Goal: Task Accomplishment & Management: Use online tool/utility

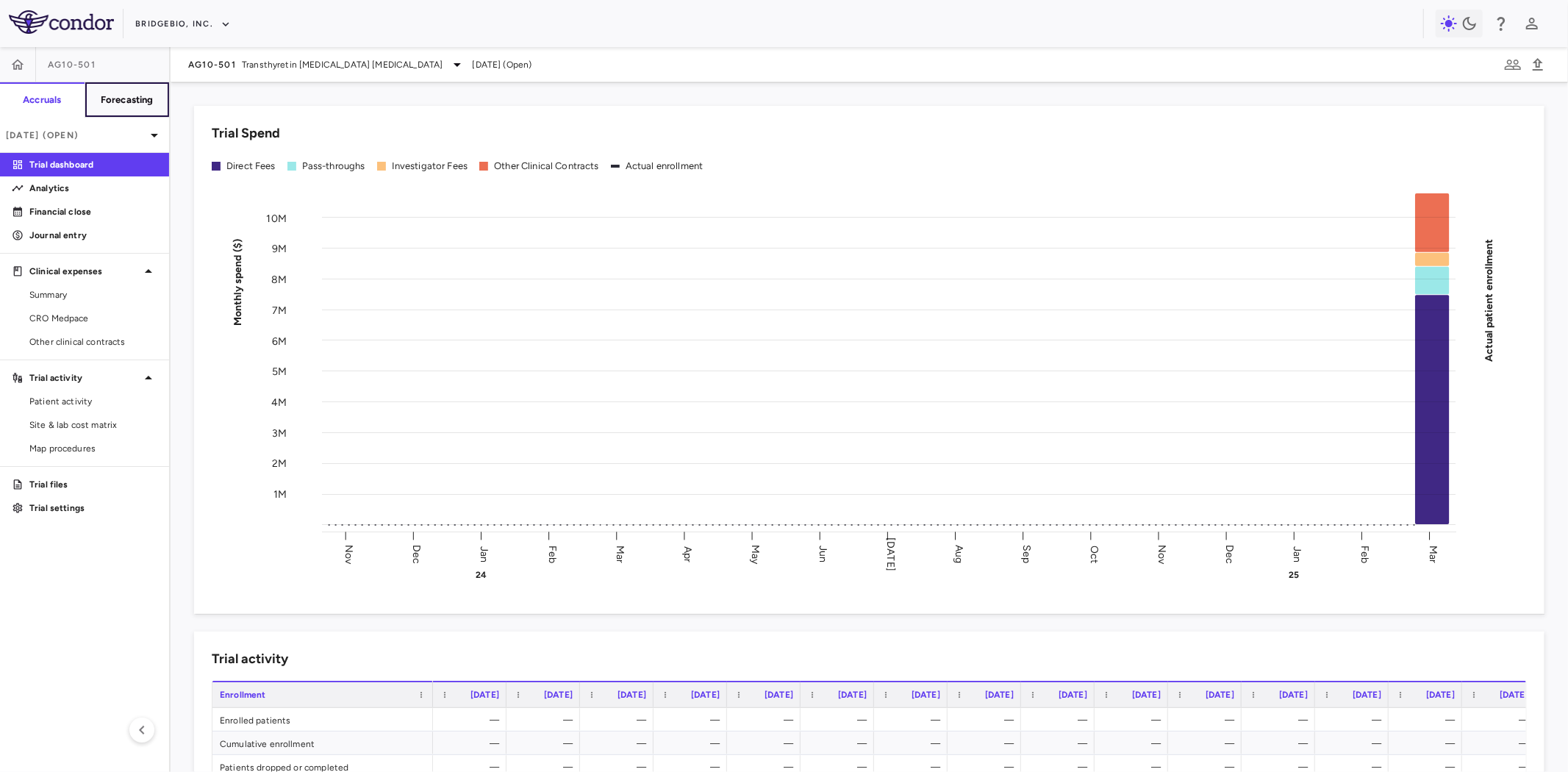
click at [141, 98] on h6 "Forecasting" at bounding box center [127, 100] width 53 height 13
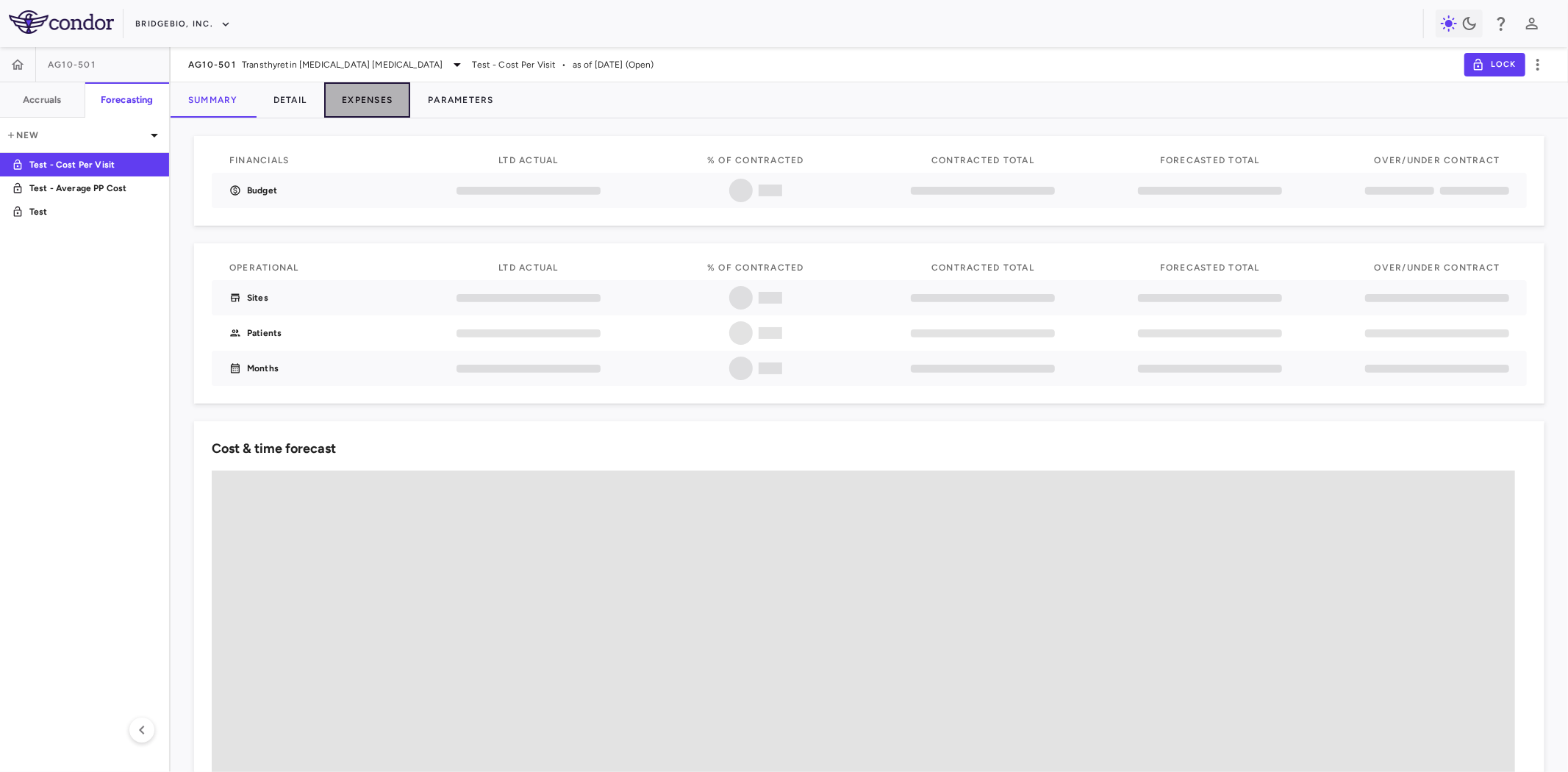
click at [357, 102] on button "Expenses" at bounding box center [368, 99] width 86 height 36
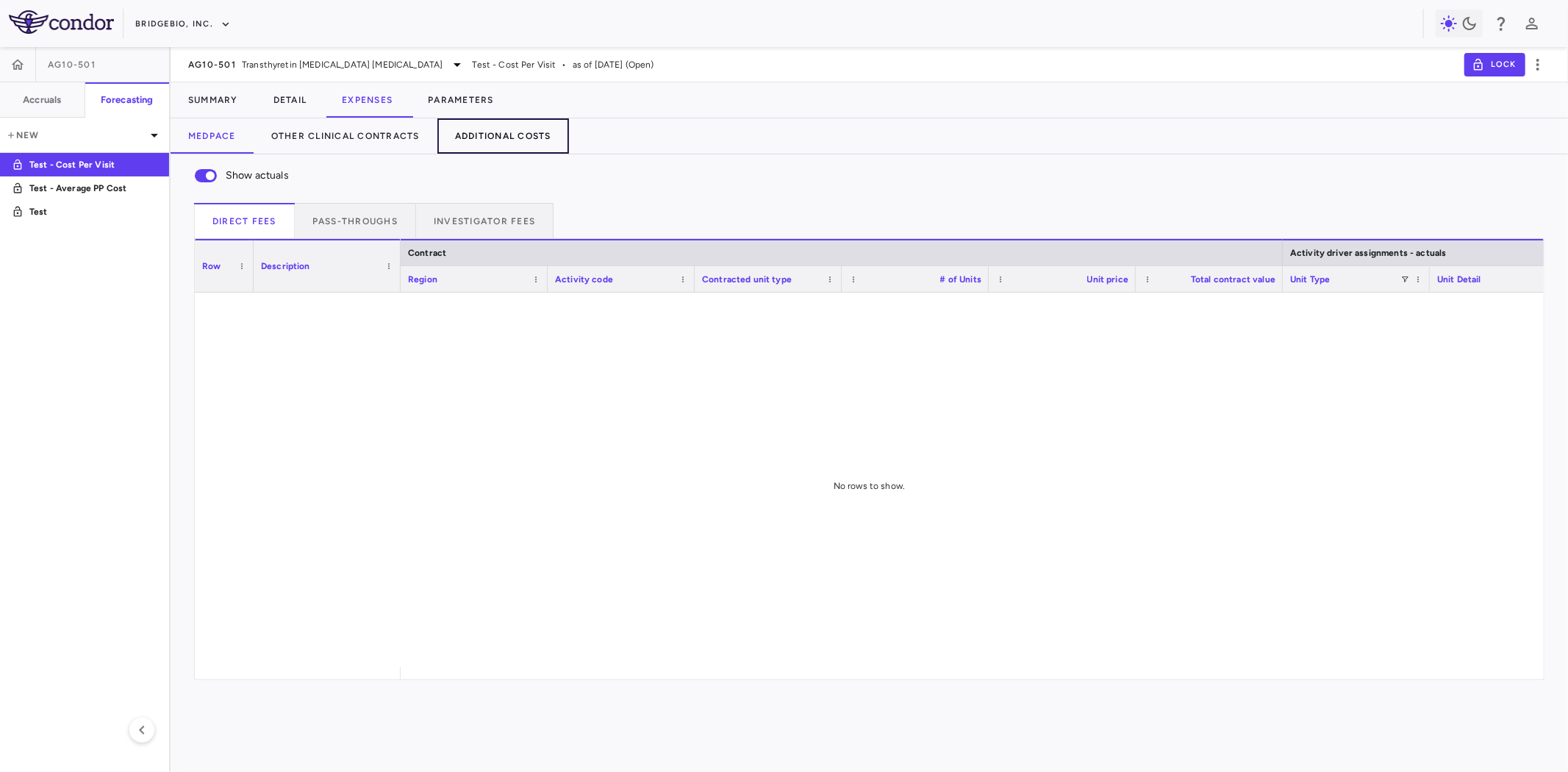
click at [481, 134] on button "Additional Costs" at bounding box center [503, 136] width 132 height 36
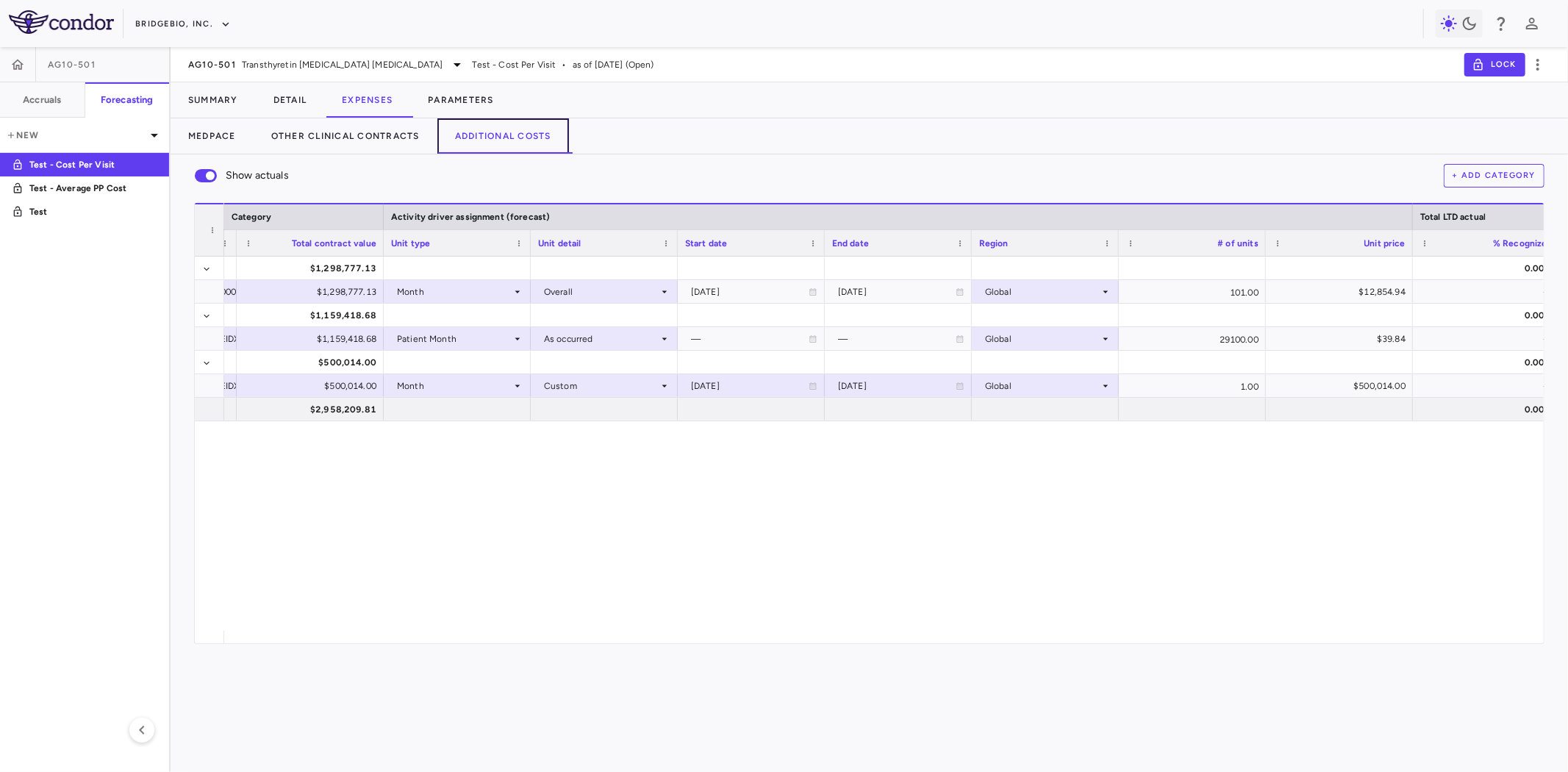
scroll to position [0, 1171]
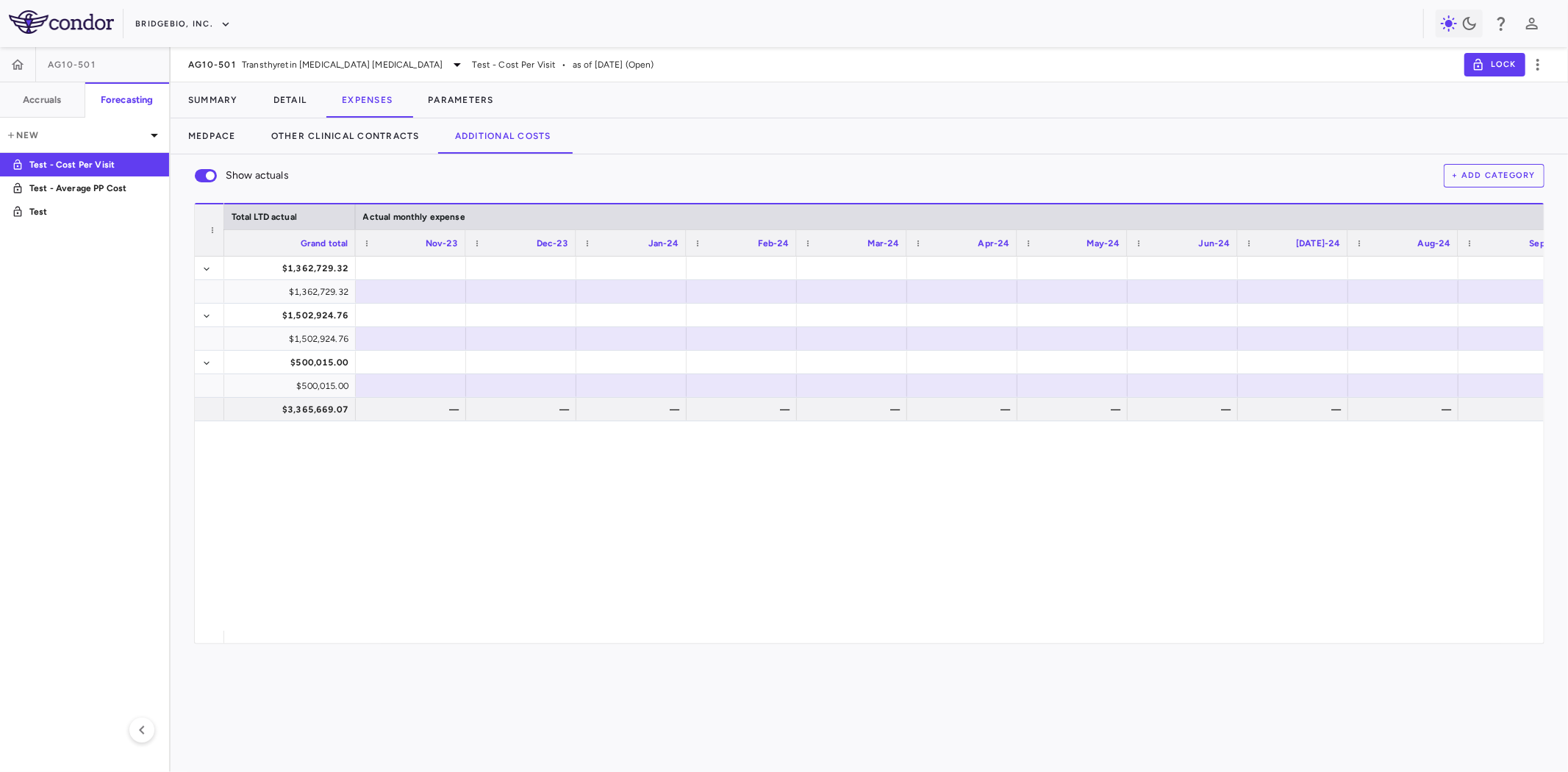
click at [398, 622] on div "$1,362,729.32 $1,362,729.32 $1,362,729.32 $1,362,729.32 $1,502,924.76 $1,502,92…" at bounding box center [884, 444] width 1320 height 374
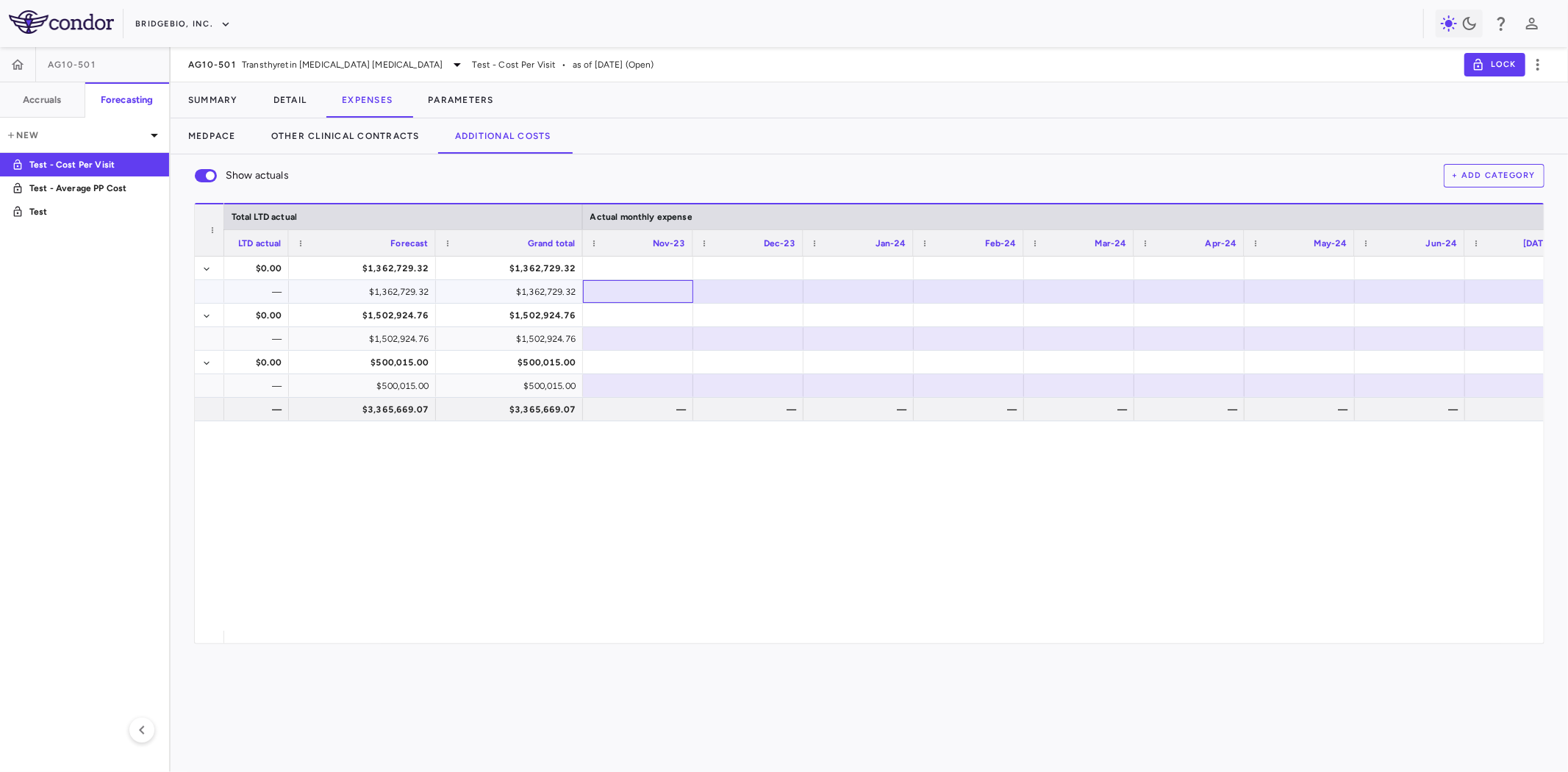
click at [621, 288] on div at bounding box center [637, 292] width 95 height 22
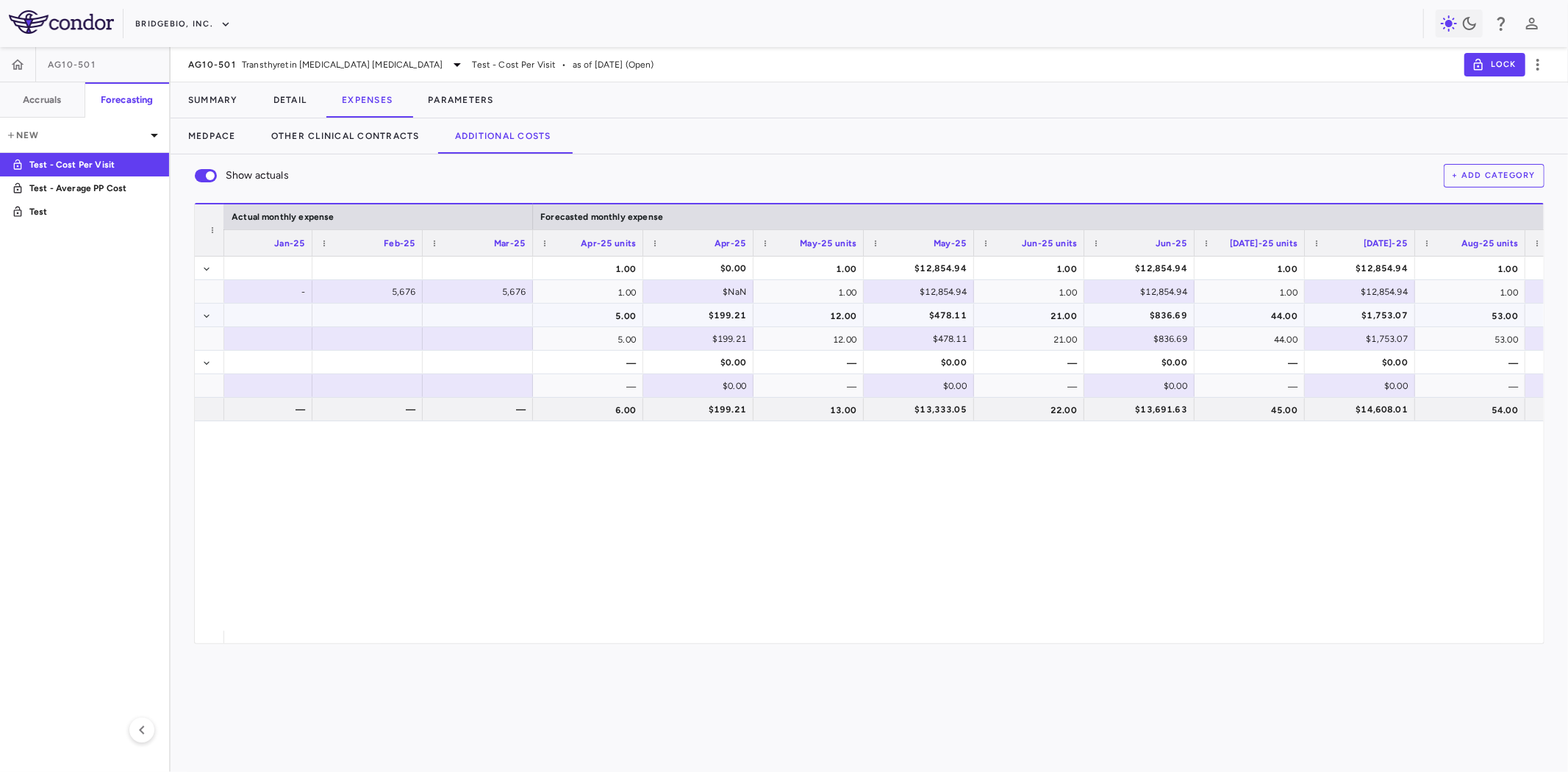
click at [612, 320] on div "5.00" at bounding box center [588, 316] width 110 height 23
click at [704, 295] on div "$NaN" at bounding box center [701, 292] width 89 height 23
click at [806, 292] on div "1.00" at bounding box center [808, 292] width 110 height 23
click at [629, 375] on div "—" at bounding box center [588, 386] width 110 height 23
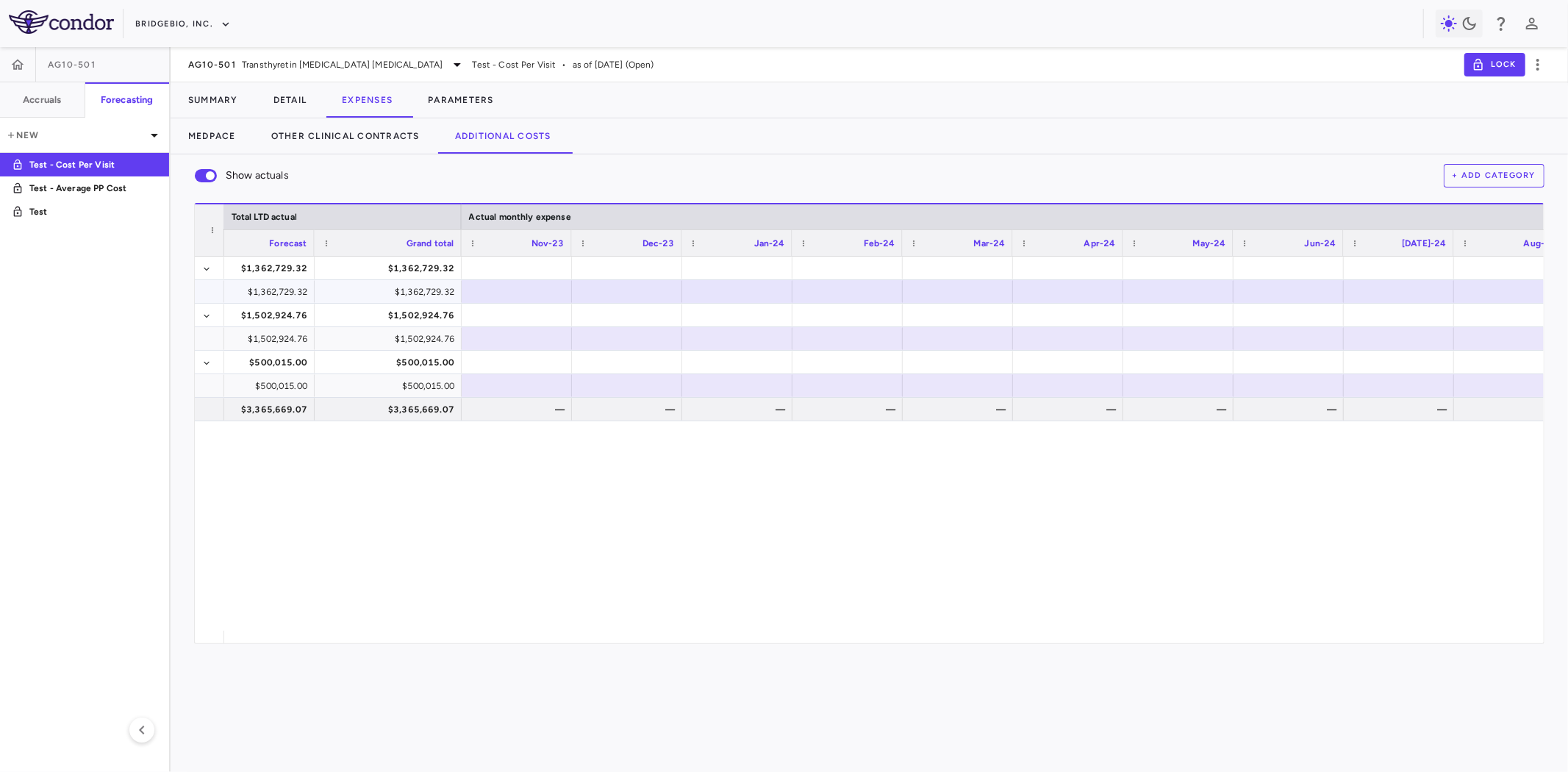
click at [516, 292] on div at bounding box center [516, 292] width 95 height 22
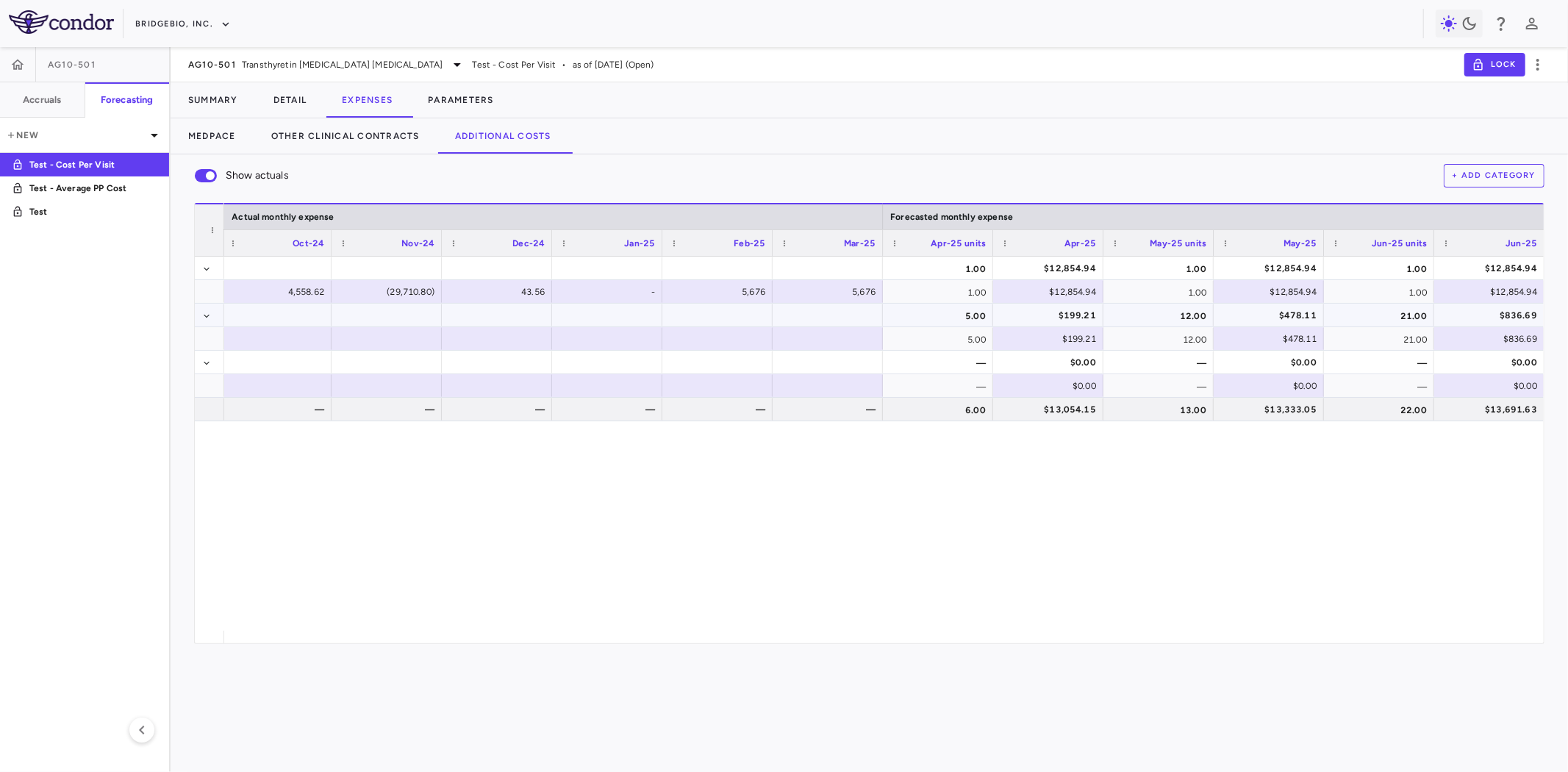
click at [953, 309] on div "5.00" at bounding box center [937, 316] width 110 height 23
drag, startPoint x: 529, startPoint y: 317, endPoint x: 554, endPoint y: 316, distance: 25.0
click at [529, 316] on div at bounding box center [496, 316] width 95 height 22
click at [971, 329] on div "5.00" at bounding box center [937, 339] width 110 height 23
click at [1174, 311] on div "12.00" at bounding box center [1158, 316] width 110 height 23
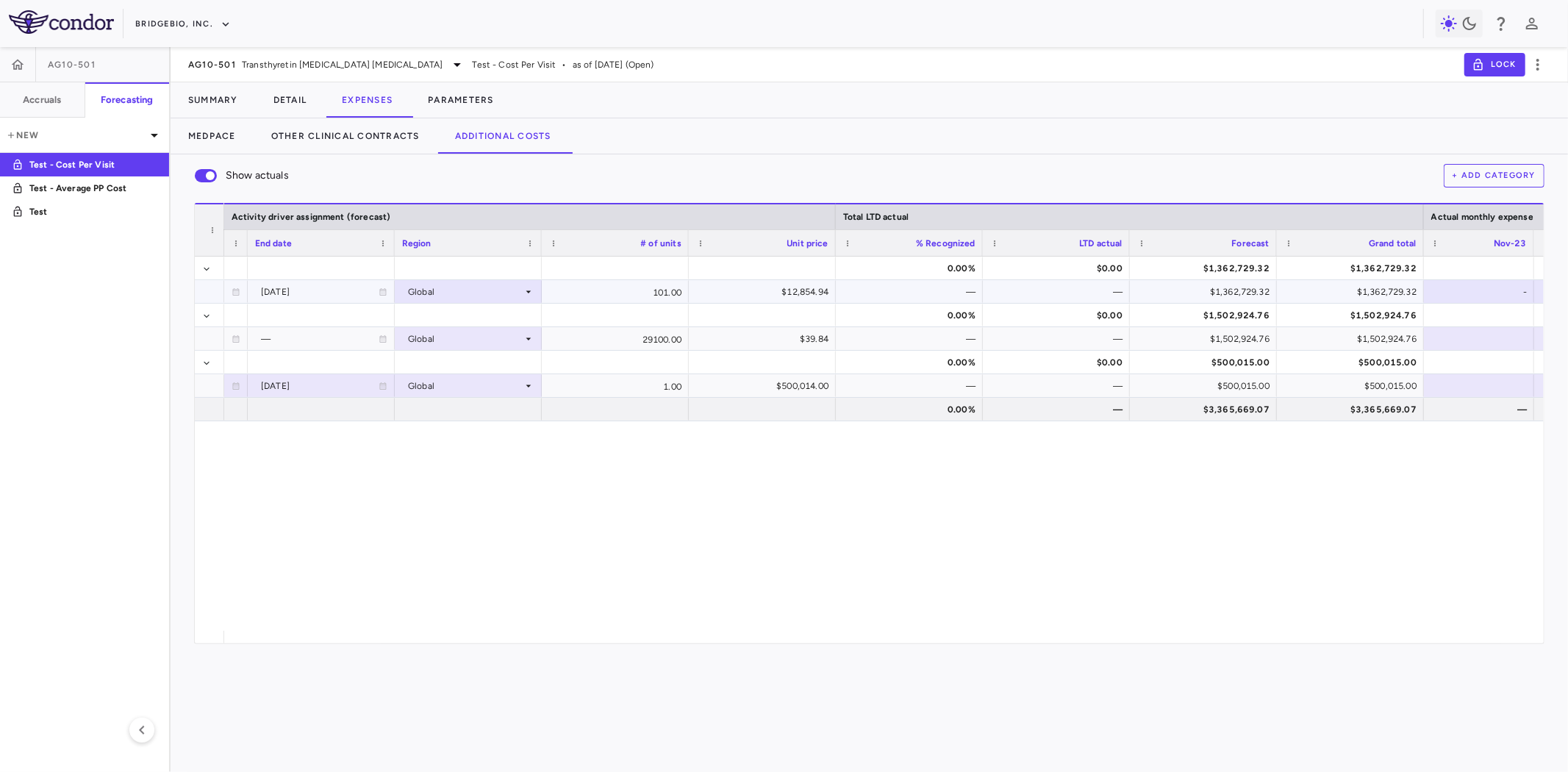
click at [1085, 292] on div "—" at bounding box center [1059, 292] width 127 height 23
click at [1207, 284] on div "$1,362,729.32" at bounding box center [1206, 292] width 127 height 23
click at [1365, 282] on div "$1,362,729.32" at bounding box center [1353, 292] width 127 height 23
click at [1229, 292] on div "$1,362,729.32" at bounding box center [1206, 292] width 127 height 23
click at [485, 145] on button "Additional Costs" at bounding box center [503, 136] width 132 height 36
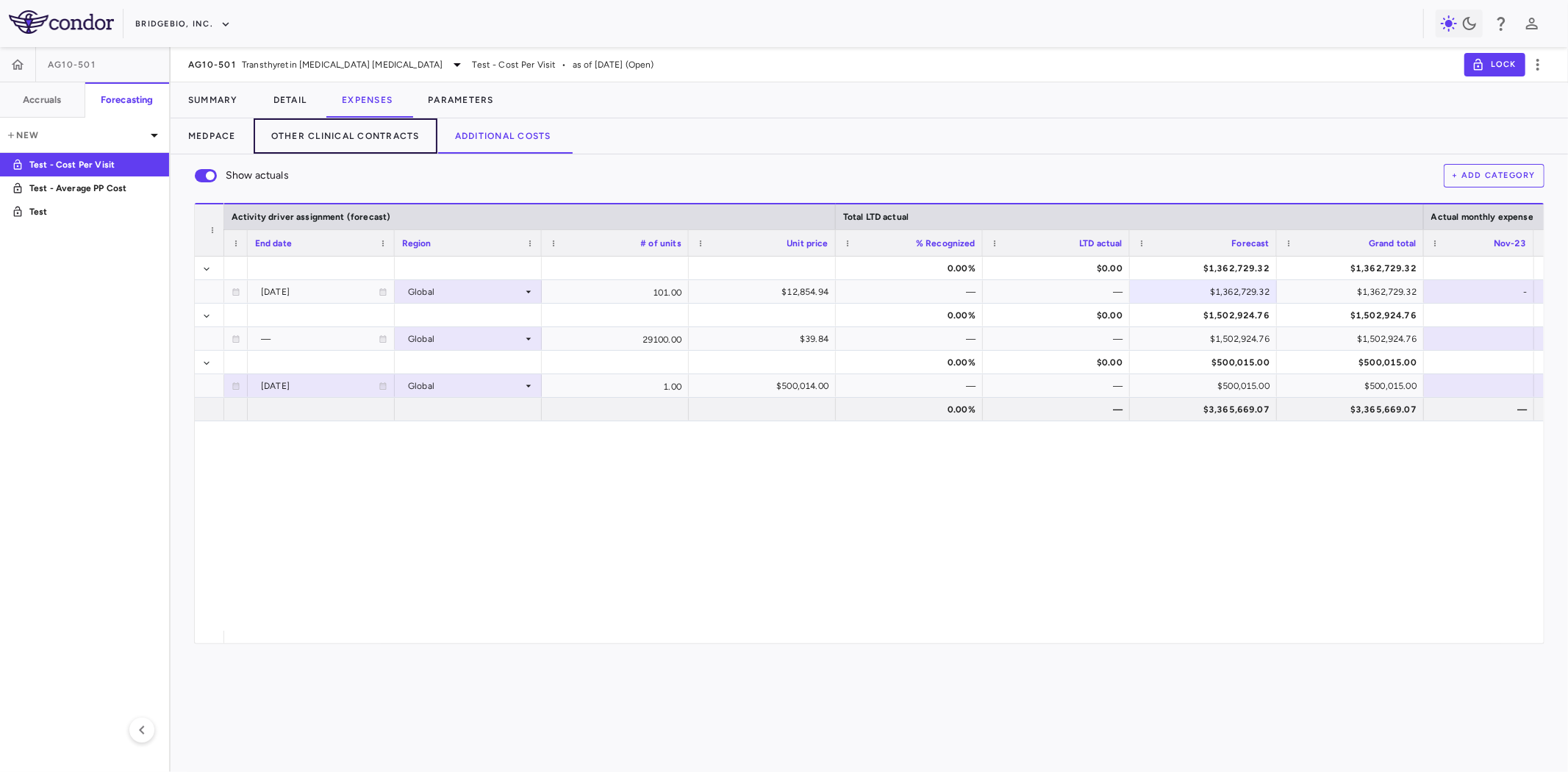
click at [402, 133] on button "Other Clinical Contracts" at bounding box center [345, 136] width 184 height 36
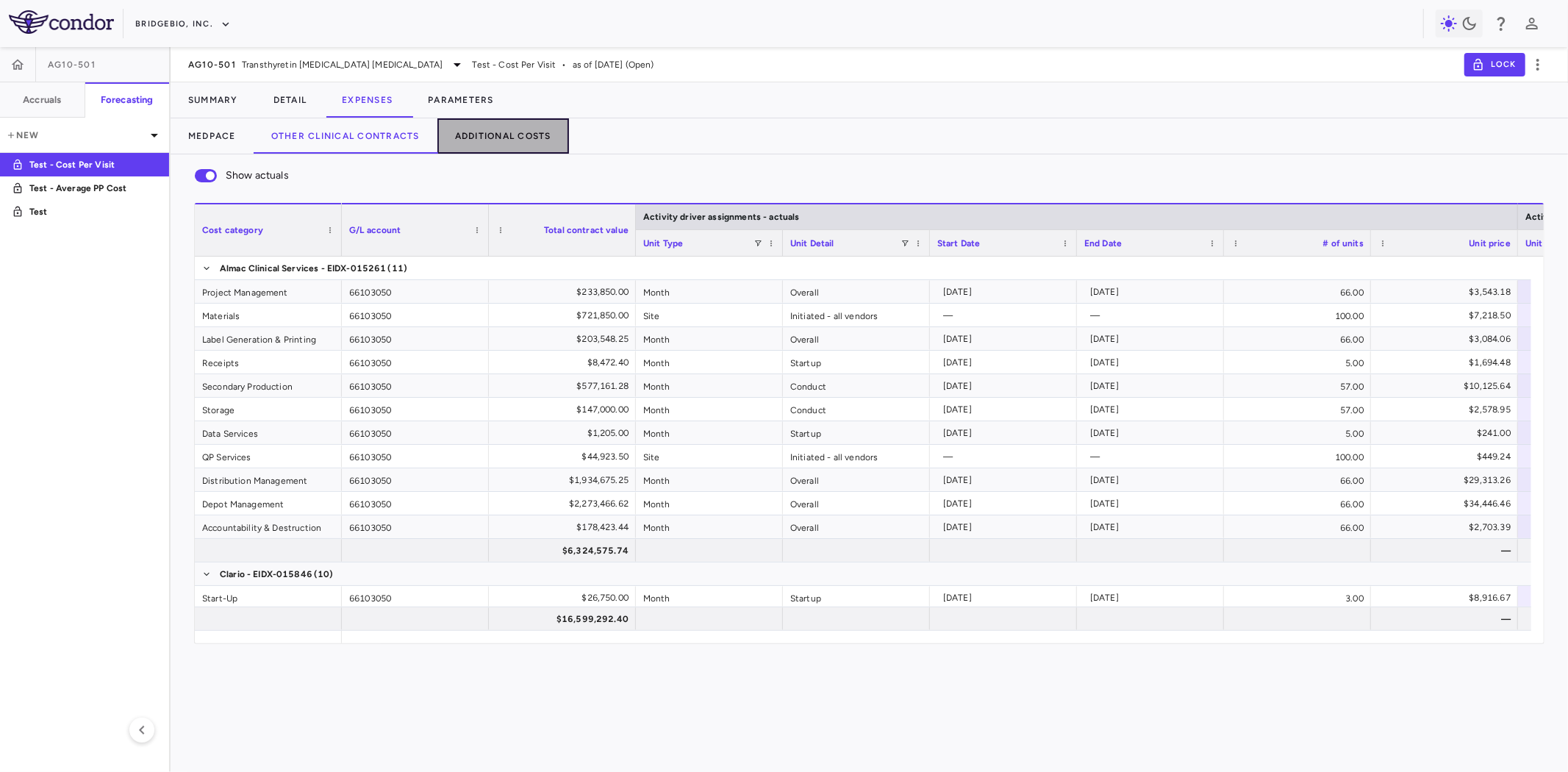
click at [521, 138] on button "Additional Costs" at bounding box center [503, 136] width 132 height 36
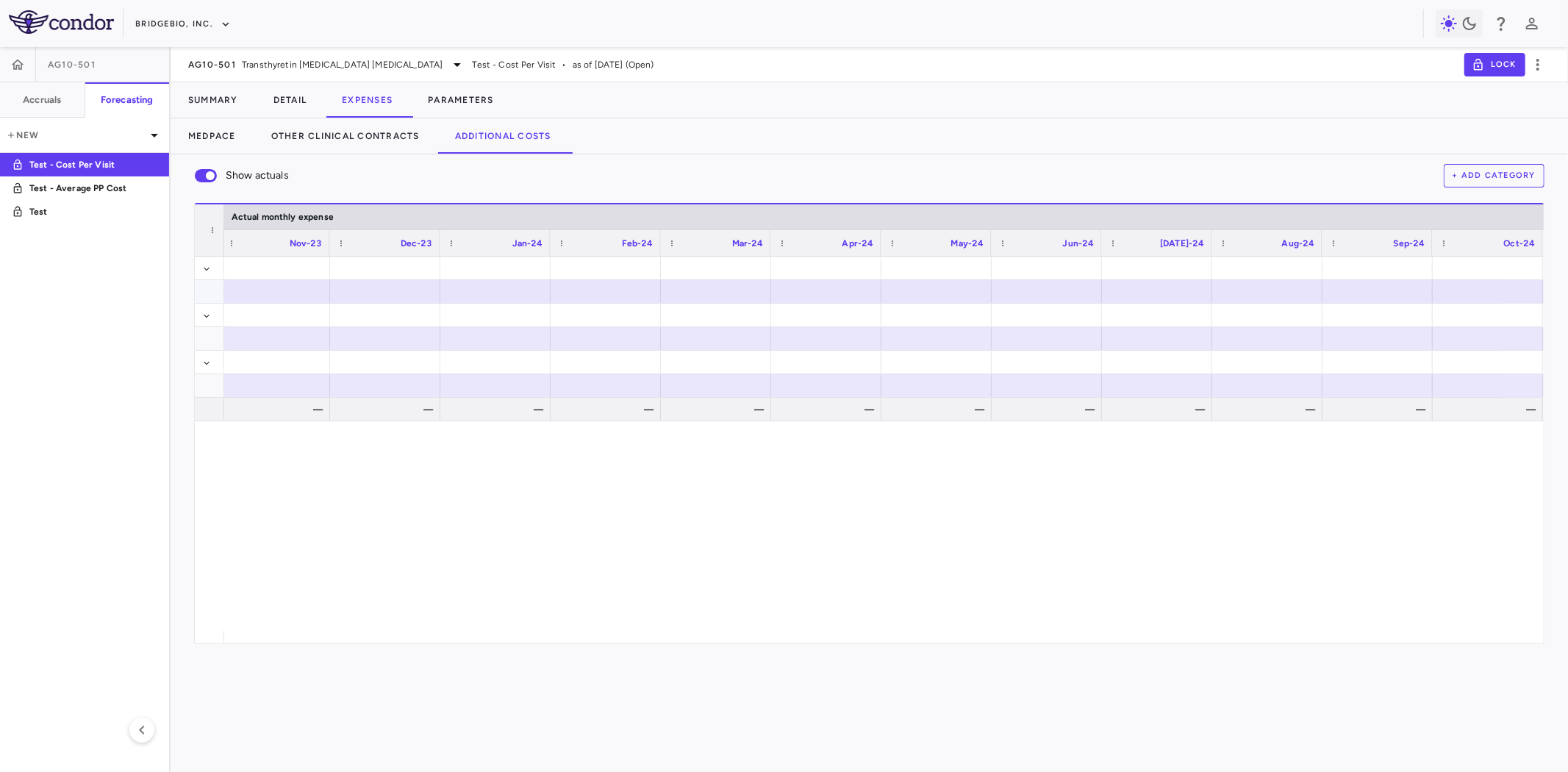
click at [288, 289] on div at bounding box center [274, 292] width 95 height 22
click at [1546, 30] on icon "close" at bounding box center [1542, 27] width 10 height 12
click at [426, 535] on div "$1,362,729.32 $1,362,729.32 20,420.86 49,010.06 45,464.32 32,215.27 27,227.81 6…" at bounding box center [884, 444] width 1320 height 374
click at [291, 292] on div at bounding box center [274, 292] width 95 height 22
click at [777, 534] on div "$1,362,729.32 $1,362,729.32 20420.86 49010.06 45464.32 32215.27 27227.81 6195.6…" at bounding box center [884, 444] width 1320 height 374
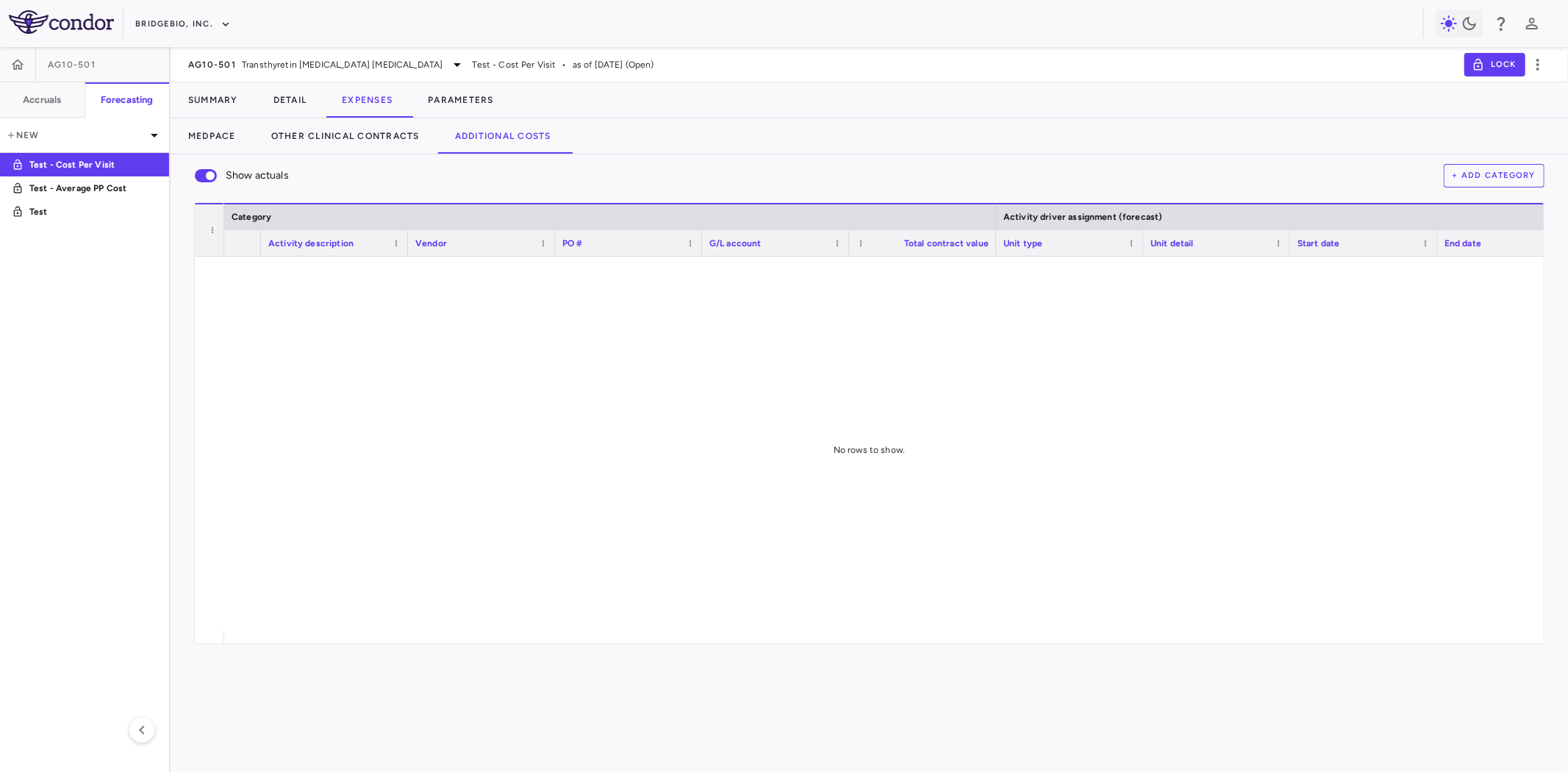
click at [703, 395] on div at bounding box center [884, 444] width 1320 height 374
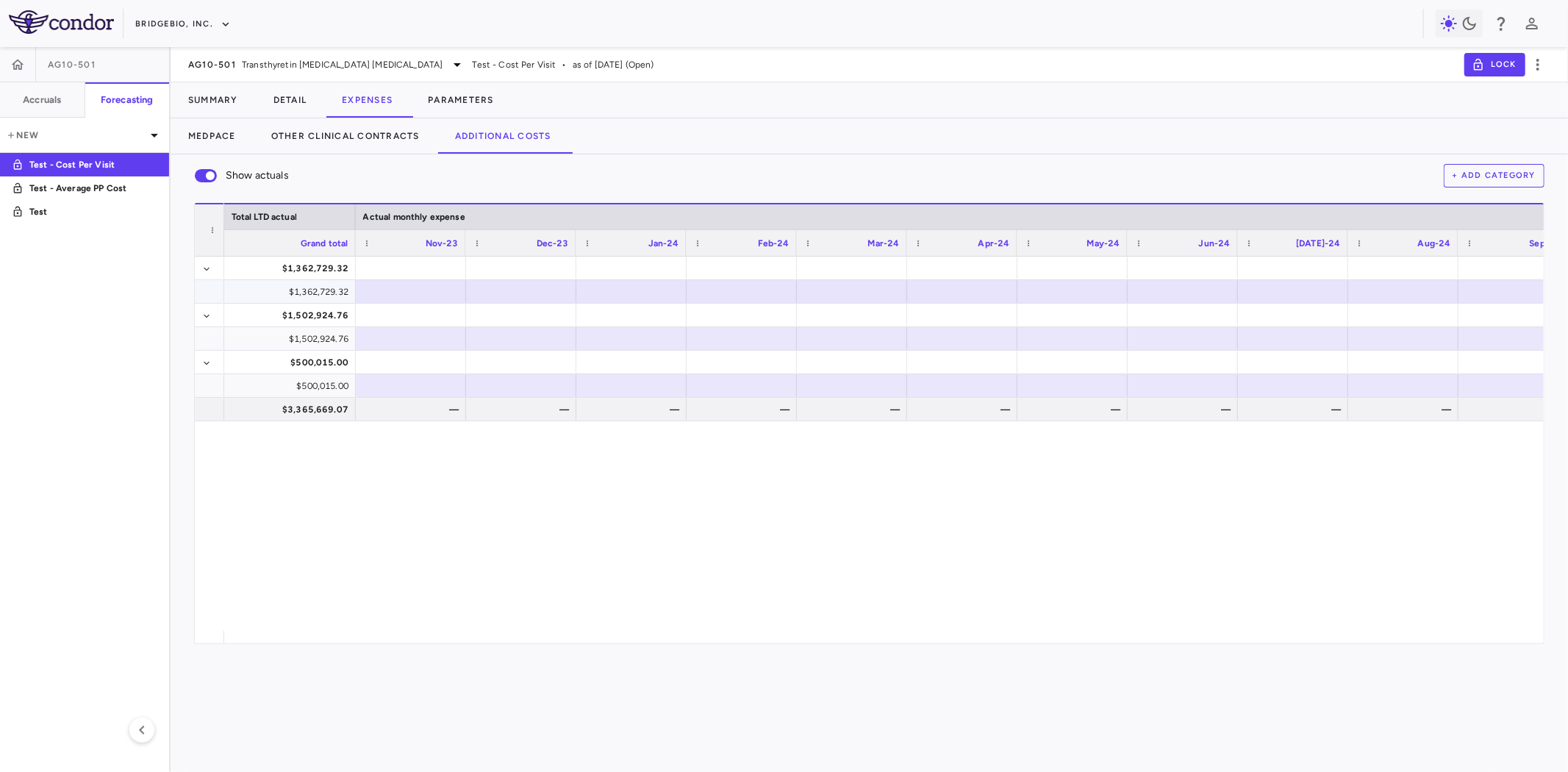
click at [530, 289] on div at bounding box center [521, 292] width 95 height 22
click at [541, 313] on div at bounding box center [521, 316] width 95 height 22
click at [644, 298] on div at bounding box center [631, 292] width 95 height 22
click at [615, 311] on div at bounding box center [631, 316] width 95 height 22
click at [538, 311] on div at bounding box center [521, 316] width 95 height 22
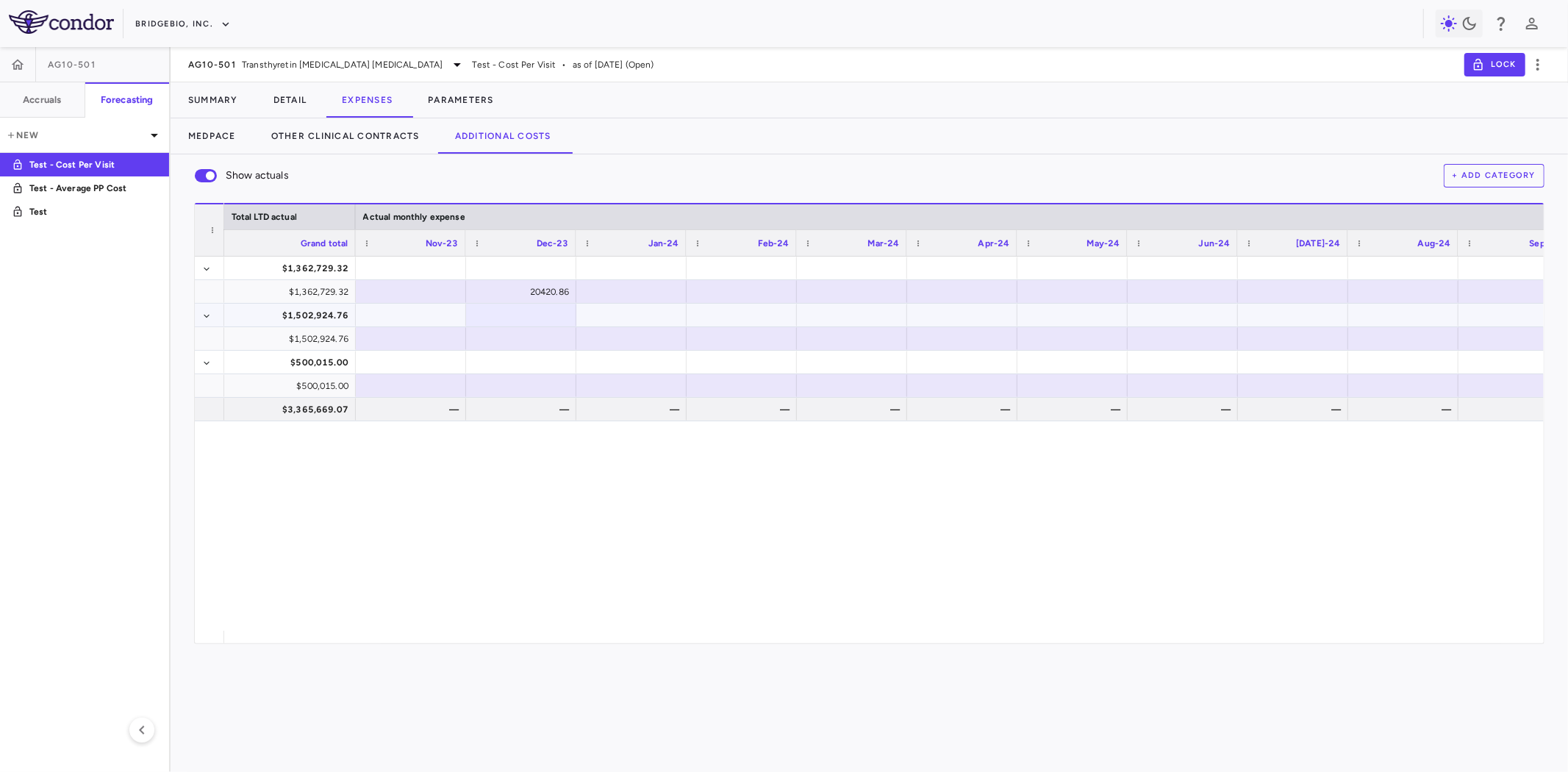
click at [429, 314] on div at bounding box center [411, 316] width 95 height 22
click at [628, 292] on div at bounding box center [631, 292] width 95 height 22
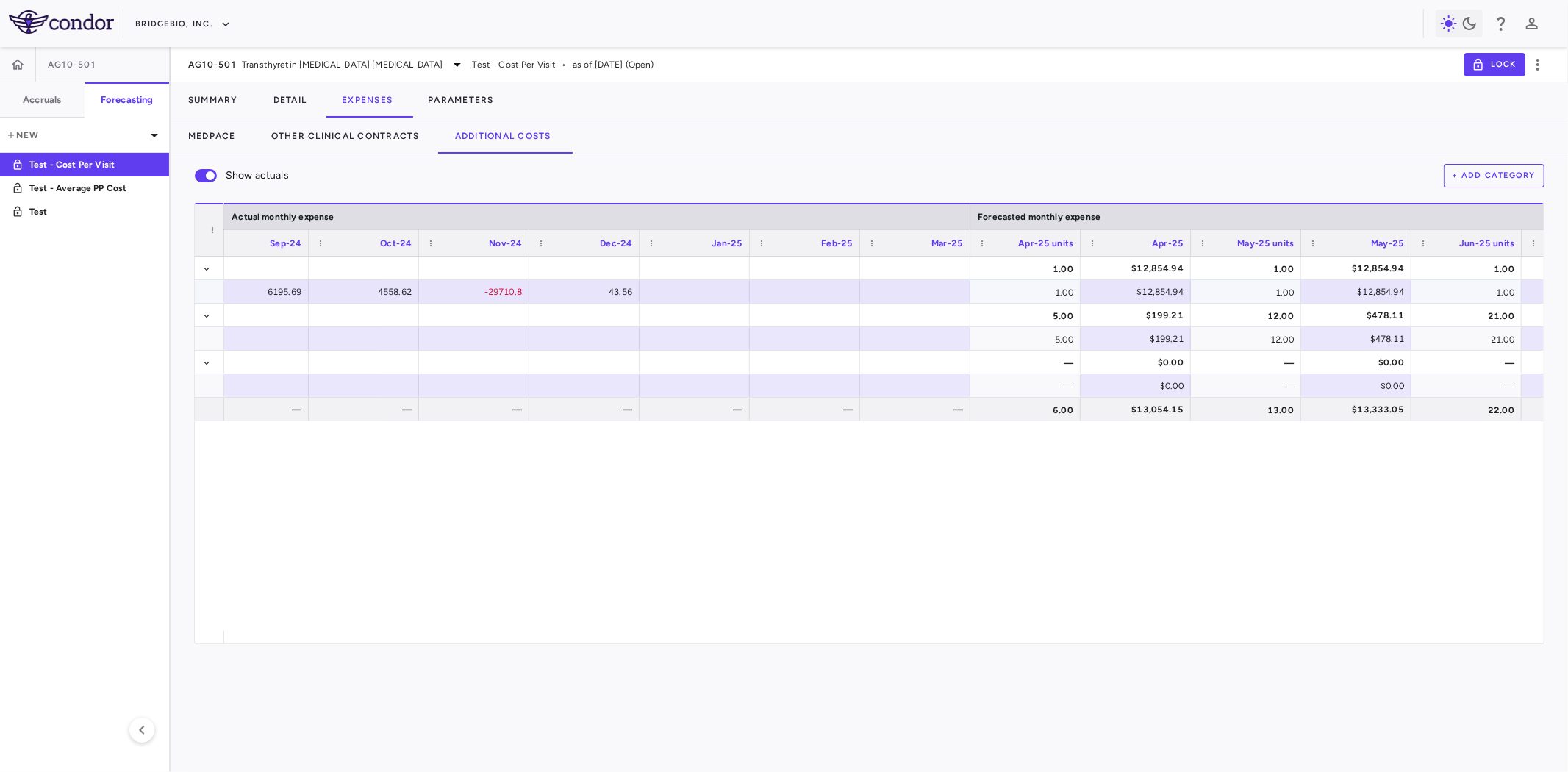
click at [702, 289] on div at bounding box center [694, 292] width 95 height 22
click at [733, 495] on div "$32,215.27 $27,227.81 $6,195.69 $4,558.62 ($29,710.80) $43.56 $0.00 $5,675.58 $…" at bounding box center [884, 444] width 1320 height 374
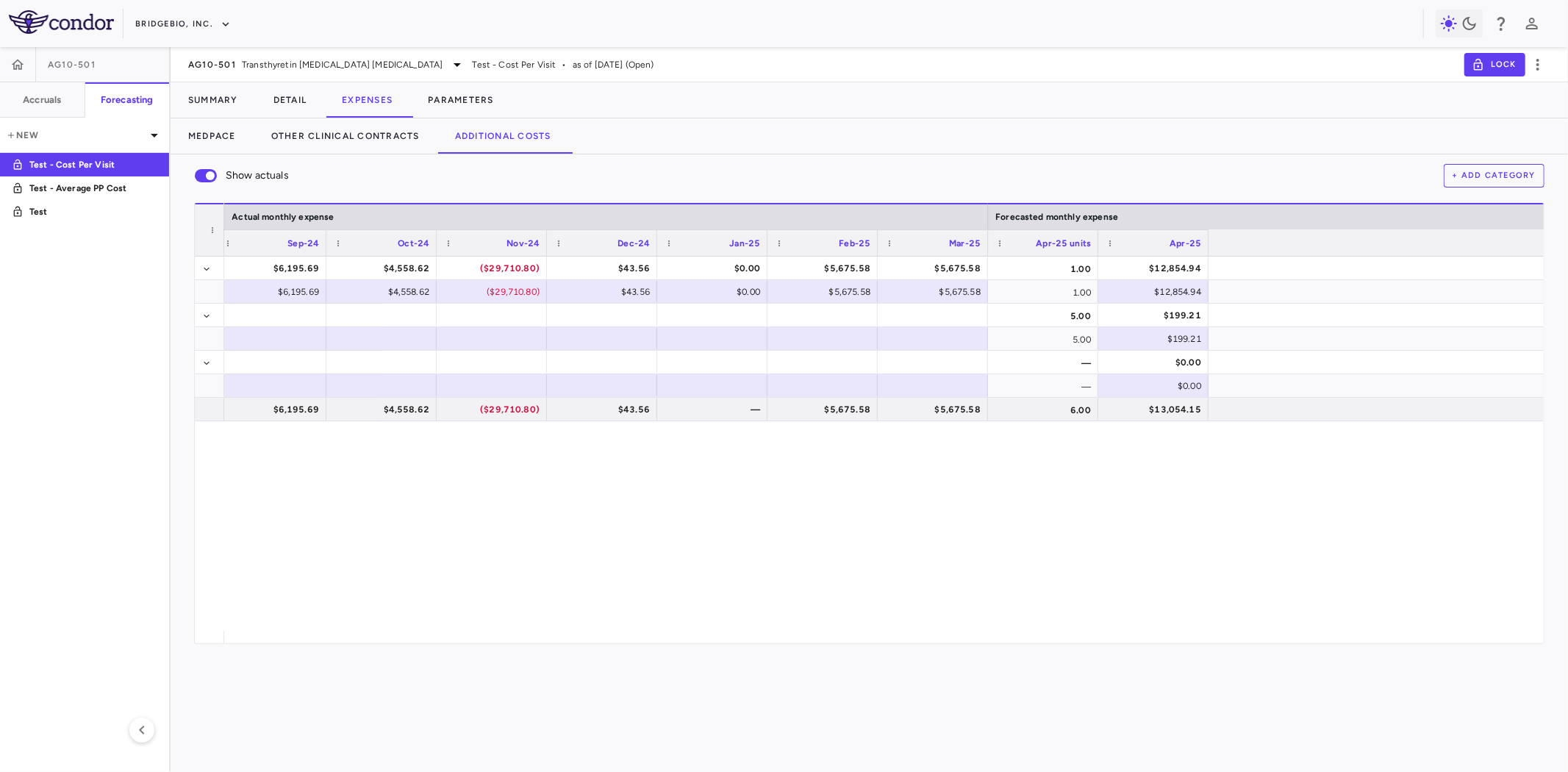
scroll to position [0, 2082]
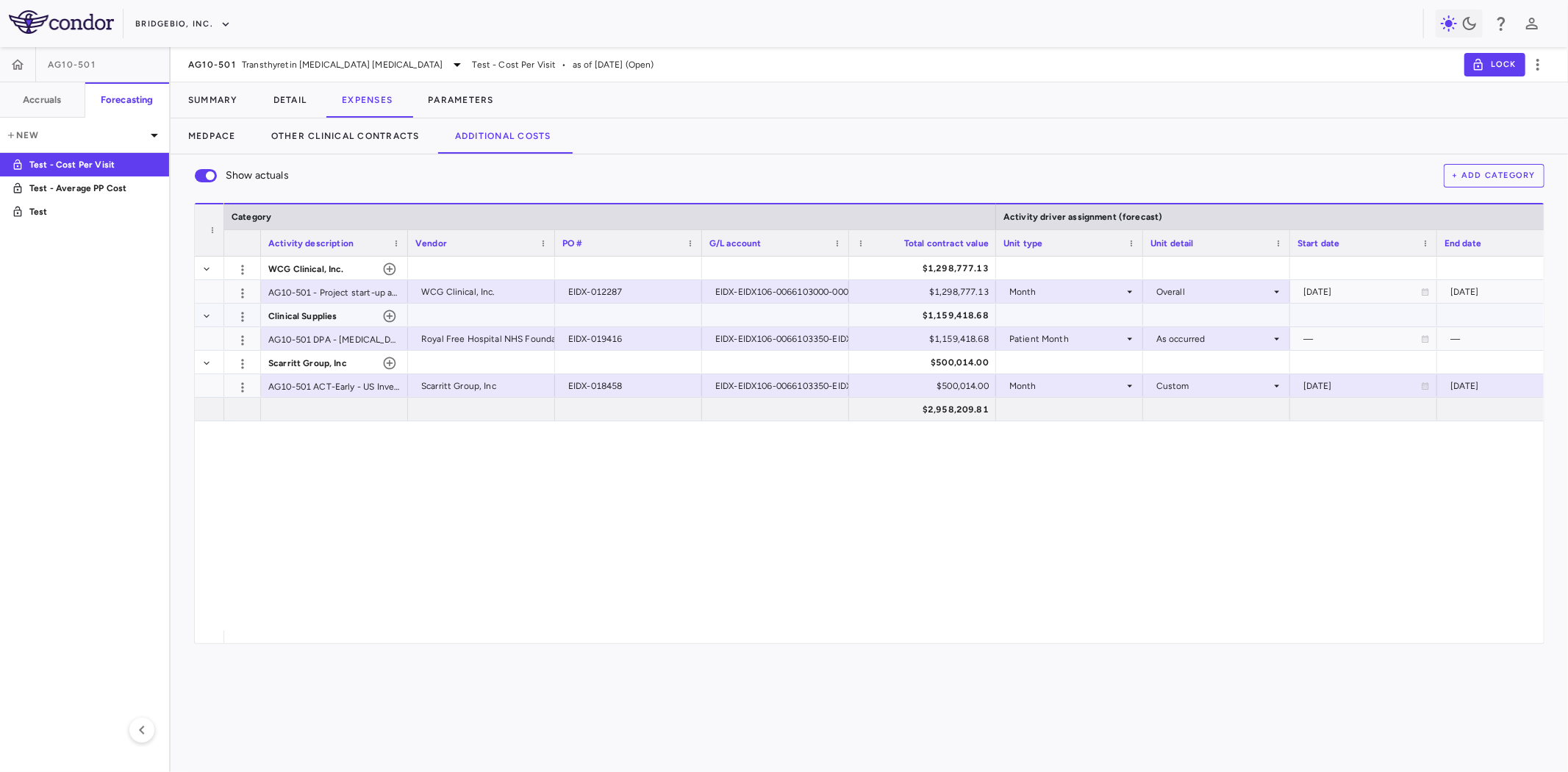
click at [325, 316] on span "Clinical Supplies" at bounding box center [302, 316] width 69 height 23
click at [457, 336] on div "Royal Free Hospital NHS Foundation" at bounding box center [497, 339] width 152 height 23
click at [457, 336] on input "**********" at bounding box center [492, 340] width 123 height 24
click at [457, 335] on input "**********" at bounding box center [492, 340] width 123 height 24
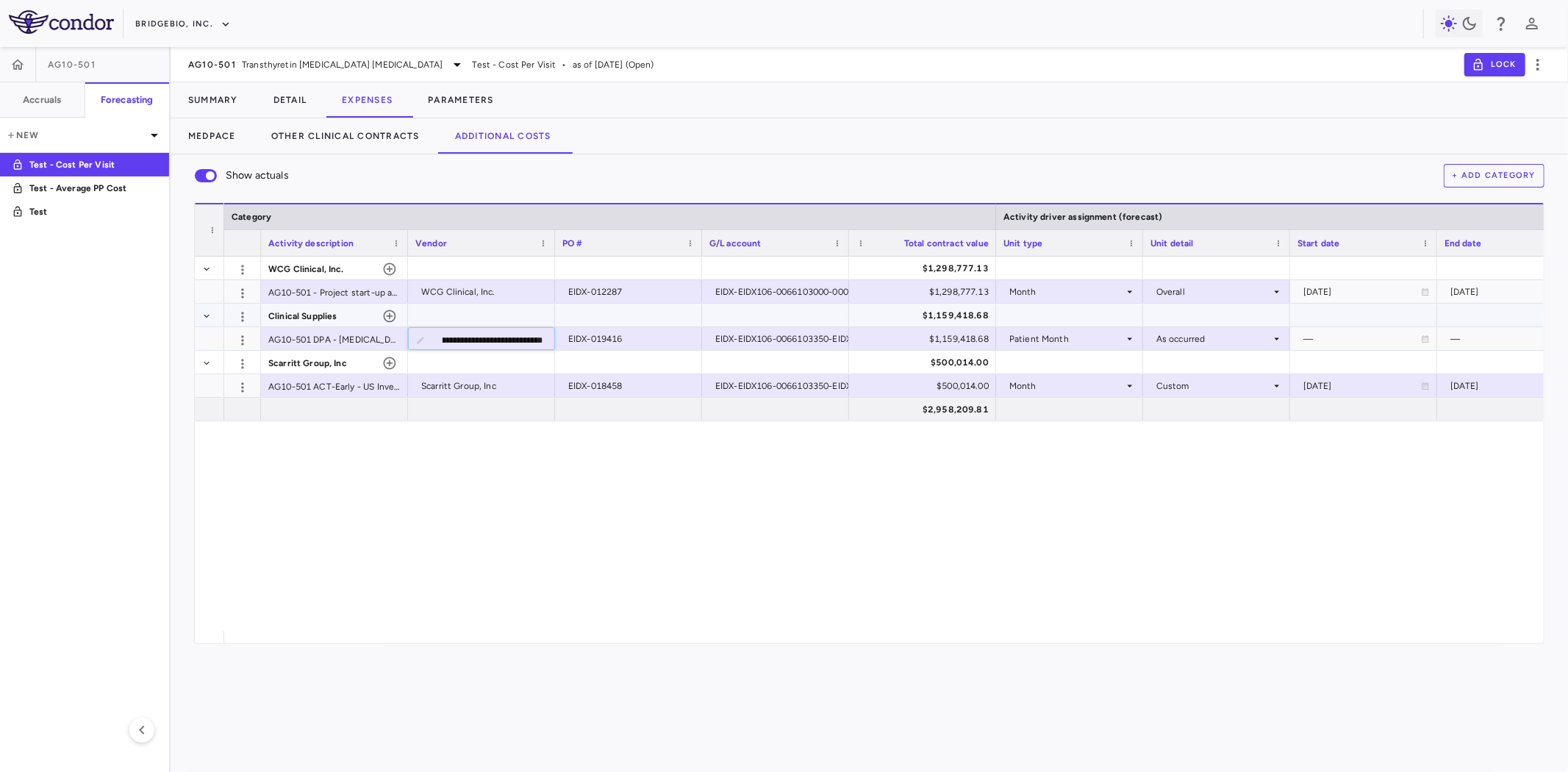
click at [318, 330] on div "AG10-501 DPA - [MEDICAL_DATA] staining, Proteomic Analysis and appropriate supp…" at bounding box center [334, 339] width 147 height 23
click at [244, 310] on icon "button" at bounding box center [243, 317] width 15 height 15
click at [230, 344] on div "Edit" at bounding box center [217, 346] width 75 height 27
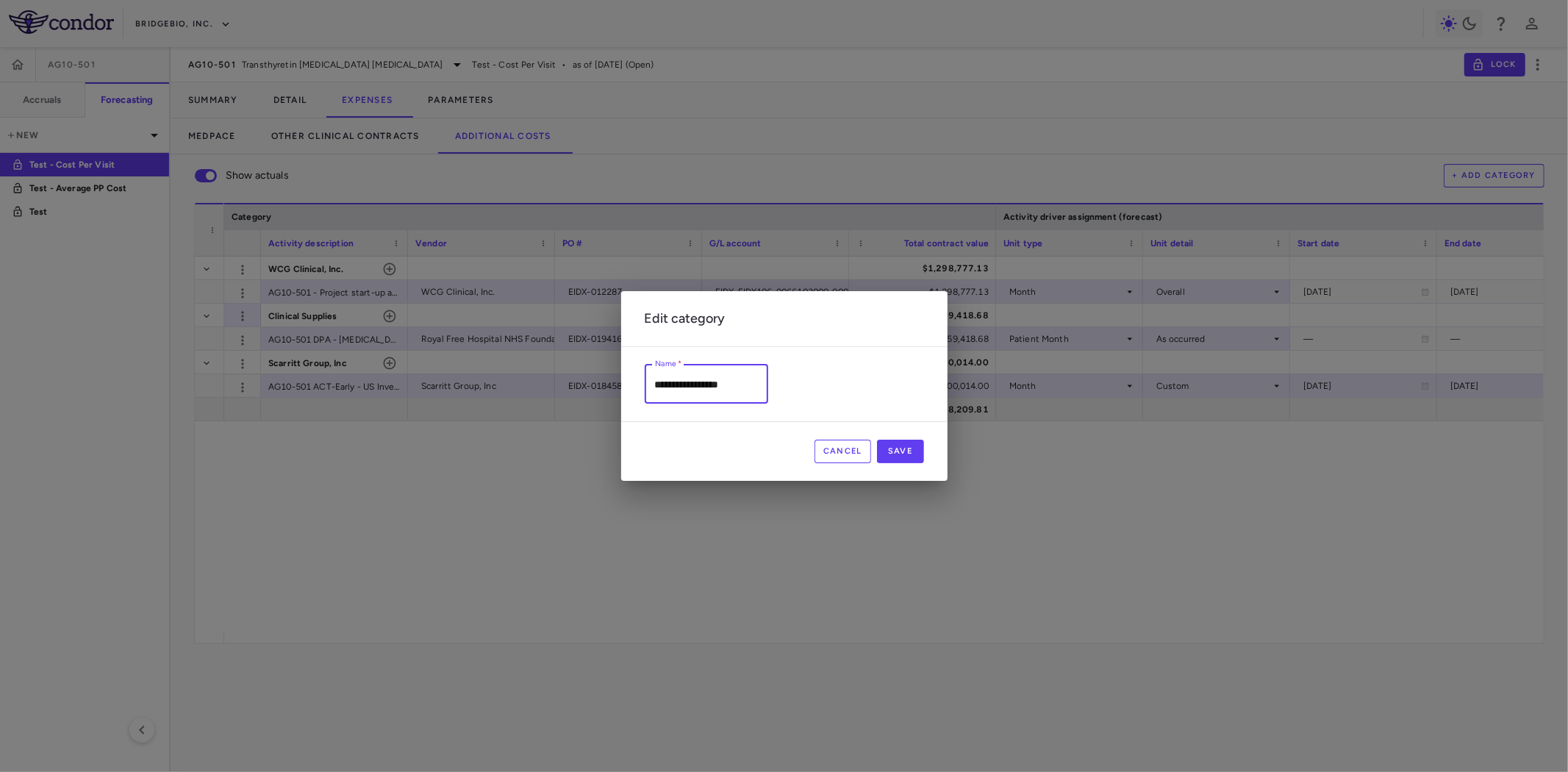
drag, startPoint x: 745, startPoint y: 380, endPoint x: 646, endPoint y: 387, distance: 99.2
click at [646, 385] on input "**********" at bounding box center [706, 384] width 123 height 39
type input "**********"
click at [916, 460] on button "Save" at bounding box center [900, 451] width 47 height 23
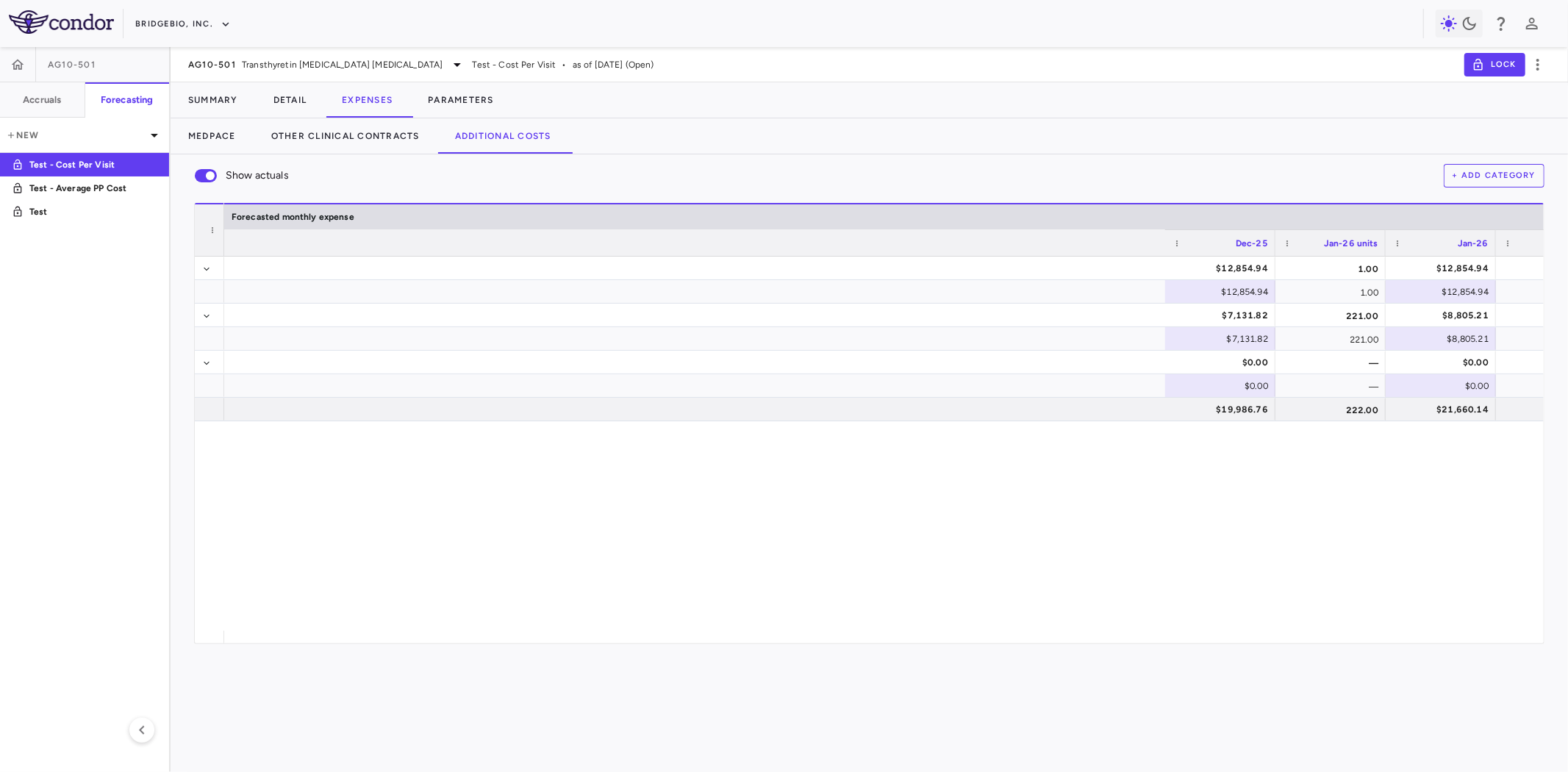
scroll to position [0, 0]
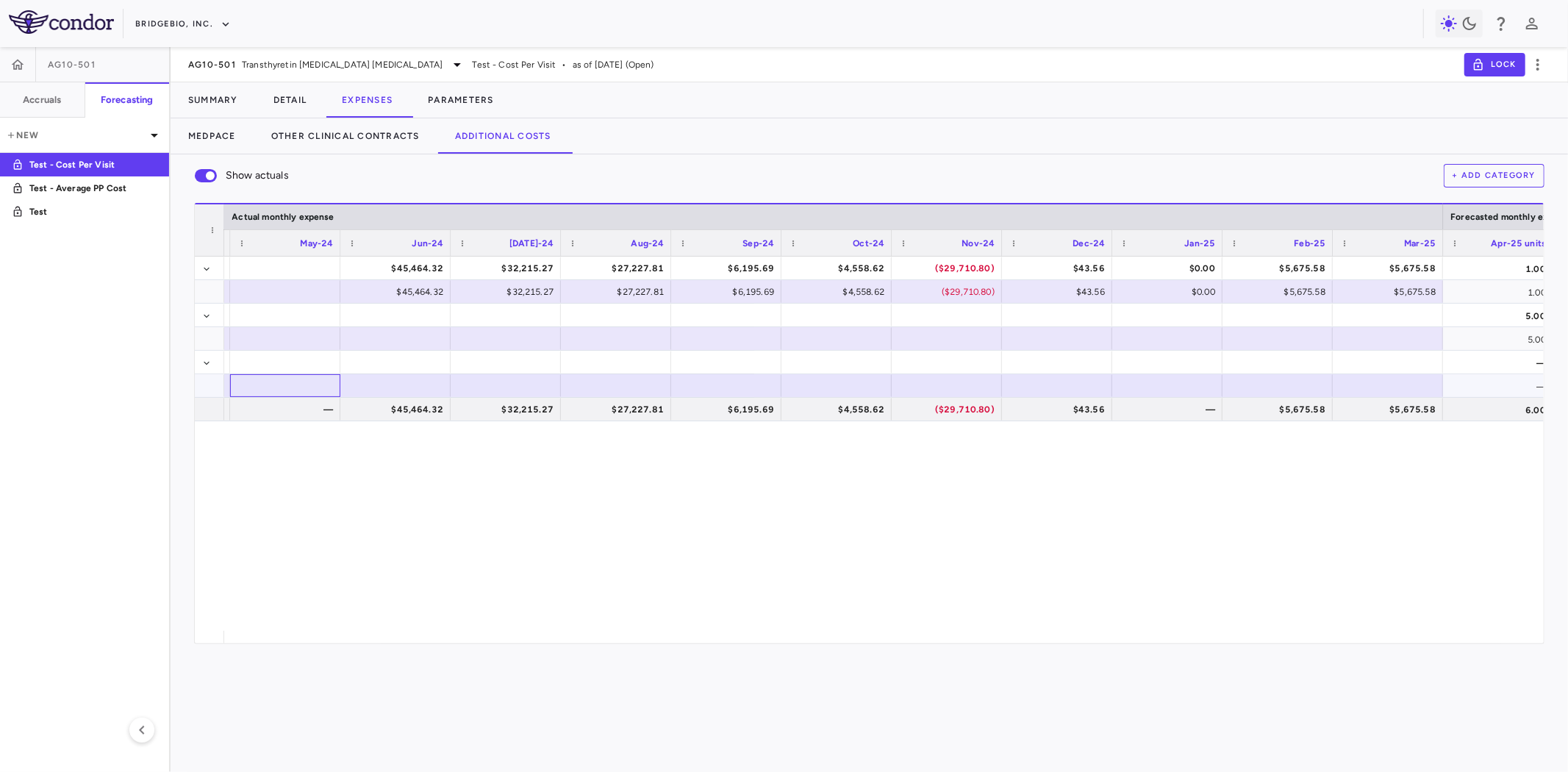
click at [279, 377] on div at bounding box center [285, 386] width 95 height 22
click at [291, 385] on div "3,898.52" at bounding box center [288, 386] width 89 height 23
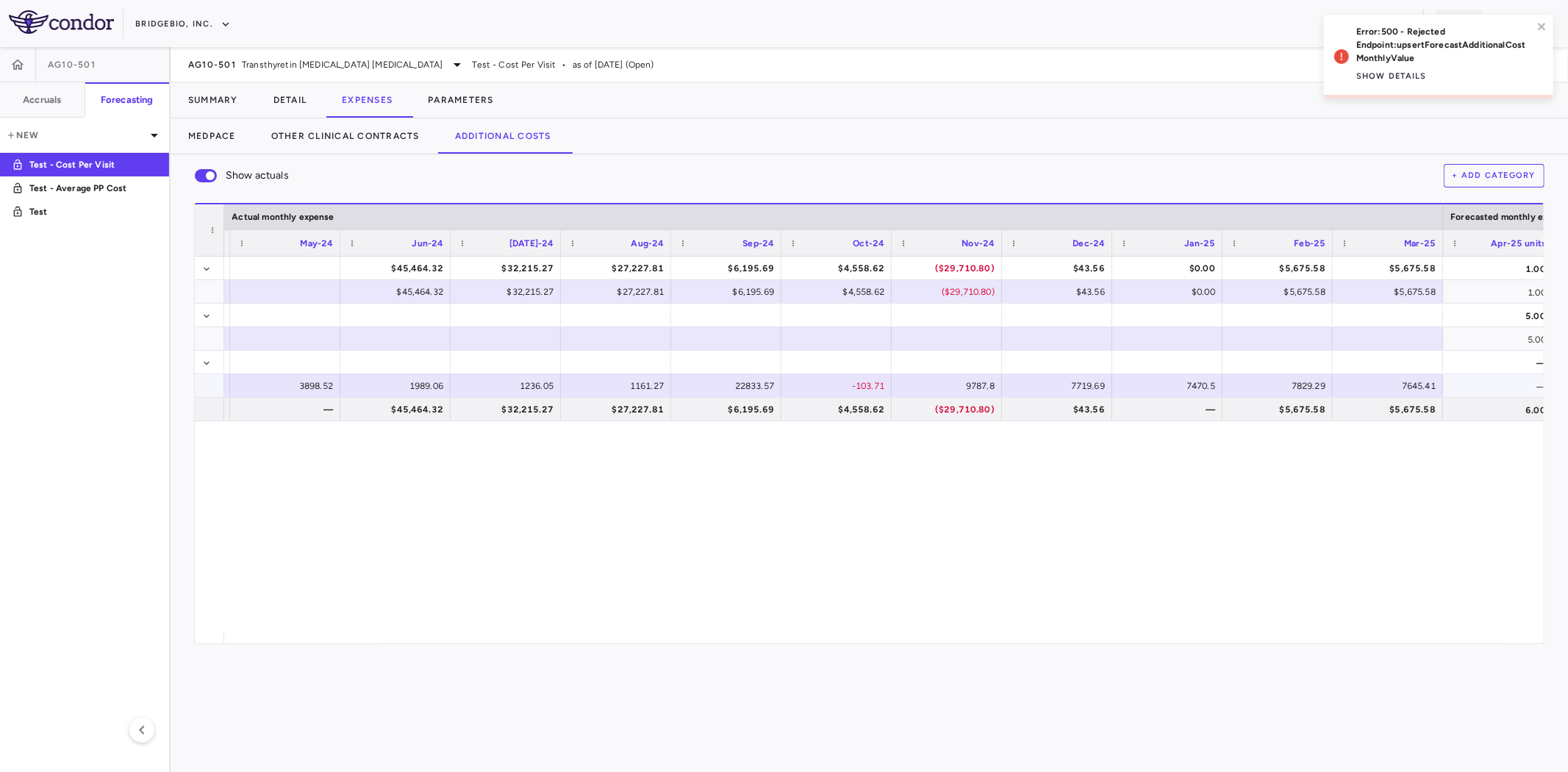
click at [1138, 387] on div "7470.5" at bounding box center [1170, 386] width 89 height 23
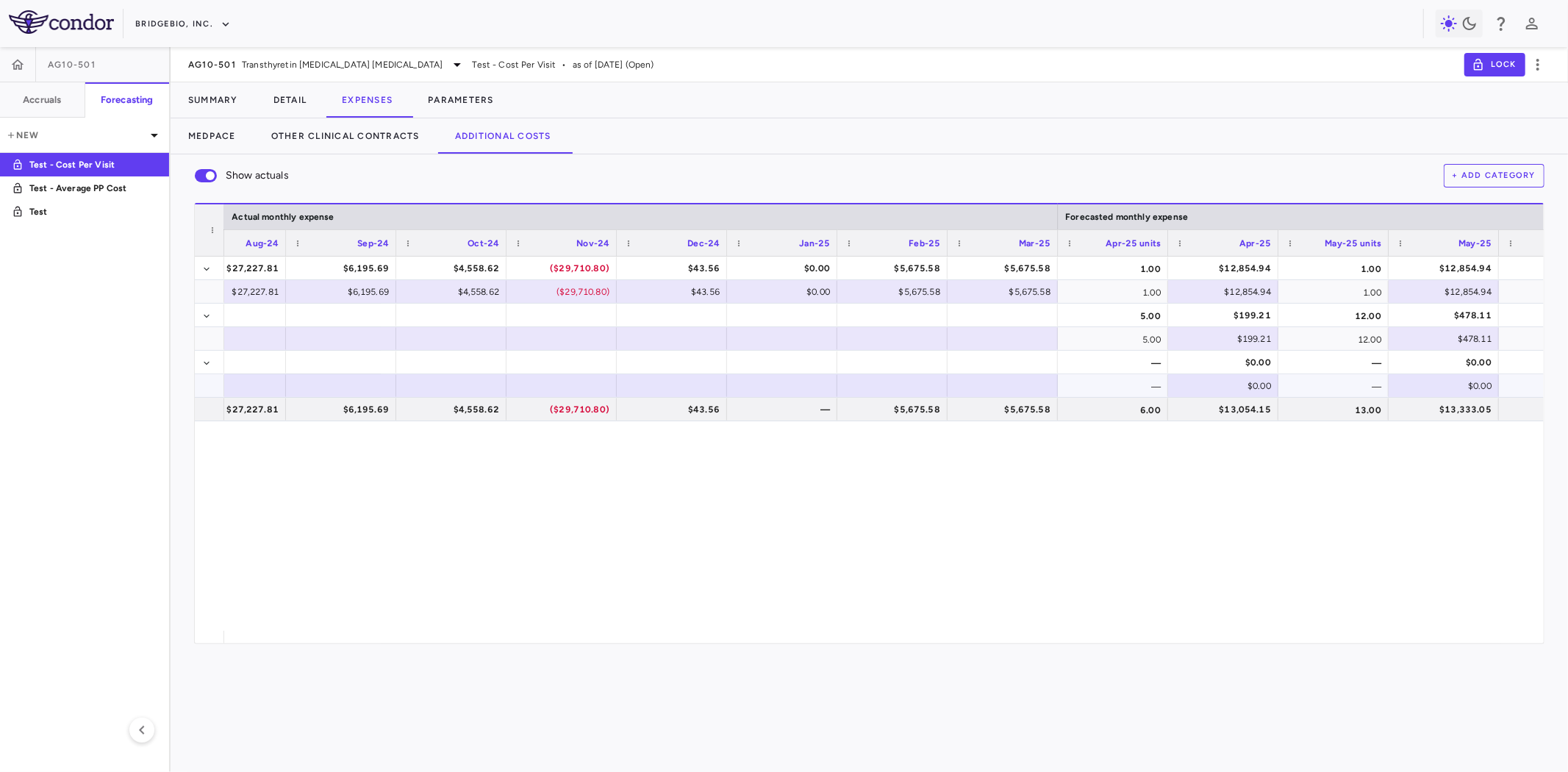
click at [762, 384] on div at bounding box center [782, 386] width 95 height 22
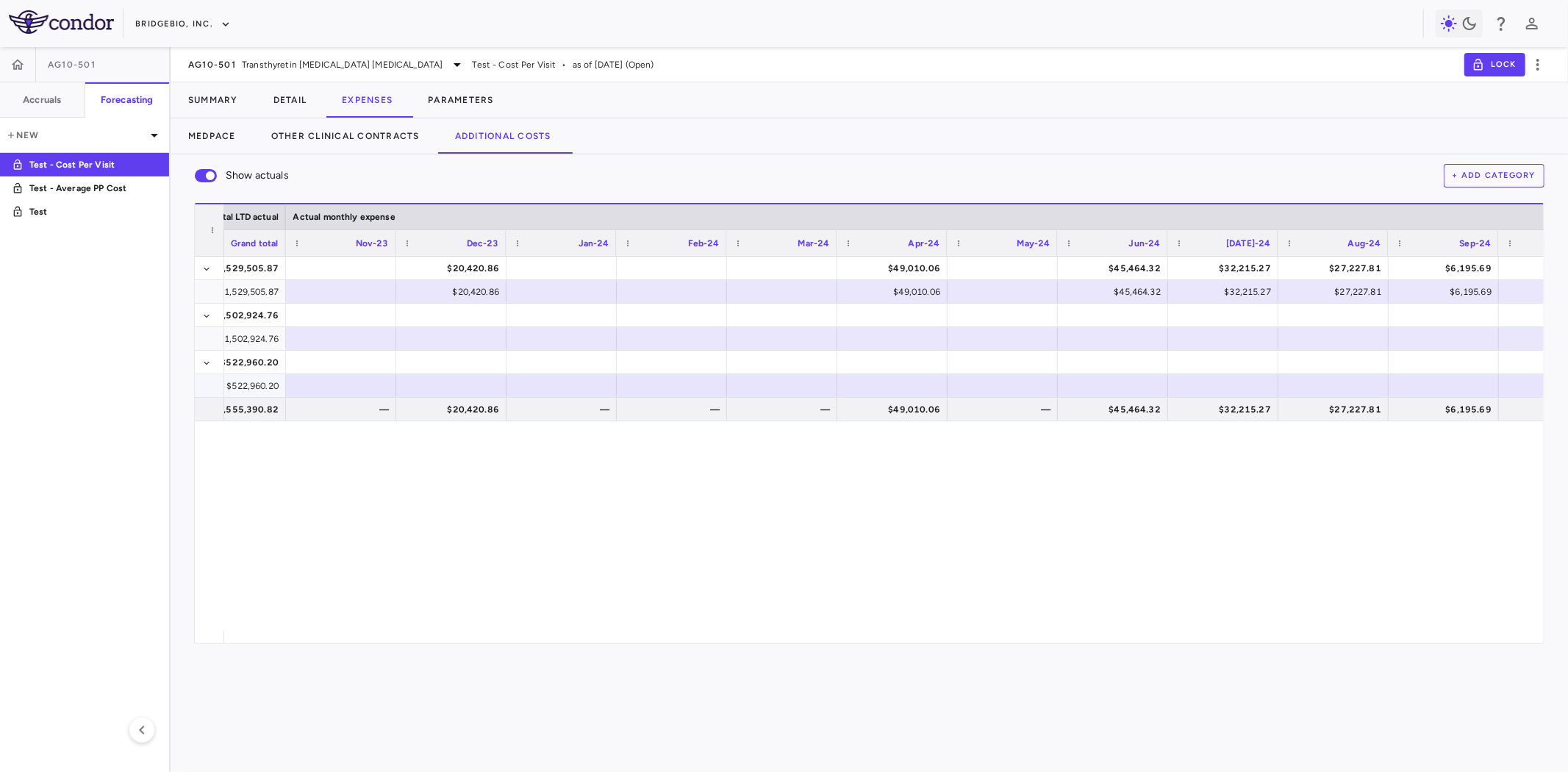
click at [570, 384] on div at bounding box center [561, 386] width 95 height 22
click at [428, 485] on div "$1,362,729.32 $1,529,505.87 $20,420.86 $49,010.06 $45,464.32 $32,215.27 $27,227…" at bounding box center [884, 444] width 1320 height 374
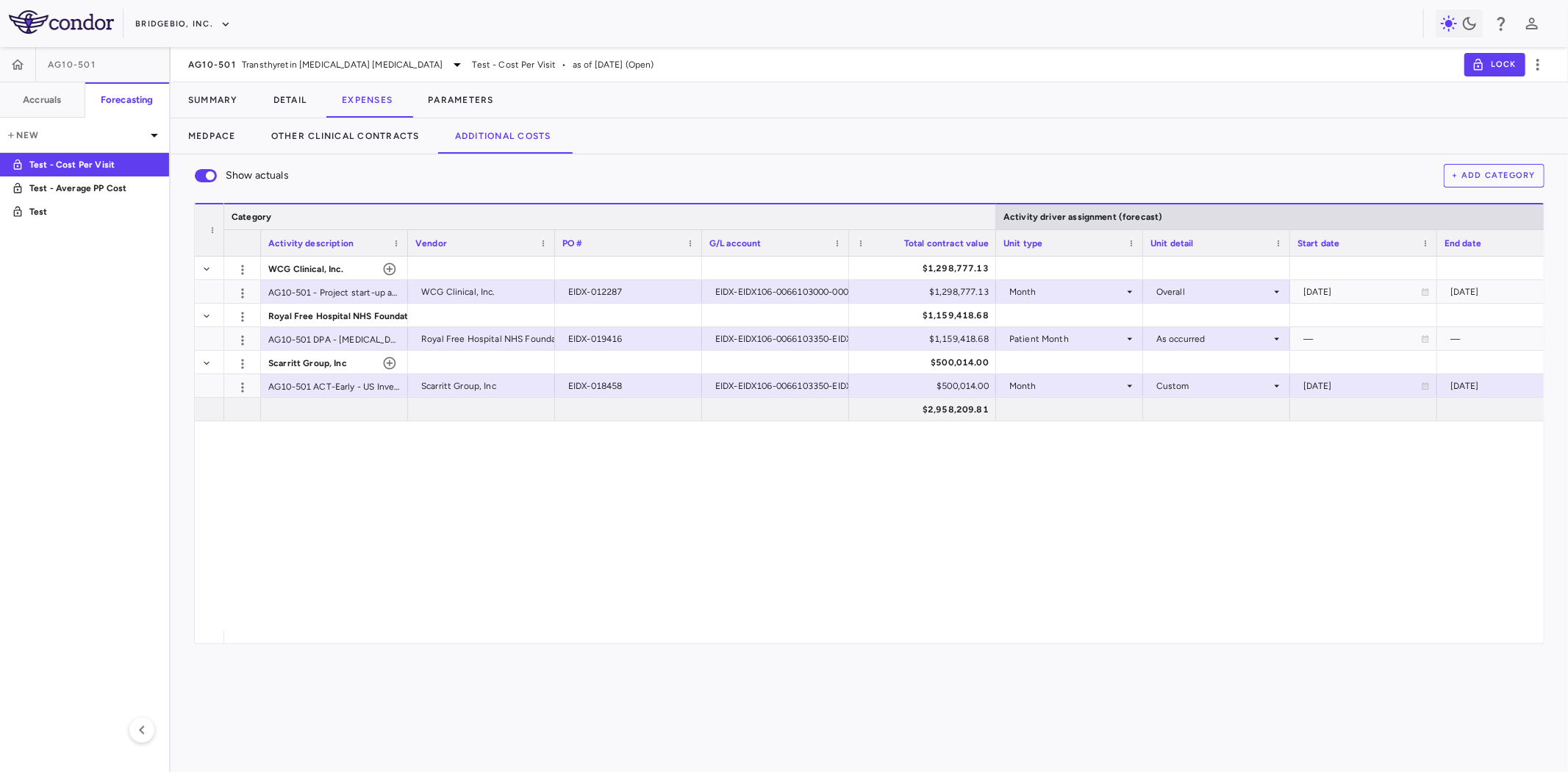
click at [993, 211] on div at bounding box center [995, 217] width 6 height 25
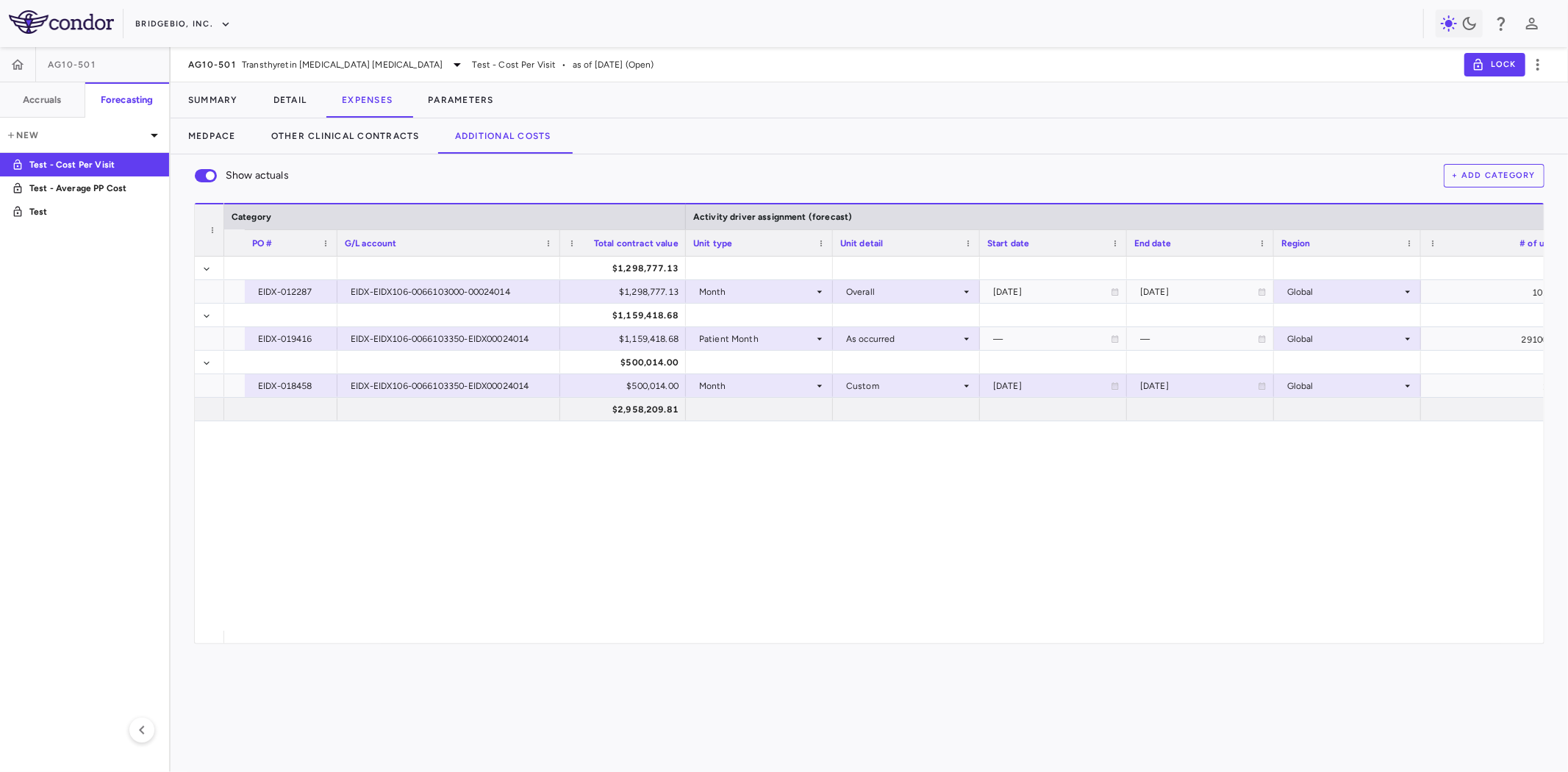
scroll to position [0, 1097]
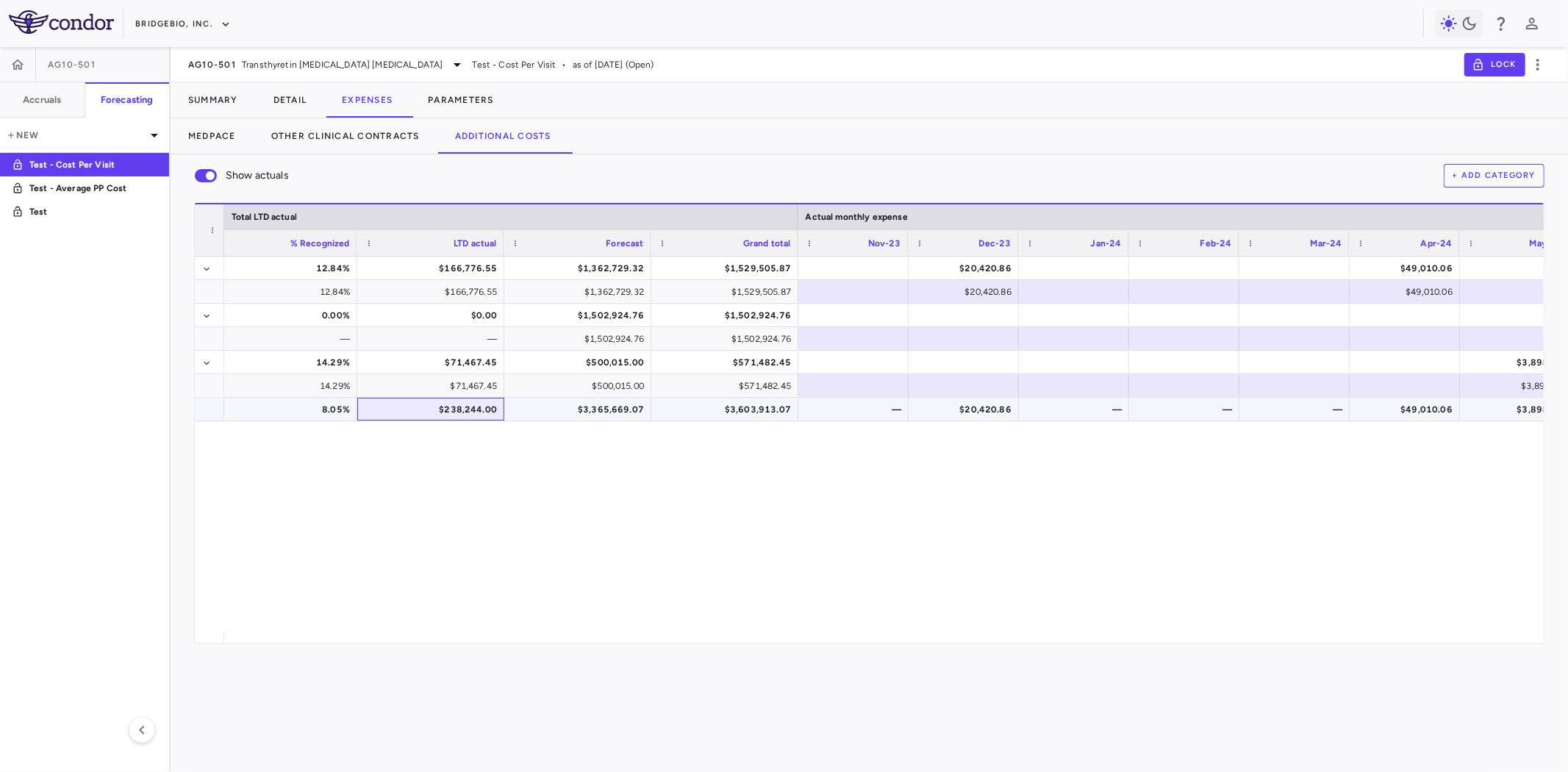
click at [459, 403] on div "$238,244.00" at bounding box center [433, 409] width 127 height 23
click at [610, 405] on div "$3,365,669.07" at bounding box center [580, 409] width 127 height 23
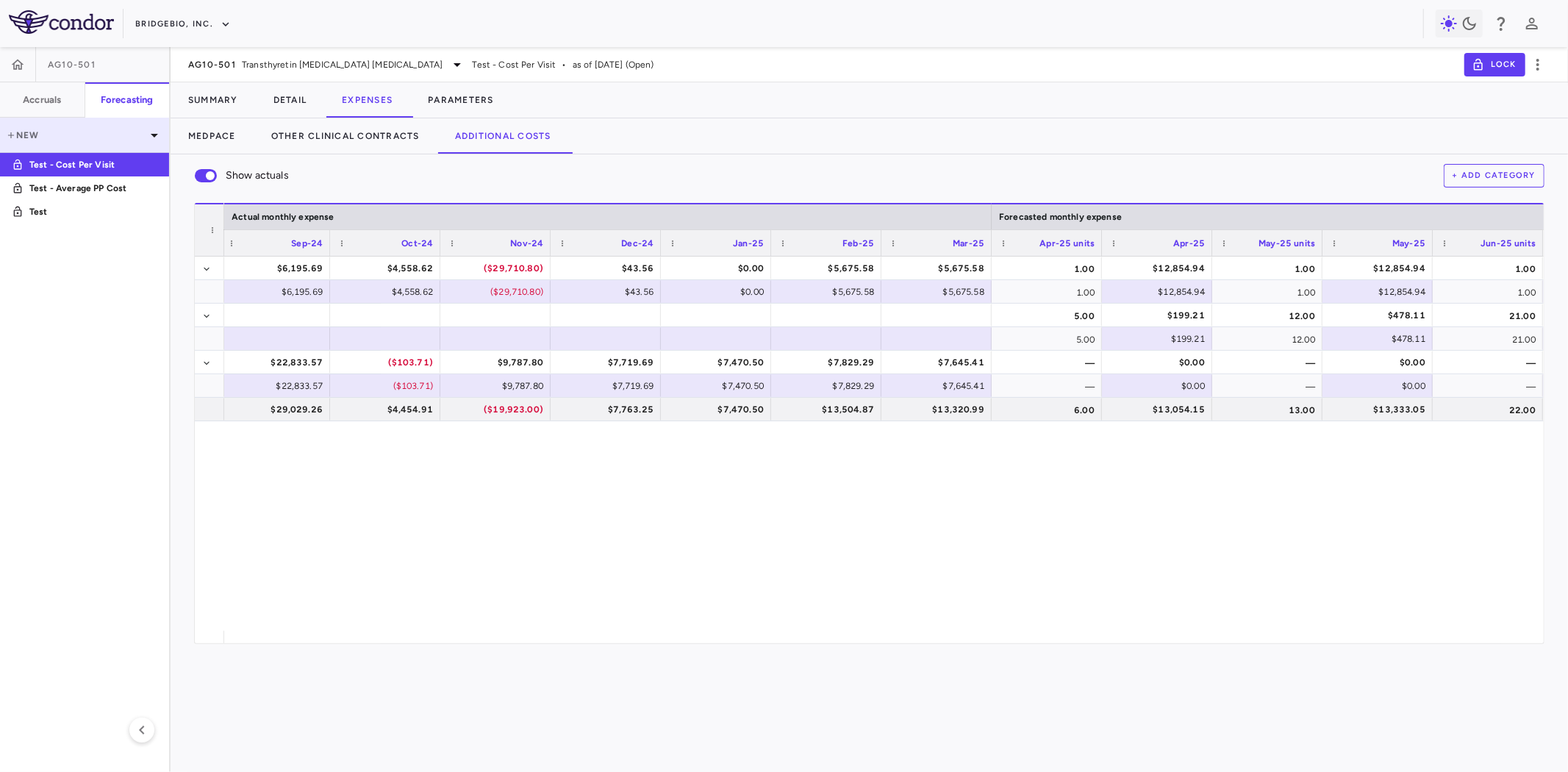
click at [103, 130] on p "New" at bounding box center [75, 135] width 140 height 13
click at [56, 514] on div at bounding box center [784, 386] width 1568 height 772
click at [1543, 62] on icon "button" at bounding box center [1537, 64] width 17 height 17
click at [1526, 110] on div "Duplicate" at bounding box center [1517, 114] width 65 height 25
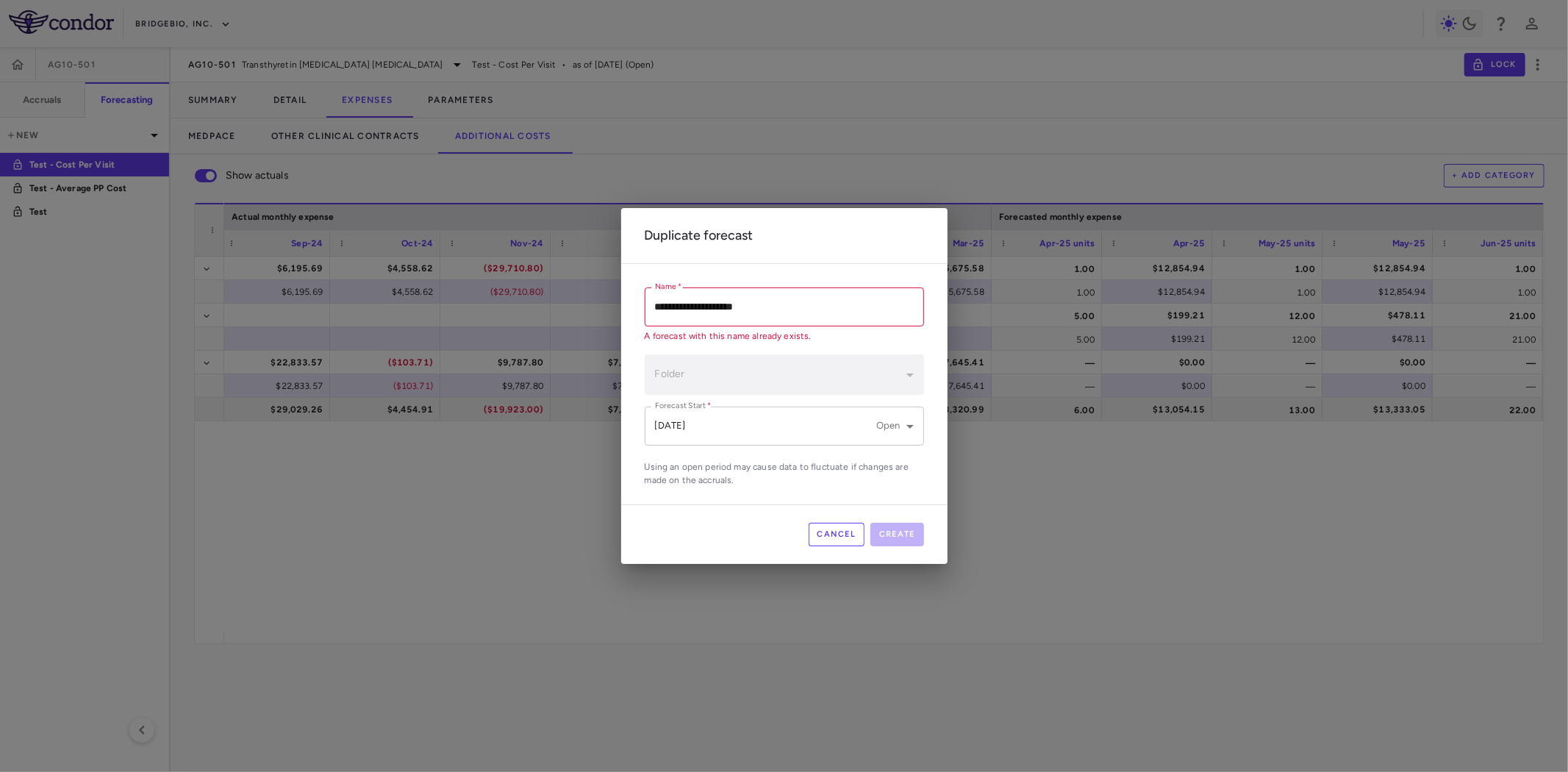
click at [724, 423] on body "Skip to sidebar Skip to main content BridgeBio, Inc. AG10-501 Accruals Forecast…" at bounding box center [784, 386] width 1568 height 772
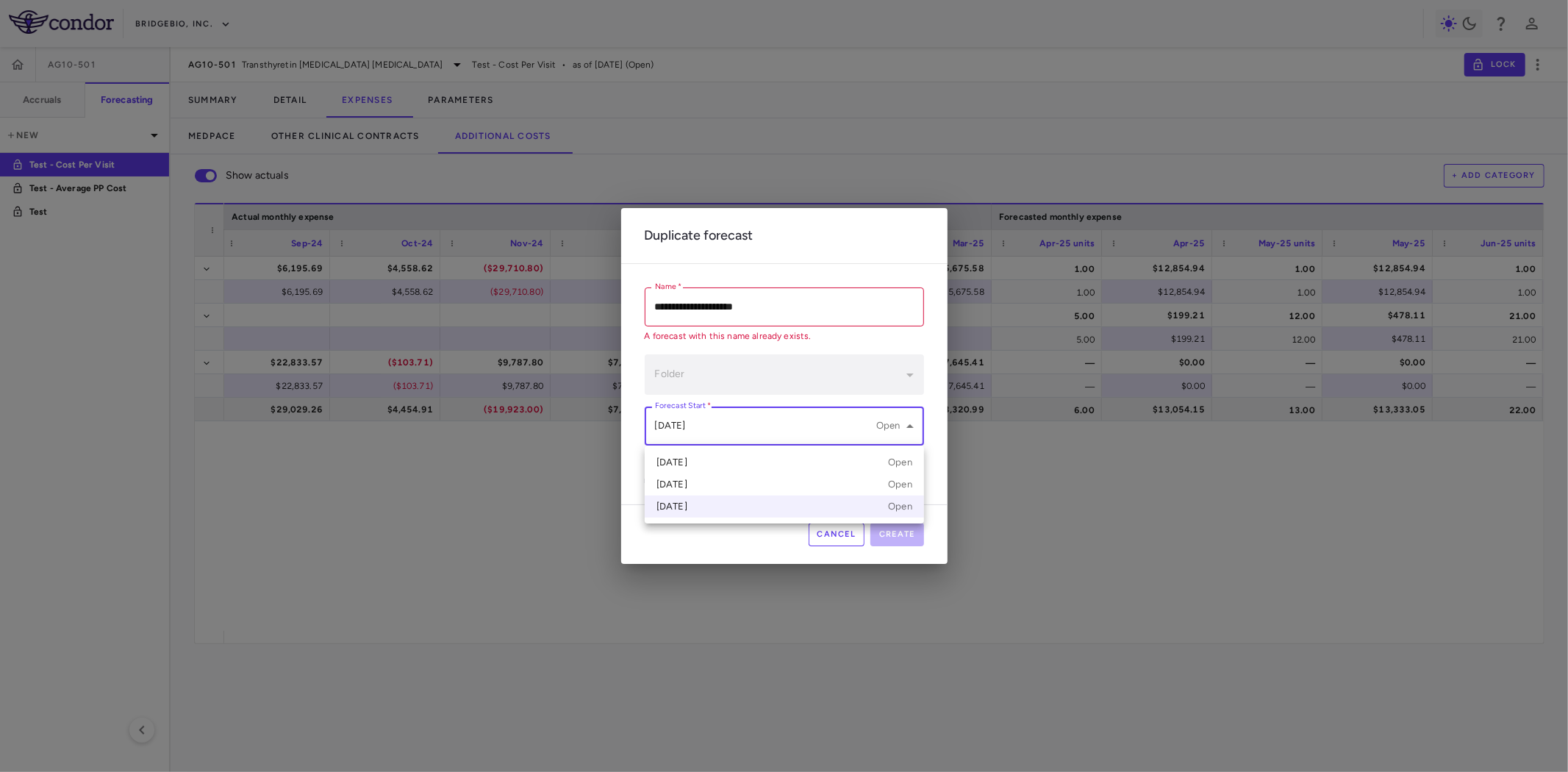
click at [772, 306] on div at bounding box center [784, 386] width 1568 height 772
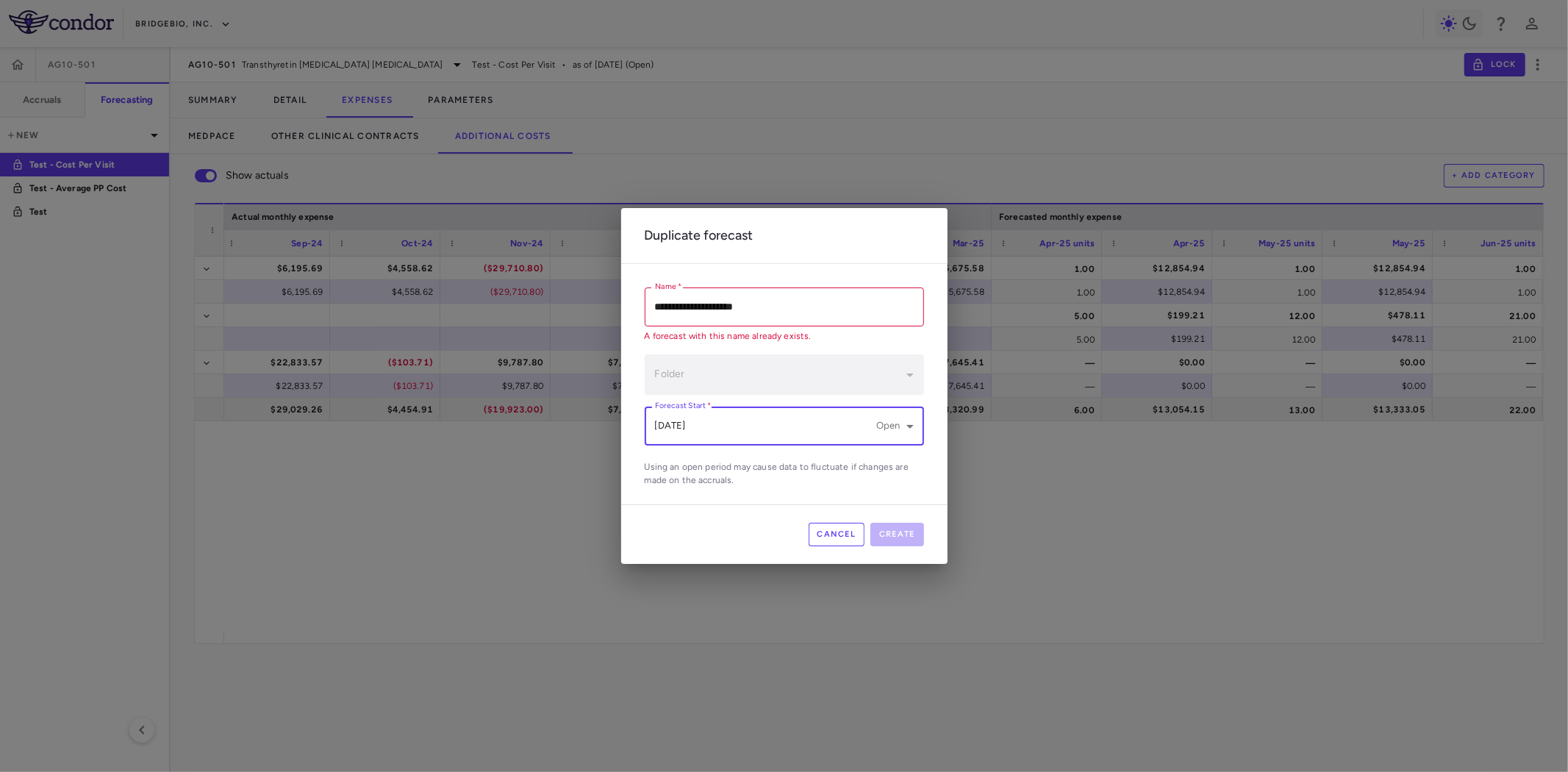
click at [754, 300] on div at bounding box center [784, 386] width 1568 height 772
click at [690, 310] on div at bounding box center [784, 386] width 1568 height 772
click at [686, 305] on input "**********" at bounding box center [784, 306] width 279 height 39
click at [738, 298] on input "**********" at bounding box center [784, 306] width 279 height 39
click at [756, 304] on input "**********" at bounding box center [784, 306] width 279 height 39
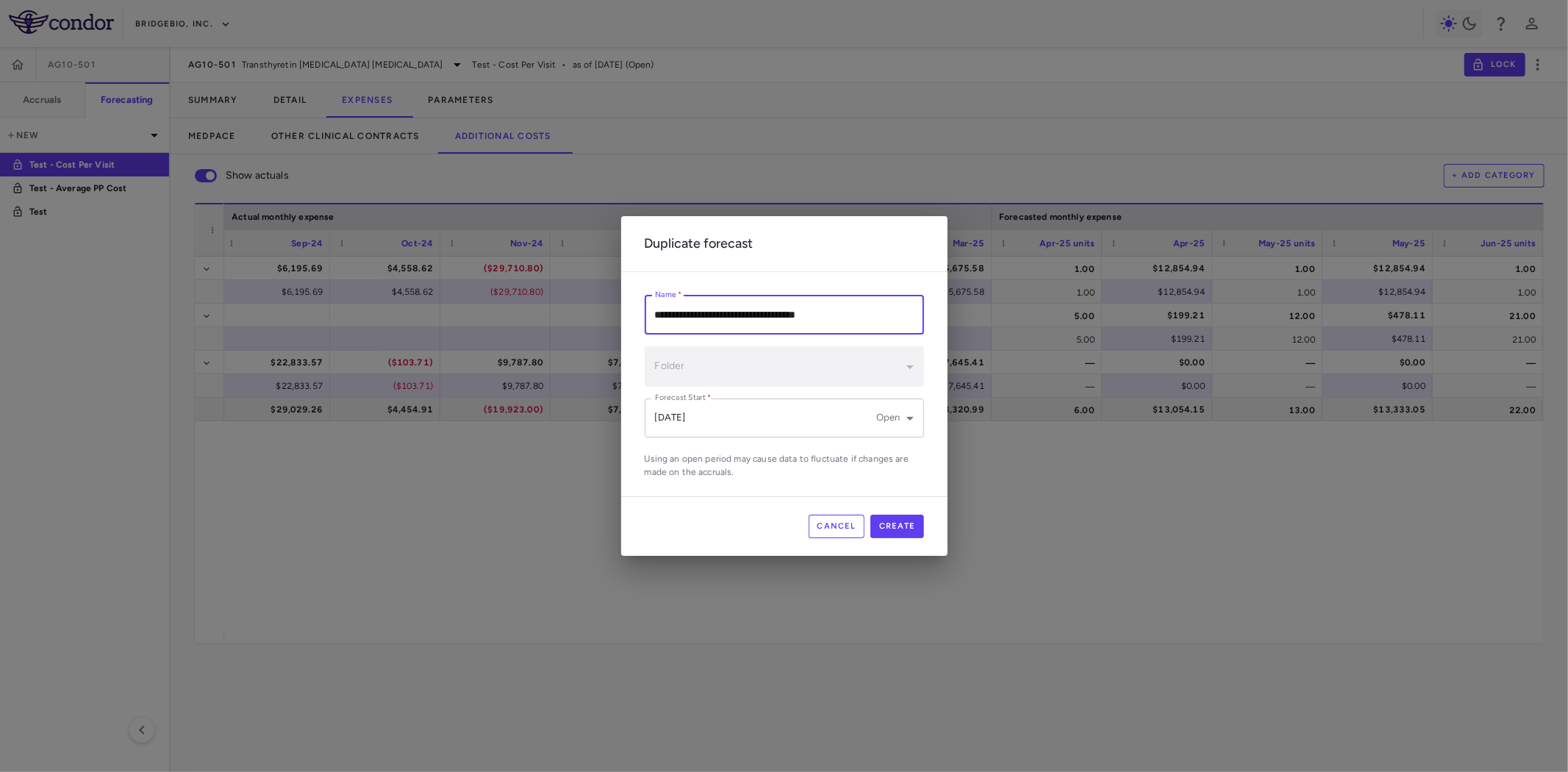
type input "**********"
click at [785, 408] on body "Skip to sidebar Skip to main content BridgeBio, Inc. AG10-501 Accruals Forecast…" at bounding box center [784, 386] width 1568 height 772
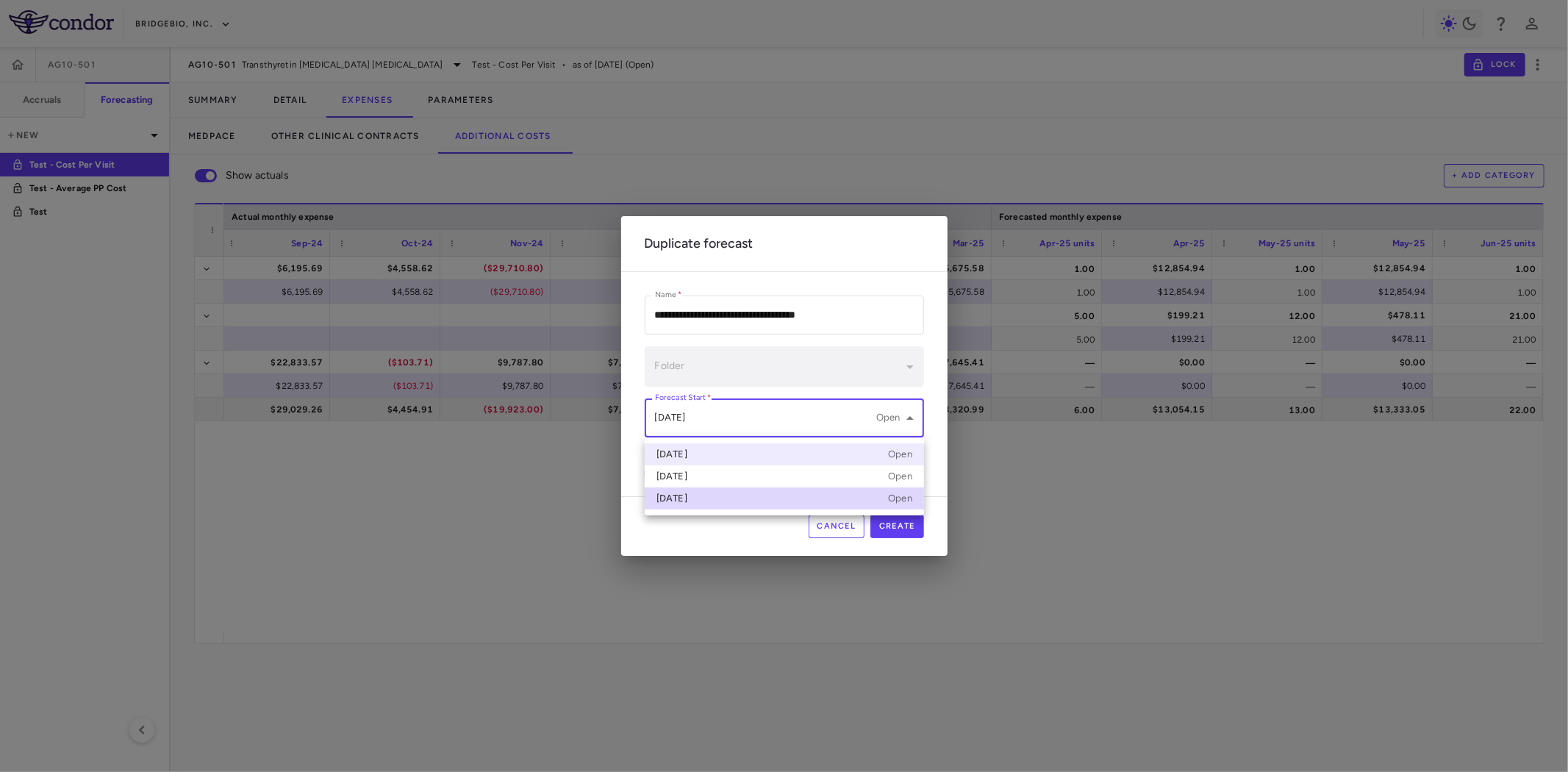
click at [744, 454] on div "Jun 2025 Open" at bounding box center [784, 455] width 256 height 13
type input "**********"
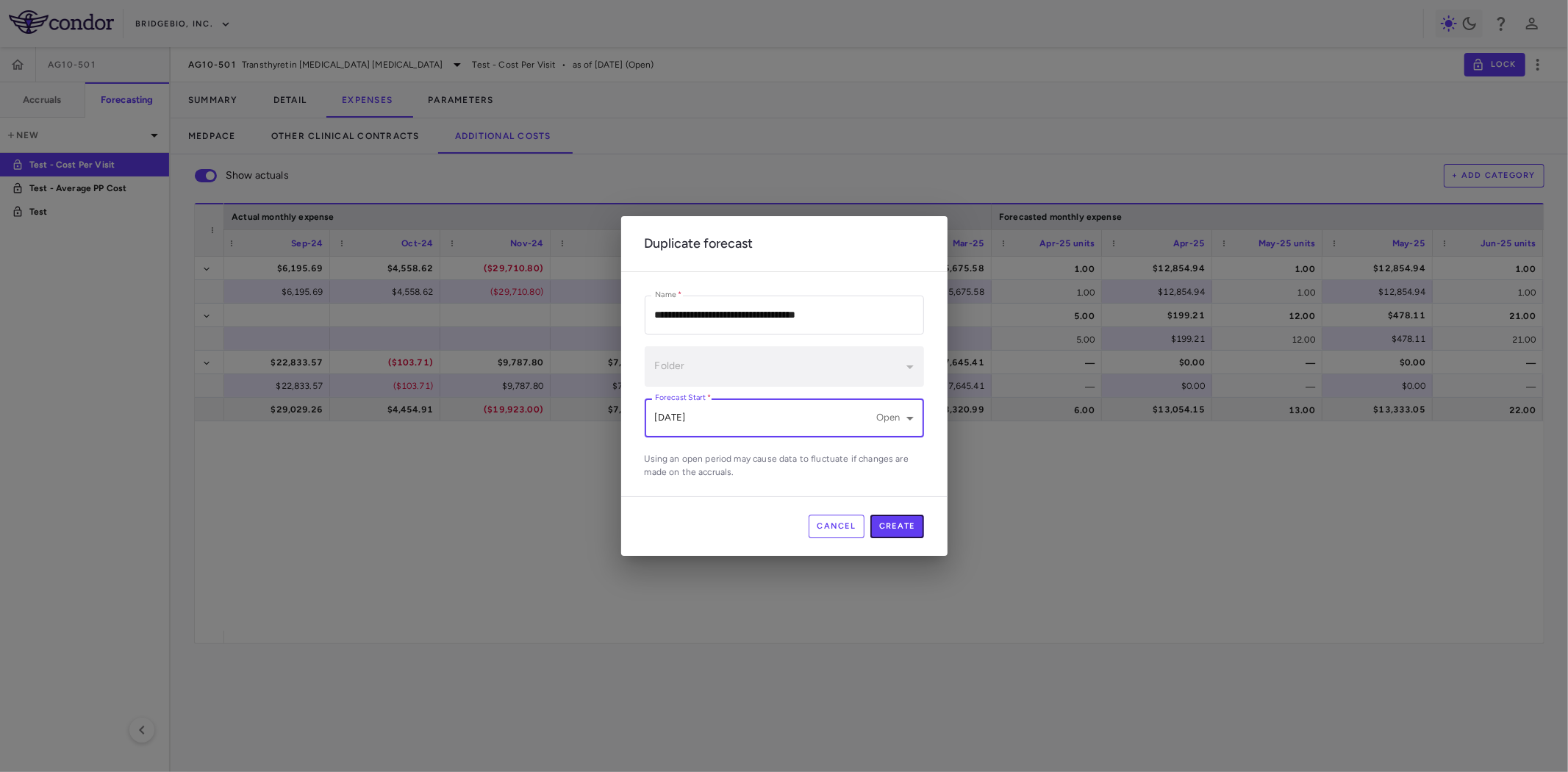
click at [911, 524] on button "Create" at bounding box center [897, 526] width 54 height 23
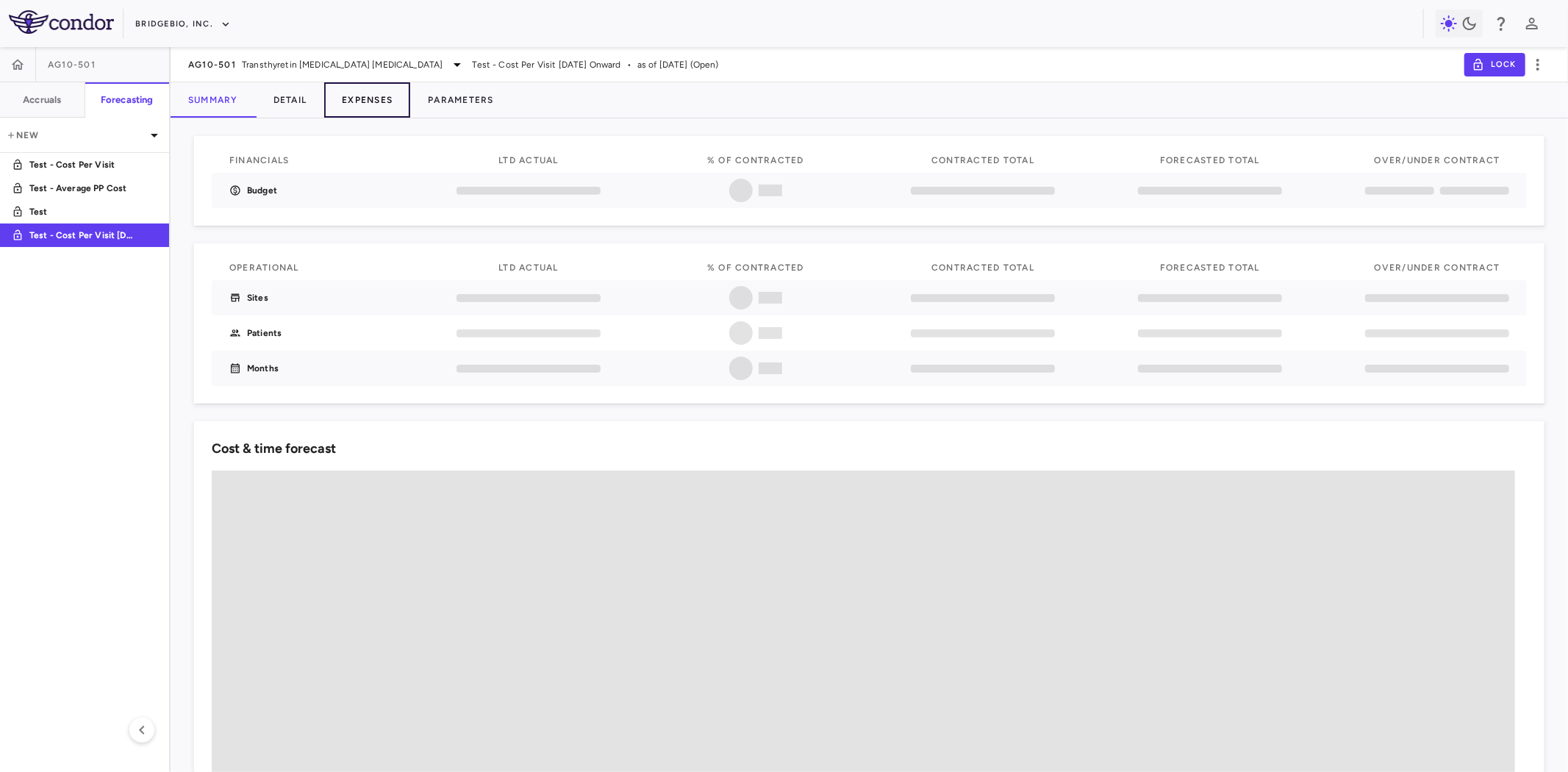
click at [370, 100] on button "Expenses" at bounding box center [368, 99] width 86 height 36
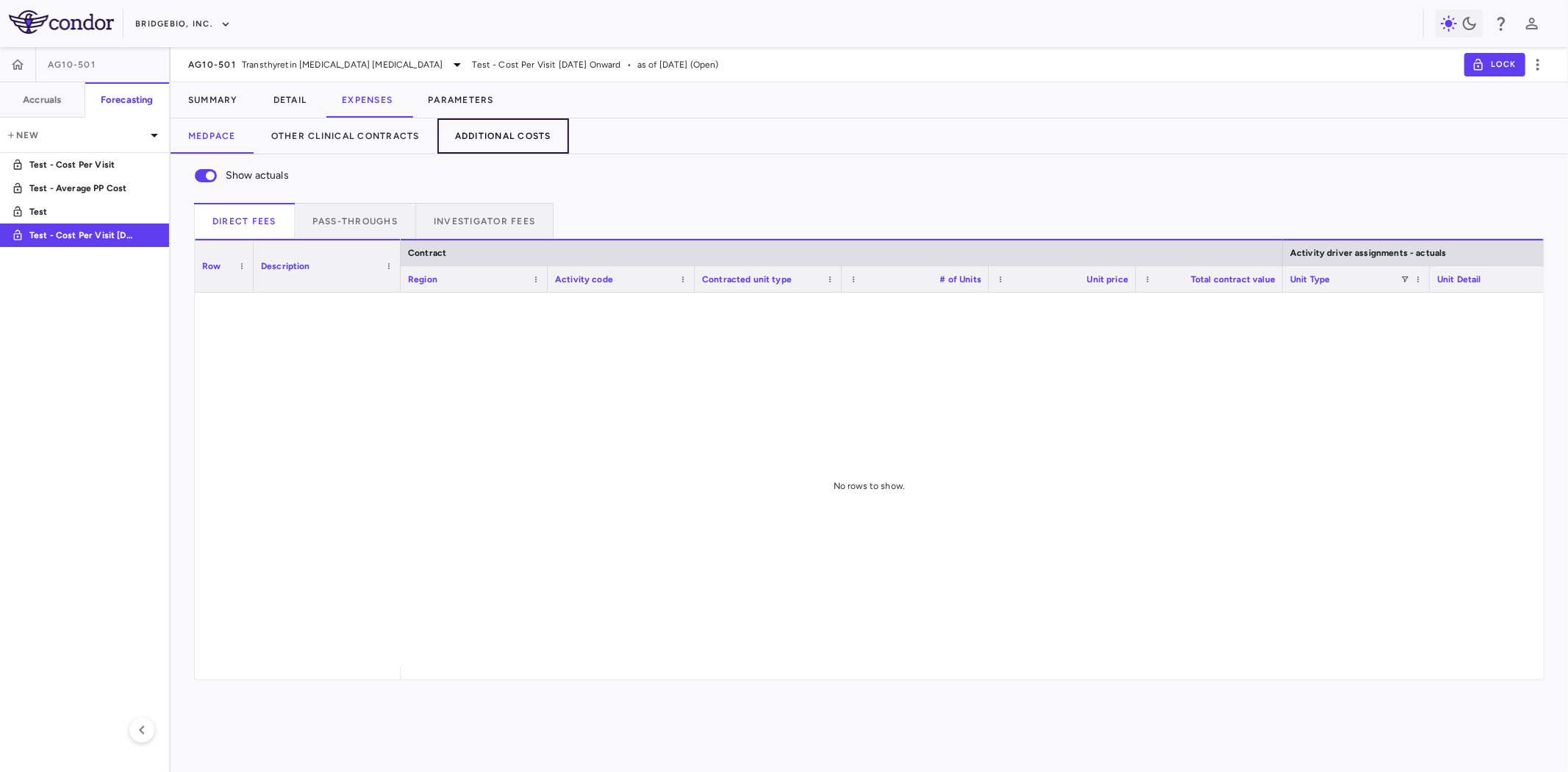
click at [501, 134] on button "Additional Costs" at bounding box center [503, 136] width 132 height 36
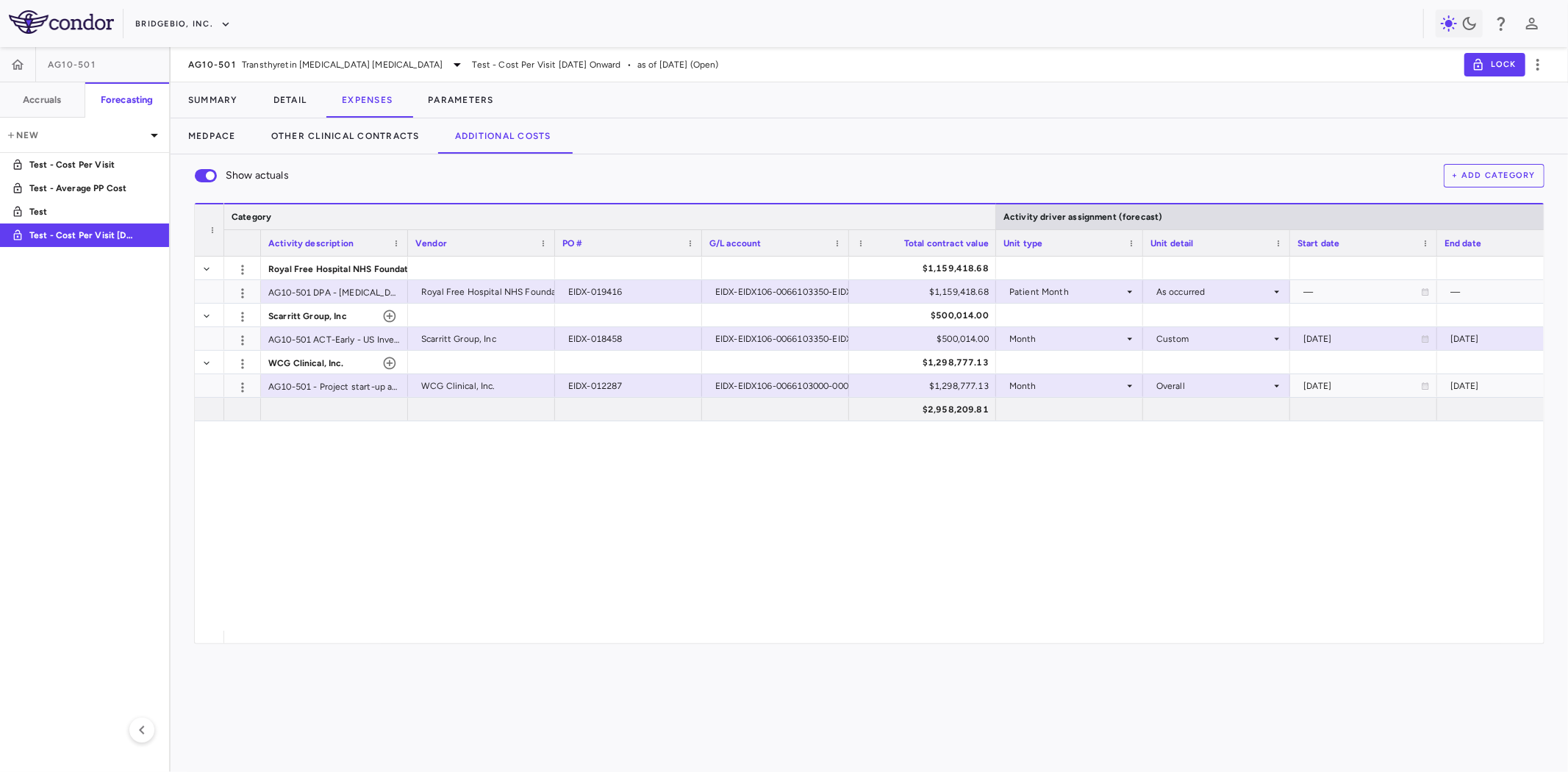
click at [994, 211] on div at bounding box center [995, 217] width 6 height 25
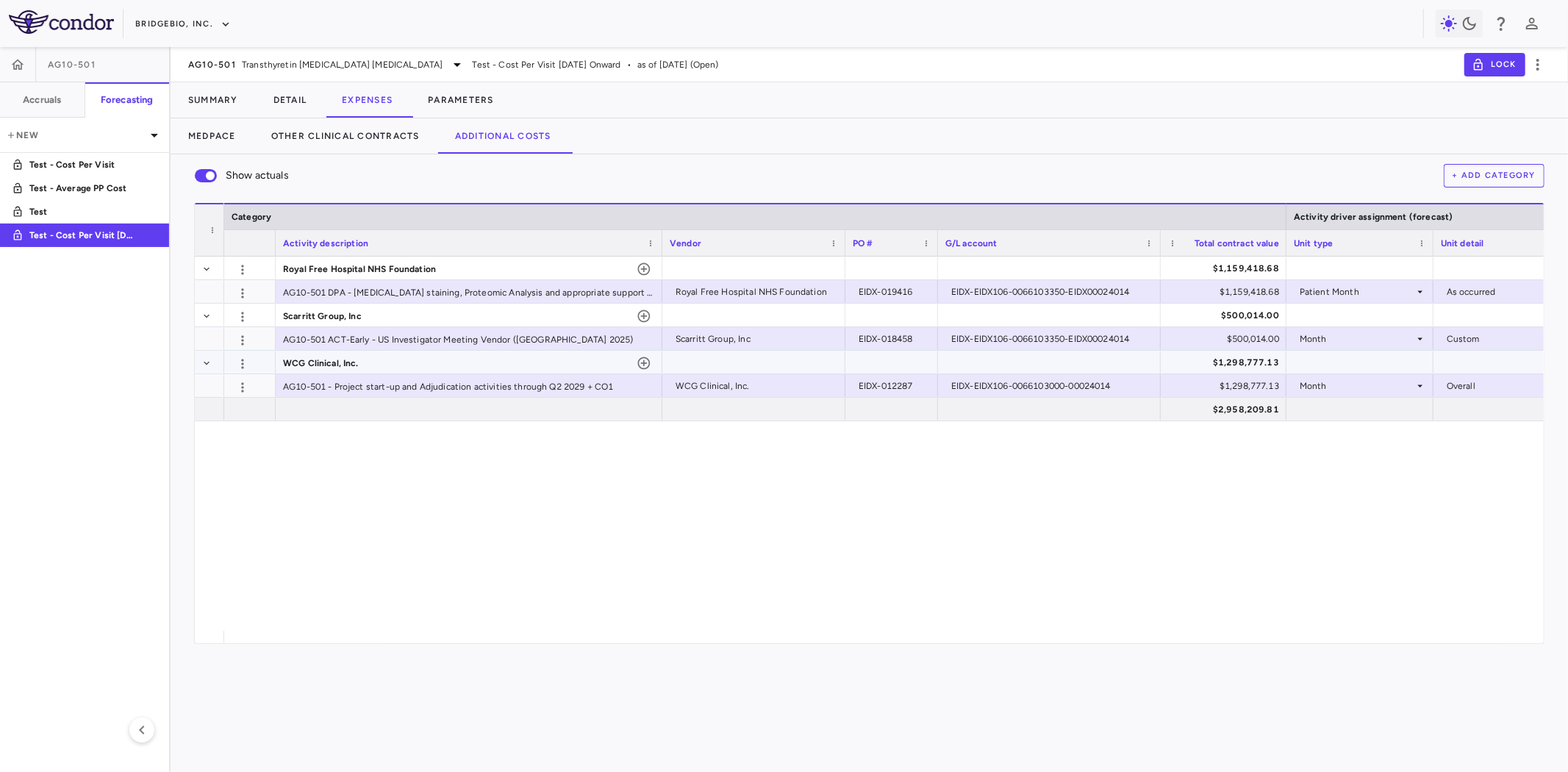
click at [320, 357] on span "WCG Clinical, Inc." at bounding box center [320, 363] width 75 height 23
click at [321, 271] on span "Royal Free Hospital NHS Foundation" at bounding box center [359, 269] width 153 height 23
click at [320, 324] on span "Scarritt Group, Inc" at bounding box center [322, 316] width 79 height 23
click at [375, 358] on div "WCG Clinical, Inc." at bounding box center [469, 363] width 372 height 23
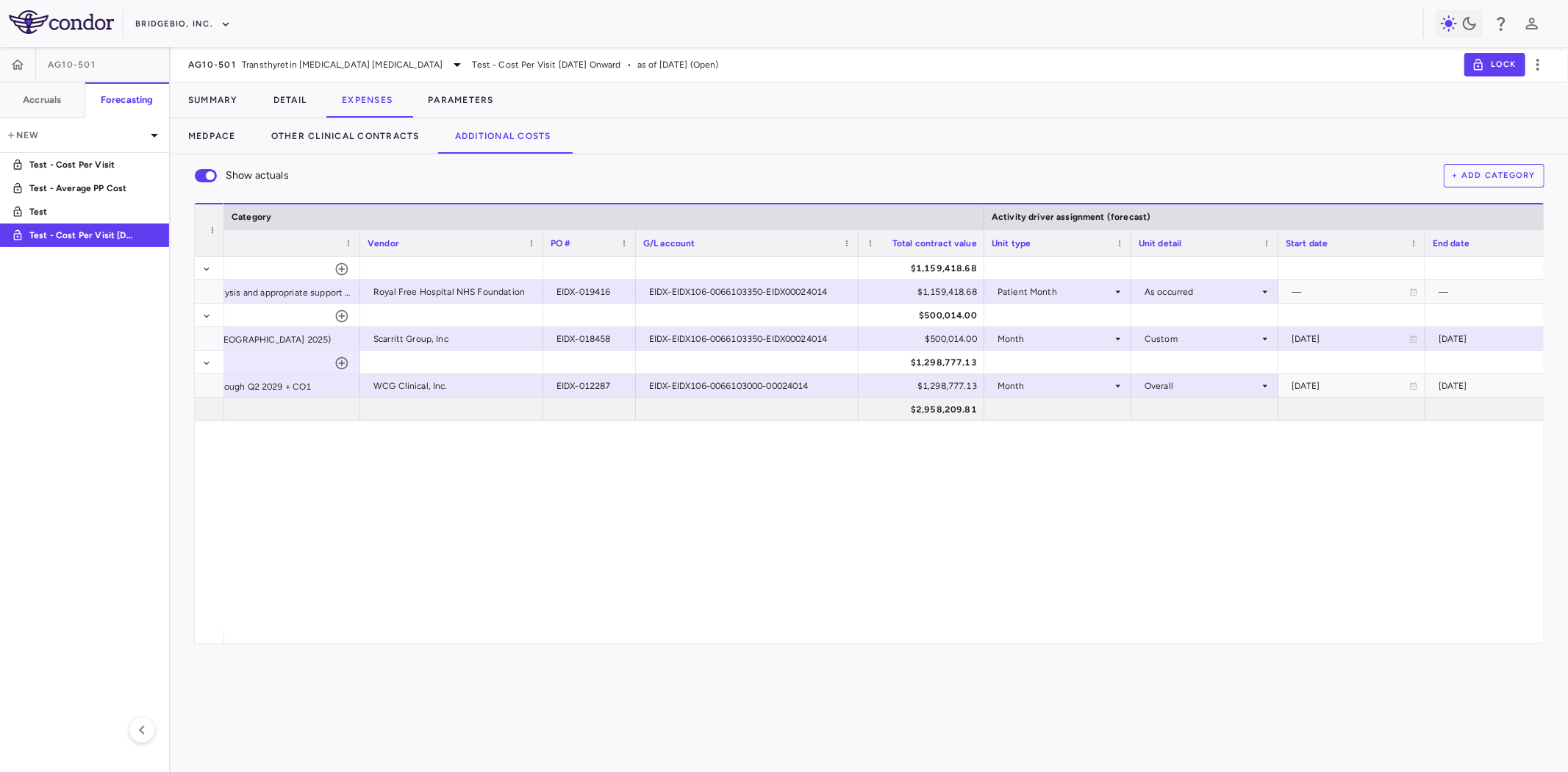
scroll to position [0, 303]
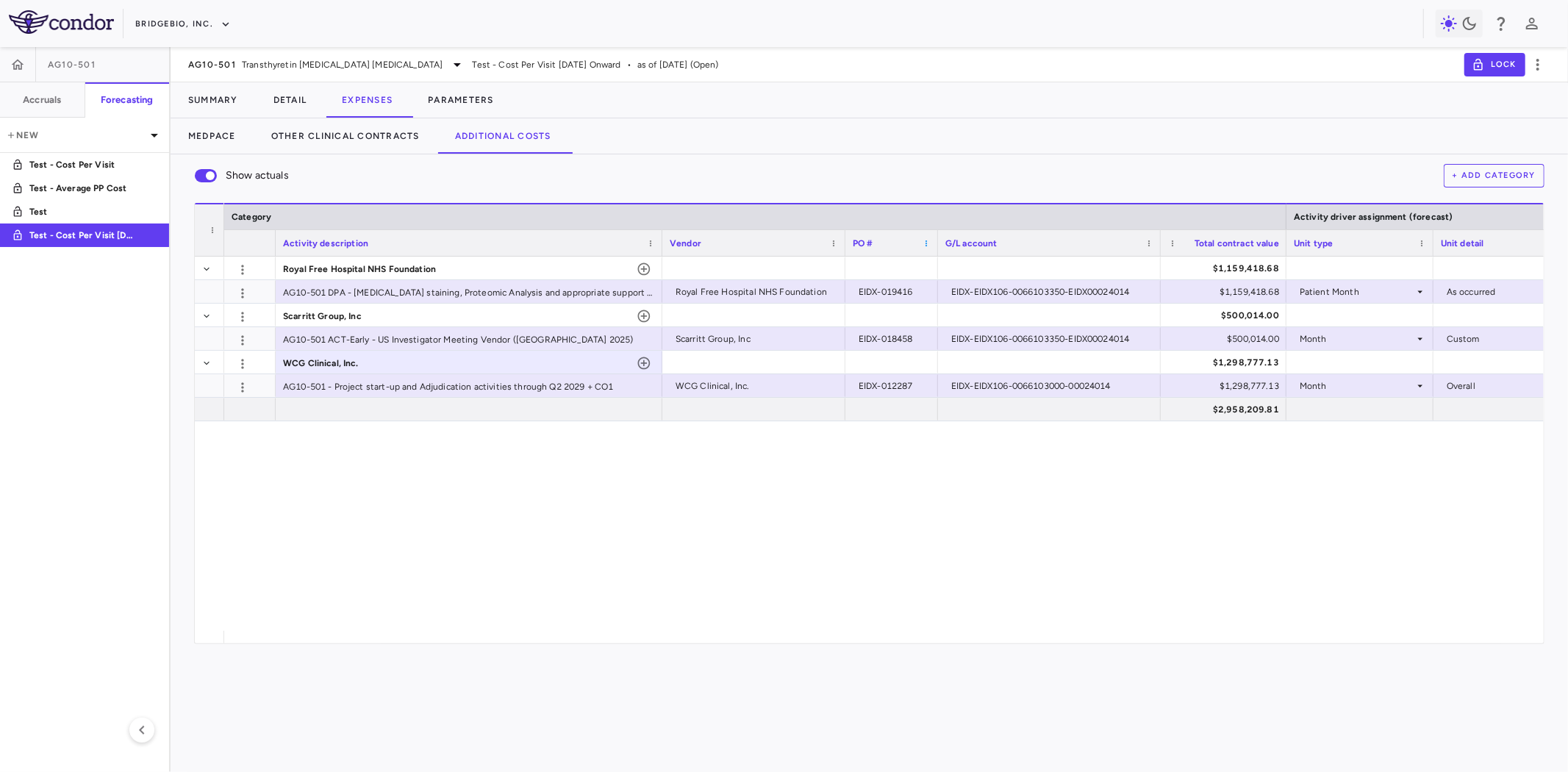
click at [930, 240] on span at bounding box center [926, 244] width 9 height 9
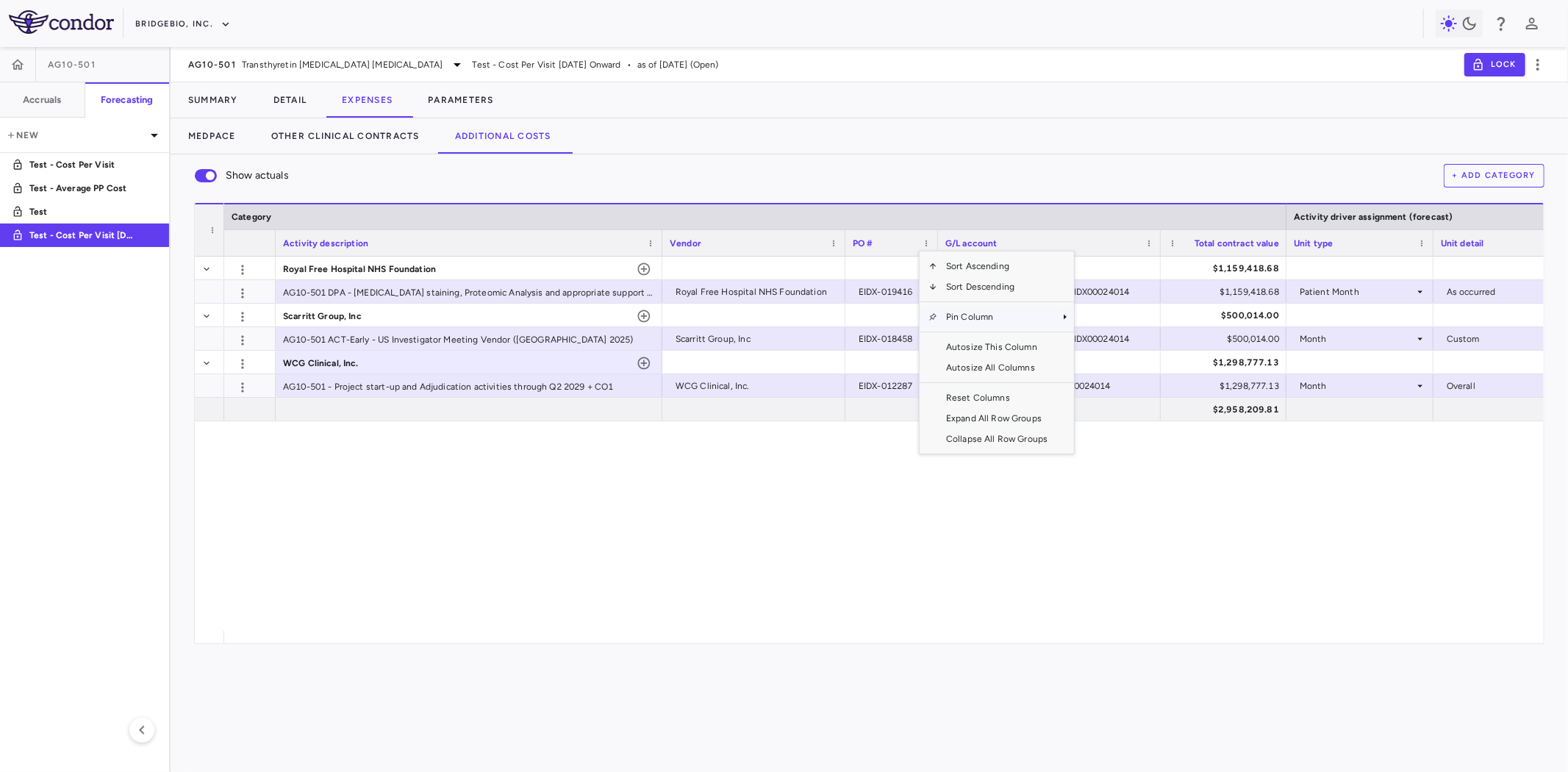
click at [972, 314] on span "Pin Column" at bounding box center [997, 316] width 119 height 21
click at [1122, 346] on span "Pin Left" at bounding box center [1116, 342] width 55 height 21
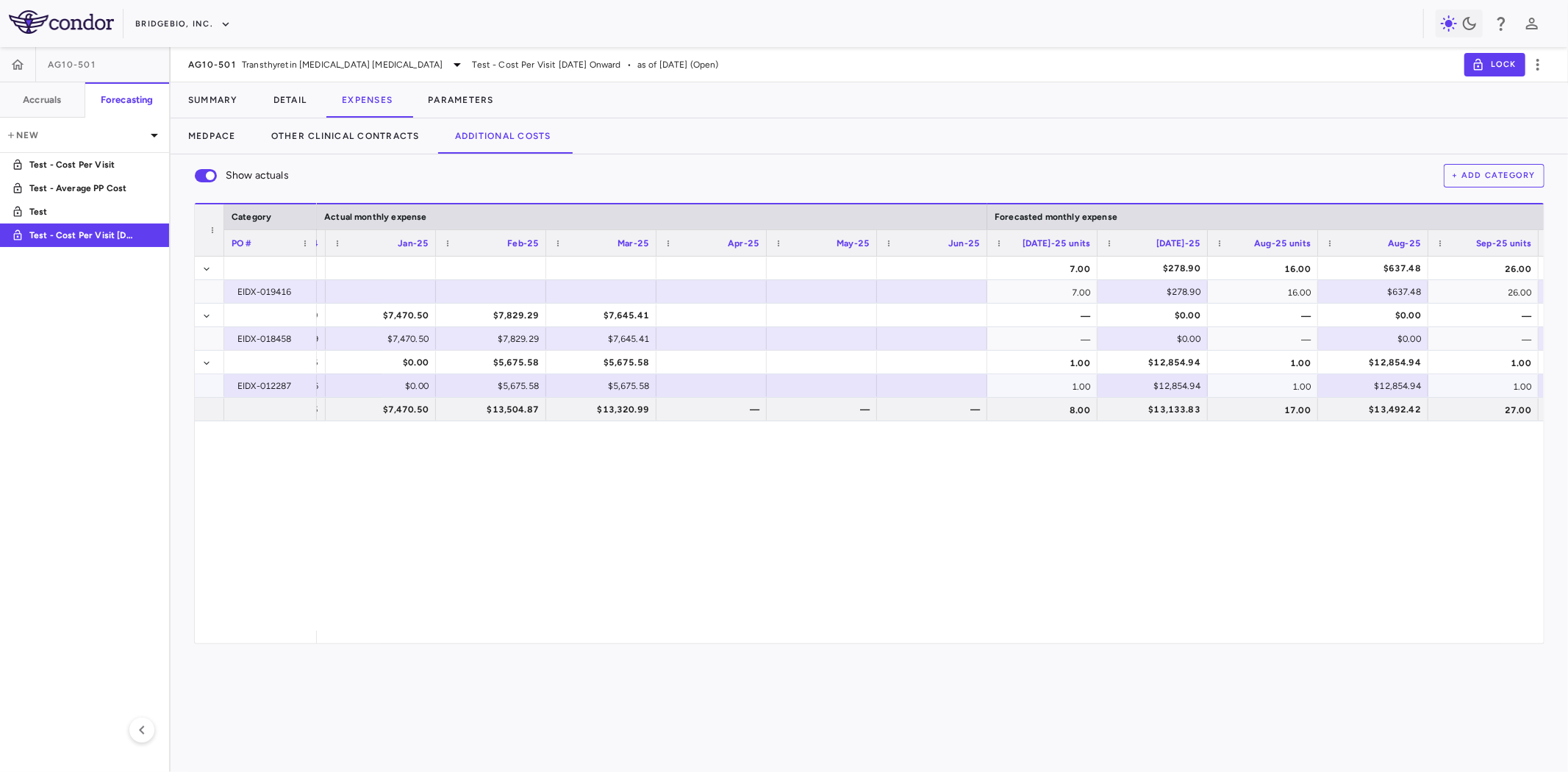
click at [708, 383] on div at bounding box center [711, 386] width 95 height 22
click at [700, 390] on div "10,391" at bounding box center [714, 386] width 89 height 23
drag, startPoint x: 711, startPoint y: 428, endPoint x: 730, endPoint y: 404, distance: 30.6
click at [711, 428] on div "7.00 $278.90 16.00 $637.48 26.00 $1,035.91 51.00 7.00 $278.90 16.00 $637.48 26.…" at bounding box center [931, 444] width 1227 height 374
click at [730, 404] on div "—" at bounding box center [714, 409] width 89 height 23
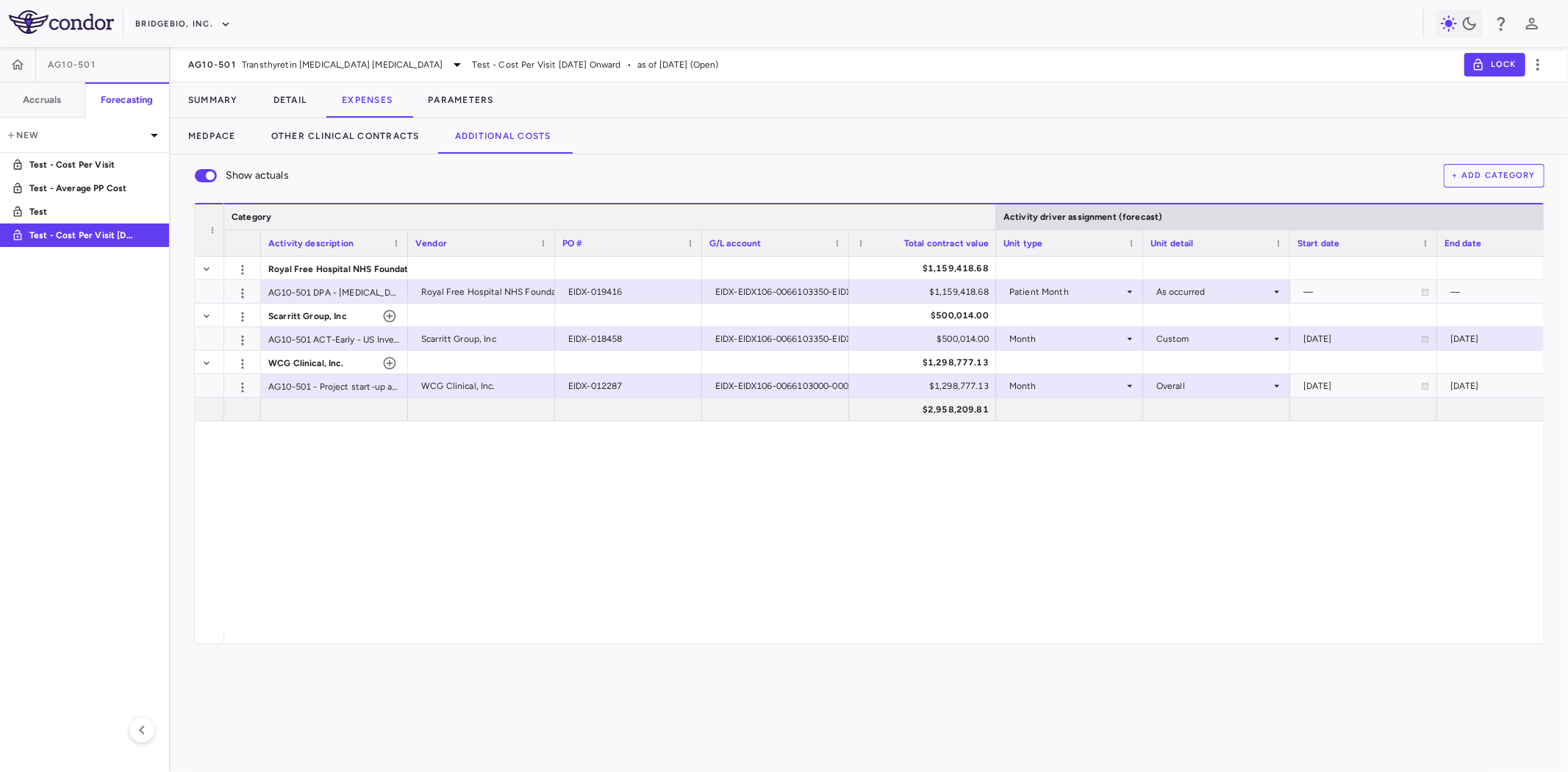
click at [993, 216] on div at bounding box center [995, 217] width 6 height 25
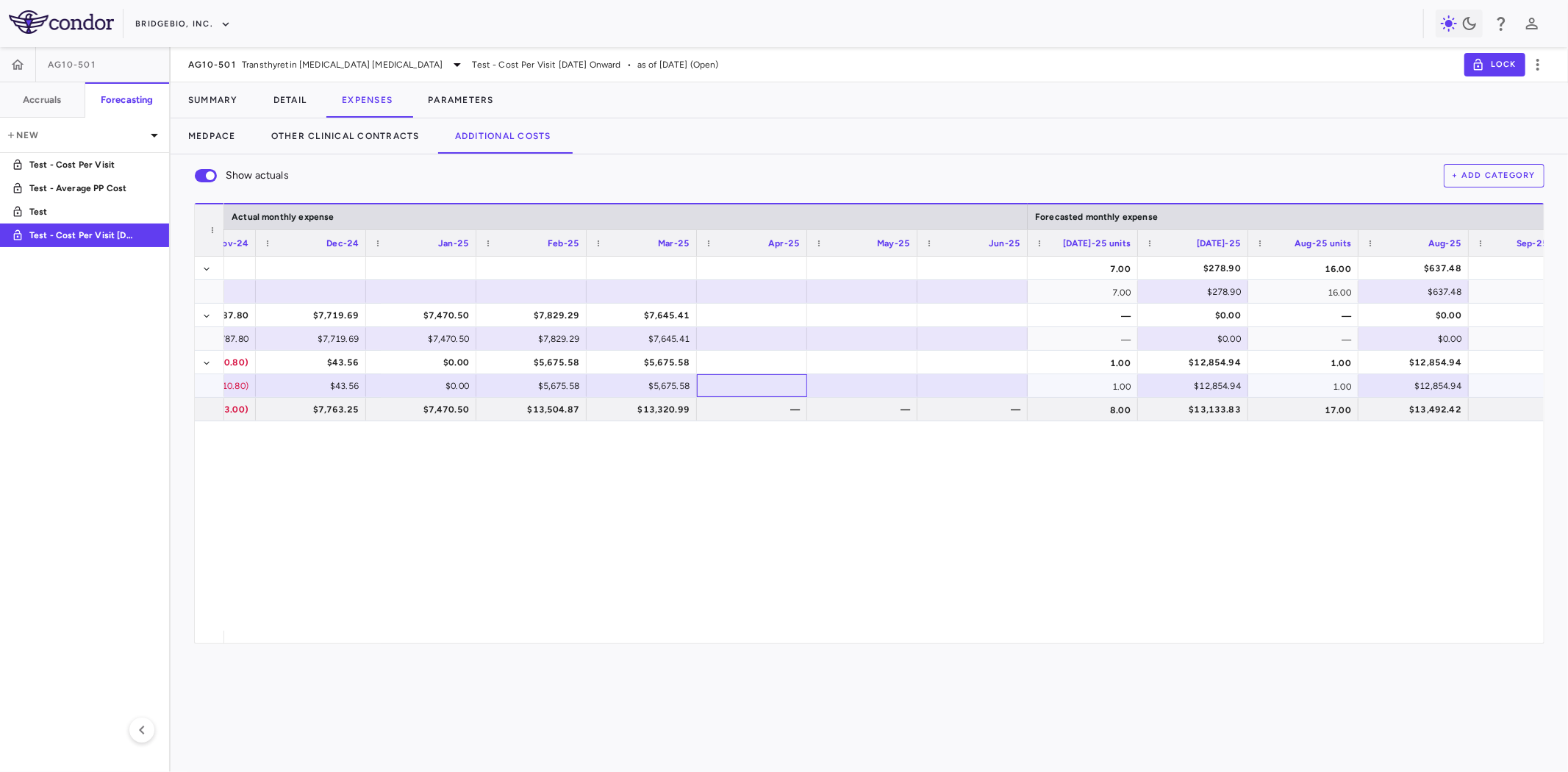
click at [766, 392] on div at bounding box center [752, 386] width 95 height 22
click at [846, 386] on div at bounding box center [862, 386] width 95 height 22
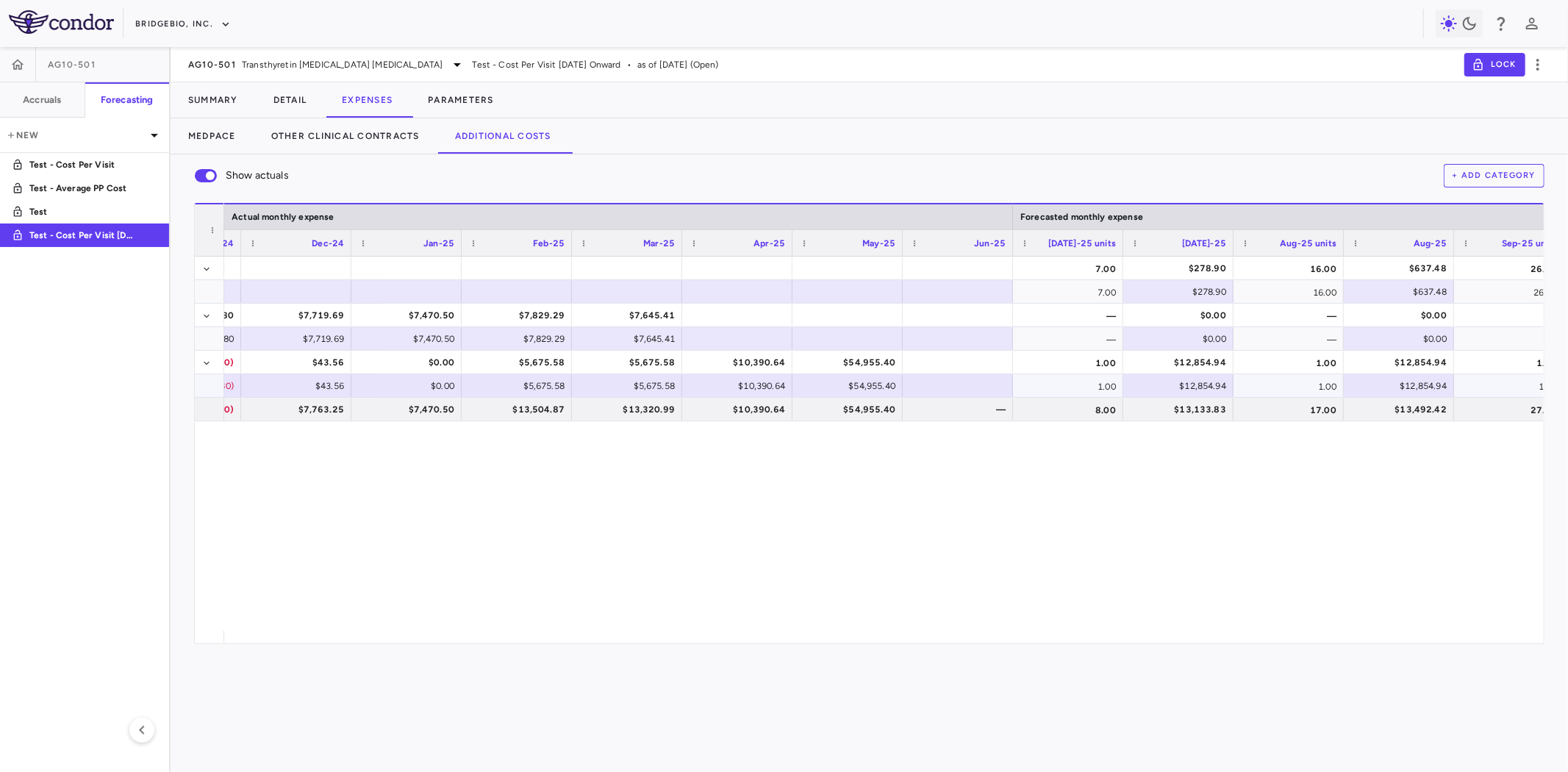
click at [943, 384] on div at bounding box center [957, 386] width 95 height 22
type input "*"
click at [1047, 384] on div "1.00" at bounding box center [1067, 386] width 110 height 23
drag, startPoint x: 472, startPoint y: 619, endPoint x: 472, endPoint y: 633, distance: 14.0
click at [472, 619] on div "7.00 $278.90 16.00 $637.48 26.00 $1,035.91 51.00 7.00 $278.90 16.00 $637.48 26.…" at bounding box center [884, 444] width 1320 height 374
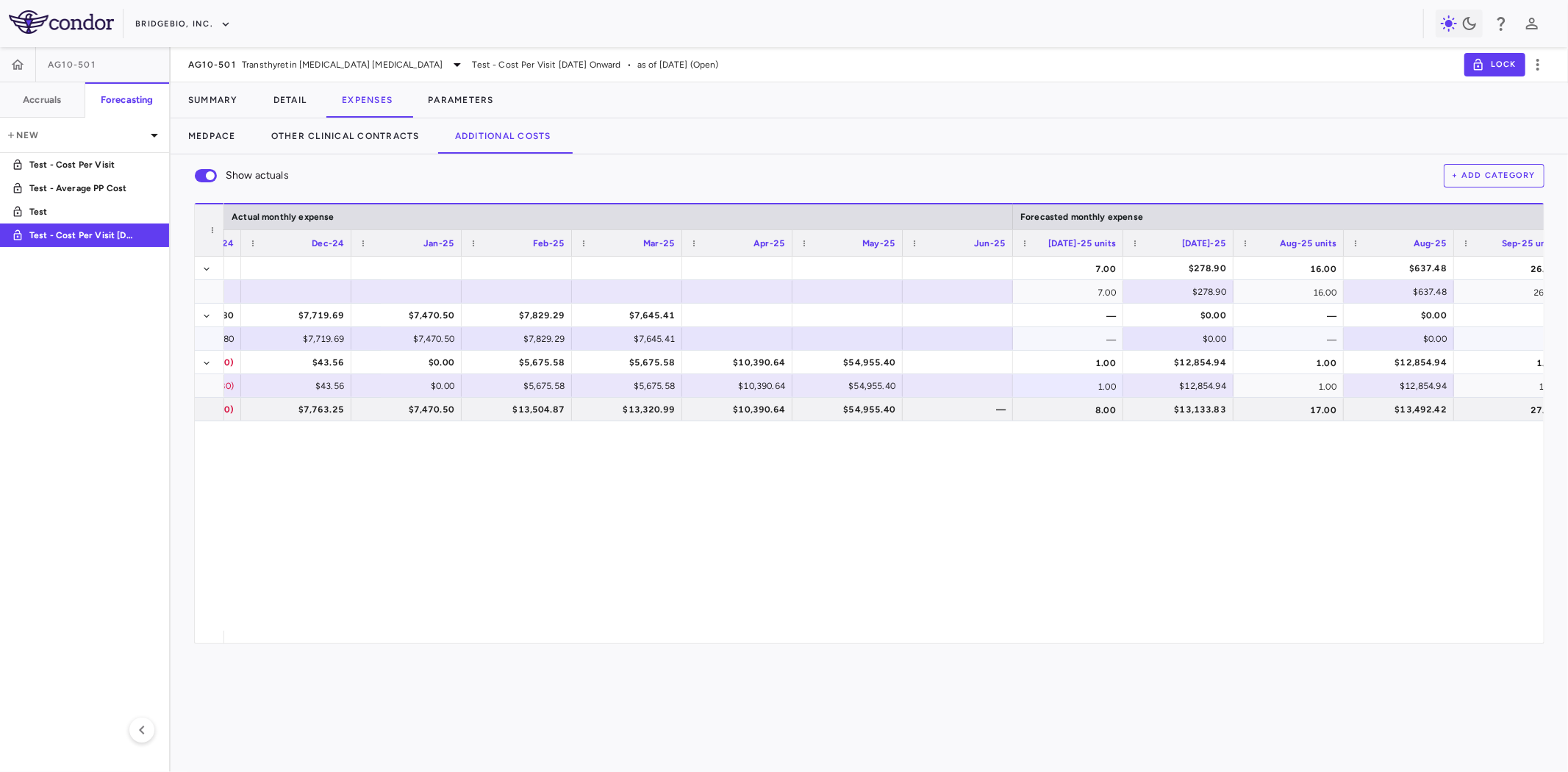
click at [939, 331] on div at bounding box center [957, 339] width 95 height 22
drag, startPoint x: 800, startPoint y: 528, endPoint x: 1130, endPoint y: 321, distance: 389.5
click at [800, 528] on div "7.00 $278.90 16.00 $637.48 26.00 $1,035.91 51.00 7.00 $278.90 16.00 $637.48 26.…" at bounding box center [884, 444] width 1320 height 374
click at [1089, 340] on div "—" at bounding box center [1067, 339] width 110 height 23
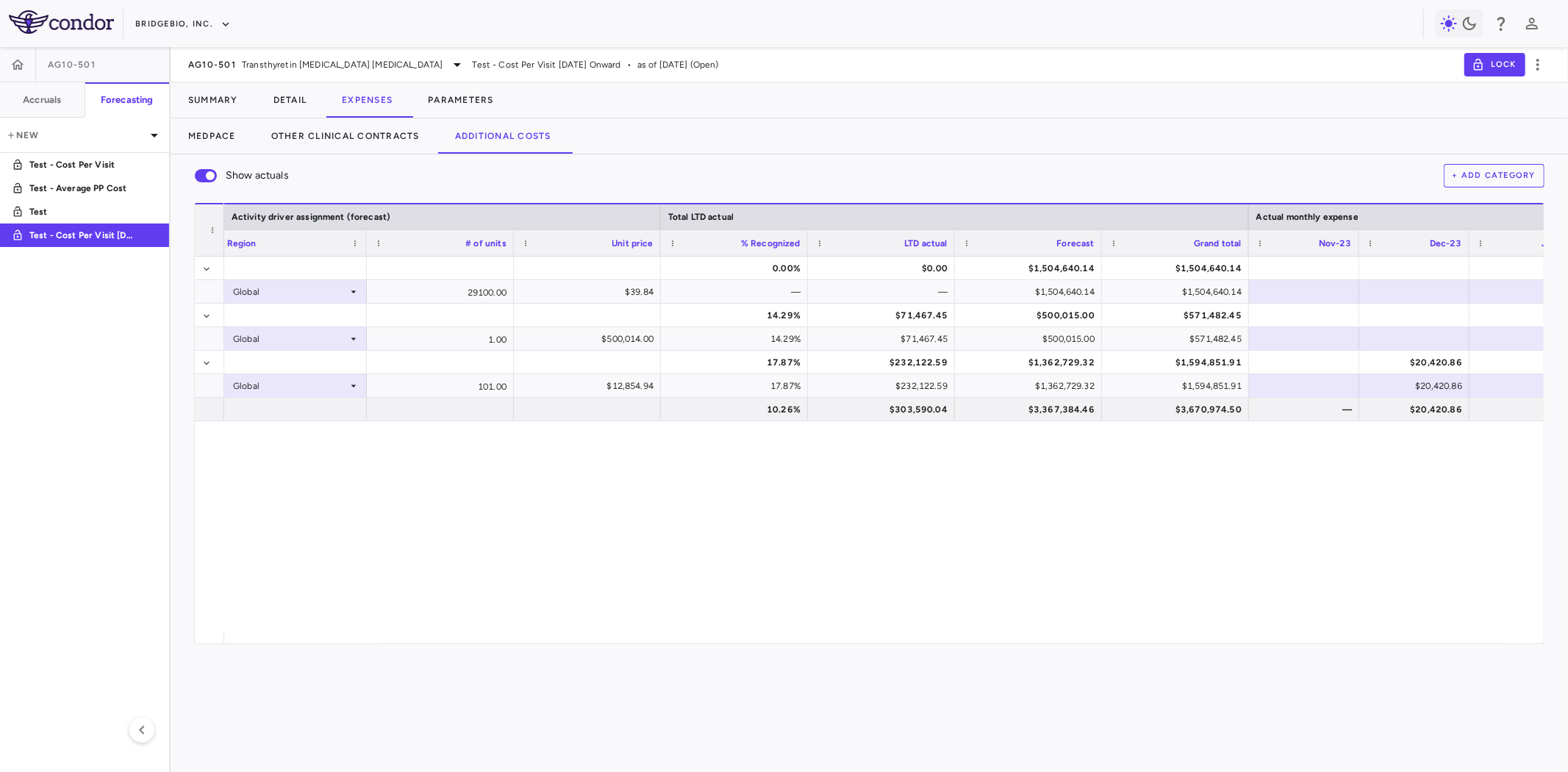
scroll to position [0, 1382]
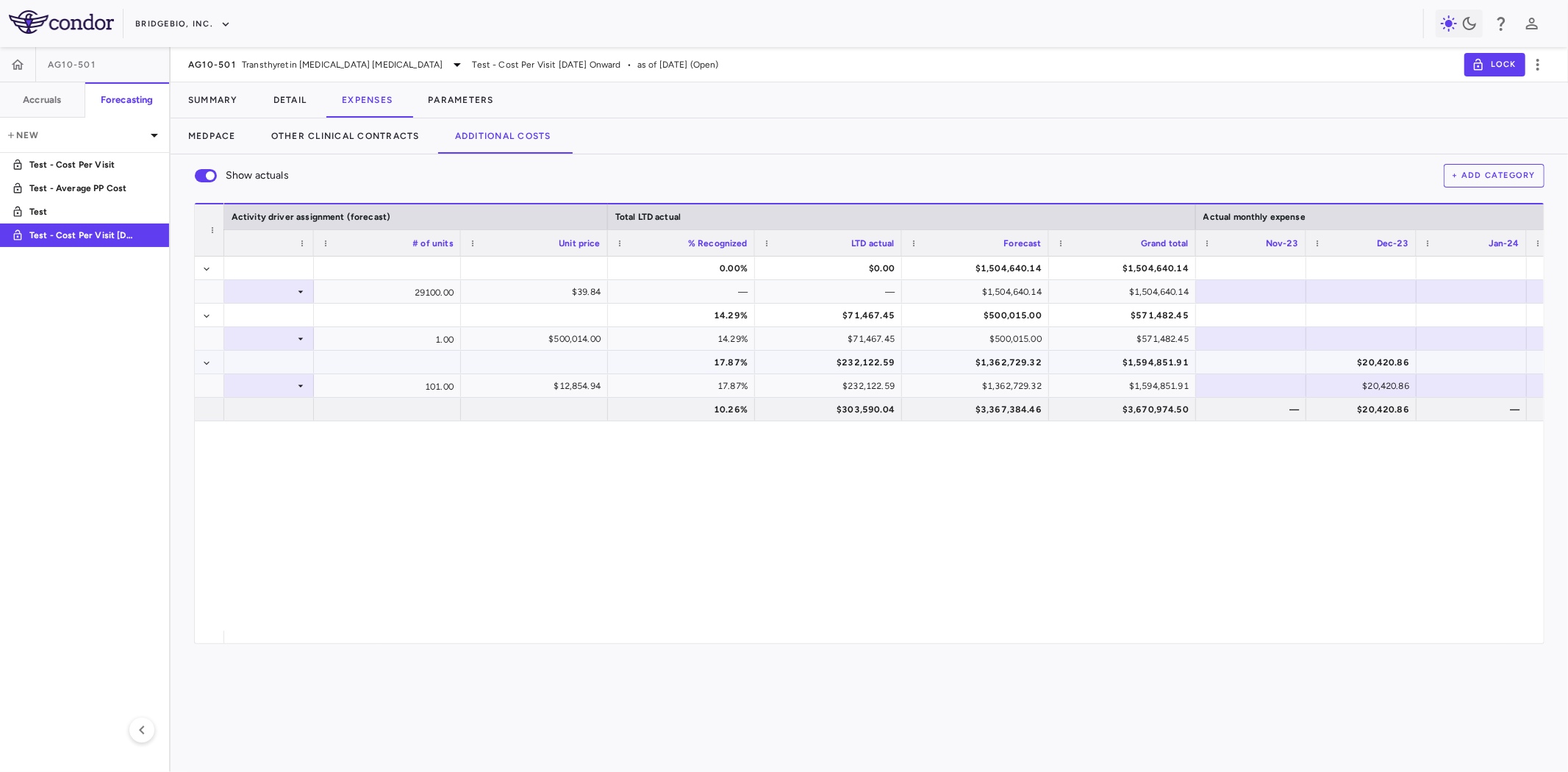
click at [870, 364] on div "$232,122.59" at bounding box center [831, 363] width 127 height 23
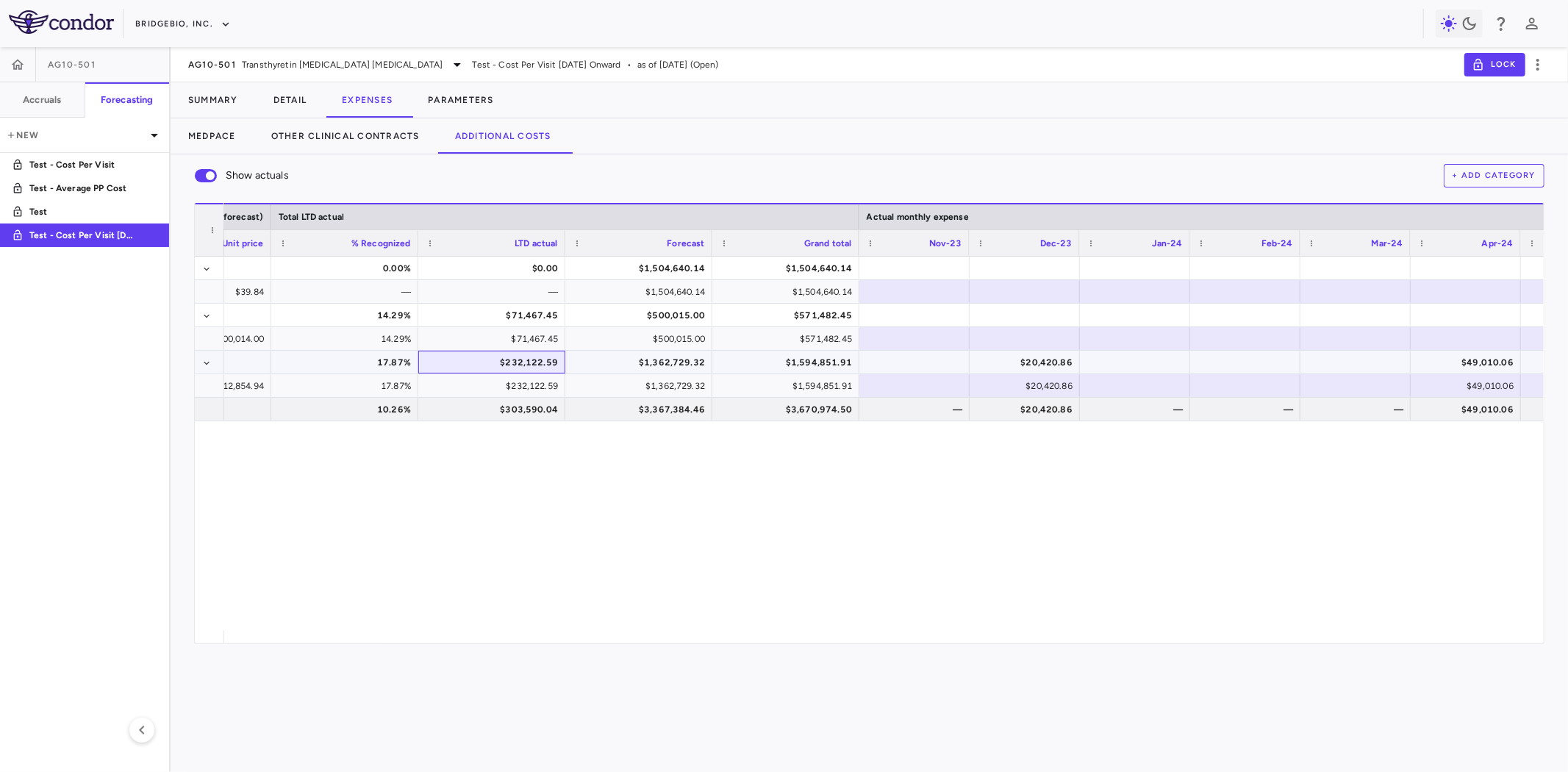
click at [542, 364] on div "$232,122.59" at bounding box center [494, 363] width 127 height 23
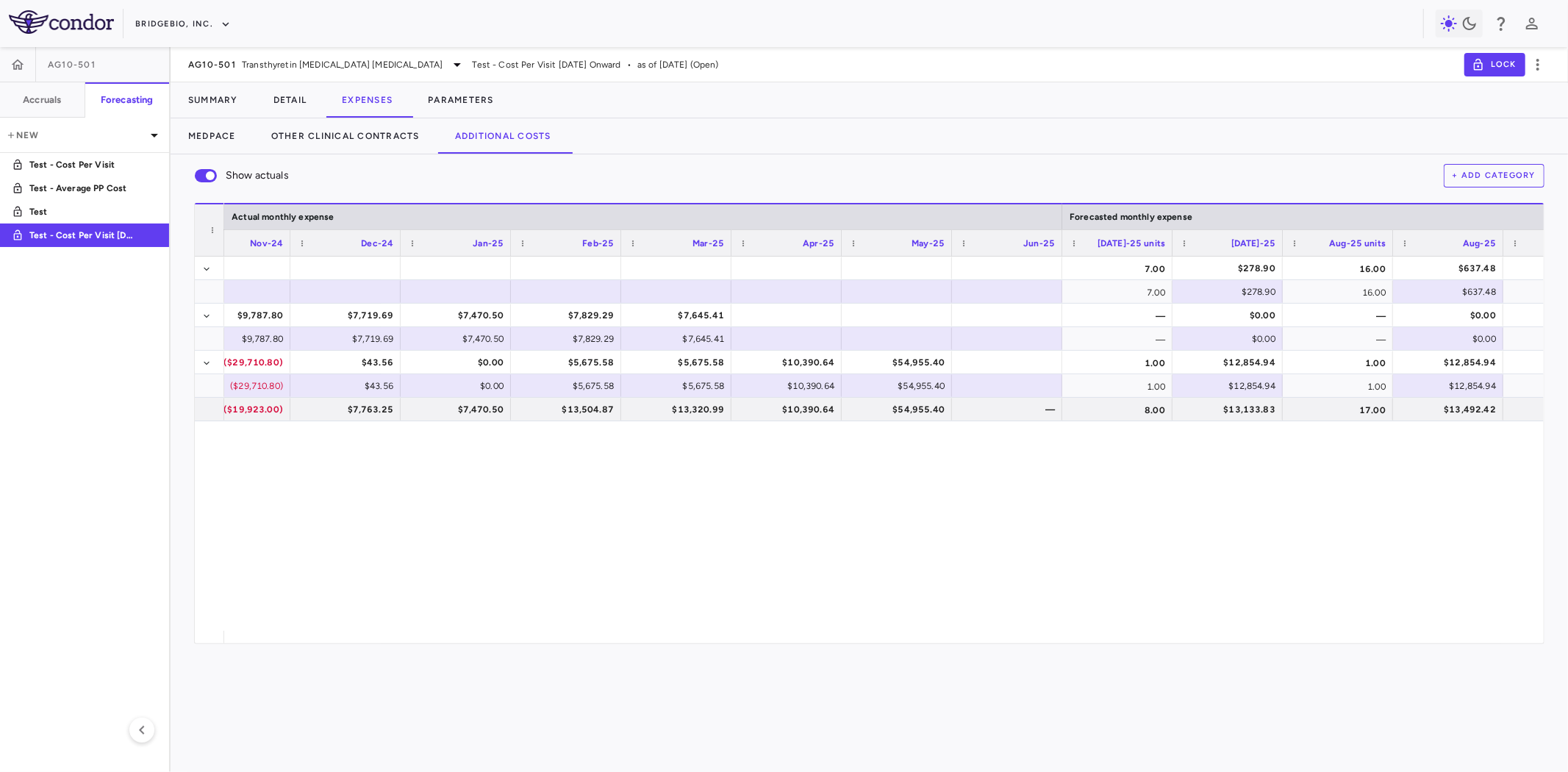
scroll to position [0, 3863]
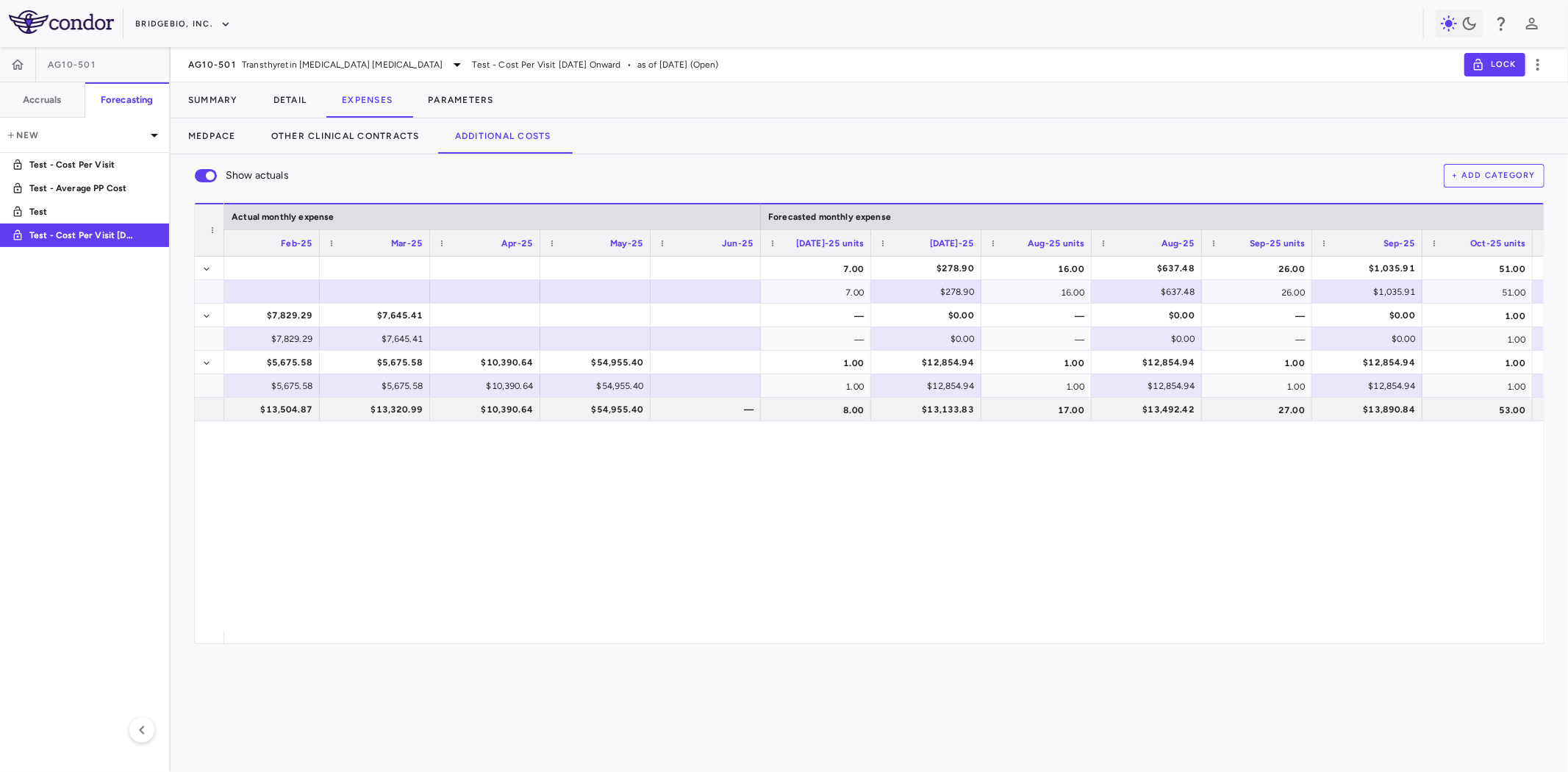
click at [694, 283] on div at bounding box center [705, 292] width 95 height 22
click at [724, 291] on div "15,922" at bounding box center [709, 292] width 89 height 23
type input "*****"
click at [785, 311] on div "—" at bounding box center [815, 316] width 110 height 23
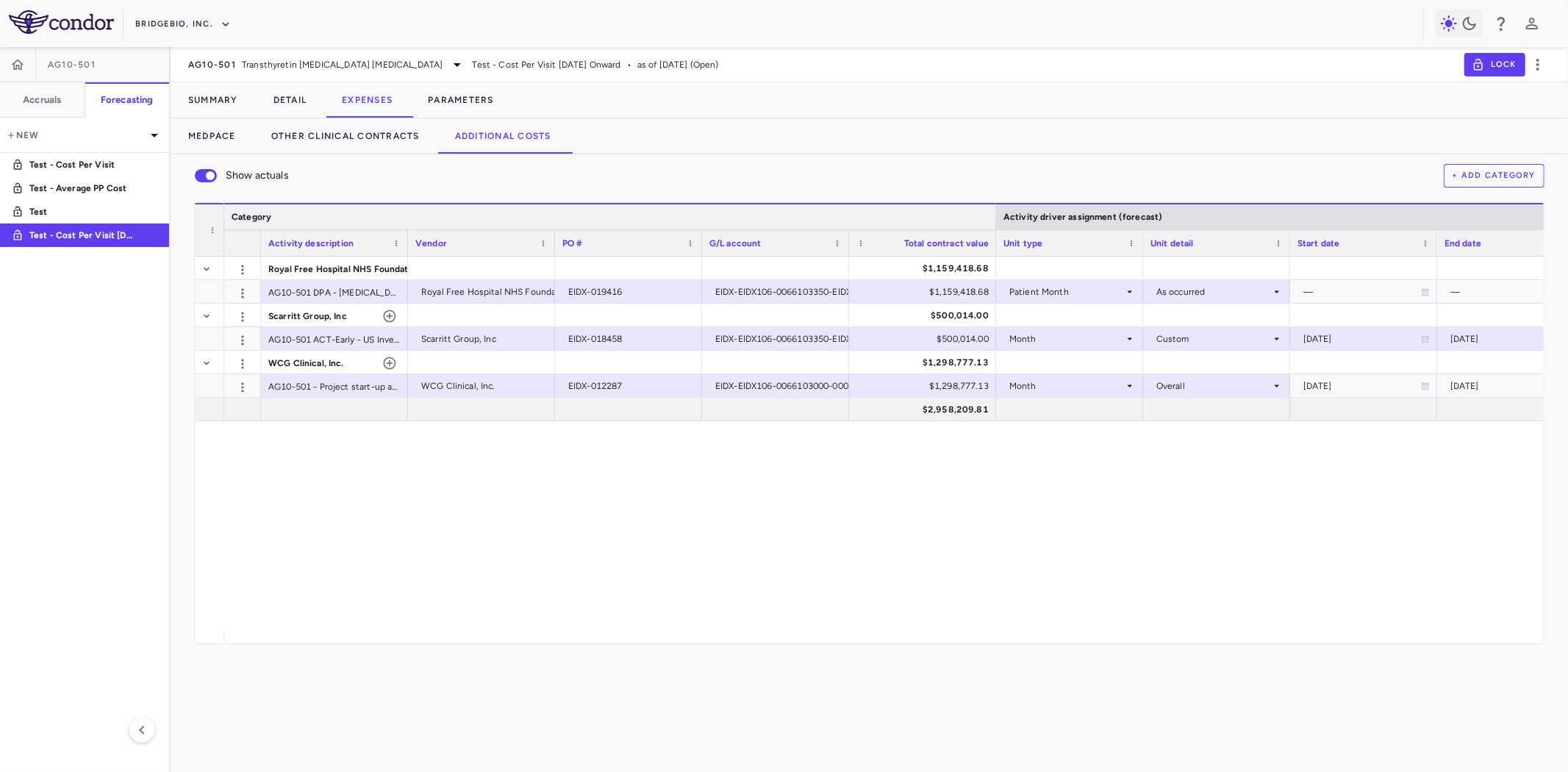
click at [997, 207] on div at bounding box center [995, 217] width 6 height 25
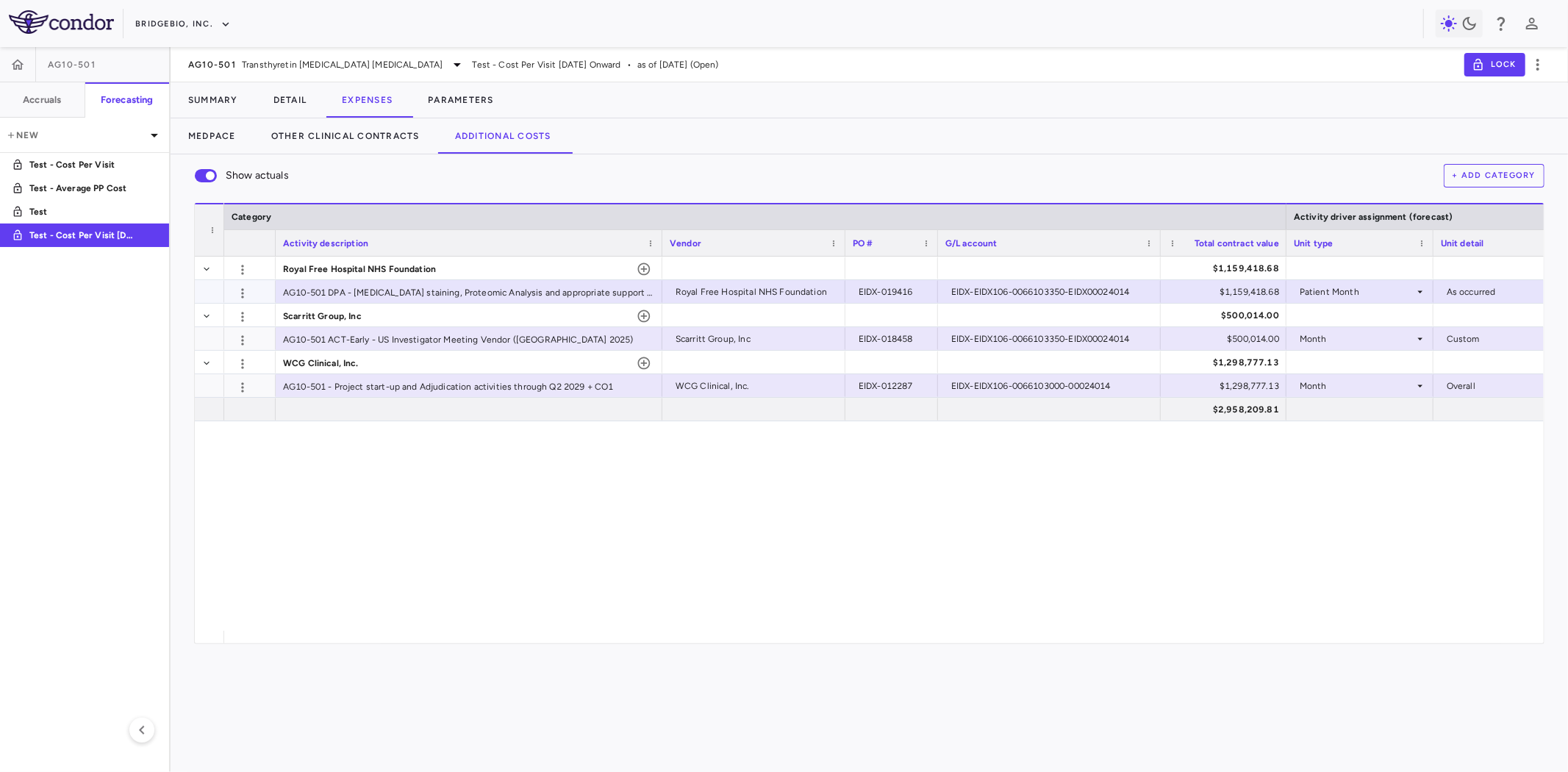
click at [1073, 297] on div "EIDX-EIDX106-0066103350-EIDX00024014" at bounding box center [1052, 292] width 202 height 23
click at [1088, 321] on div at bounding box center [1049, 316] width 208 height 22
click at [978, 567] on div "Royal Free Hospital NHS Foundation $1,159,418.68 AG10-501 DPA - Amyloid stainin…" at bounding box center [884, 444] width 1320 height 374
click at [1024, 311] on div at bounding box center [1049, 316] width 208 height 22
click at [976, 361] on div at bounding box center [1049, 362] width 208 height 22
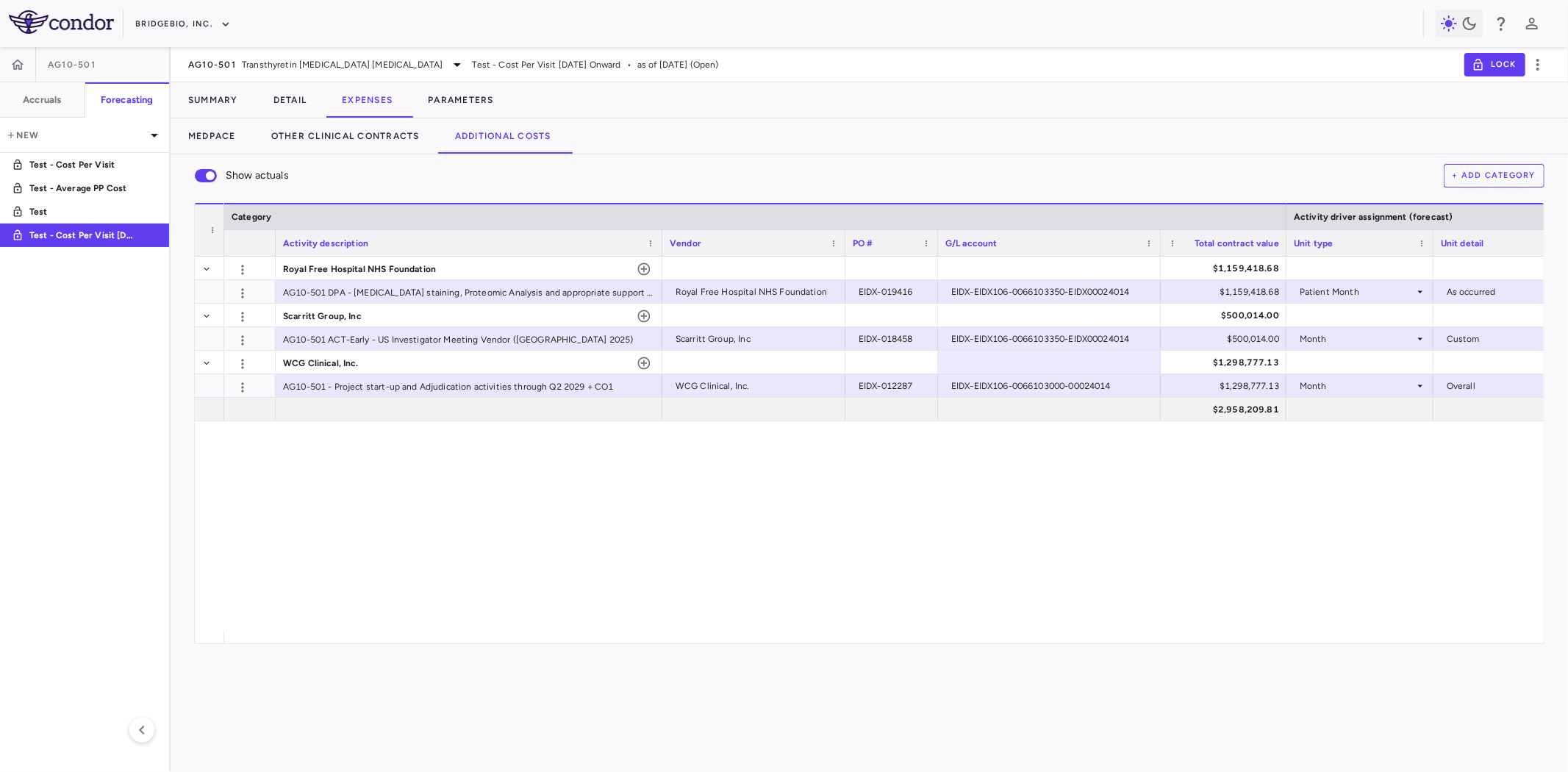
click at [437, 567] on div "Royal Free Hospital NHS Foundation $1,159,418.68 AG10-501 DPA - Amyloid stainin…" at bounding box center [884, 444] width 1320 height 374
click at [32, 26] on img at bounding box center [61, 22] width 105 height 23
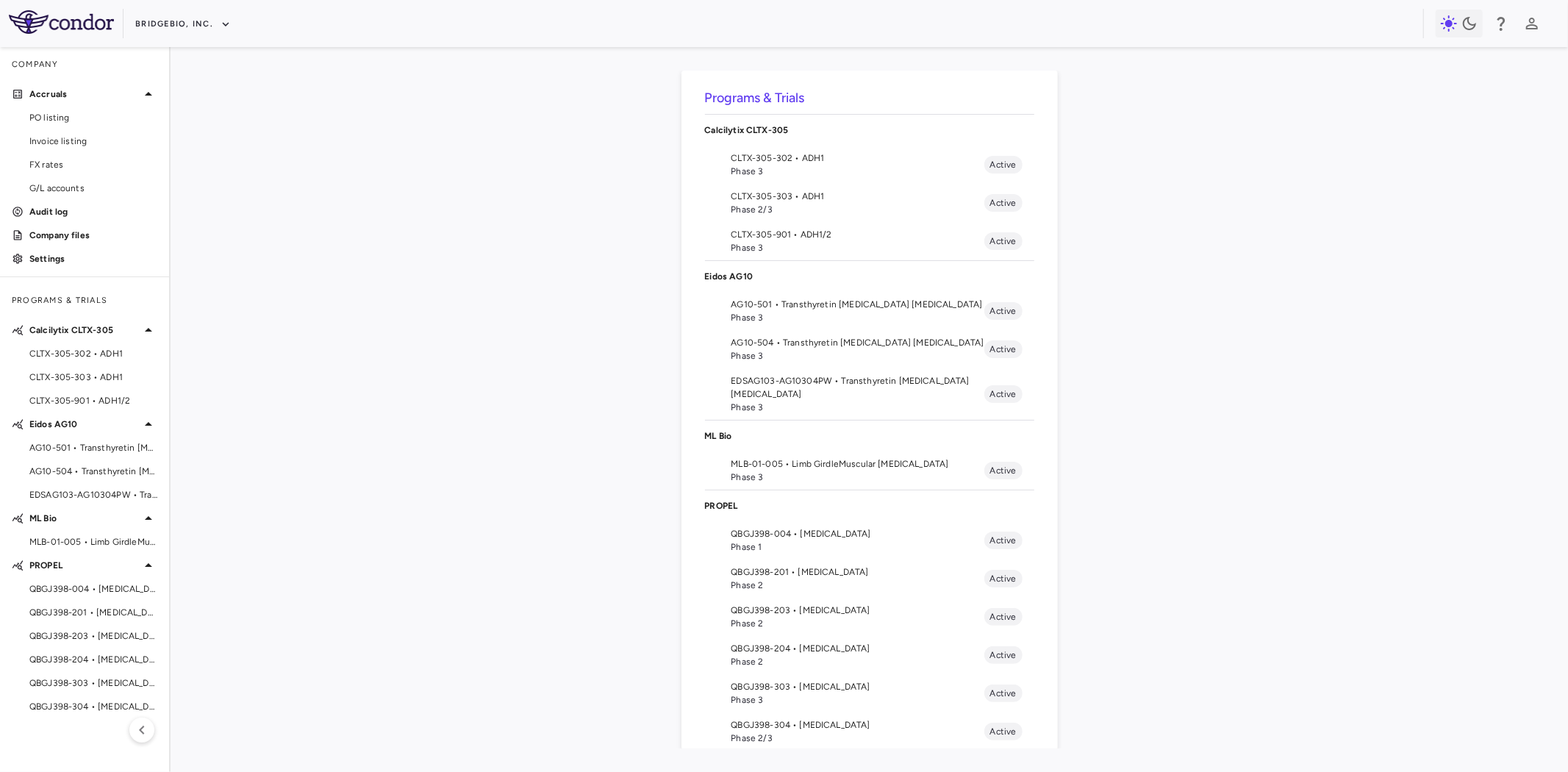
click at [796, 393] on span "EDSAG103-AG10304PW • Transthyretin Amyloid Cardiomyopathy" at bounding box center [857, 388] width 253 height 27
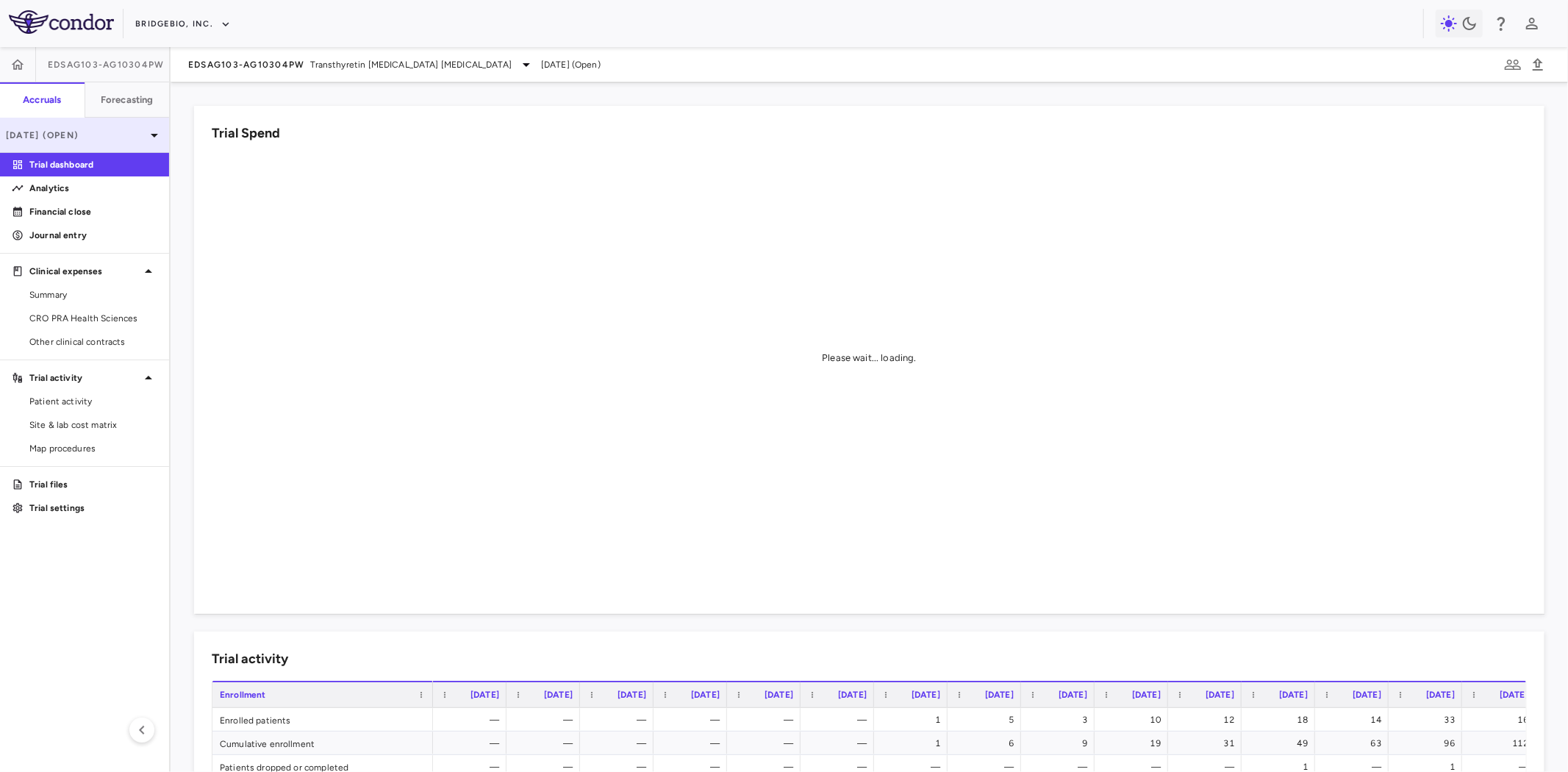
click at [130, 136] on p "Mar 2025 (Open)" at bounding box center [75, 135] width 140 height 13
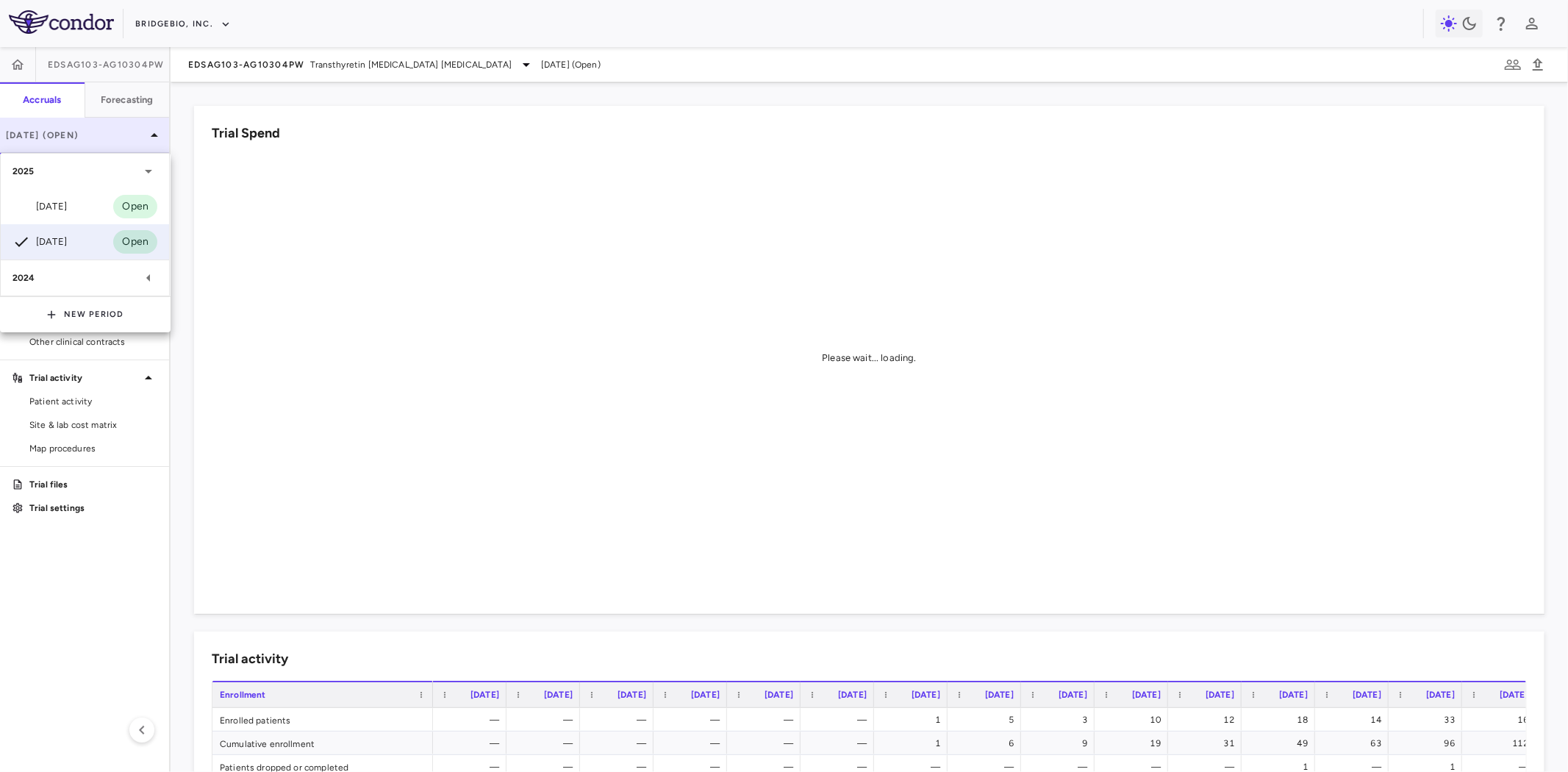
click at [130, 136] on div at bounding box center [784, 386] width 1568 height 772
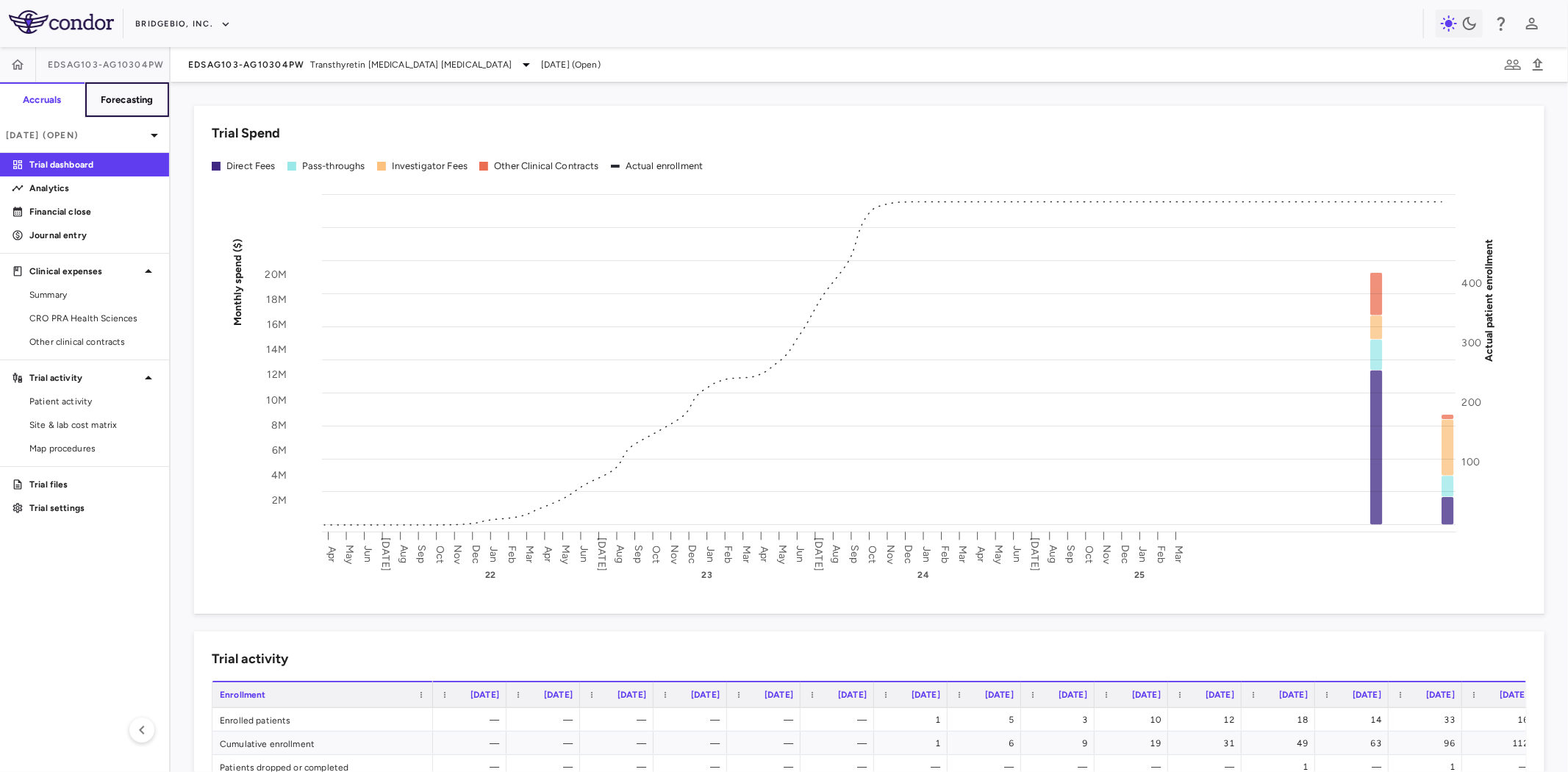
click at [134, 101] on h6 "Forecasting" at bounding box center [127, 100] width 53 height 13
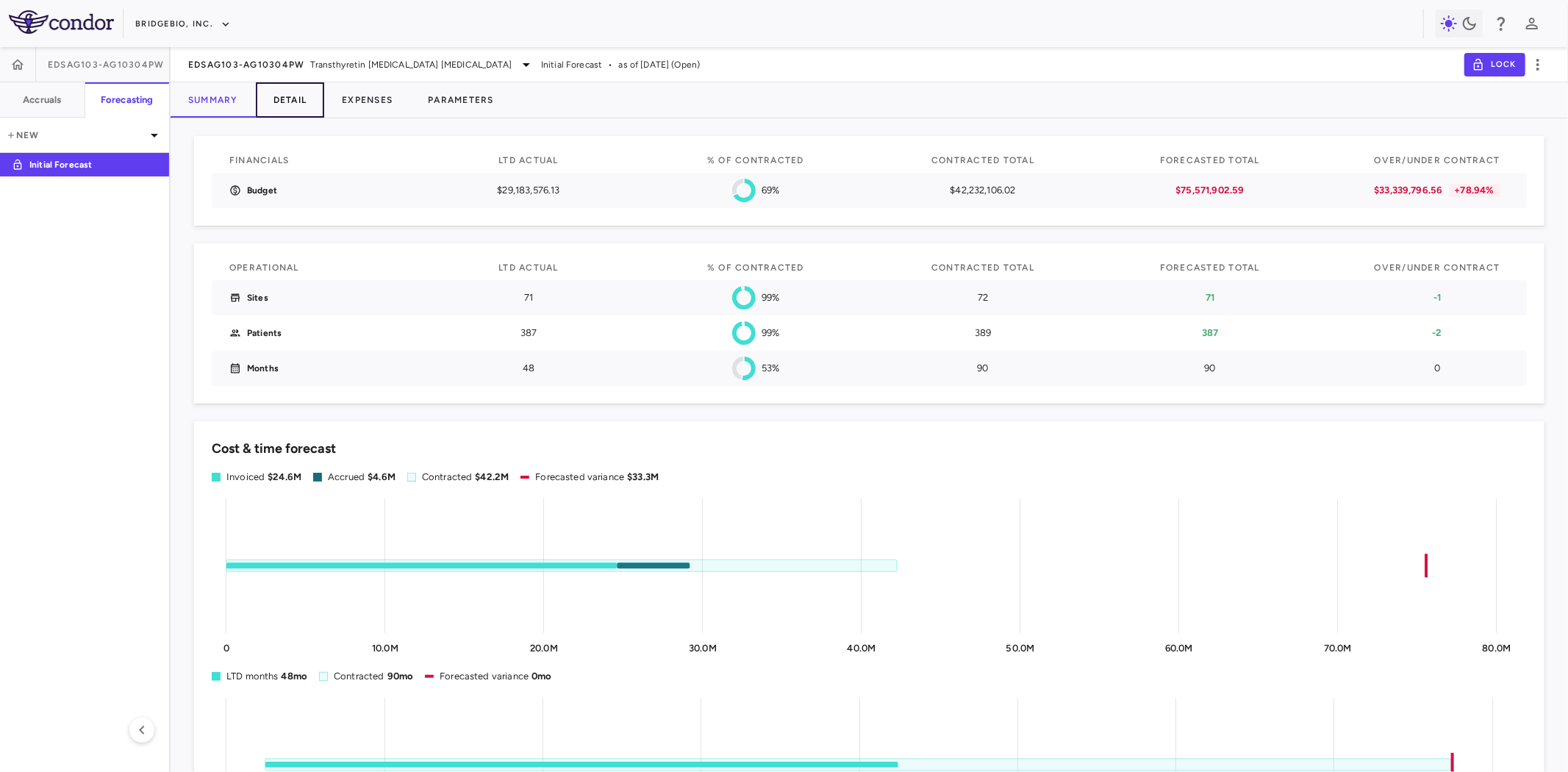
click at [286, 87] on button "Detail" at bounding box center [290, 99] width 69 height 36
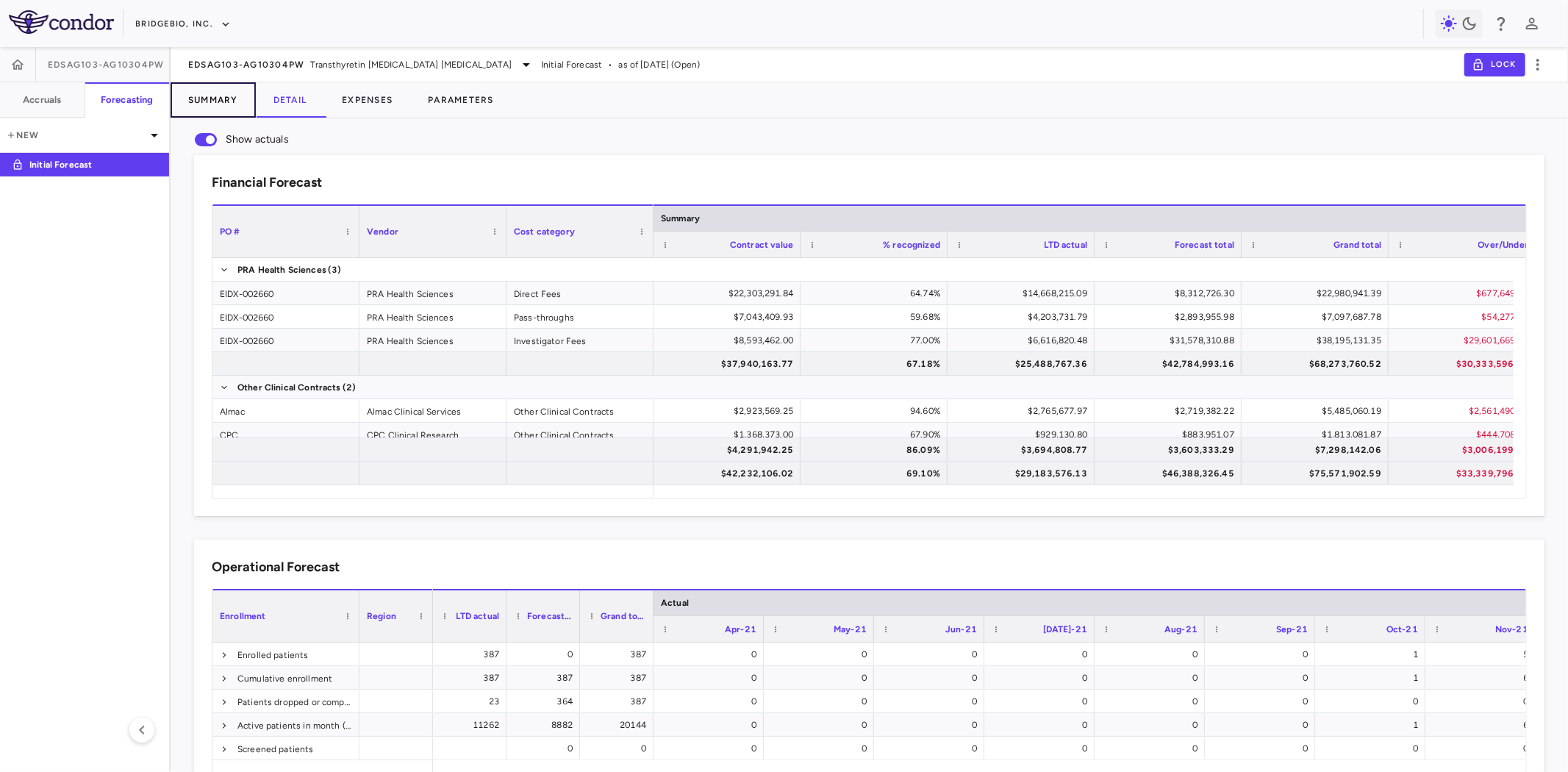
click at [226, 99] on button "Summary" at bounding box center [213, 99] width 85 height 36
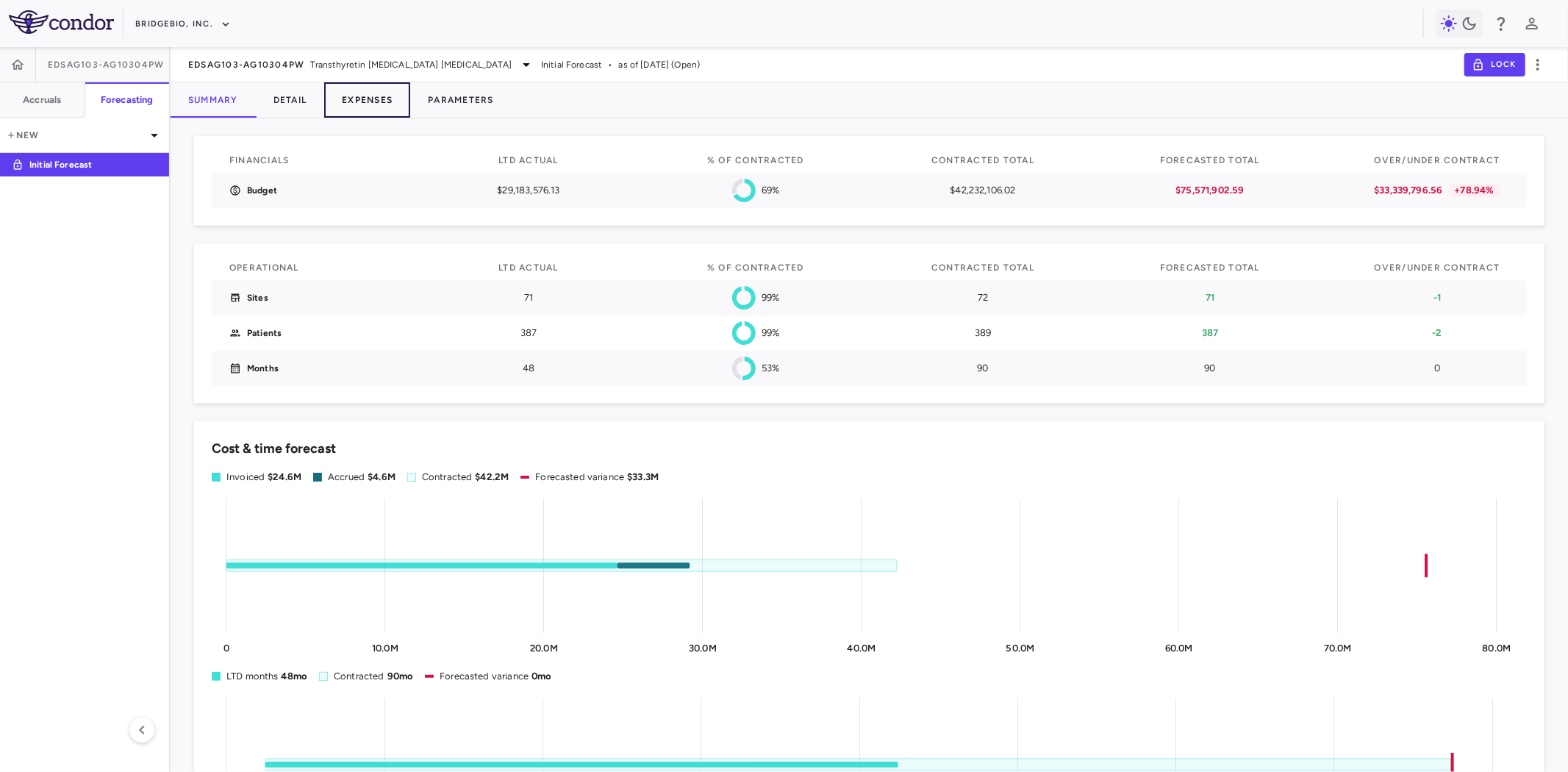
click at [369, 102] on button "Expenses" at bounding box center [368, 99] width 86 height 36
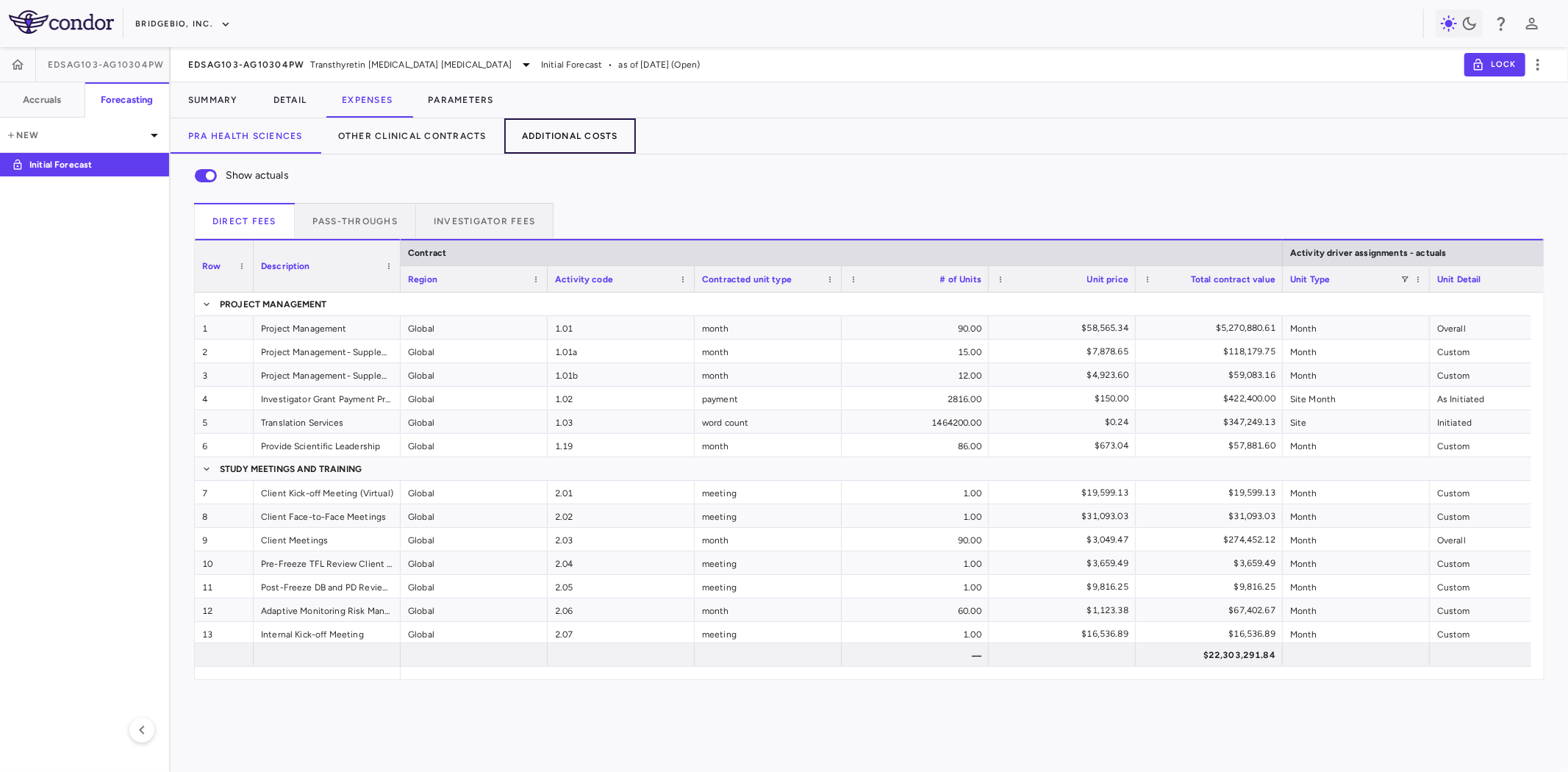
click at [583, 138] on button "Additional Costs" at bounding box center [570, 136] width 132 height 36
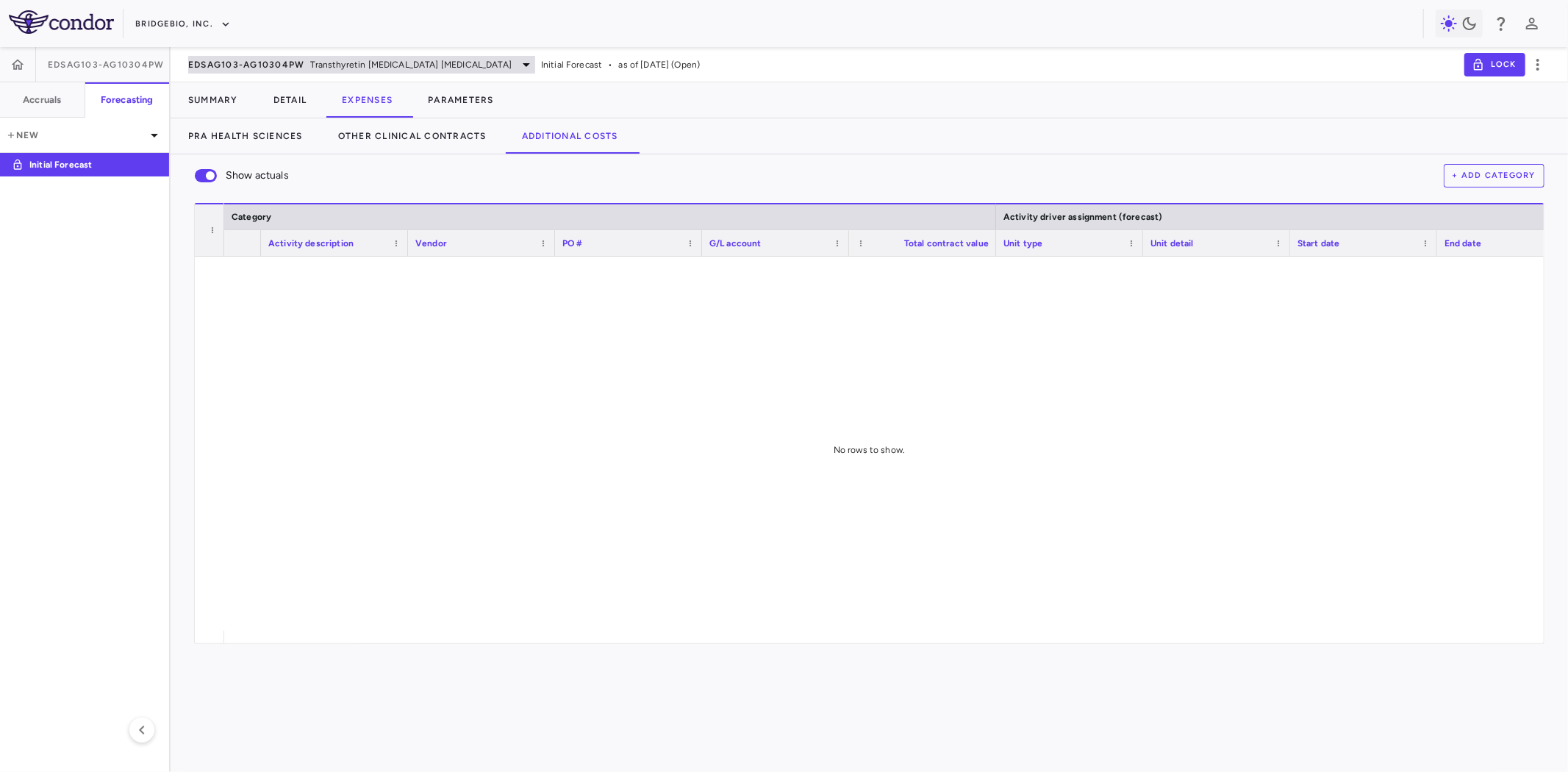
click at [286, 69] on span "EDSAG103-AG10304PW" at bounding box center [246, 65] width 117 height 12
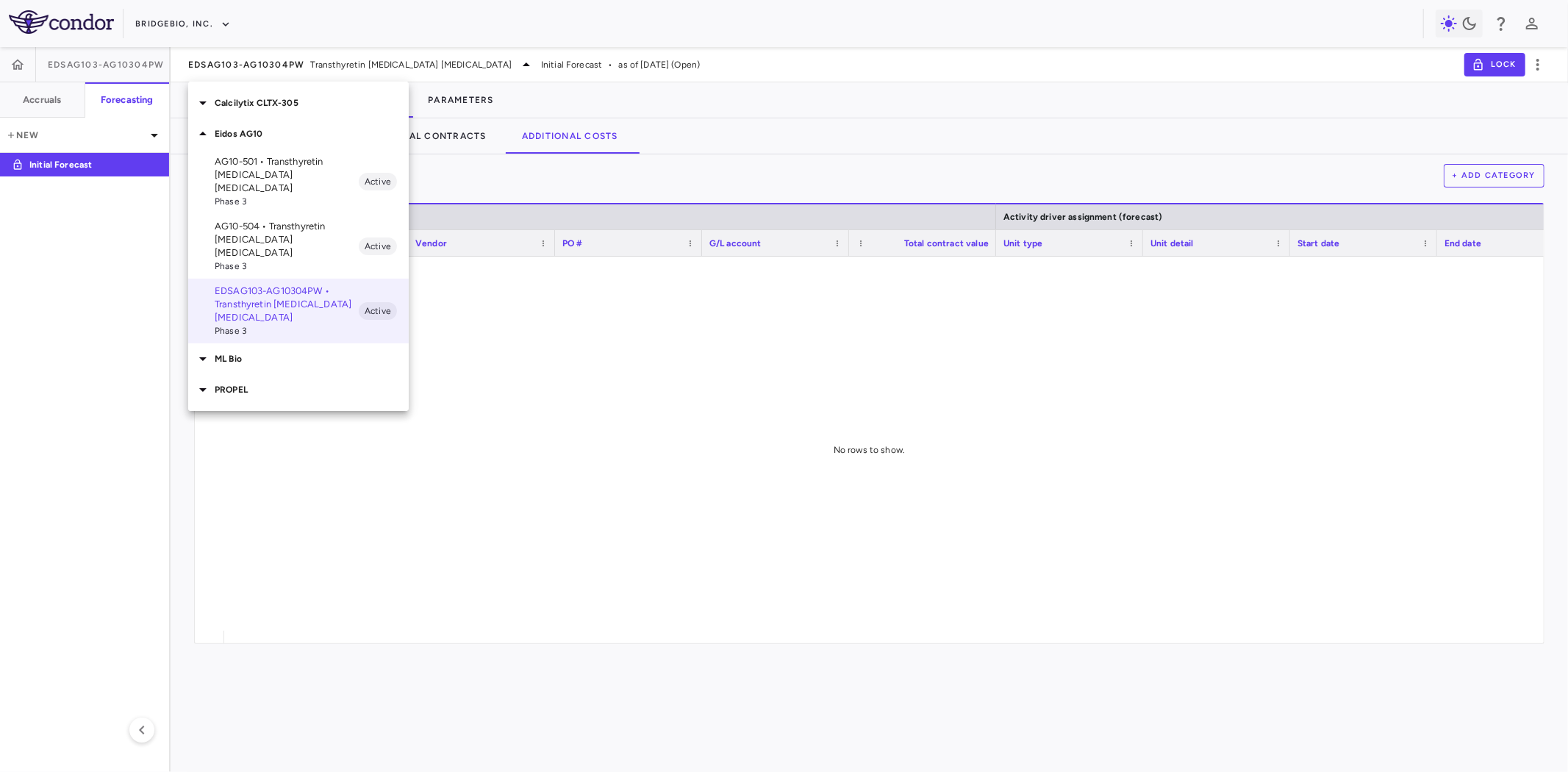
click at [274, 167] on p "AG10-501 • Transthyretin Amyloid Cardiomyopathy" at bounding box center [286, 175] width 144 height 40
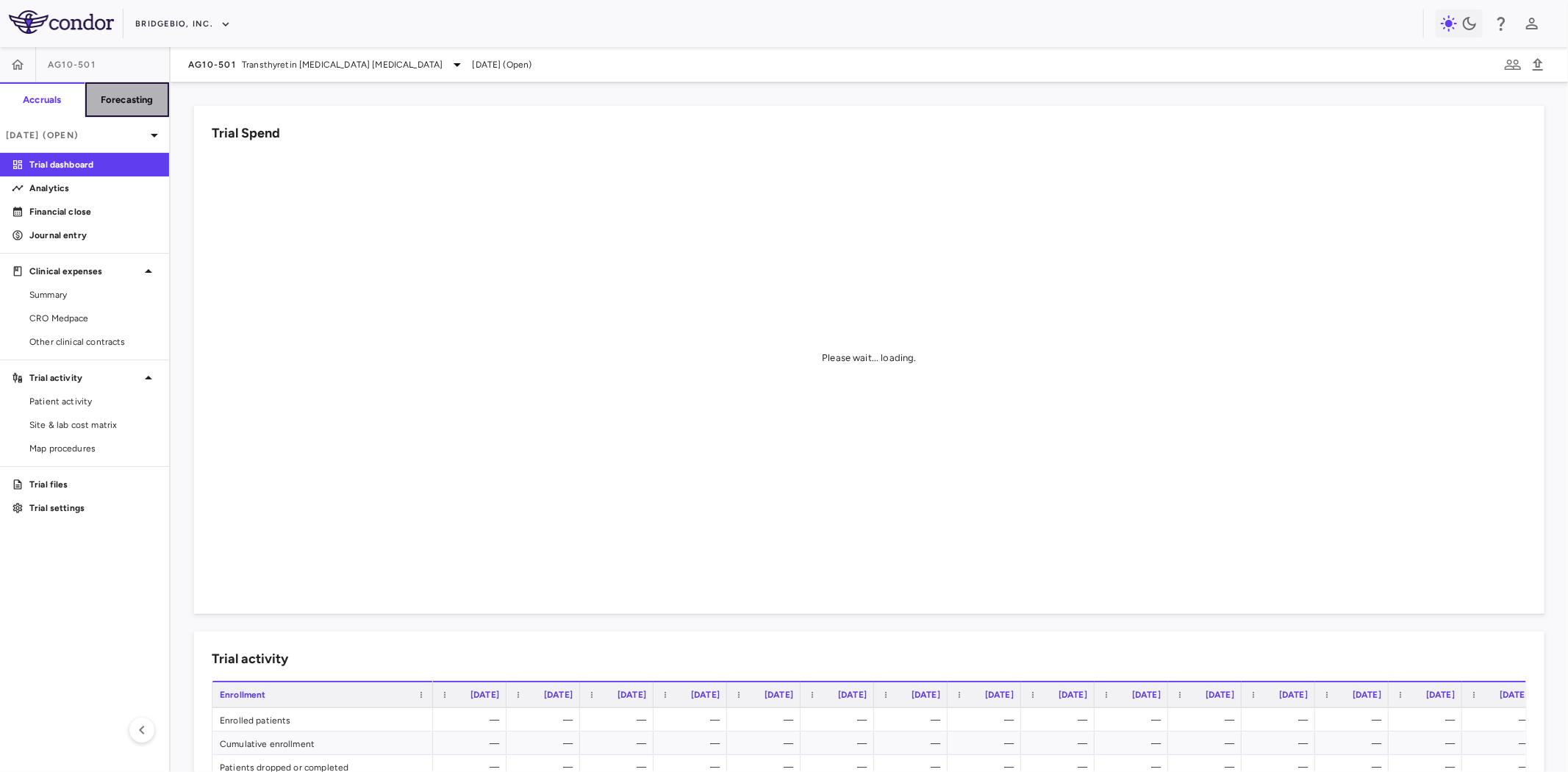
click at [138, 95] on h6 "Forecasting" at bounding box center [127, 100] width 53 height 13
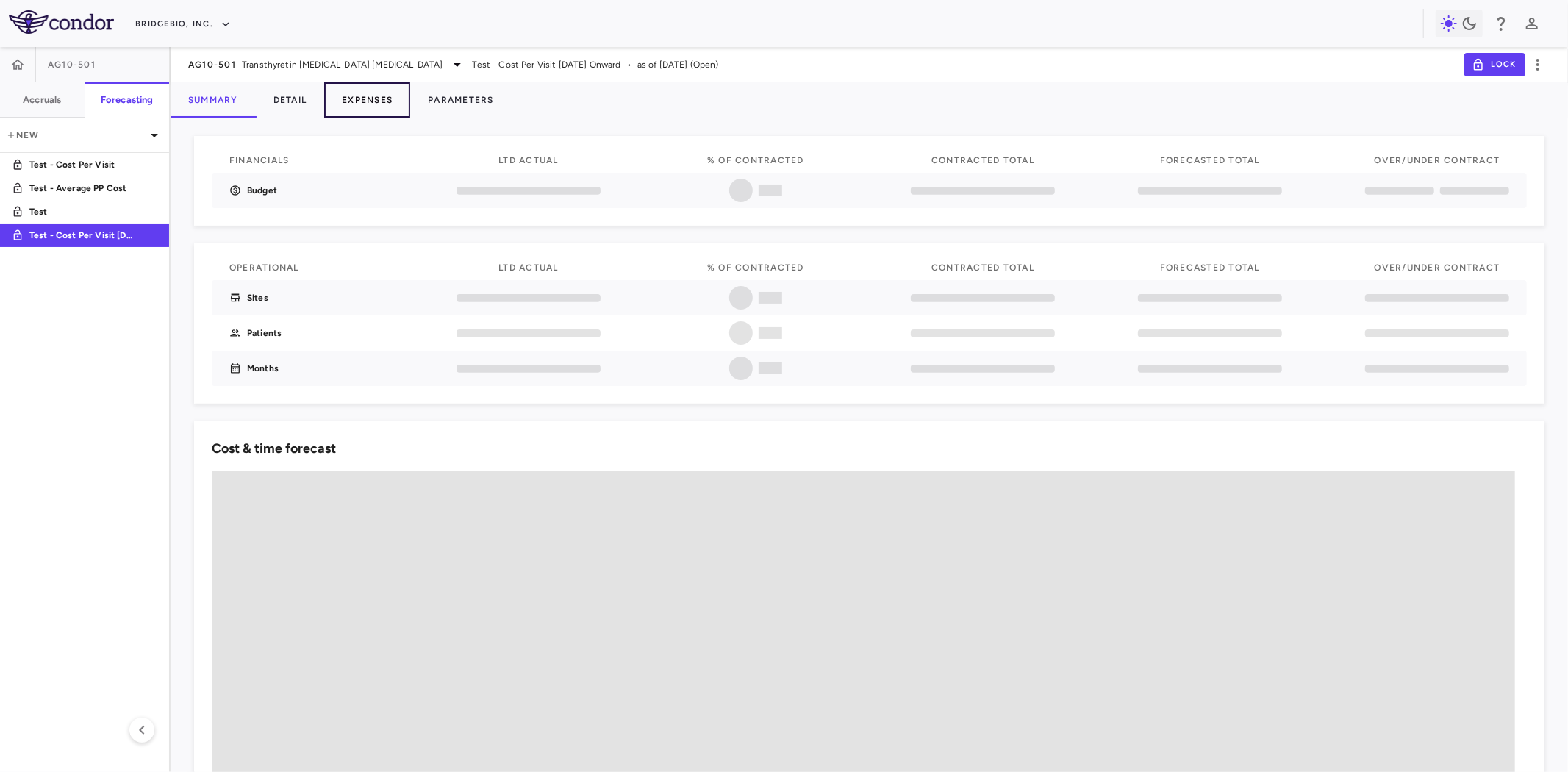
click at [383, 103] on button "Expenses" at bounding box center [368, 99] width 86 height 36
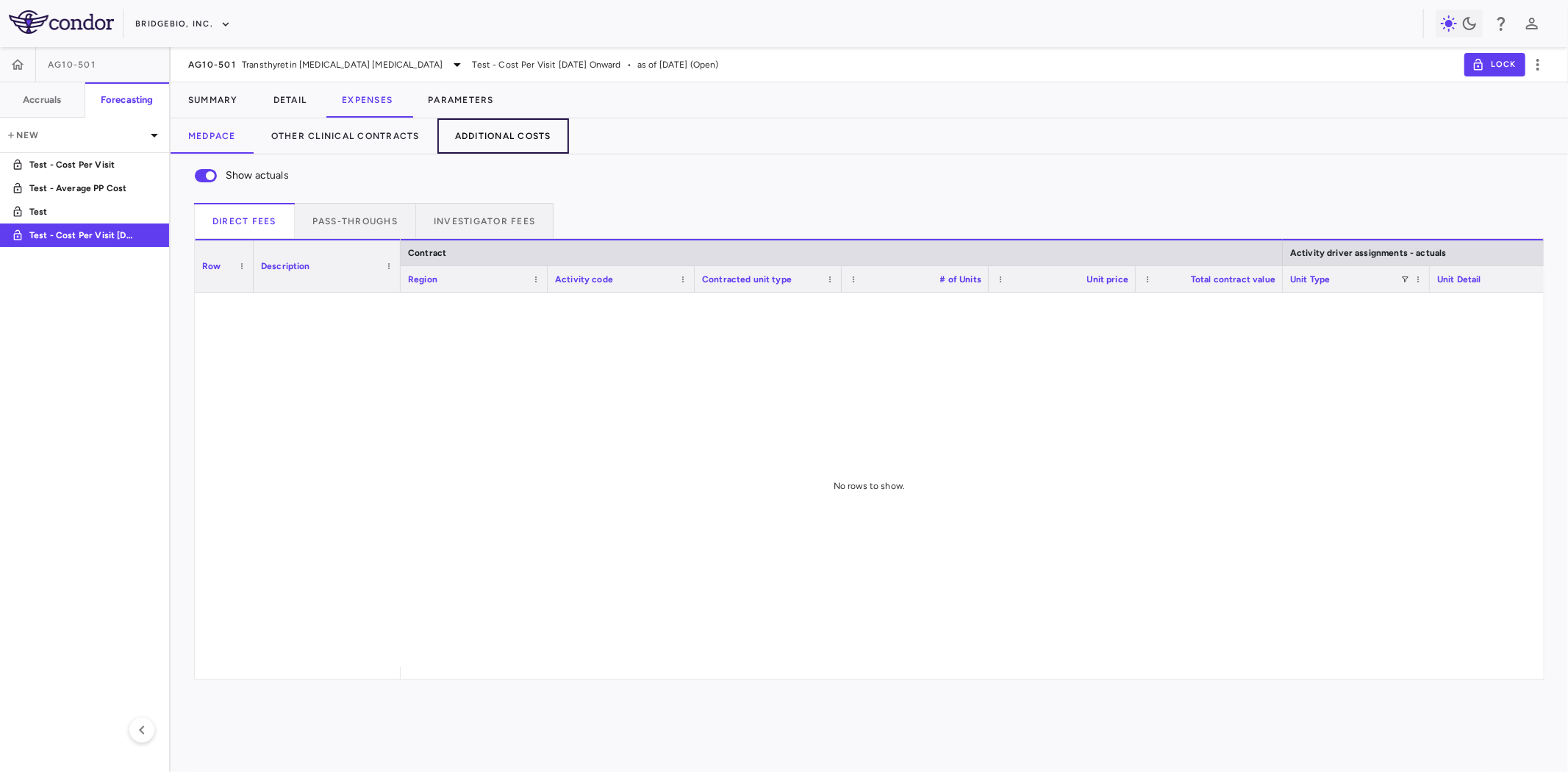
click at [483, 140] on button "Additional Costs" at bounding box center [503, 136] width 132 height 36
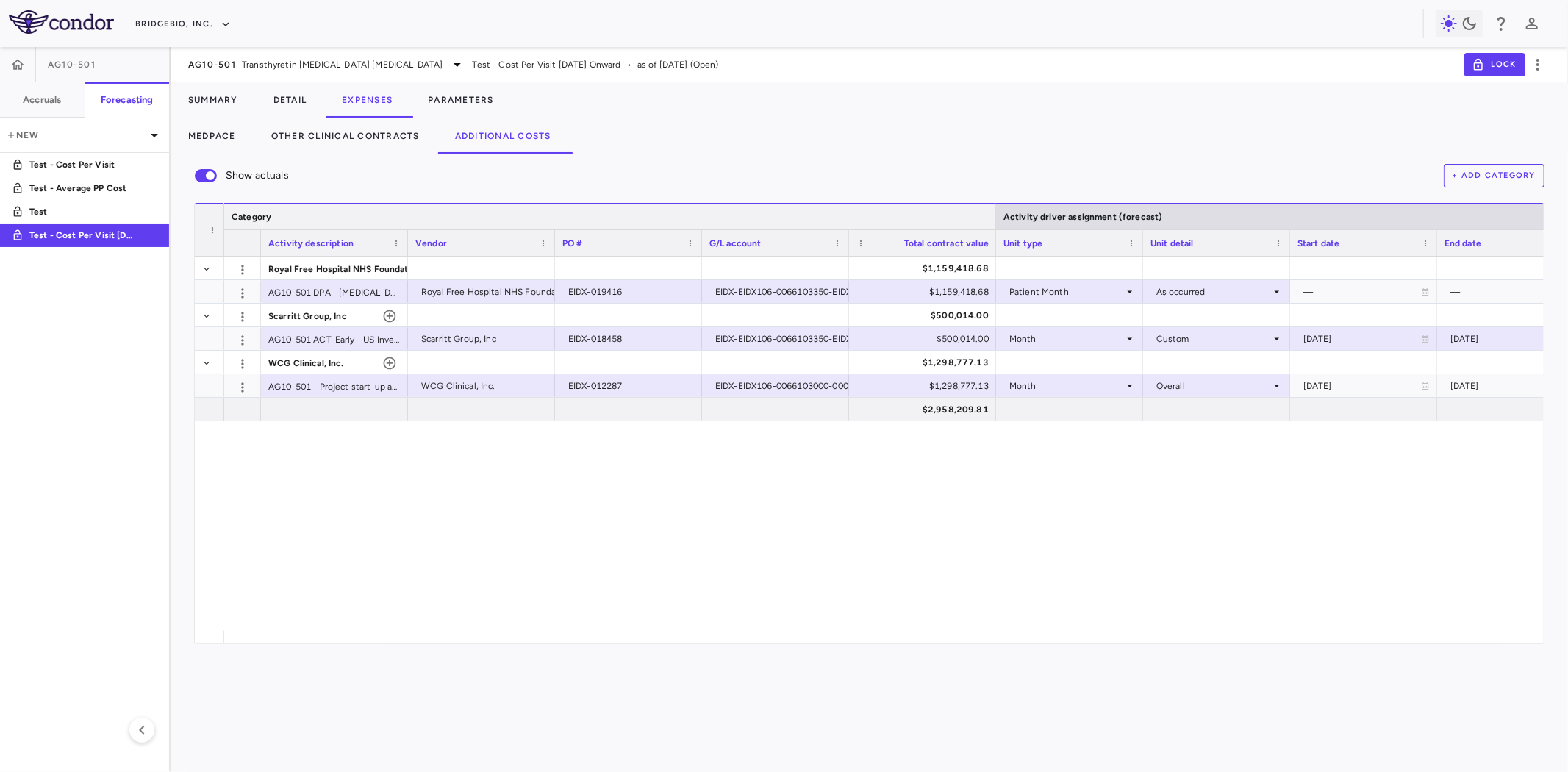
click at [995, 213] on div at bounding box center [995, 217] width 6 height 25
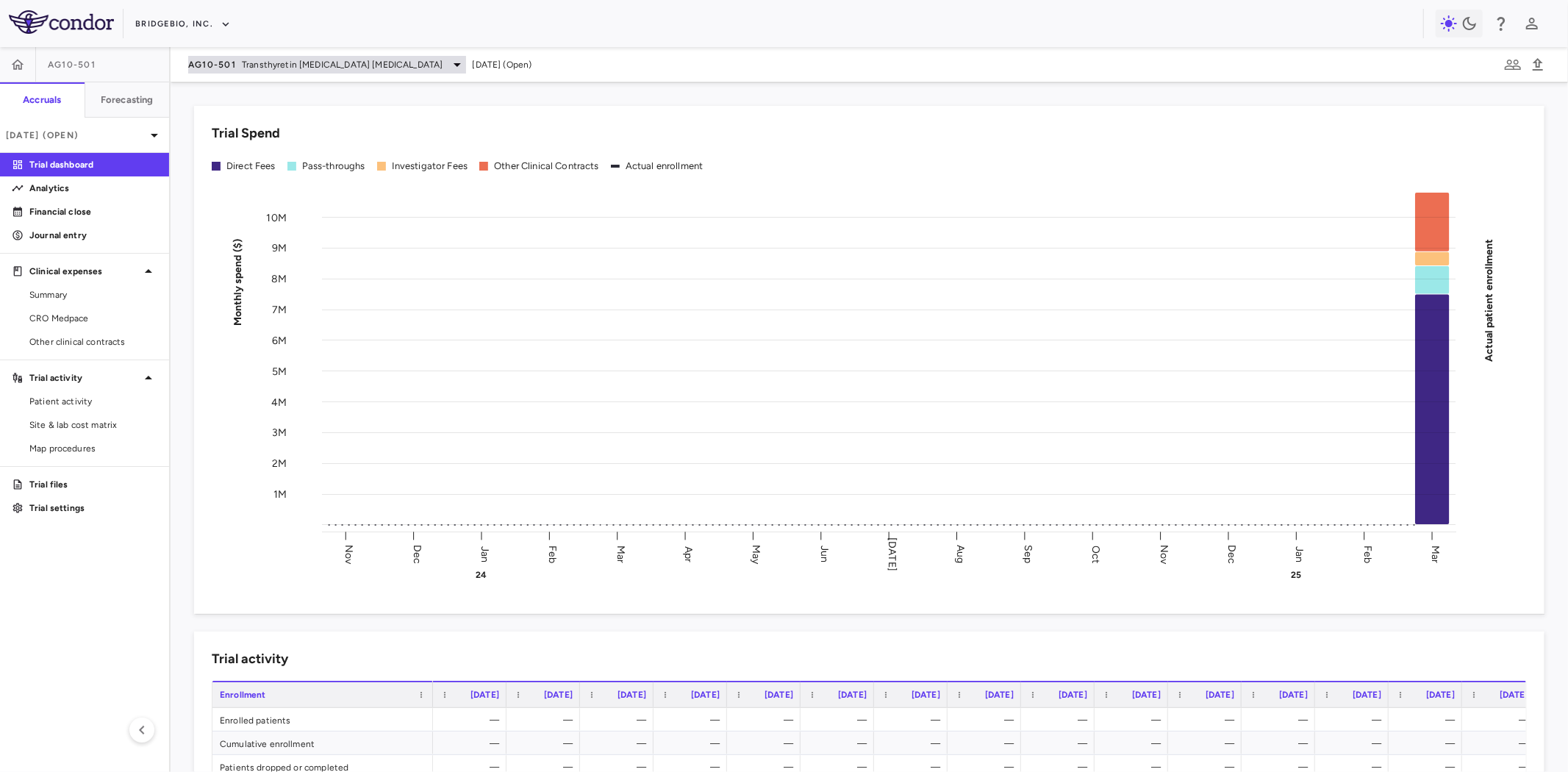
click at [232, 63] on span "AG10-501" at bounding box center [212, 65] width 48 height 12
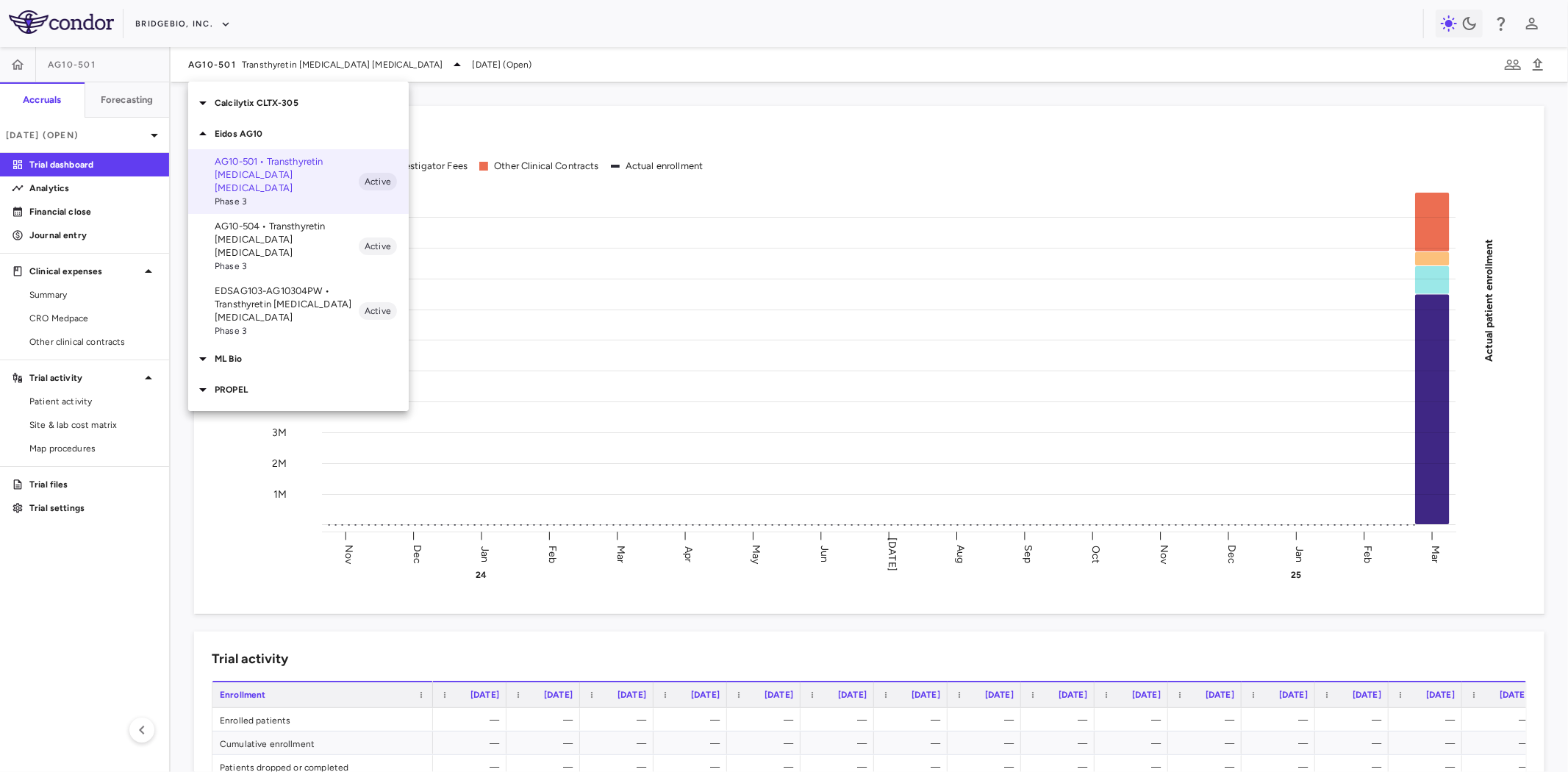
click at [274, 99] on p "Calcilytix CLTX-305" at bounding box center [311, 103] width 194 height 13
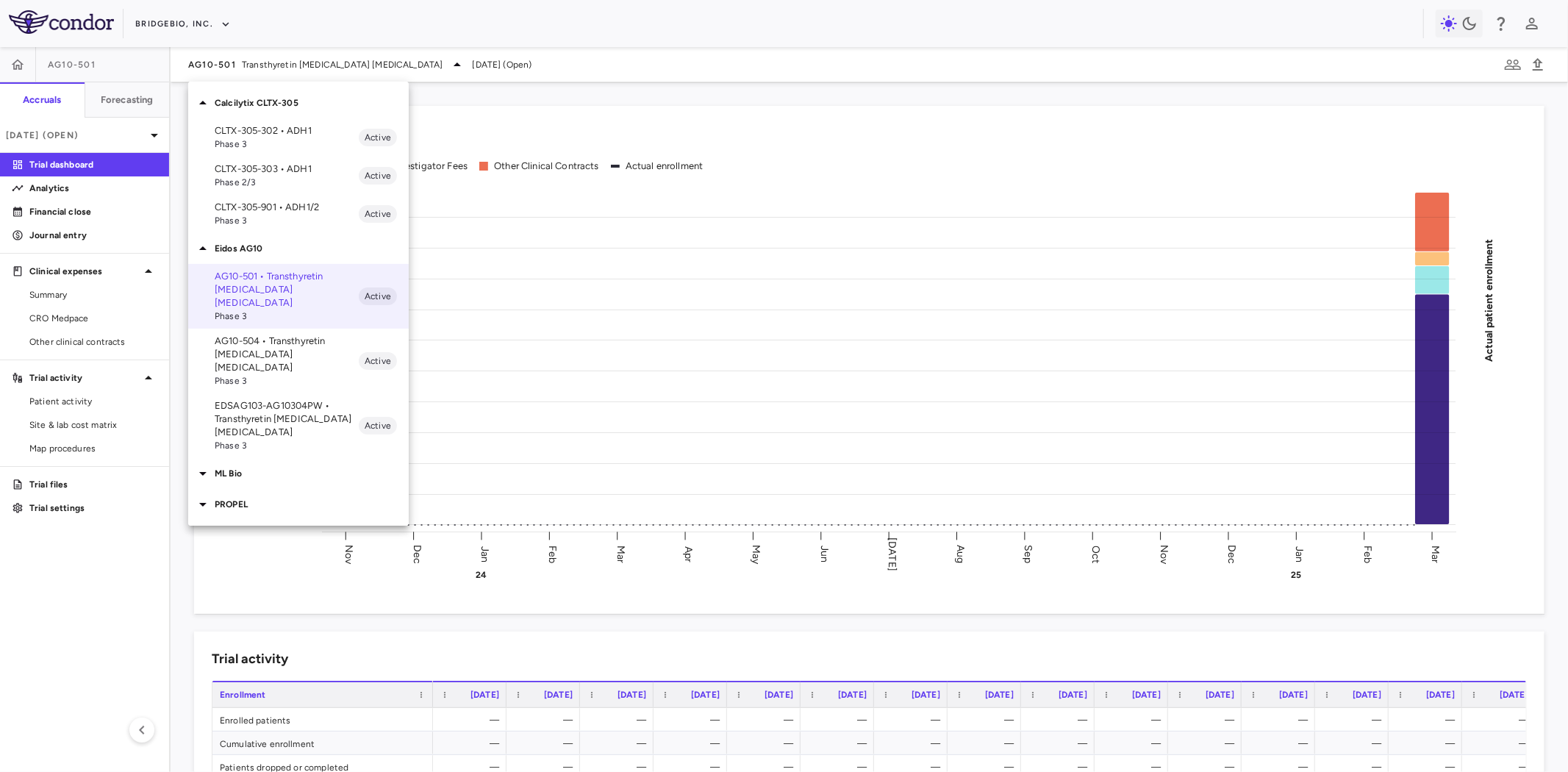
click at [288, 399] on p "EDSAG103-AG10304PW • Transthyretin Amyloid Cardiomyopathy" at bounding box center [286, 419] width 144 height 40
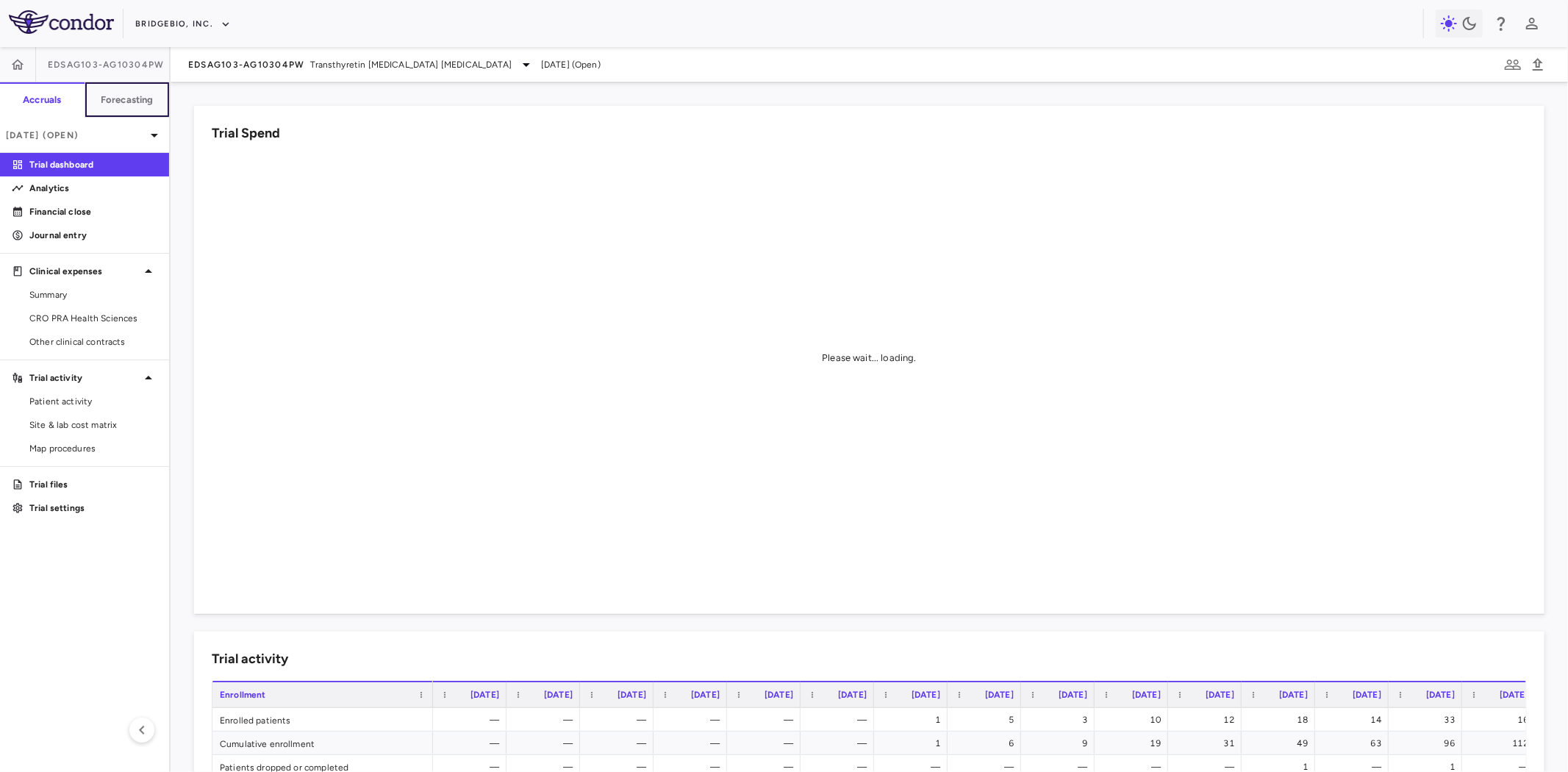
click at [119, 98] on h6 "Forecasting" at bounding box center [127, 100] width 53 height 13
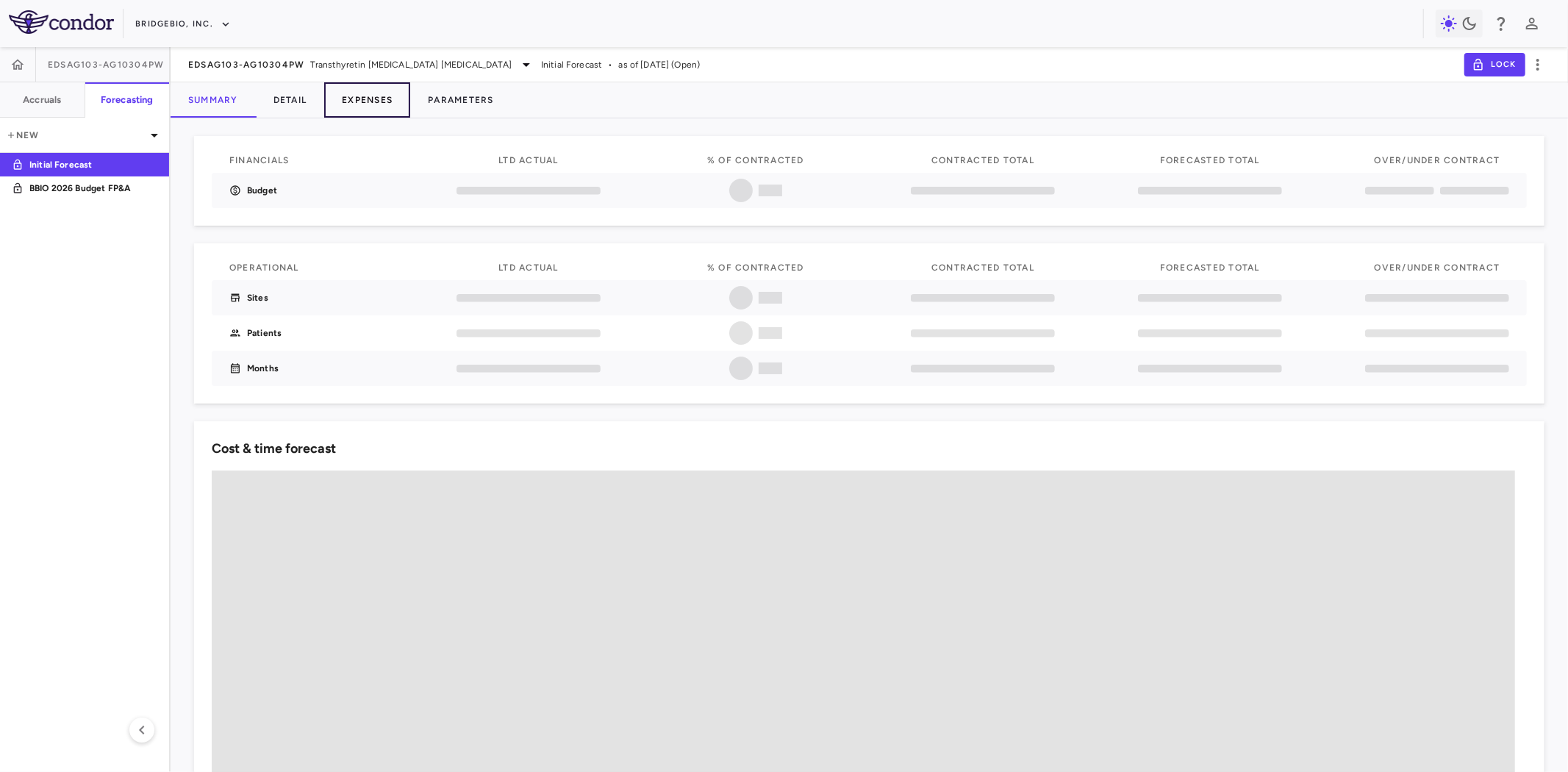
click at [378, 101] on button "Expenses" at bounding box center [368, 99] width 86 height 36
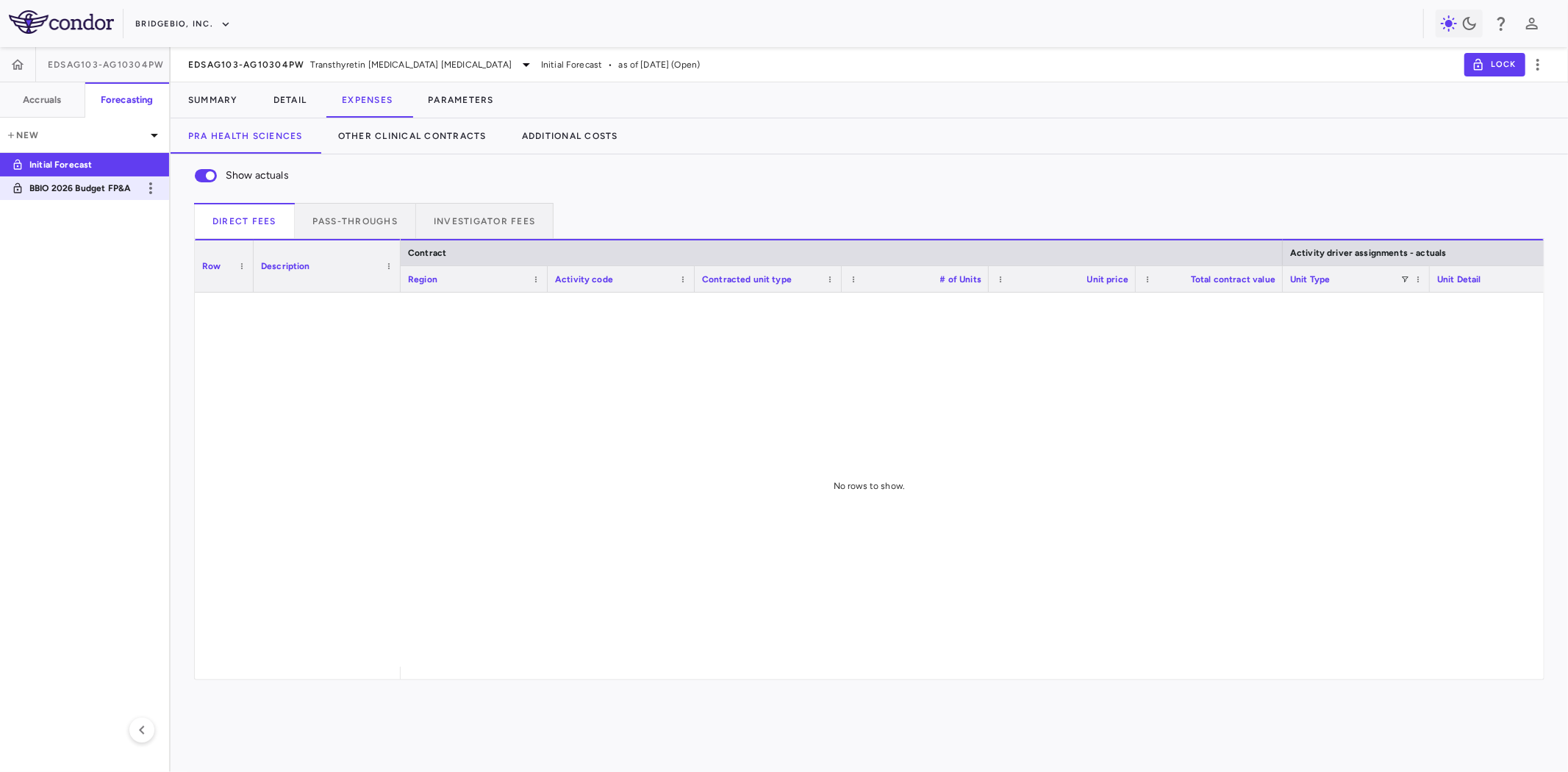
click at [102, 182] on p "BBIO 2026 Budget FP&A" at bounding box center [84, 188] width 108 height 13
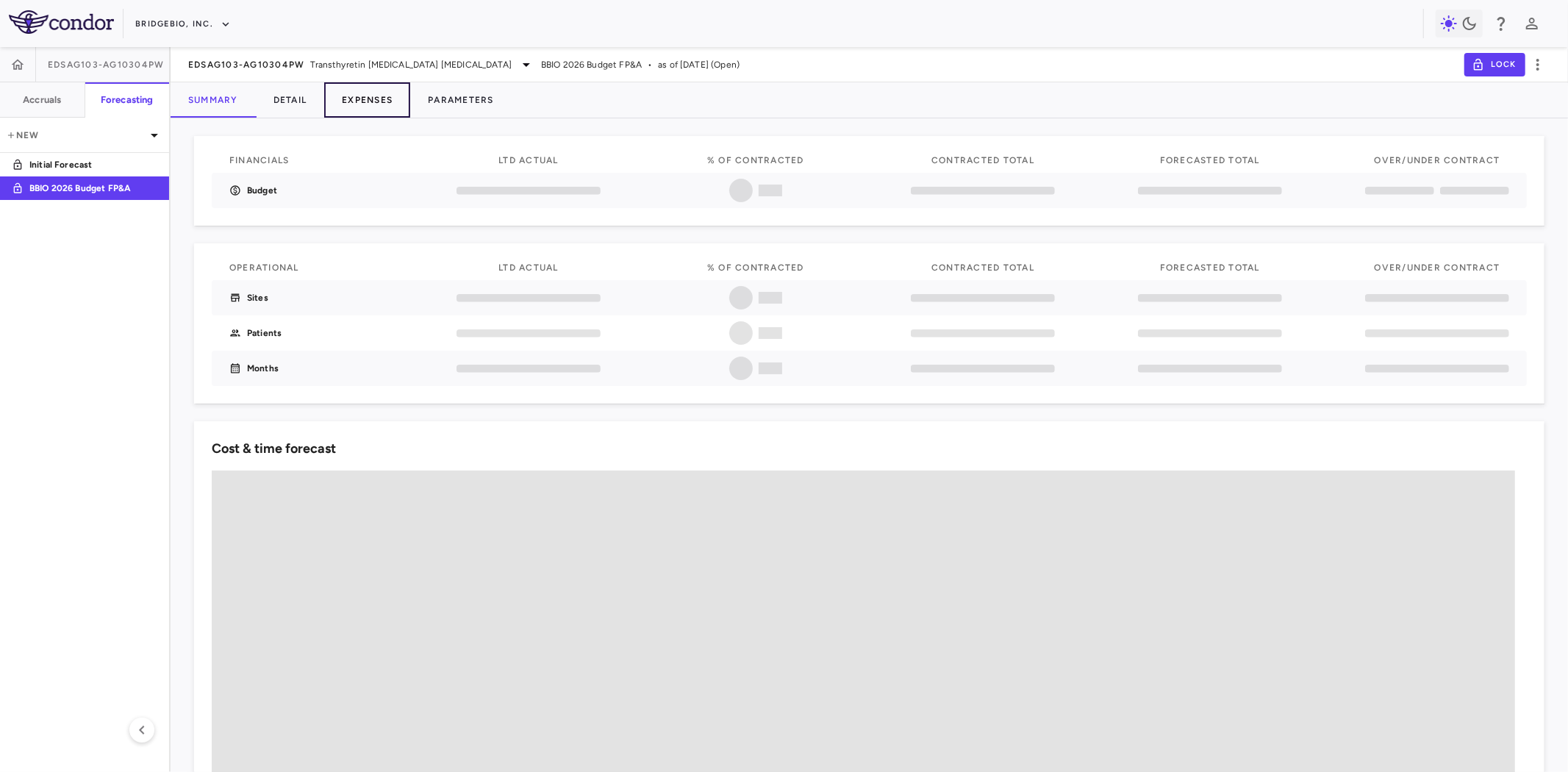
click at [375, 94] on button "Expenses" at bounding box center [368, 99] width 86 height 36
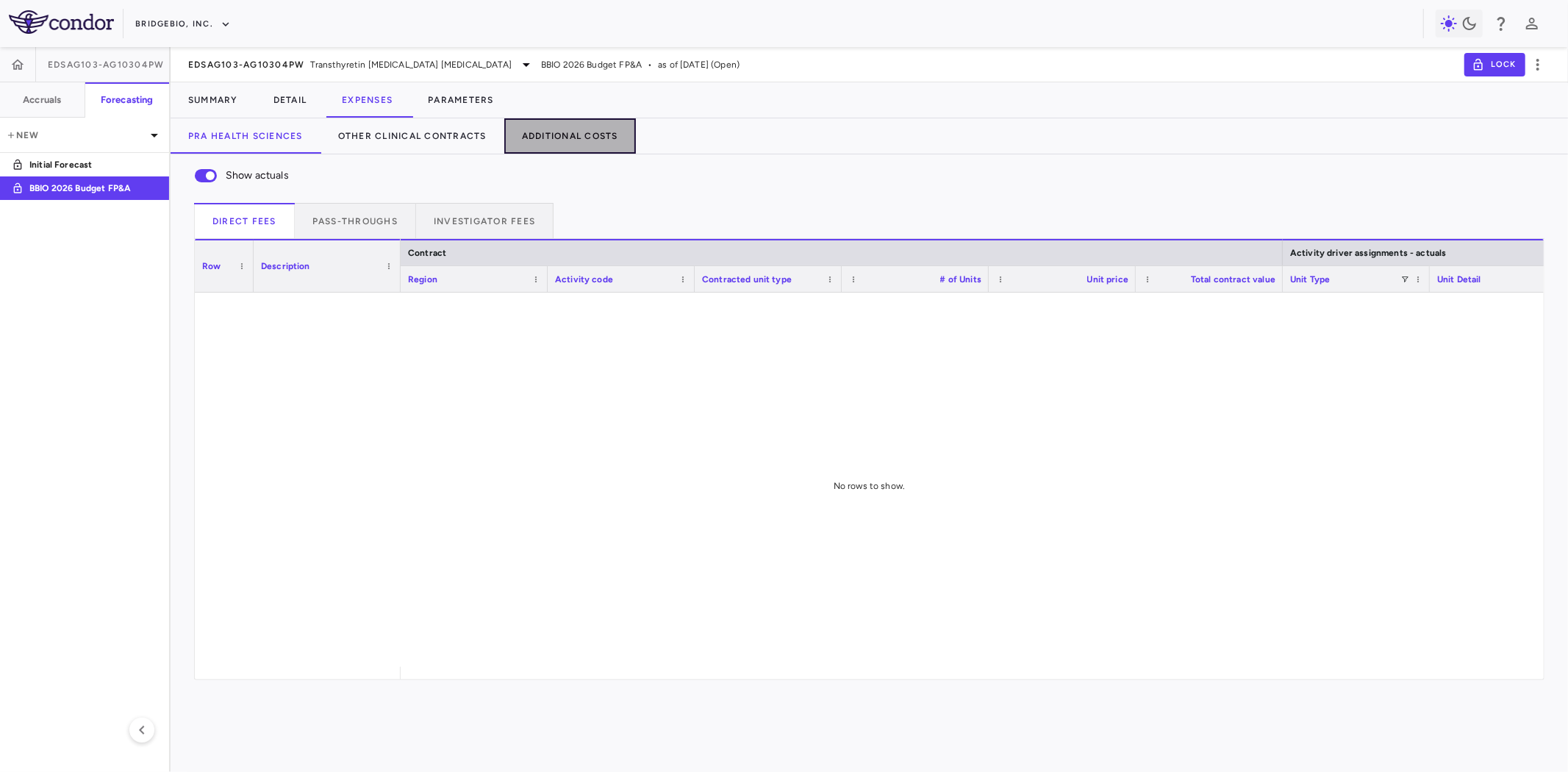
click at [583, 142] on button "Additional Costs" at bounding box center [570, 136] width 132 height 36
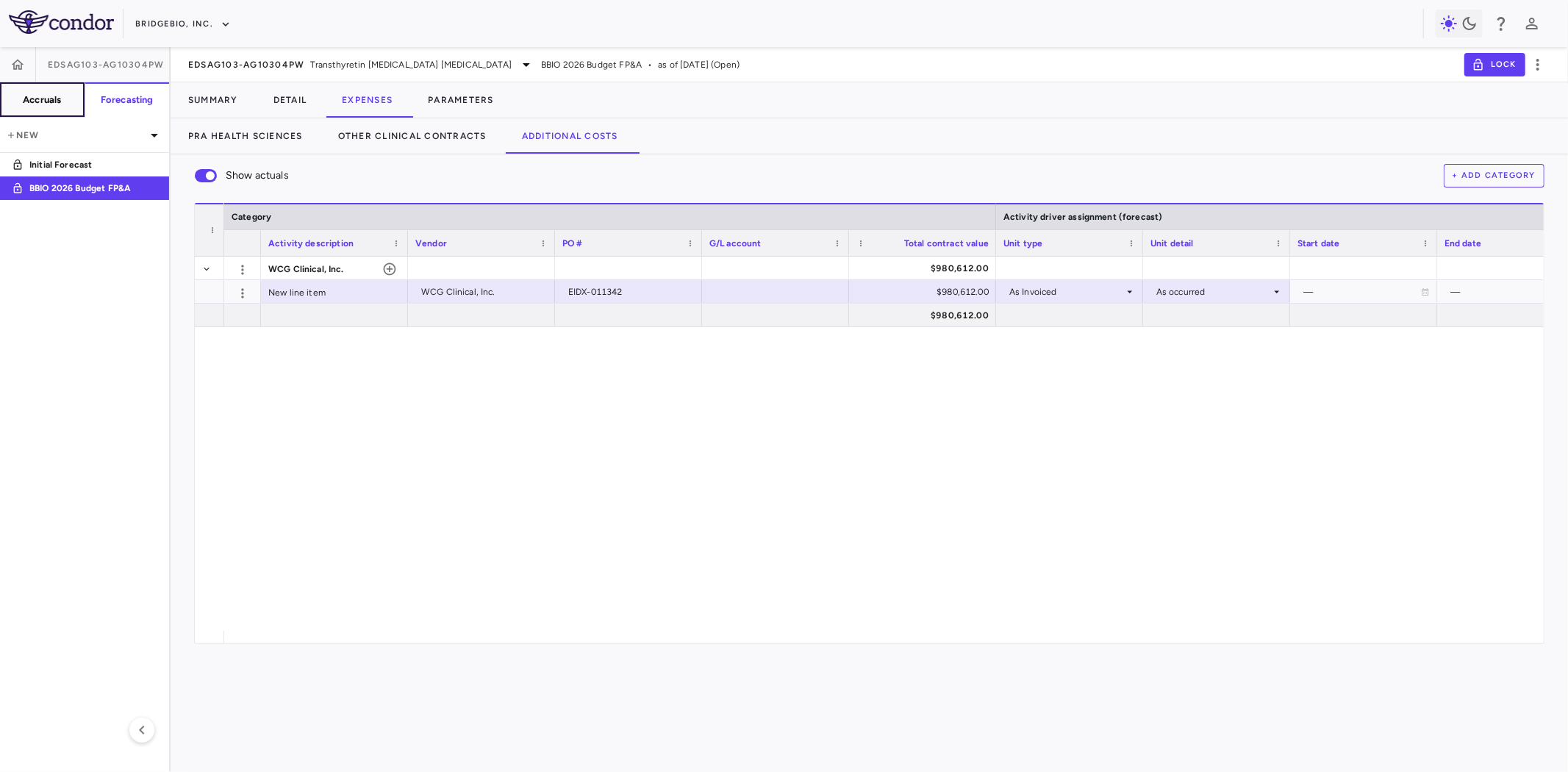
click at [60, 107] on button "Accruals" at bounding box center [42, 99] width 85 height 36
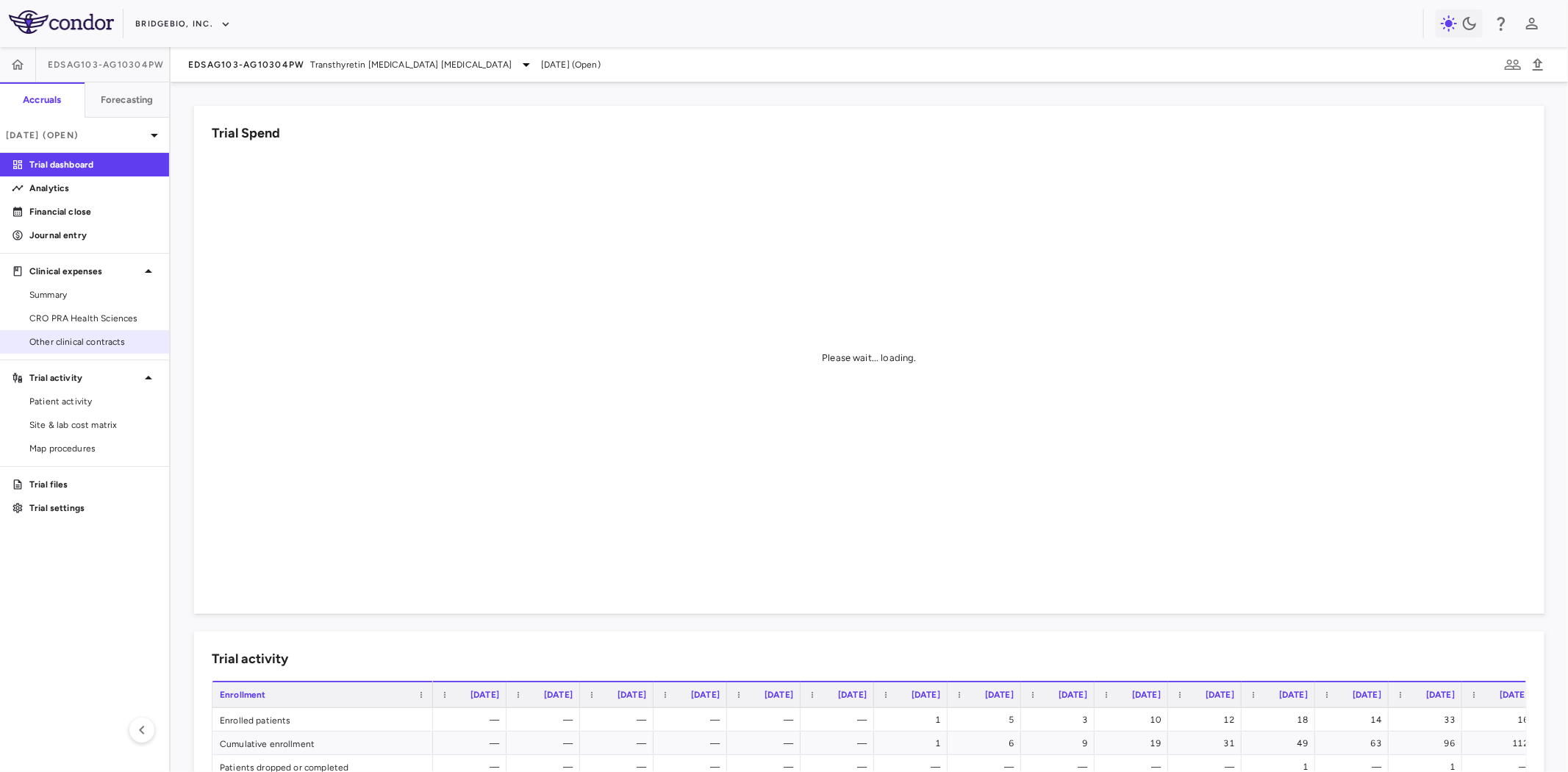
click at [70, 339] on span "Other clinical contracts" at bounding box center [94, 342] width 127 height 13
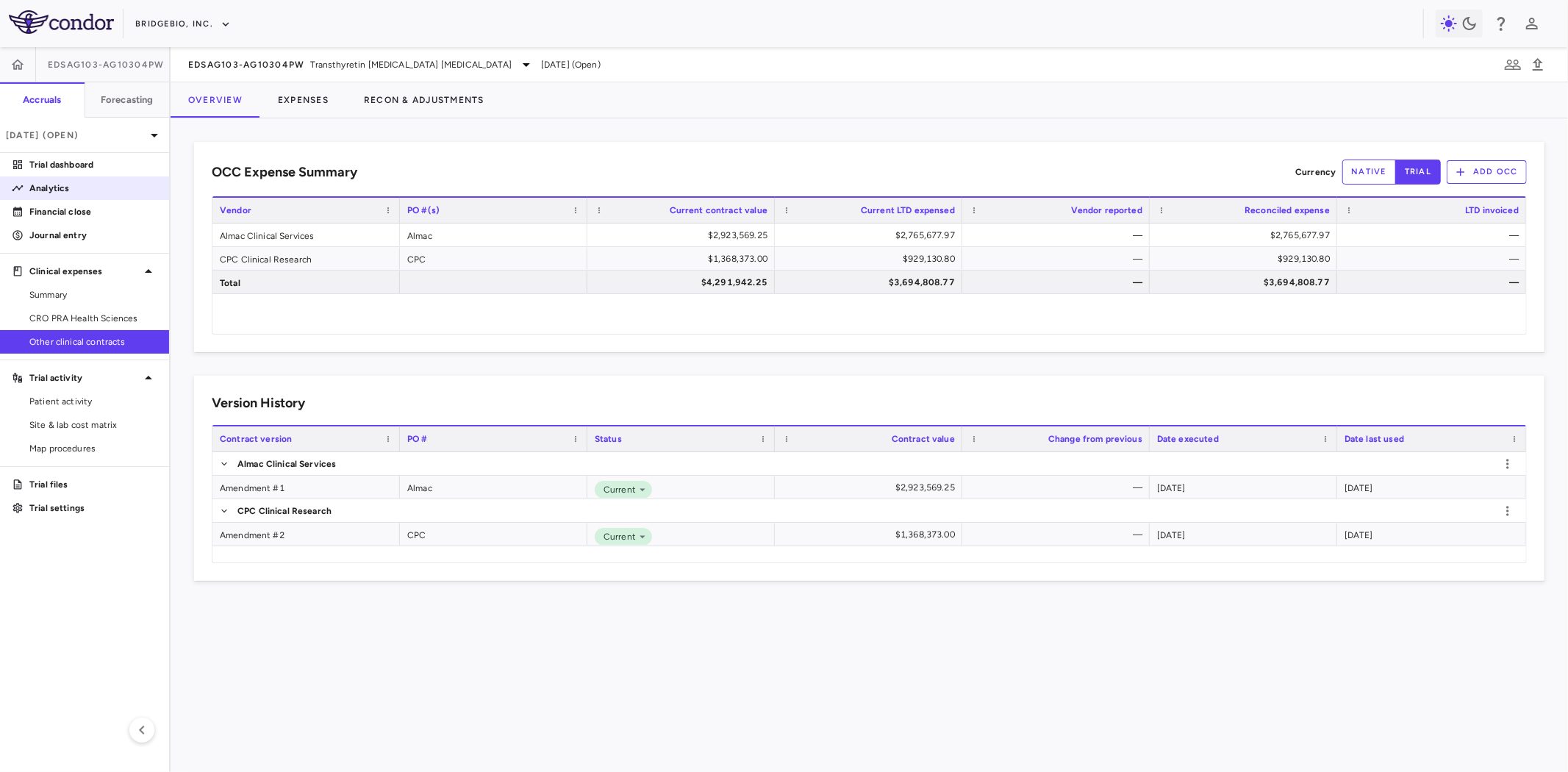
click at [74, 185] on p "Analytics" at bounding box center [94, 188] width 127 height 13
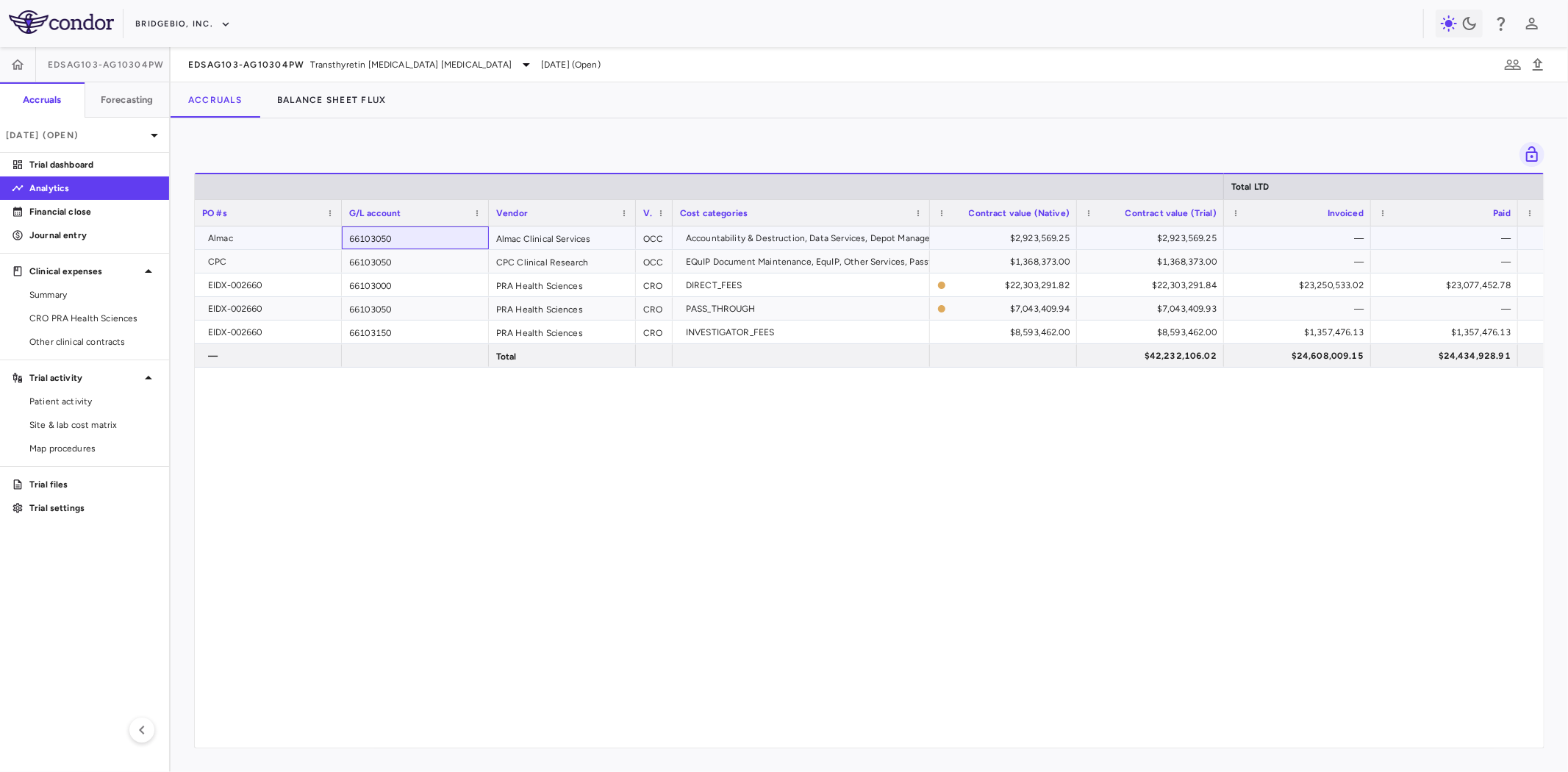
click at [442, 230] on div "66103050" at bounding box center [416, 238] width 147 height 23
click at [417, 260] on div "66103050" at bounding box center [416, 262] width 147 height 23
click at [414, 237] on div "66103050" at bounding box center [416, 238] width 147 height 23
click at [403, 256] on div "66103050" at bounding box center [416, 262] width 147 height 23
click at [409, 239] on div "66103050" at bounding box center [416, 238] width 147 height 23
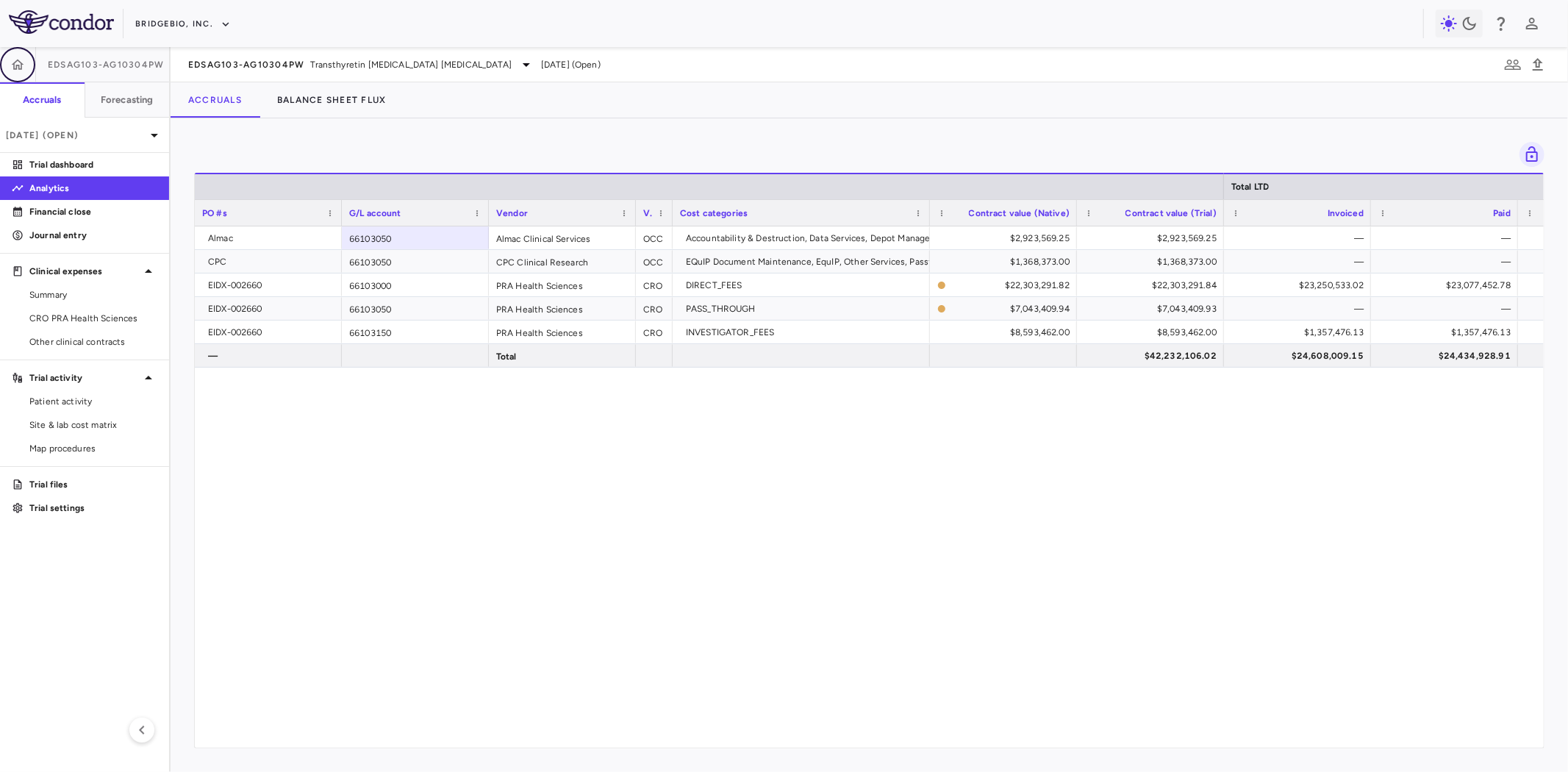
click at [19, 68] on icon "button" at bounding box center [17, 65] width 15 height 15
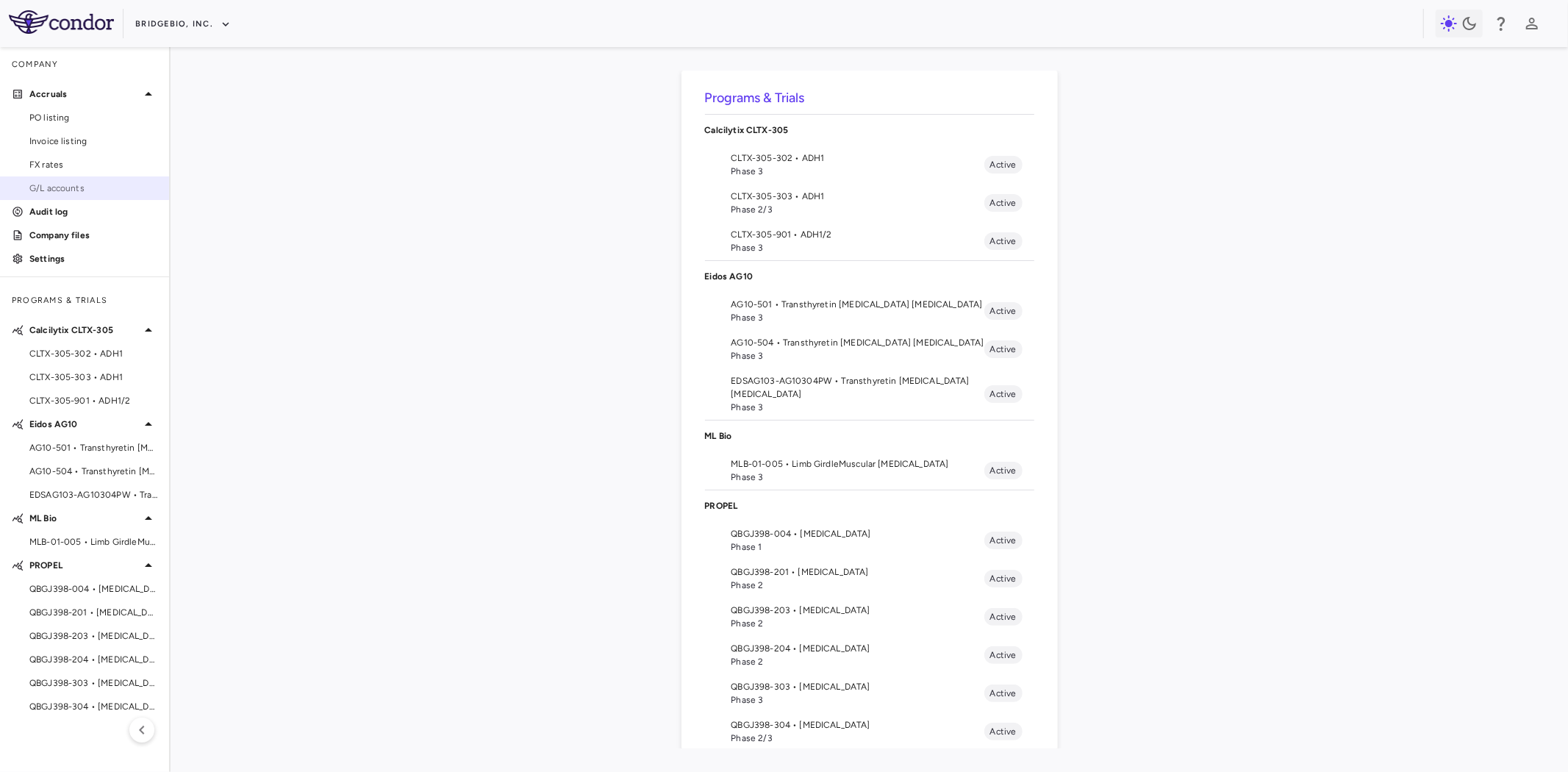
click at [57, 181] on span "G/L accounts" at bounding box center [94, 188] width 127 height 13
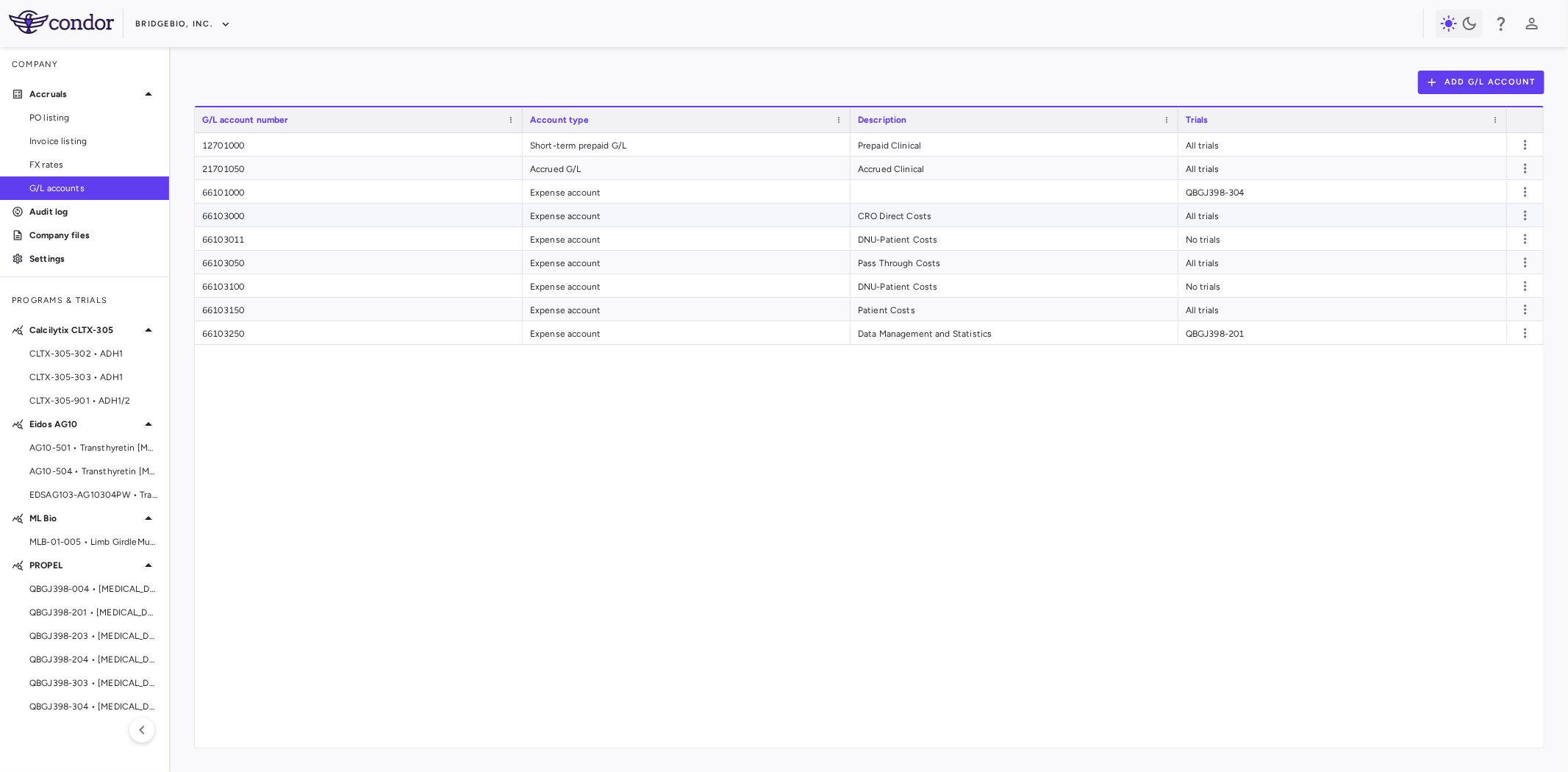
click at [906, 205] on div "CRO Direct Costs" at bounding box center [1014, 215] width 328 height 23
click at [1193, 215] on div "All trials" at bounding box center [1342, 215] width 329 height 23
click at [711, 192] on div "Expense account" at bounding box center [686, 192] width 328 height 23
click at [305, 217] on div "66103000" at bounding box center [358, 215] width 328 height 23
click at [259, 335] on div "66103250" at bounding box center [358, 333] width 328 height 23
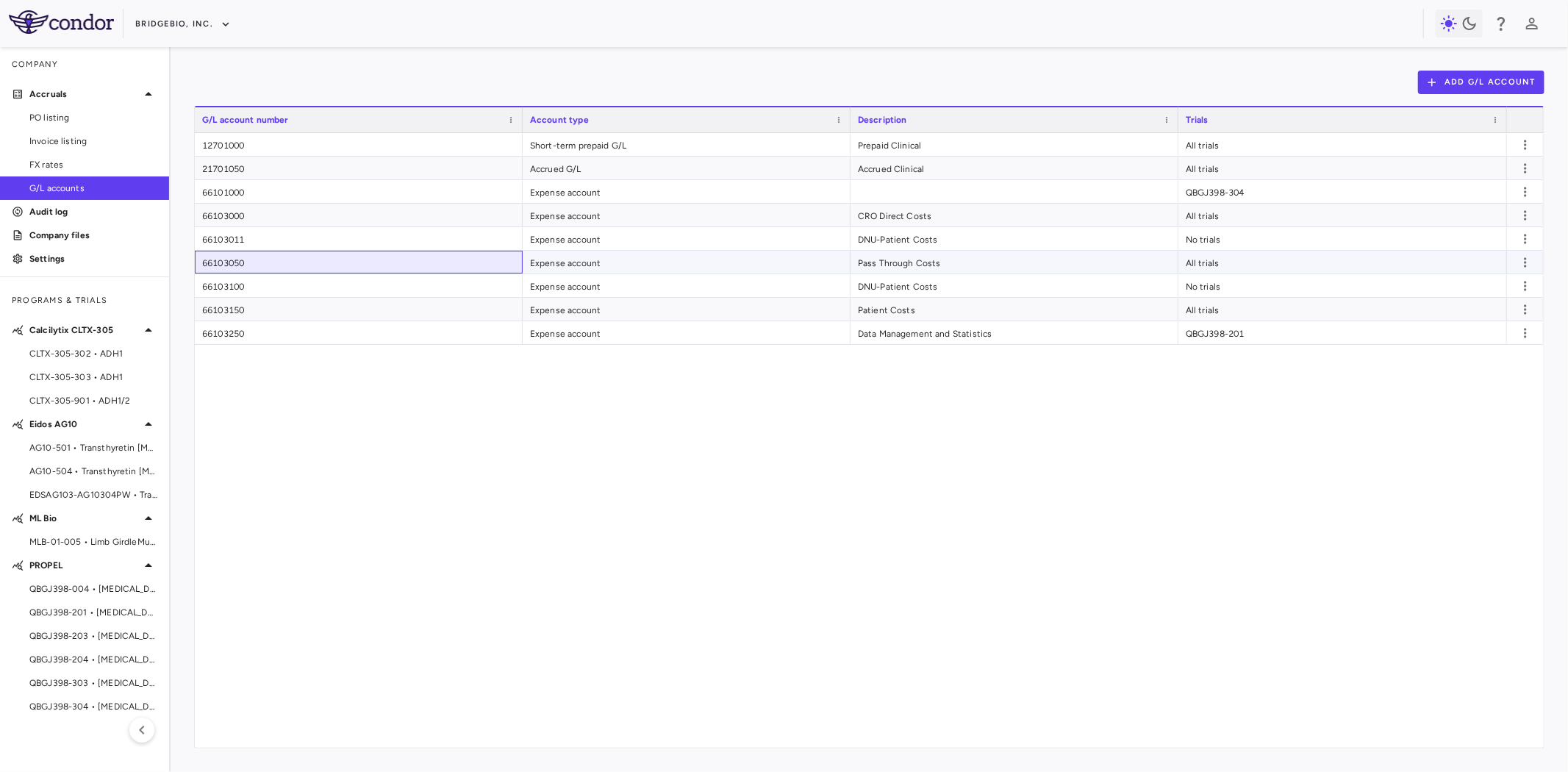
click at [246, 258] on div "66103050" at bounding box center [358, 263] width 328 height 23
click at [718, 245] on div "Expense account" at bounding box center [686, 239] width 328 height 23
click at [780, 263] on div "Expense account" at bounding box center [686, 263] width 328 height 23
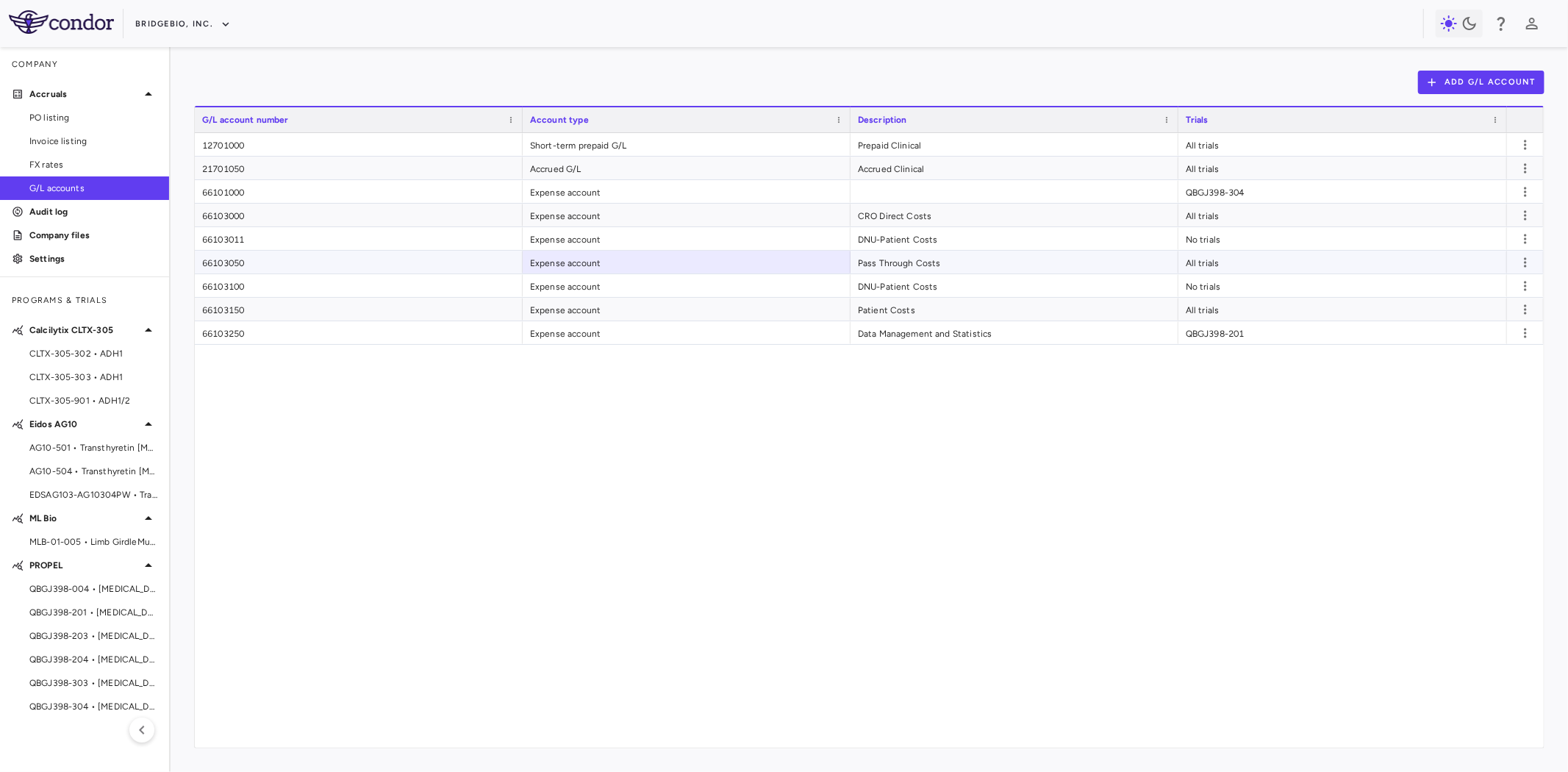
click at [979, 256] on div "Pass Through Costs" at bounding box center [1014, 263] width 328 height 23
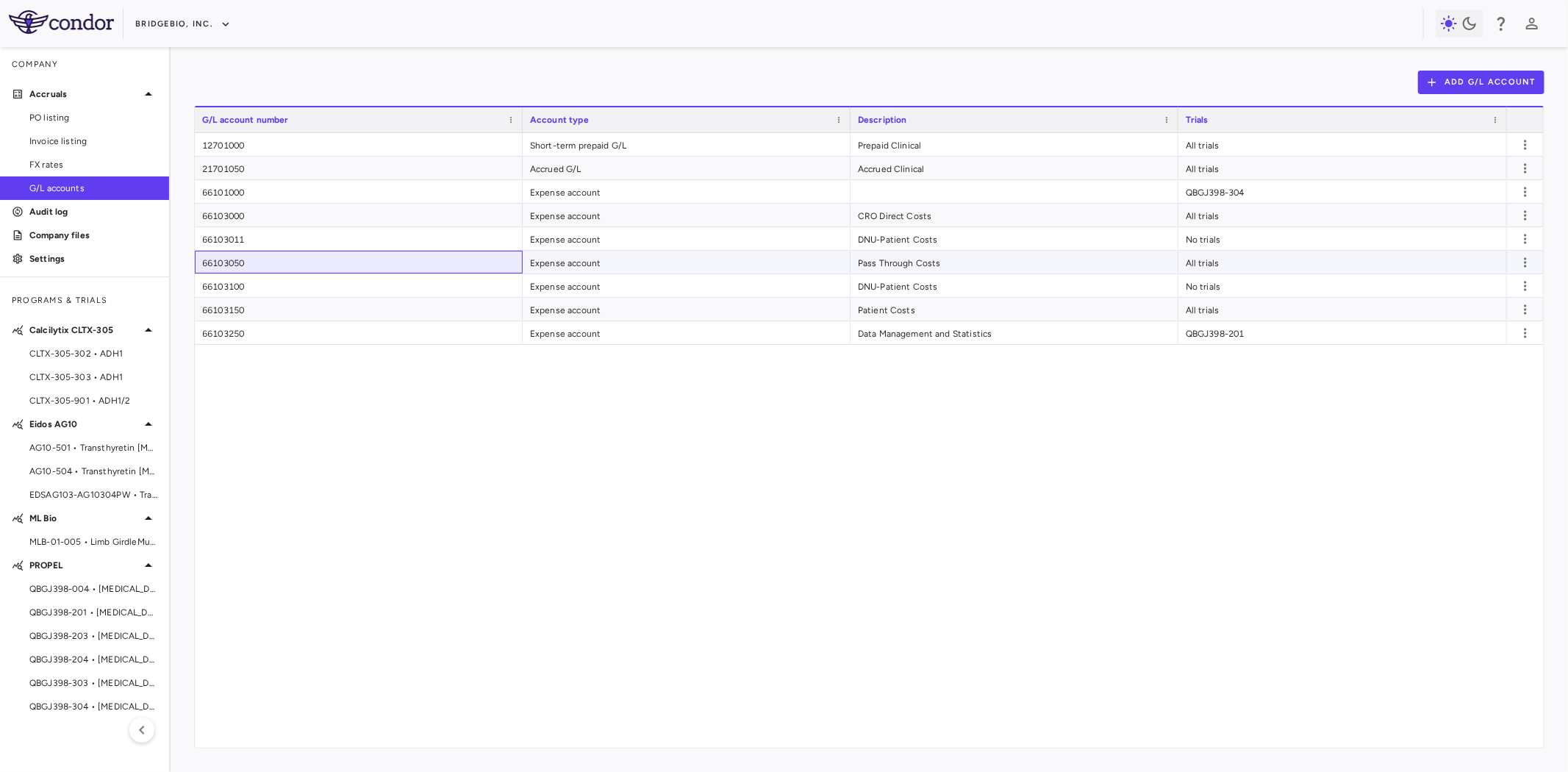
click at [387, 255] on div "66103050" at bounding box center [358, 263] width 328 height 23
click at [263, 334] on div "66103250" at bounding box center [358, 333] width 328 height 23
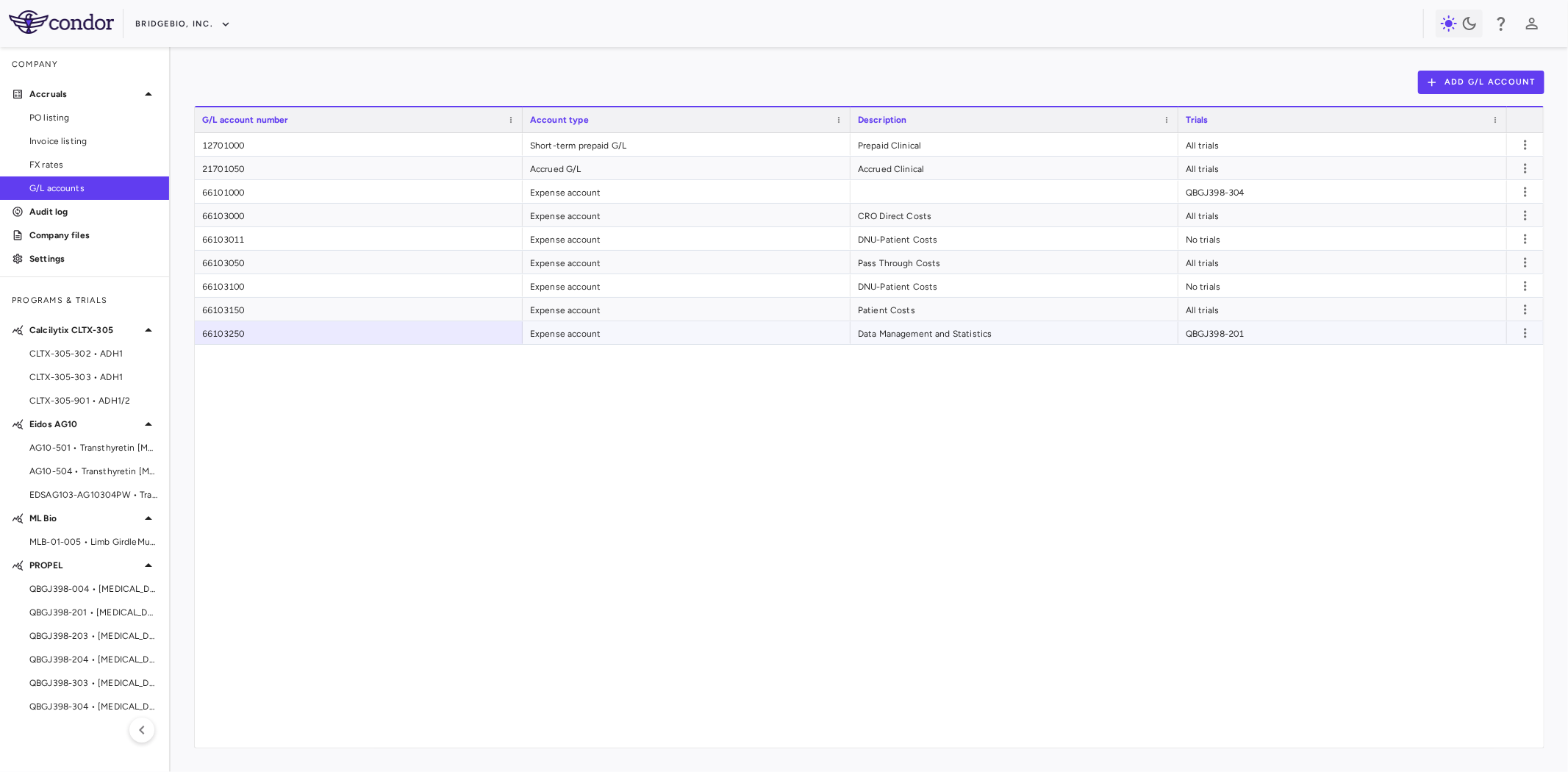
click at [272, 284] on div "66103100" at bounding box center [358, 286] width 328 height 23
click at [237, 217] on div "66103000" at bounding box center [358, 215] width 328 height 23
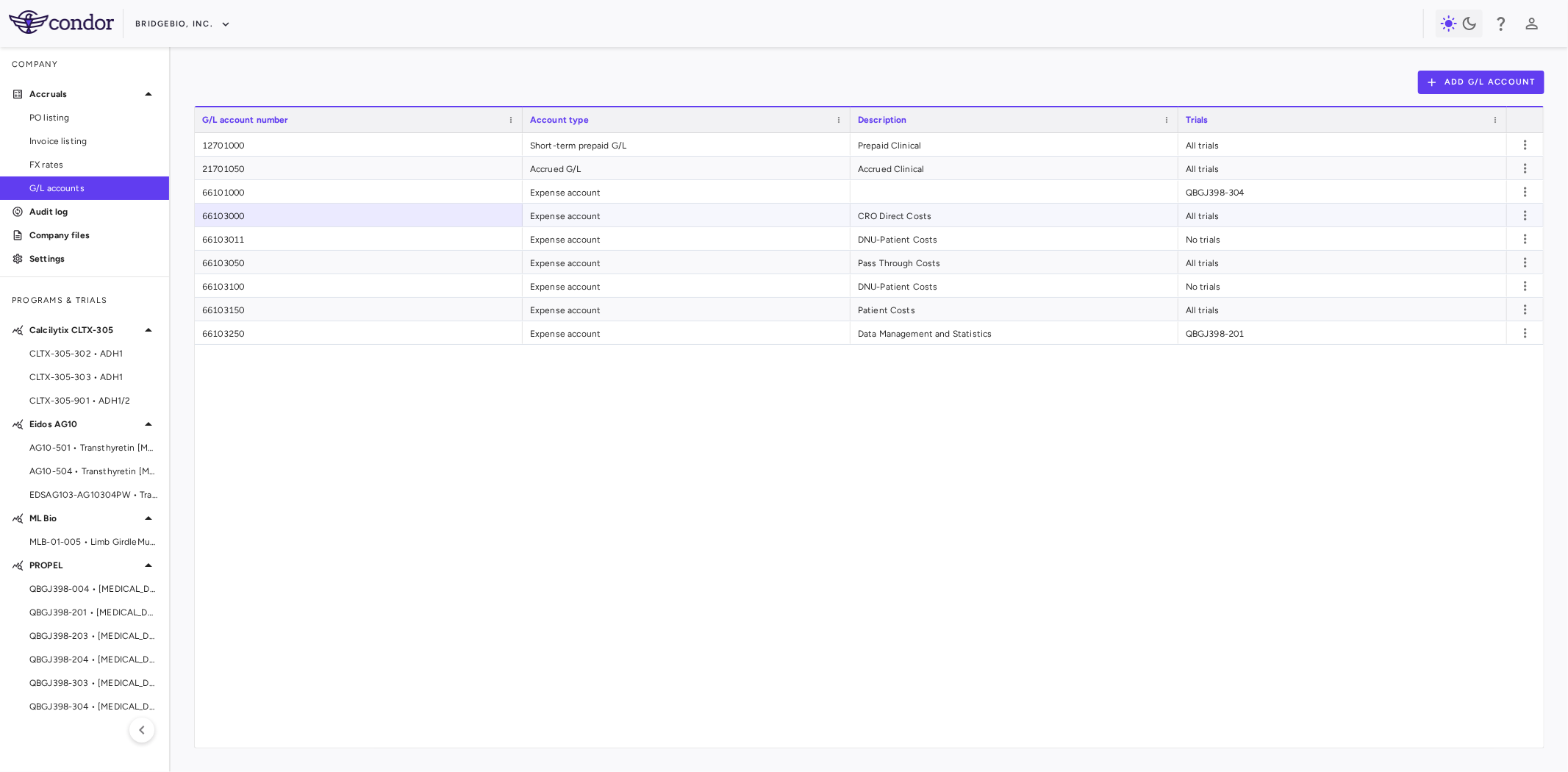
click at [246, 153] on div "12701000" at bounding box center [358, 145] width 328 height 23
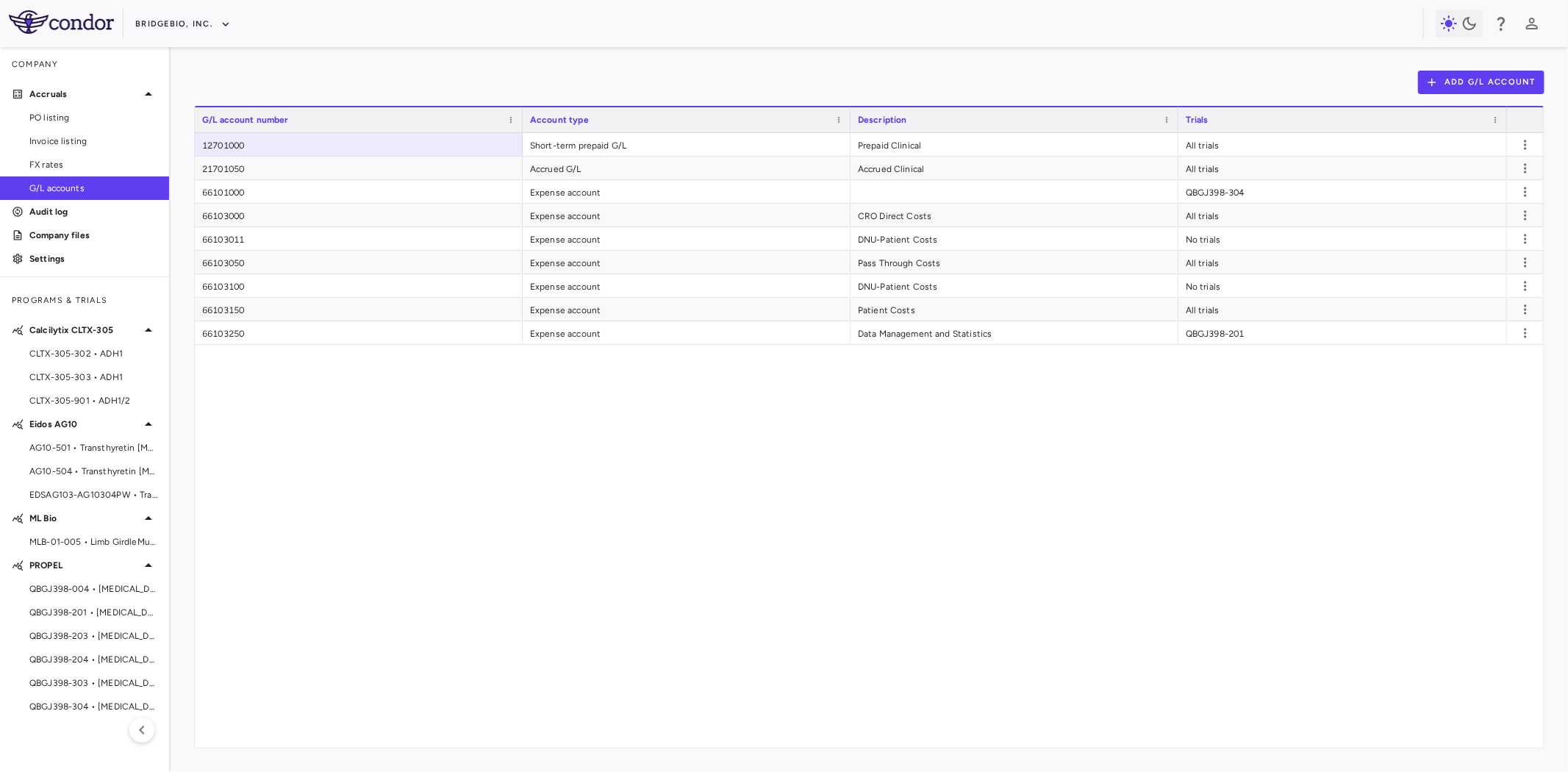
click at [89, 34] on link at bounding box center [61, 23] width 123 height 27
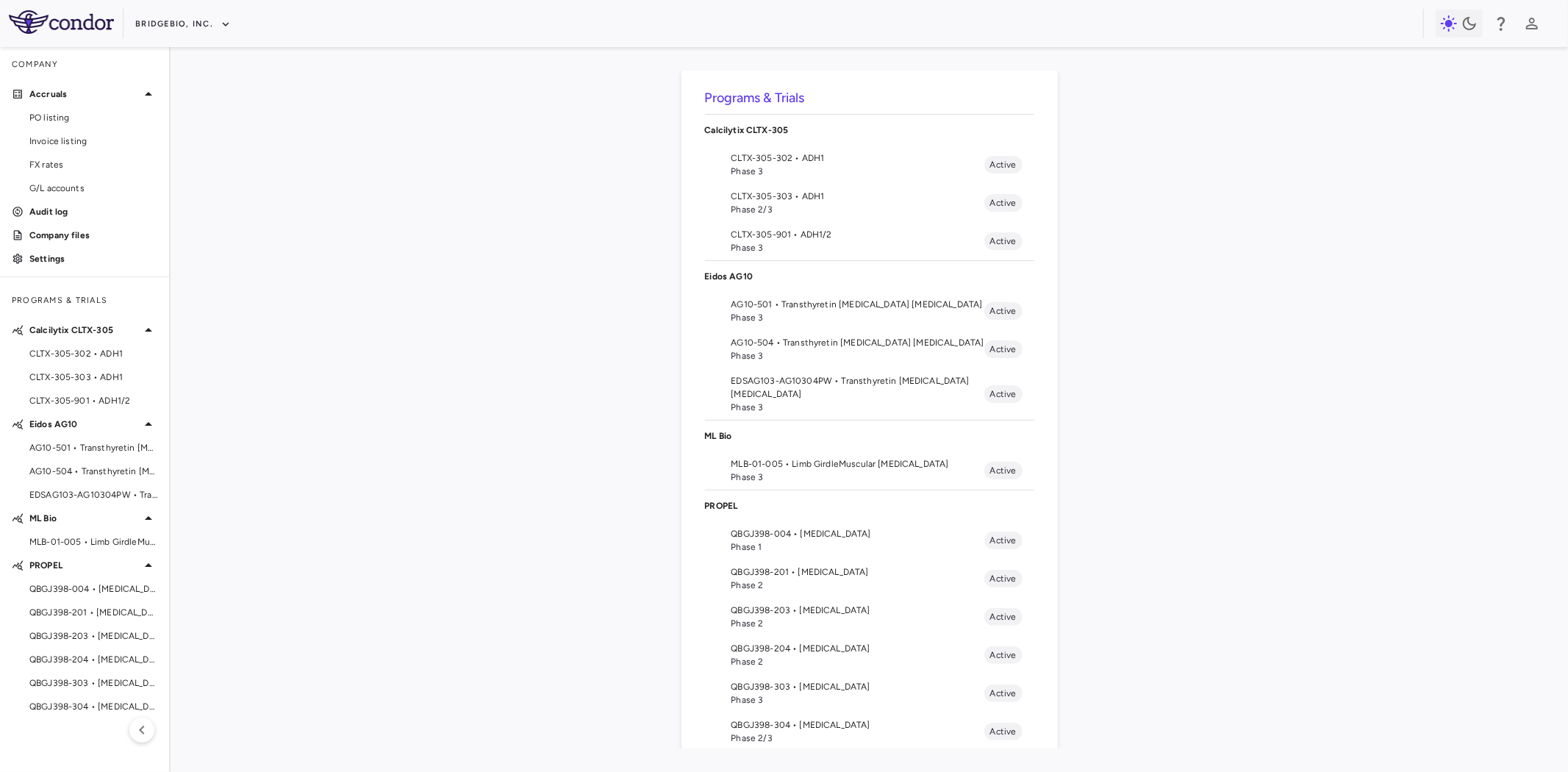
click at [785, 388] on span "EDSAG103-AG10304PW • Transthyretin Amyloid Cardiomyopathy" at bounding box center [857, 388] width 253 height 27
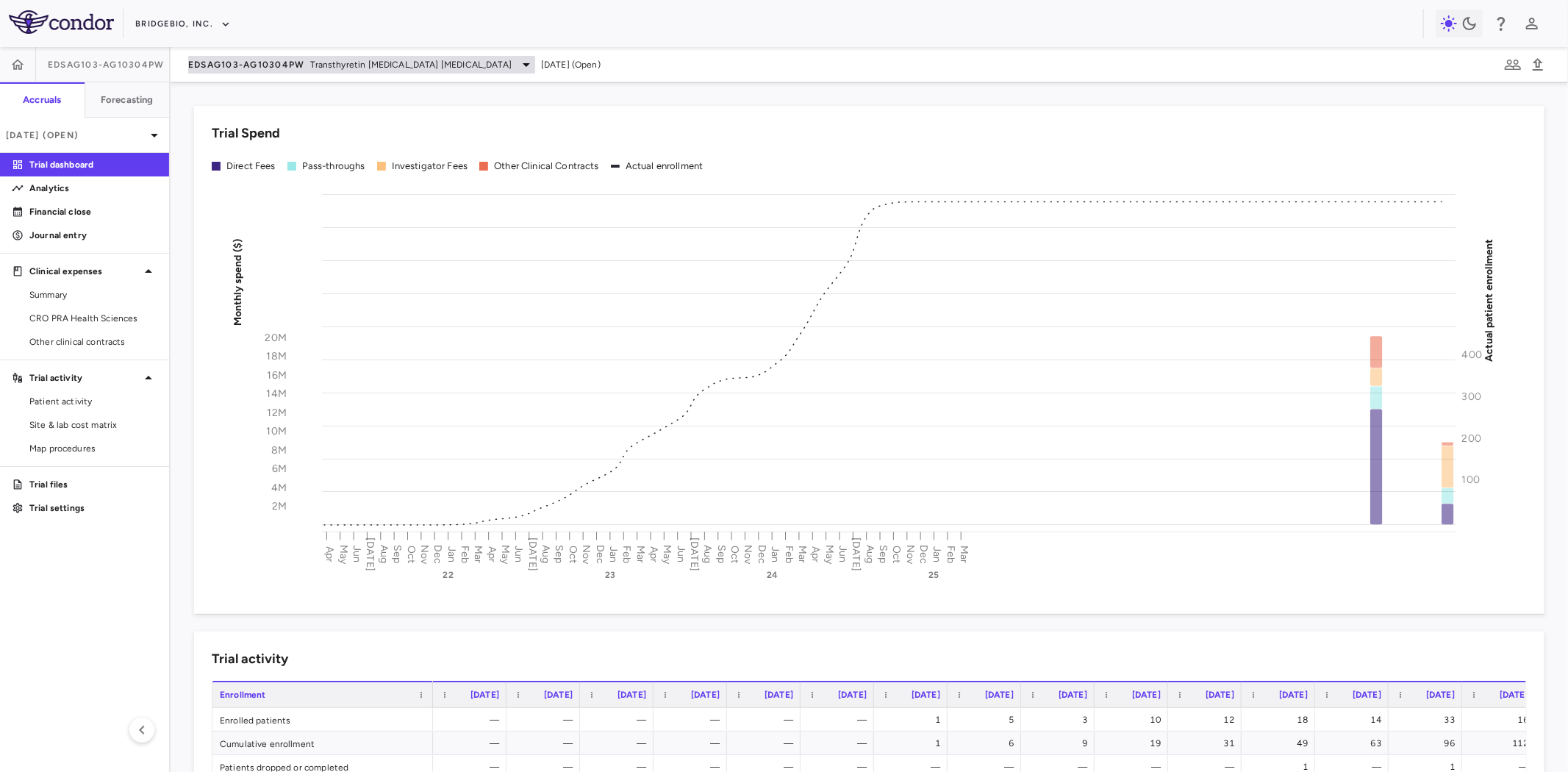
click at [248, 62] on span "EDSAG103-AG10304PW" at bounding box center [246, 65] width 117 height 12
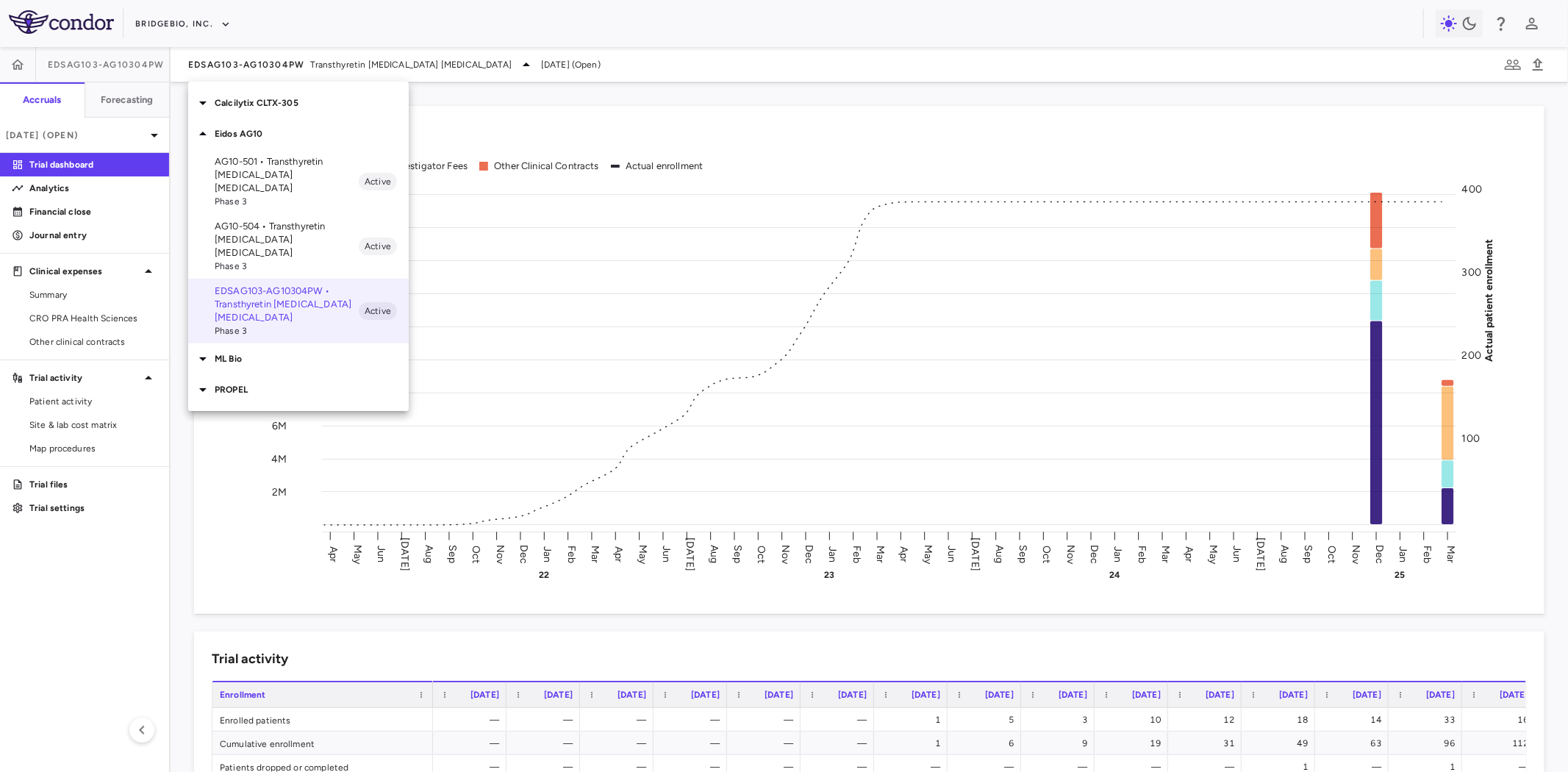
click at [262, 181] on p "AG10-501 • Transthyretin Amyloid Cardiomyopathy" at bounding box center [286, 175] width 144 height 40
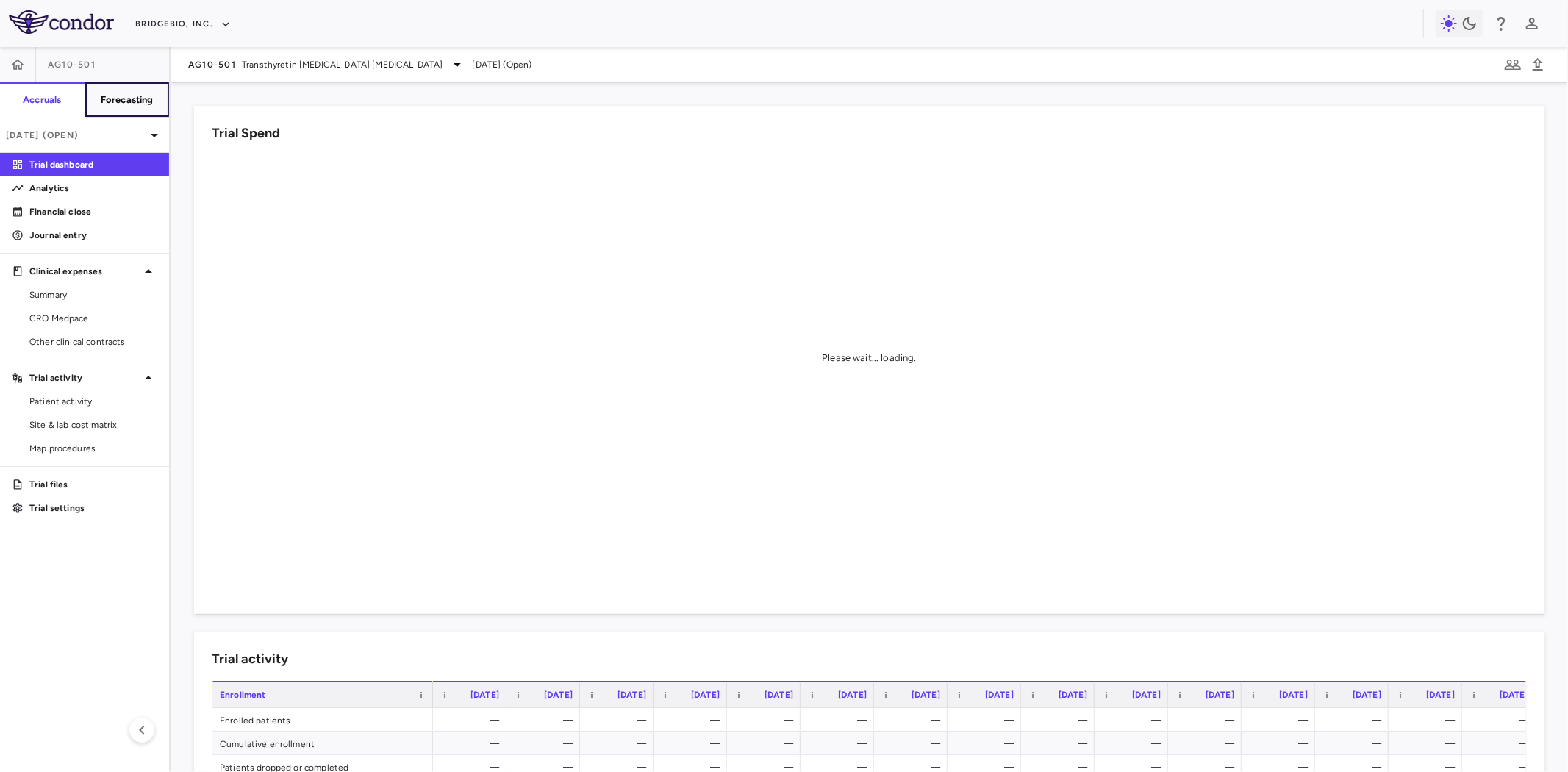
click at [143, 97] on h6 "Forecasting" at bounding box center [127, 100] width 53 height 13
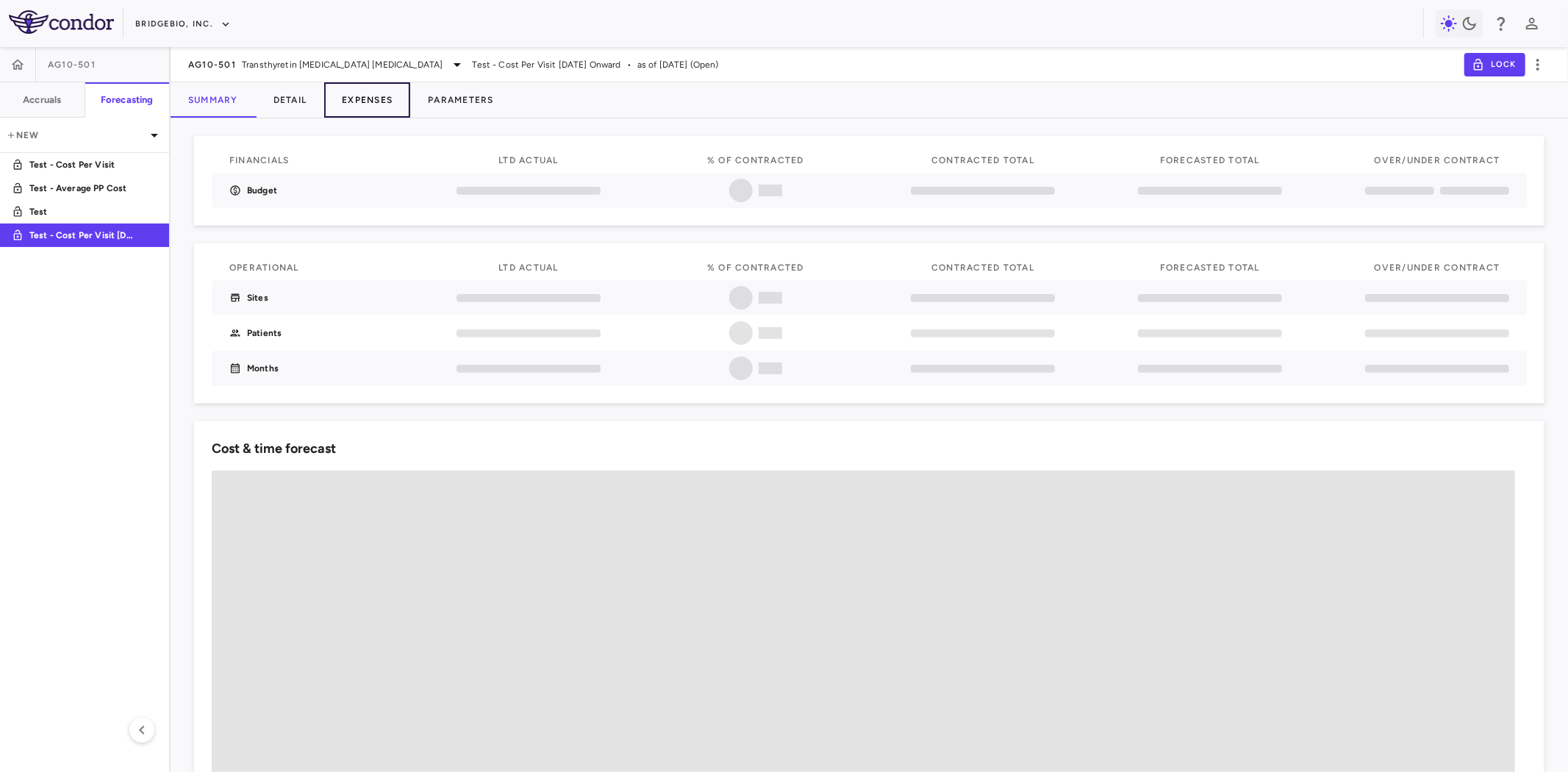
click at [360, 96] on button "Expenses" at bounding box center [368, 99] width 86 height 36
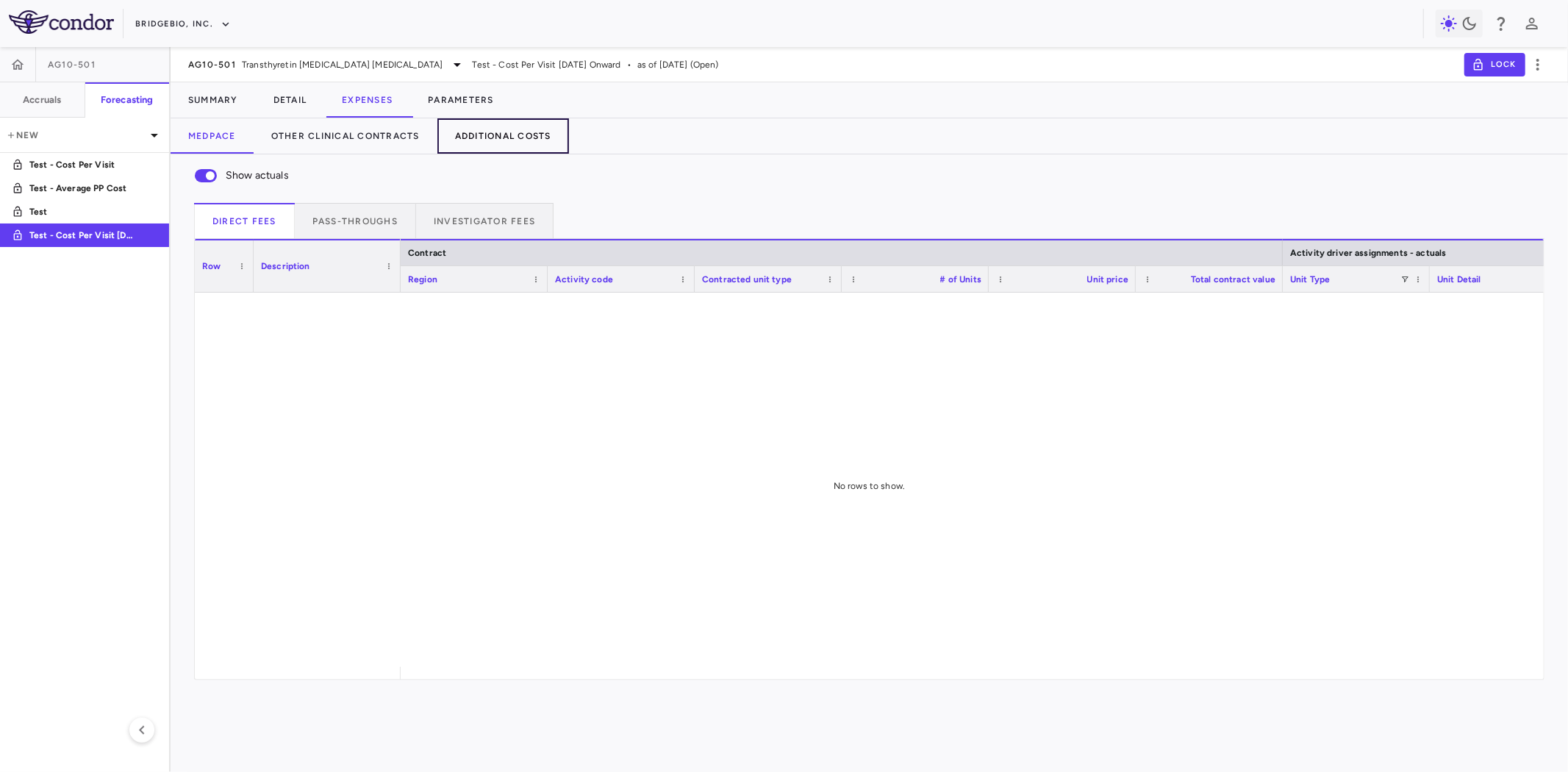
click at [506, 135] on button "Additional Costs" at bounding box center [503, 136] width 132 height 36
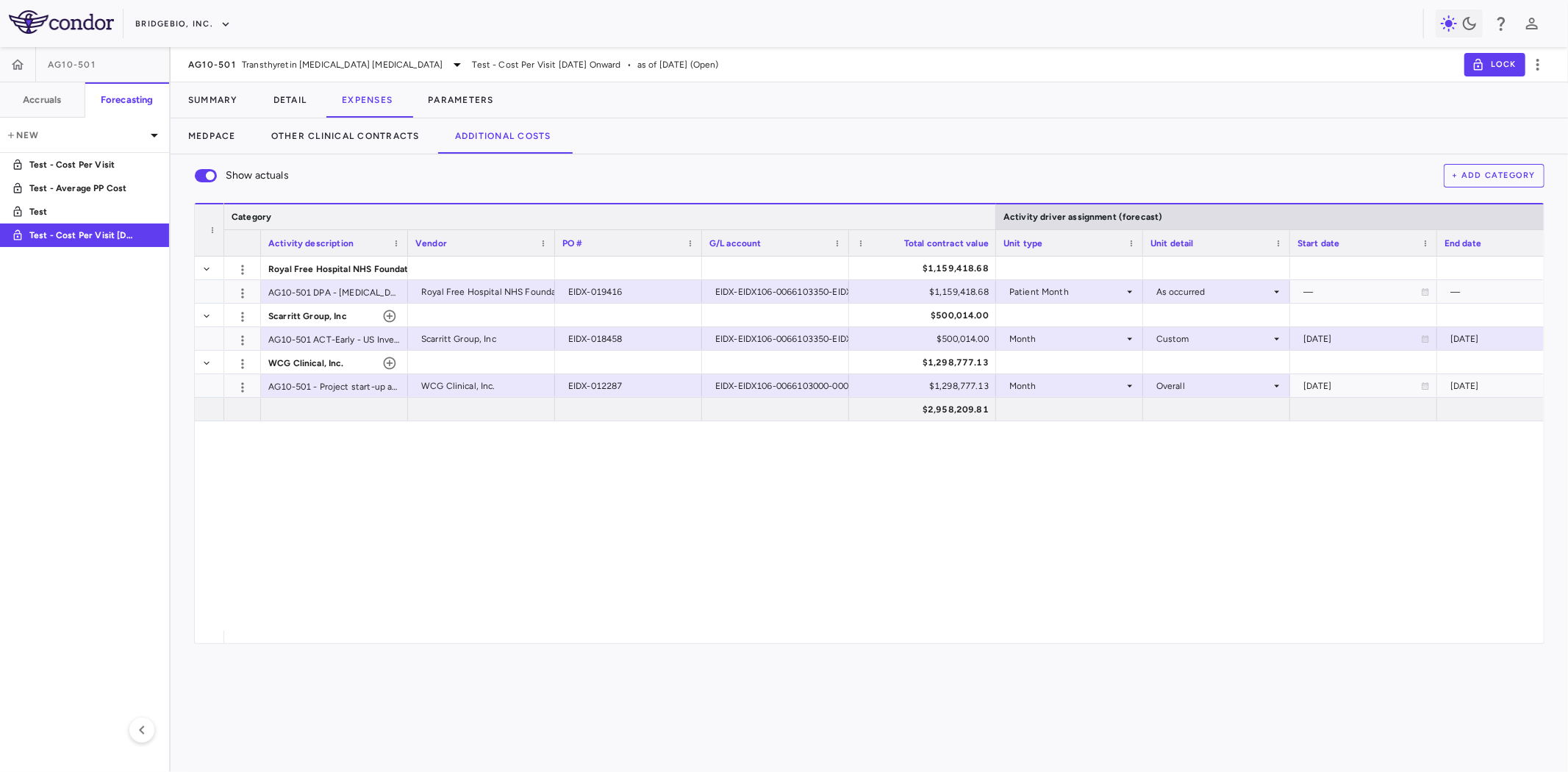
click at [993, 210] on div at bounding box center [995, 217] width 6 height 25
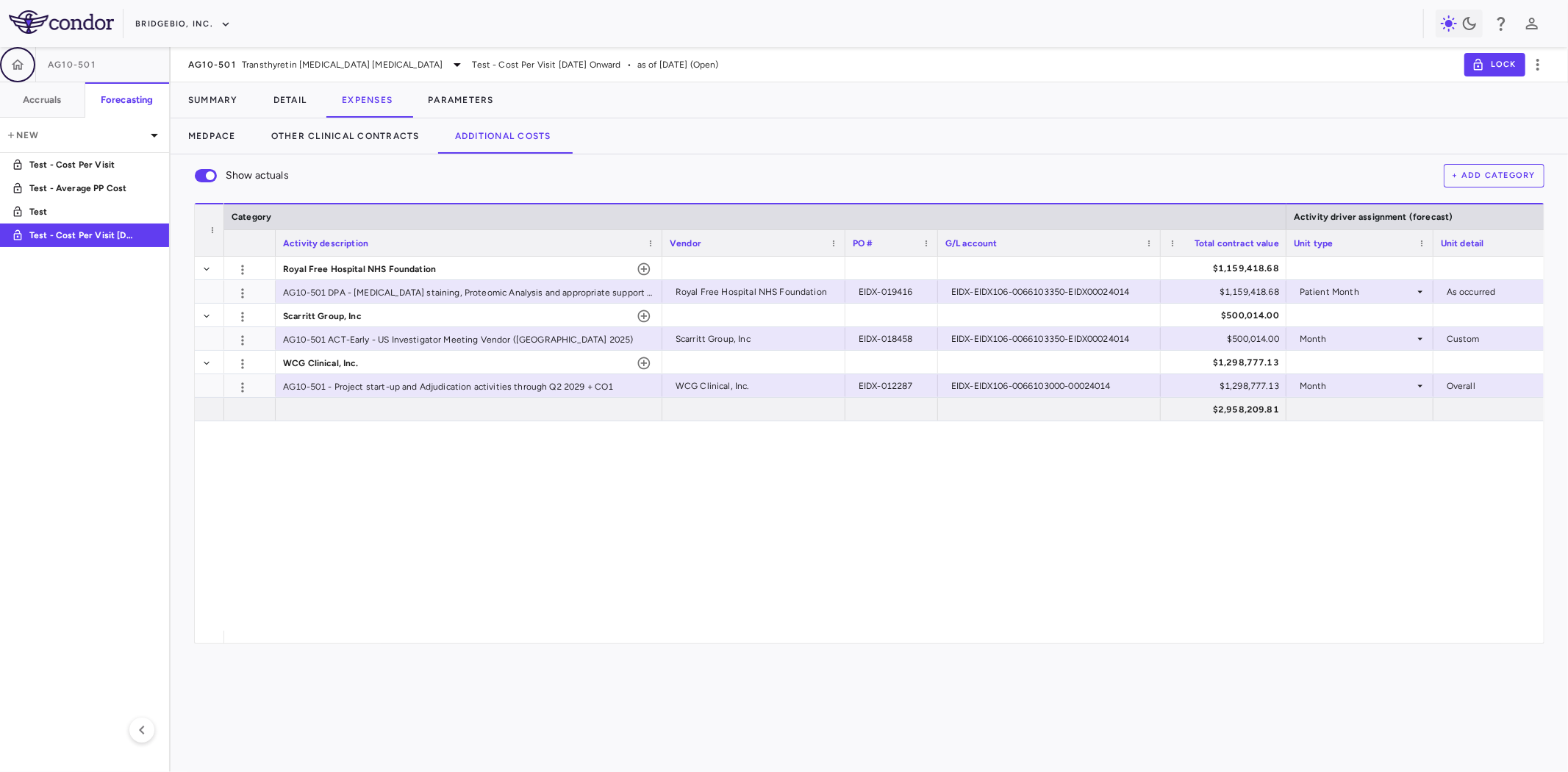
click at [16, 55] on button "button" at bounding box center [17, 65] width 36 height 36
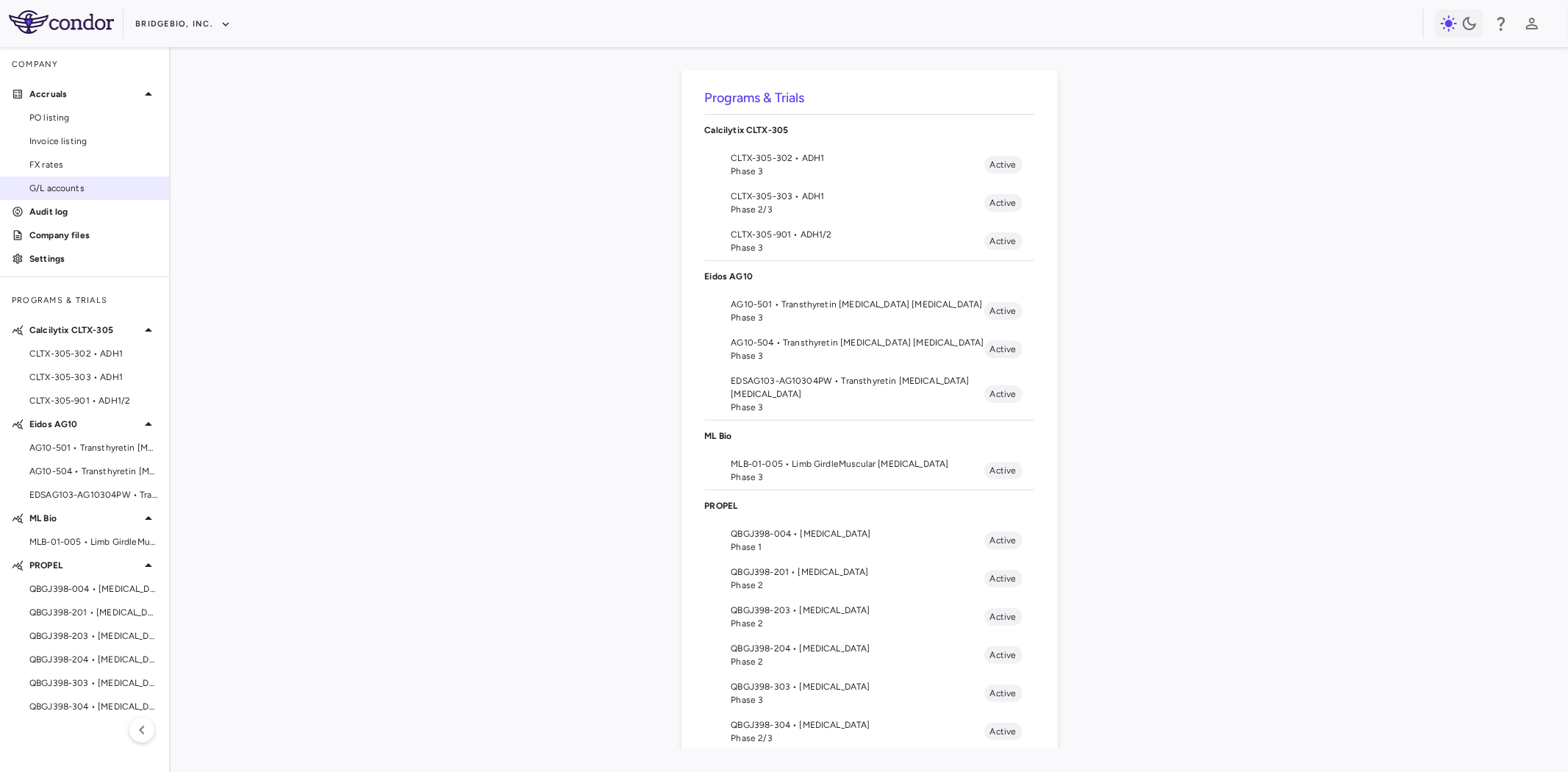
click at [53, 181] on span "G/L accounts" at bounding box center [94, 188] width 127 height 13
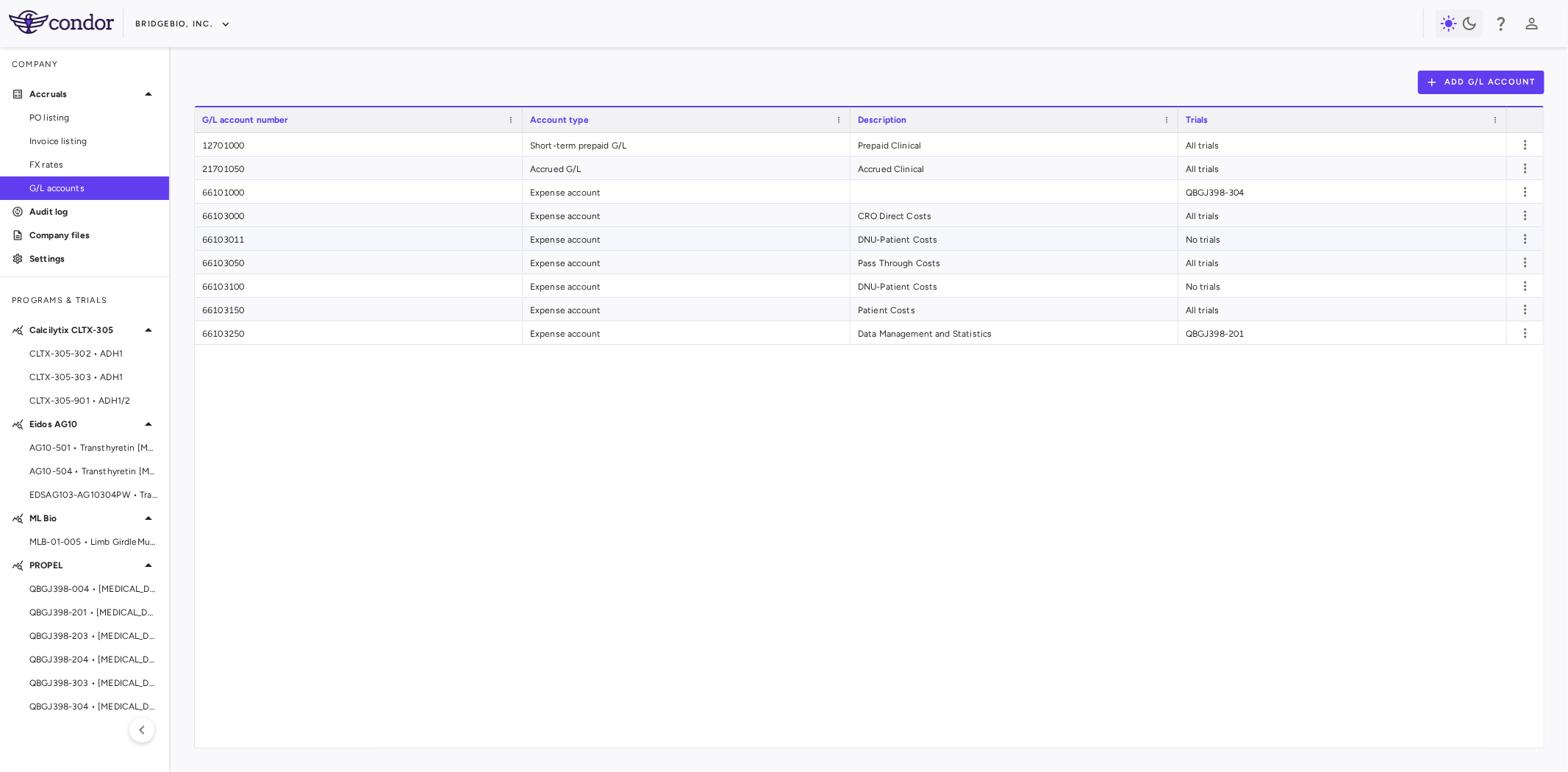
click at [920, 228] on div "DNU-Patient Costs" at bounding box center [1014, 239] width 328 height 23
click at [927, 209] on div "CRO Direct Costs" at bounding box center [1014, 215] width 328 height 23
click at [247, 229] on div "66103011" at bounding box center [358, 239] width 328 height 23
click at [243, 211] on div "66103000" at bounding box center [358, 215] width 328 height 23
click at [226, 287] on div "66103100" at bounding box center [358, 286] width 328 height 23
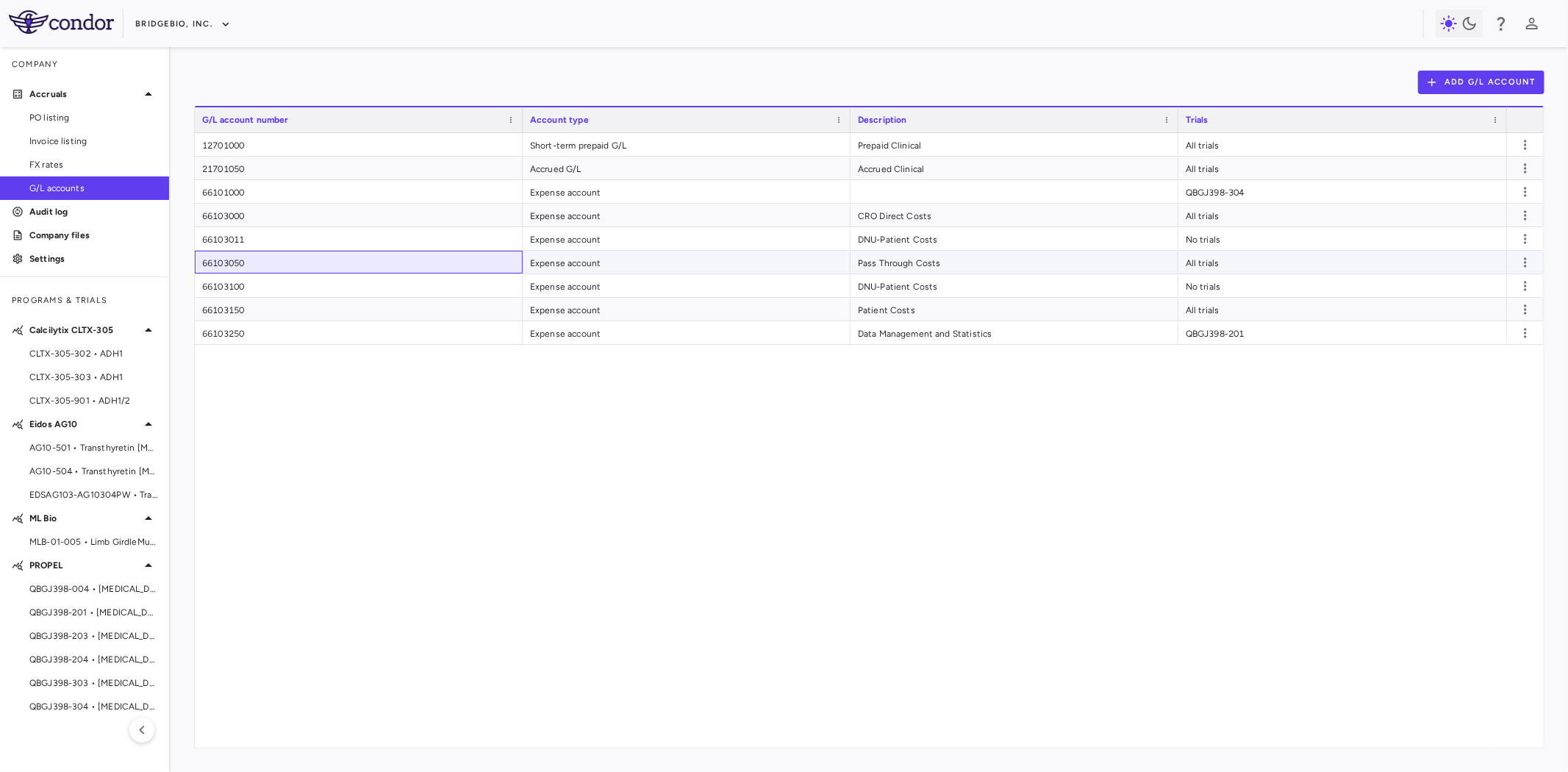
click at [255, 271] on div "66103050" at bounding box center [358, 263] width 328 height 23
click at [925, 256] on div "Pass Through Costs" at bounding box center [1014, 263] width 328 height 23
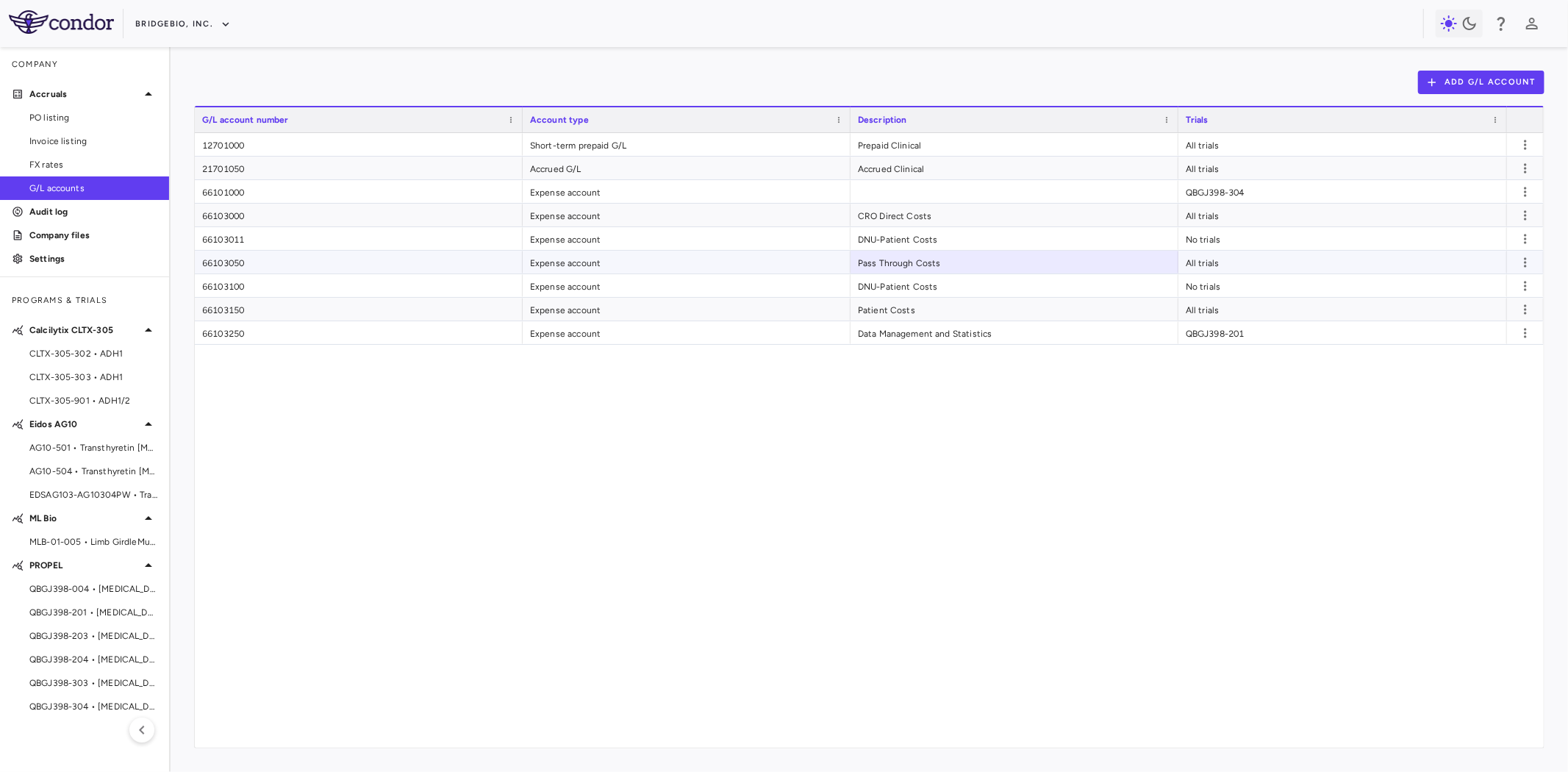
click at [250, 258] on div "66103050" at bounding box center [358, 263] width 328 height 23
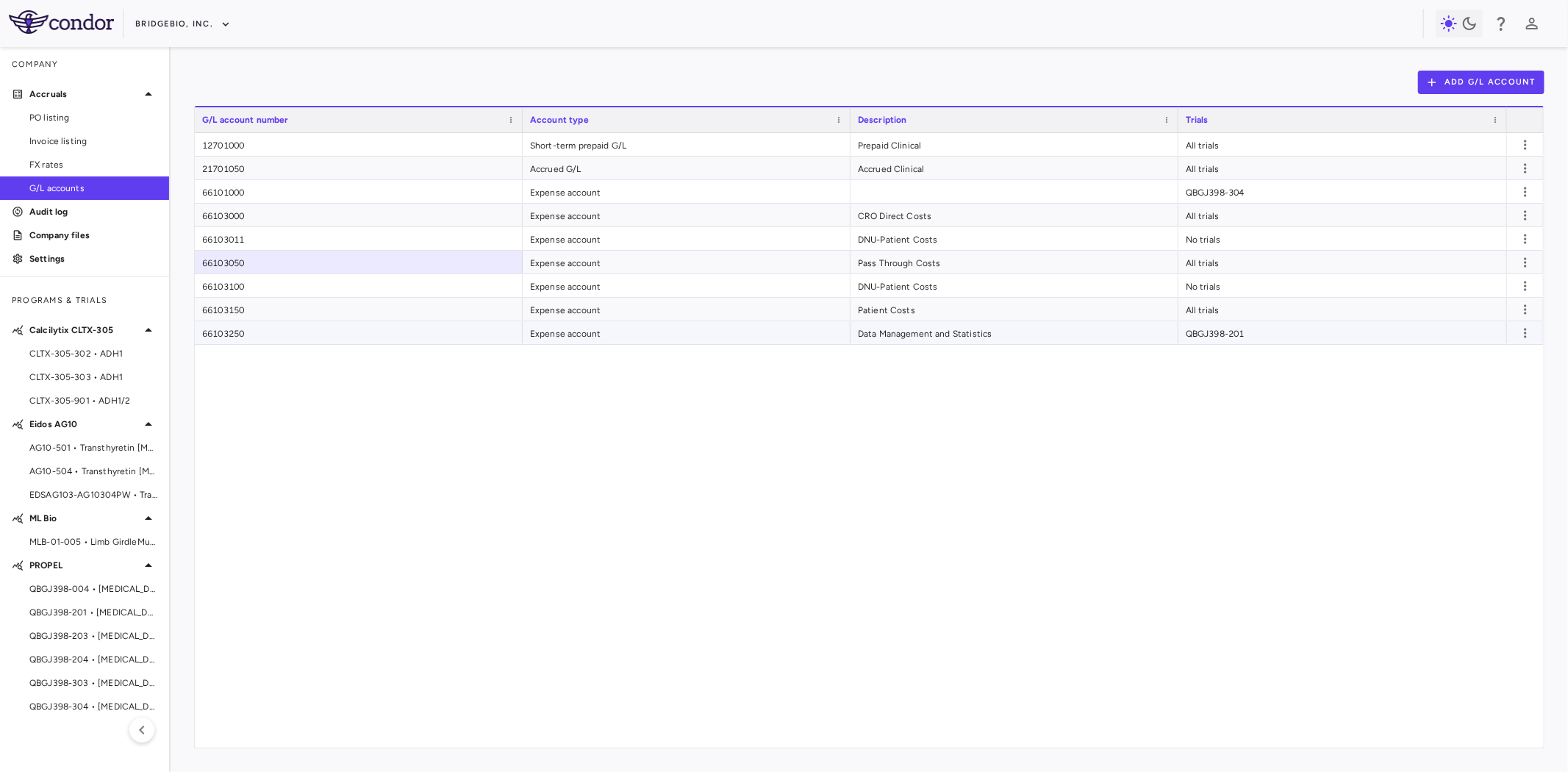
click at [870, 330] on div "Data Management and Statistics" at bounding box center [1014, 333] width 328 height 23
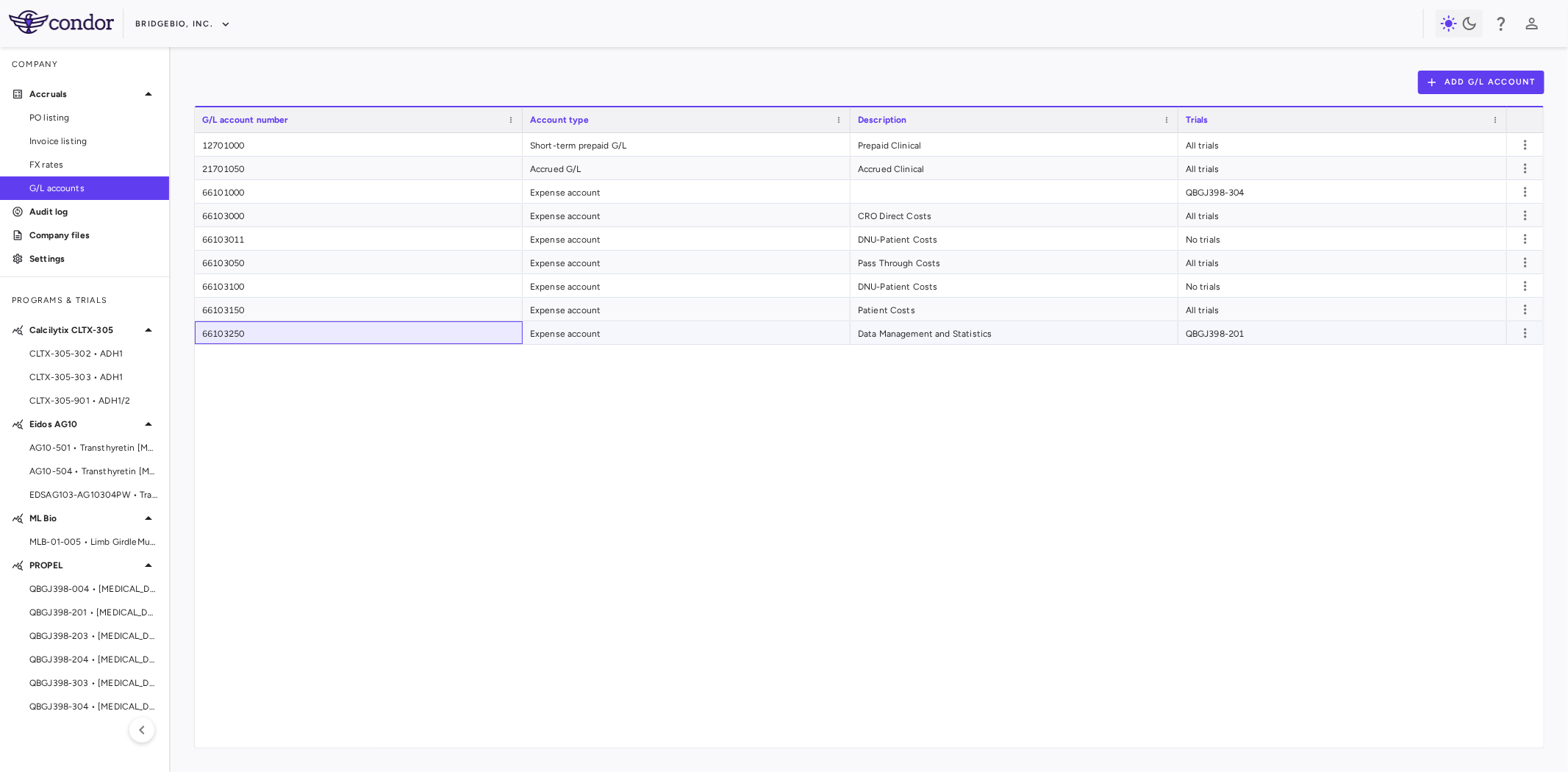
click at [291, 337] on div "66103250" at bounding box center [358, 333] width 328 height 23
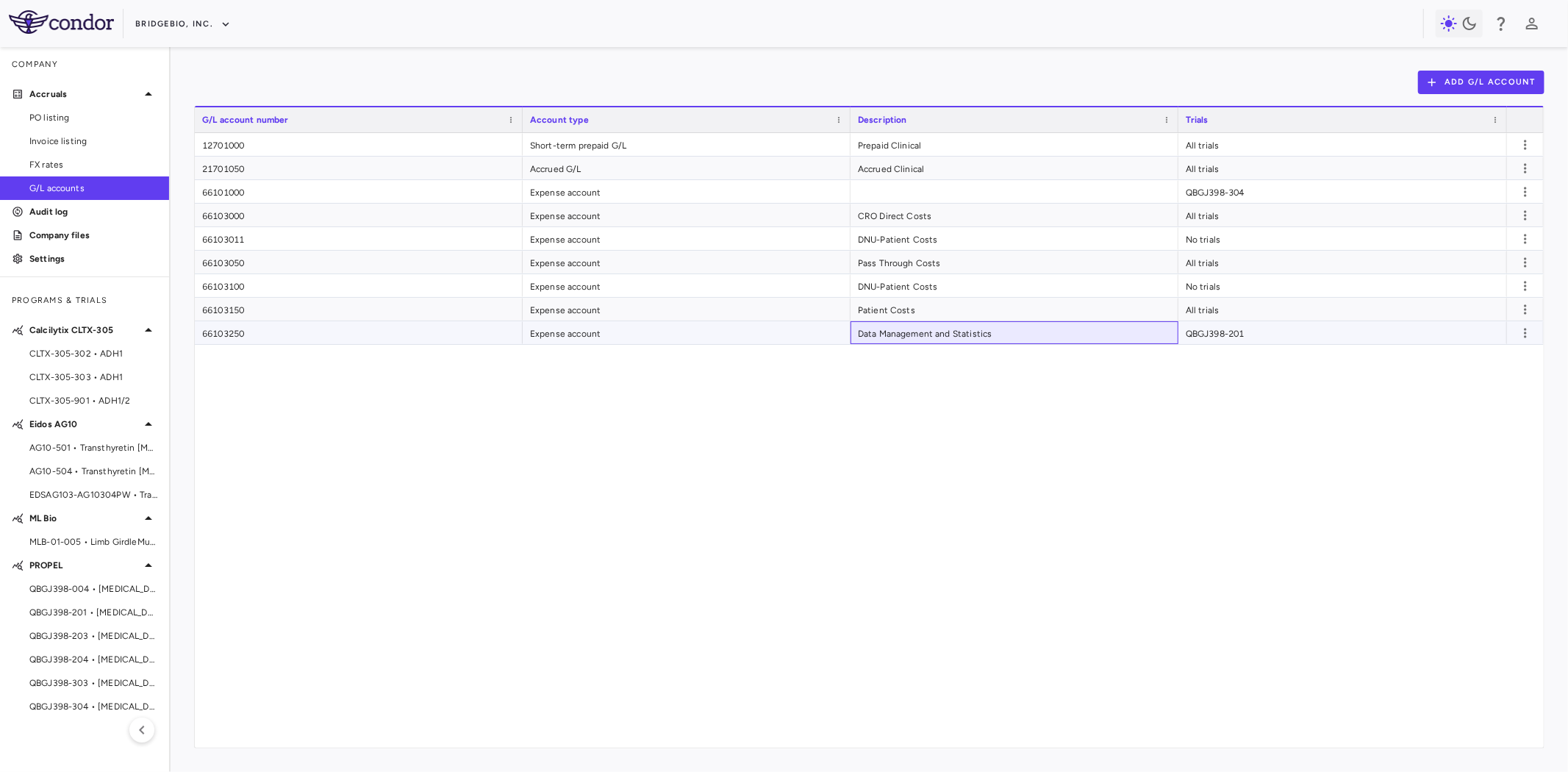
click at [908, 326] on div "Data Management and Statistics" at bounding box center [1014, 333] width 328 height 23
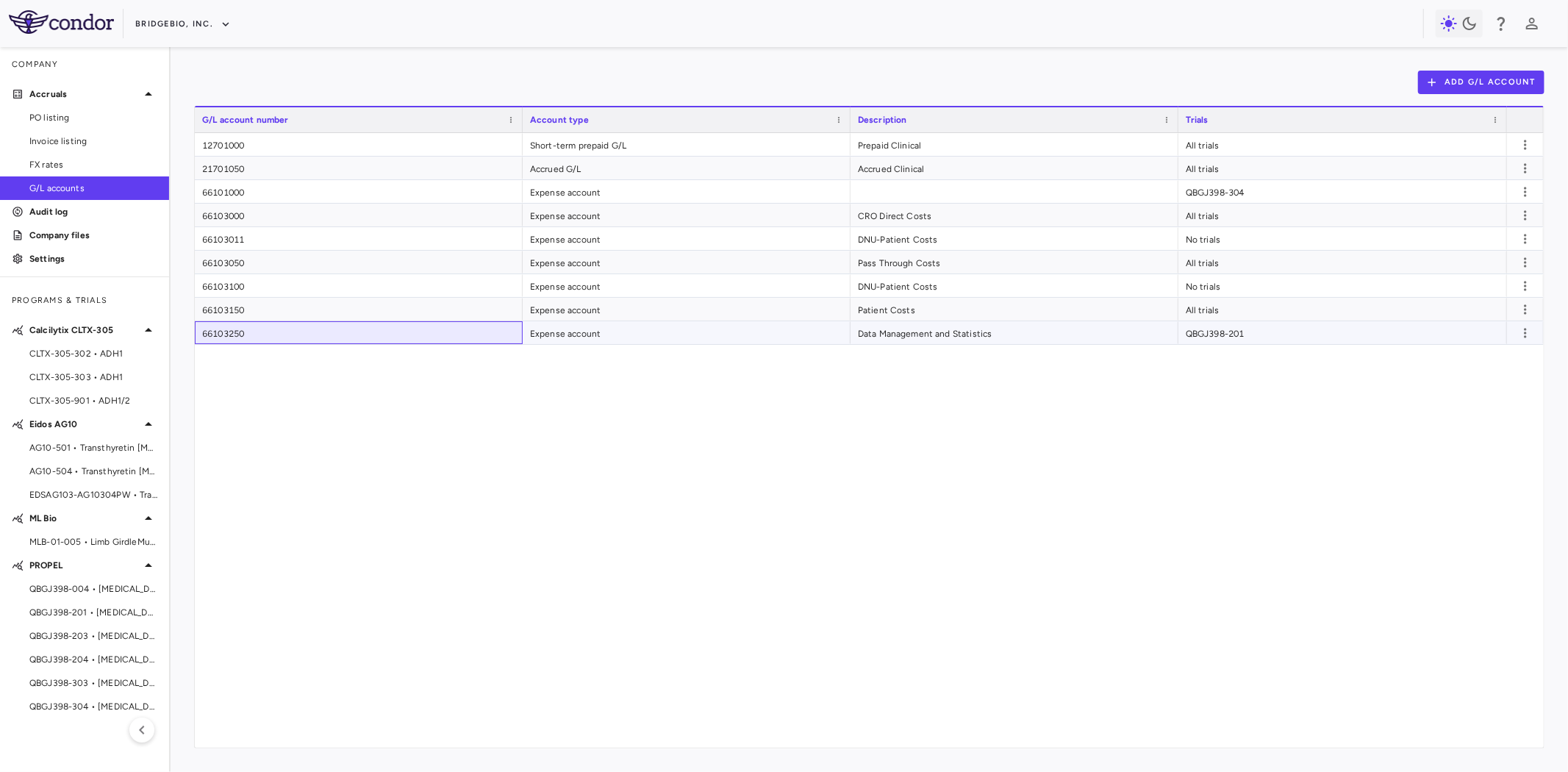
click at [322, 332] on div "66103250" at bounding box center [358, 333] width 328 height 23
click at [562, 336] on div "Expense account" at bounding box center [686, 333] width 328 height 23
click at [107, 445] on span "AG10-501 • Transthyretin Amyloid Cardiomyopathy" at bounding box center [94, 448] width 127 height 13
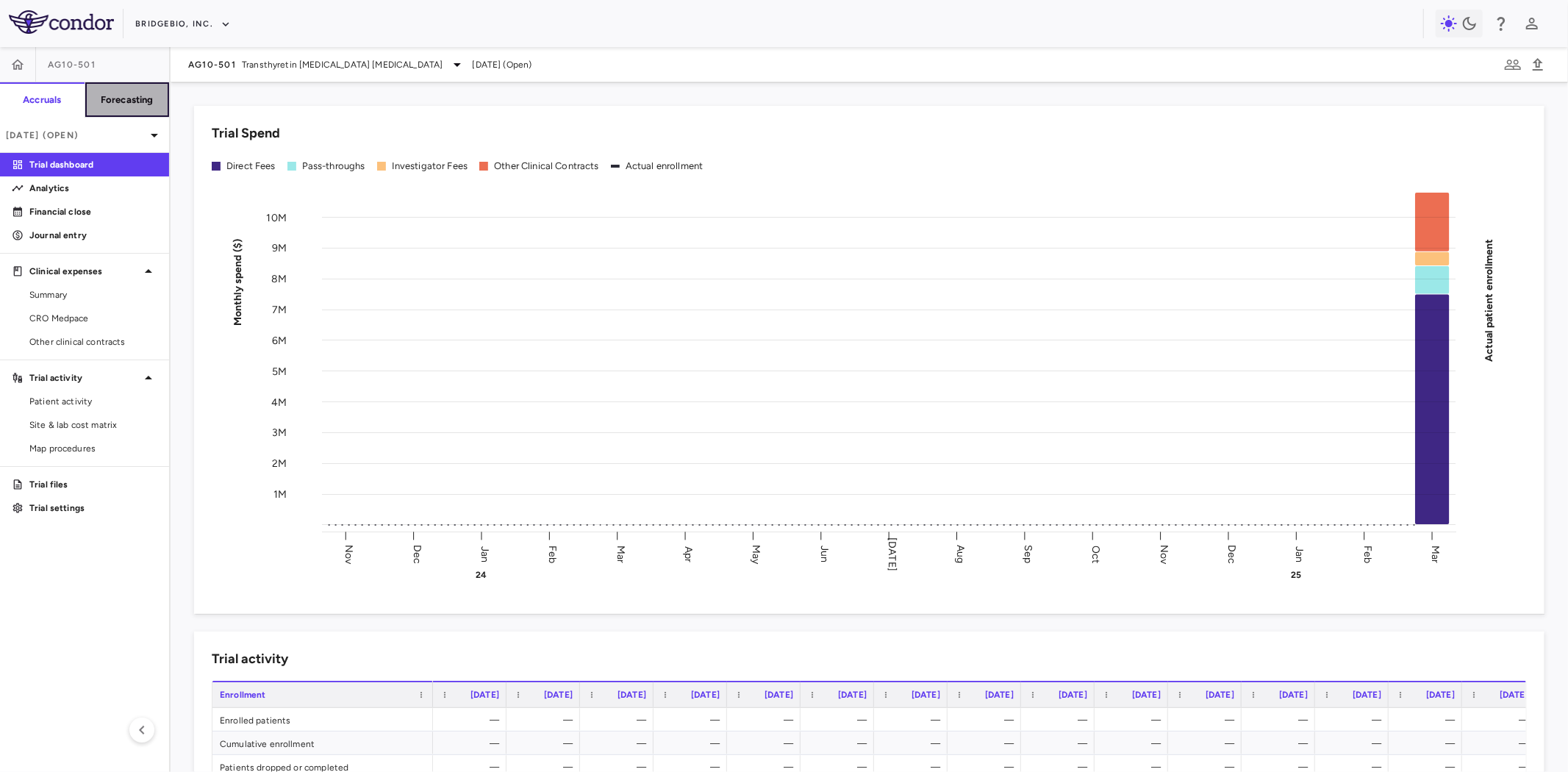
click at [131, 94] on h6 "Forecasting" at bounding box center [127, 100] width 53 height 13
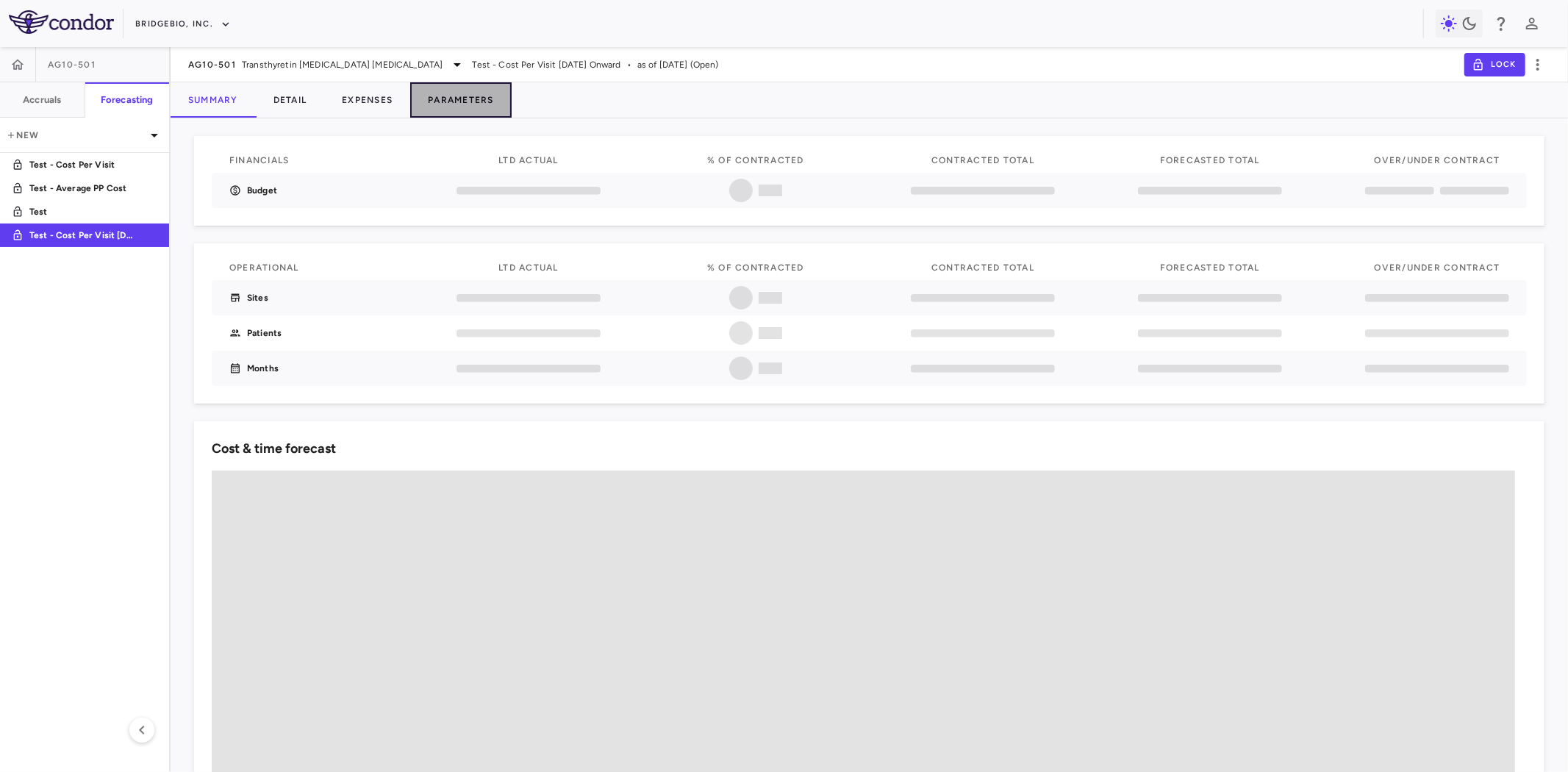
click at [476, 103] on button "Parameters" at bounding box center [460, 99] width 102 height 36
click at [354, 101] on button "Expenses" at bounding box center [368, 99] width 86 height 36
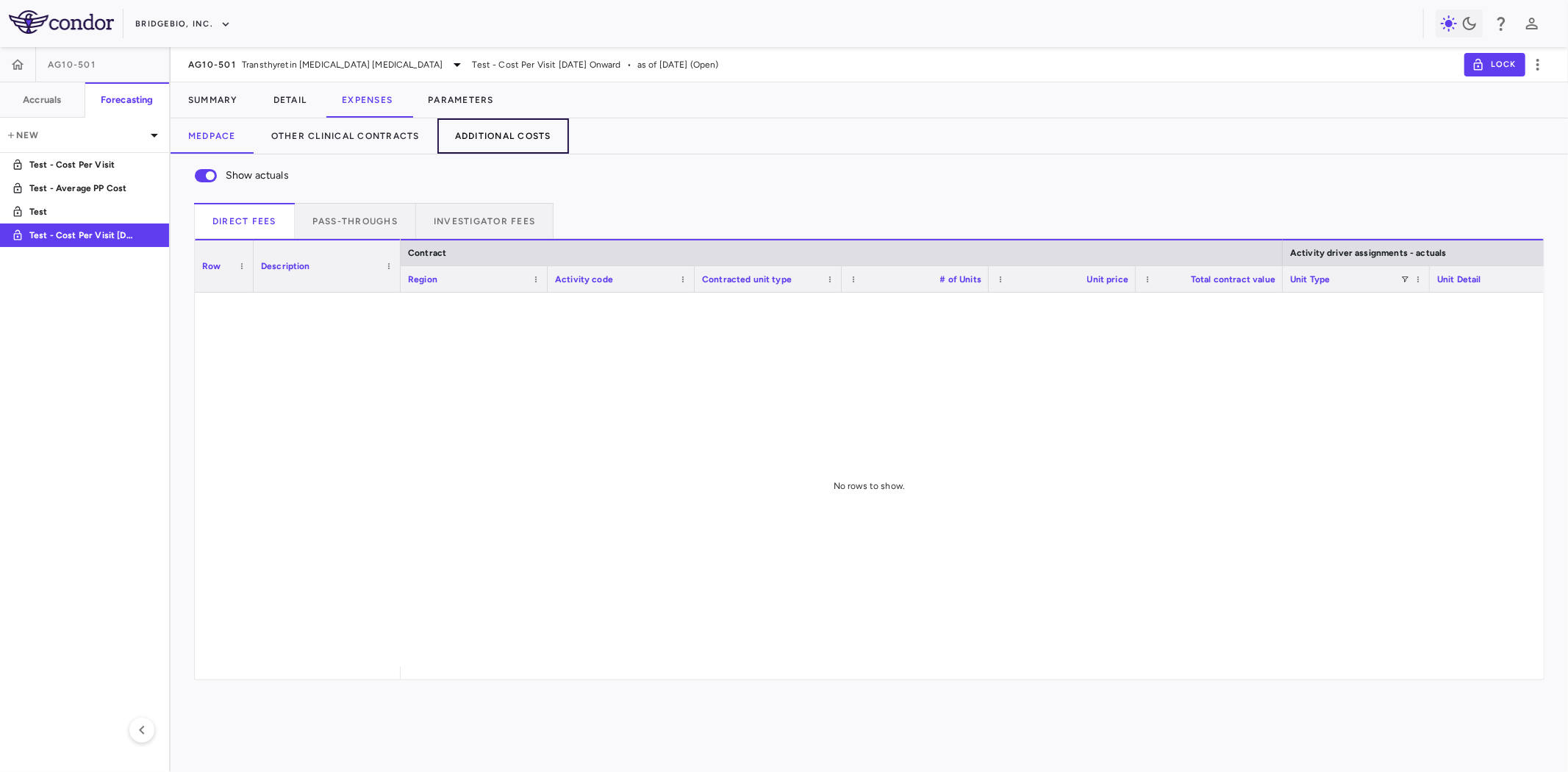
click at [496, 138] on button "Additional Costs" at bounding box center [503, 136] width 132 height 36
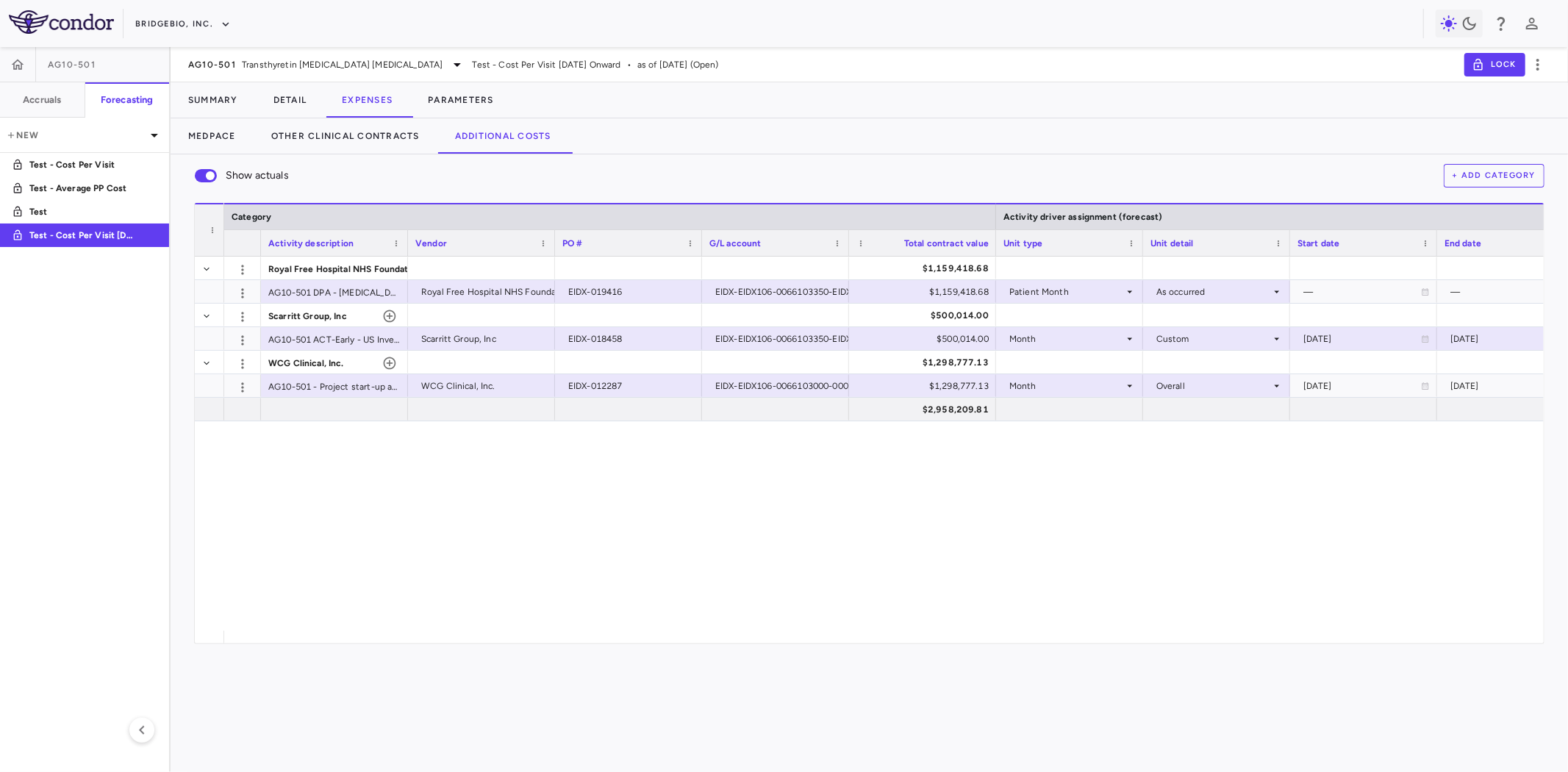
click at [407, 239] on div at bounding box center [406, 243] width 6 height 26
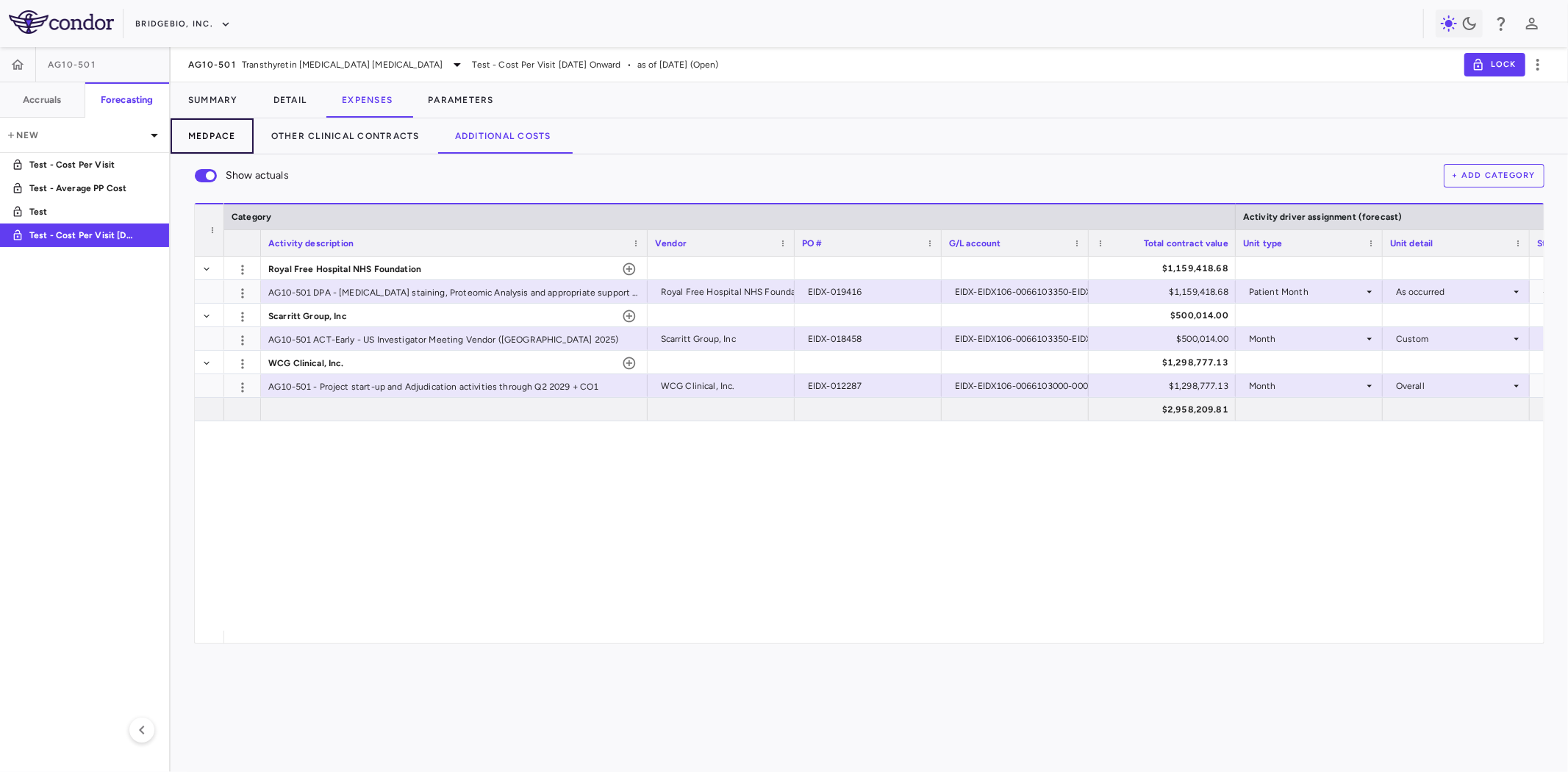
click at [219, 131] on button "Medpace" at bounding box center [212, 136] width 83 height 36
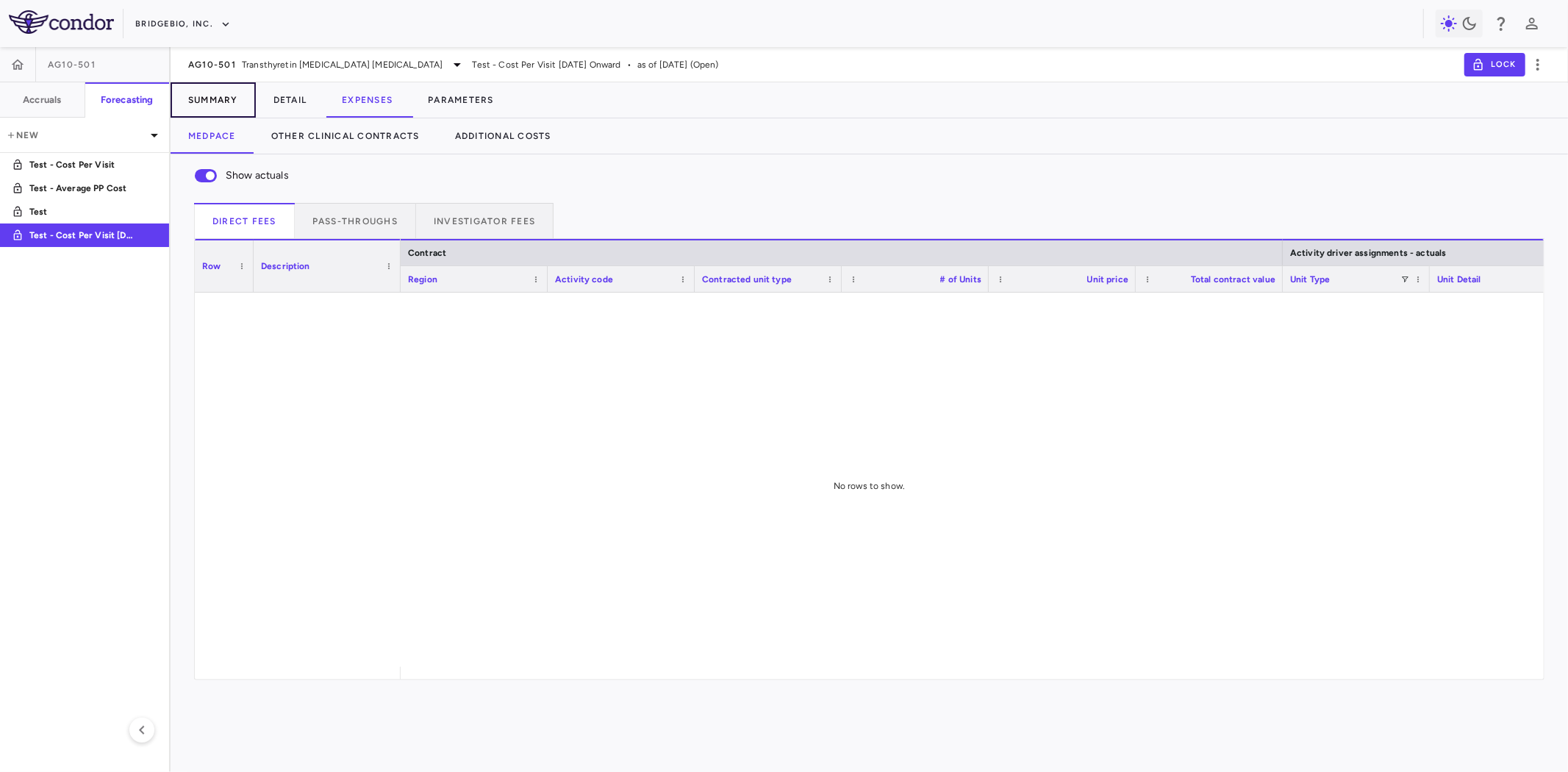
click at [213, 95] on button "Summary" at bounding box center [213, 99] width 85 height 36
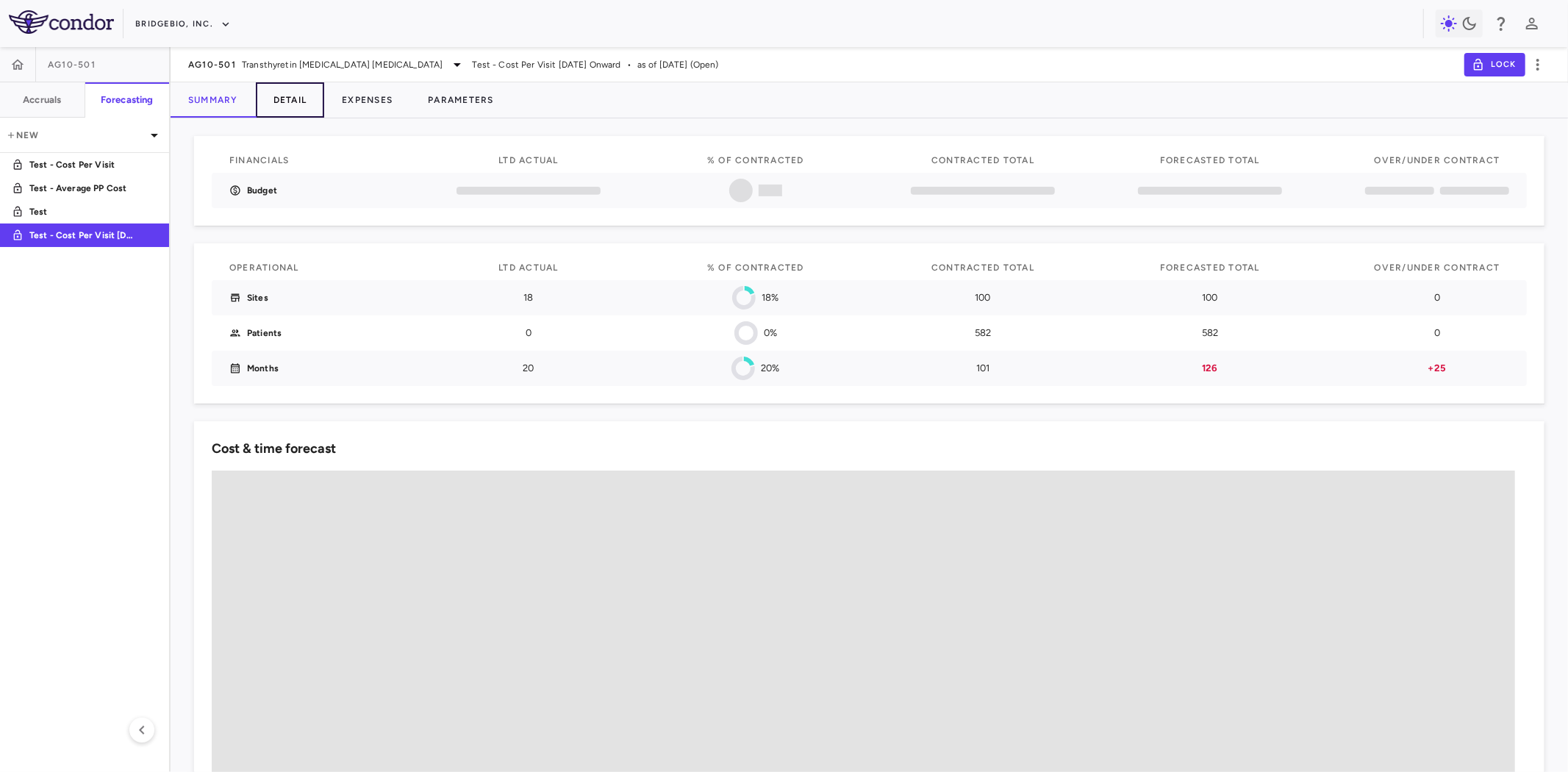
click at [294, 103] on button "Detail" at bounding box center [290, 99] width 69 height 36
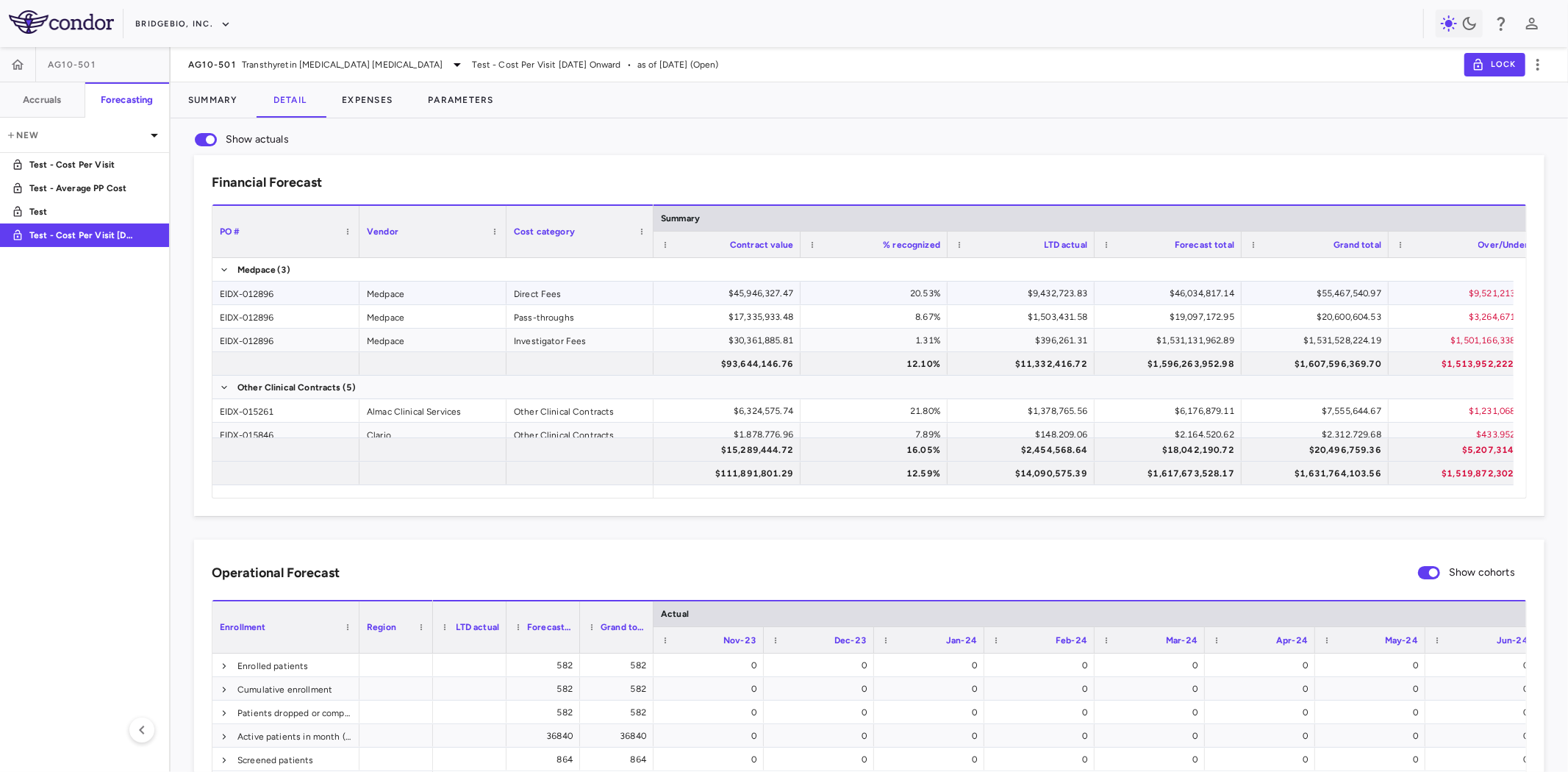
click at [267, 299] on div "EIDX-012896" at bounding box center [286, 293] width 147 height 23
click at [377, 98] on button "Expenses" at bounding box center [368, 99] width 86 height 36
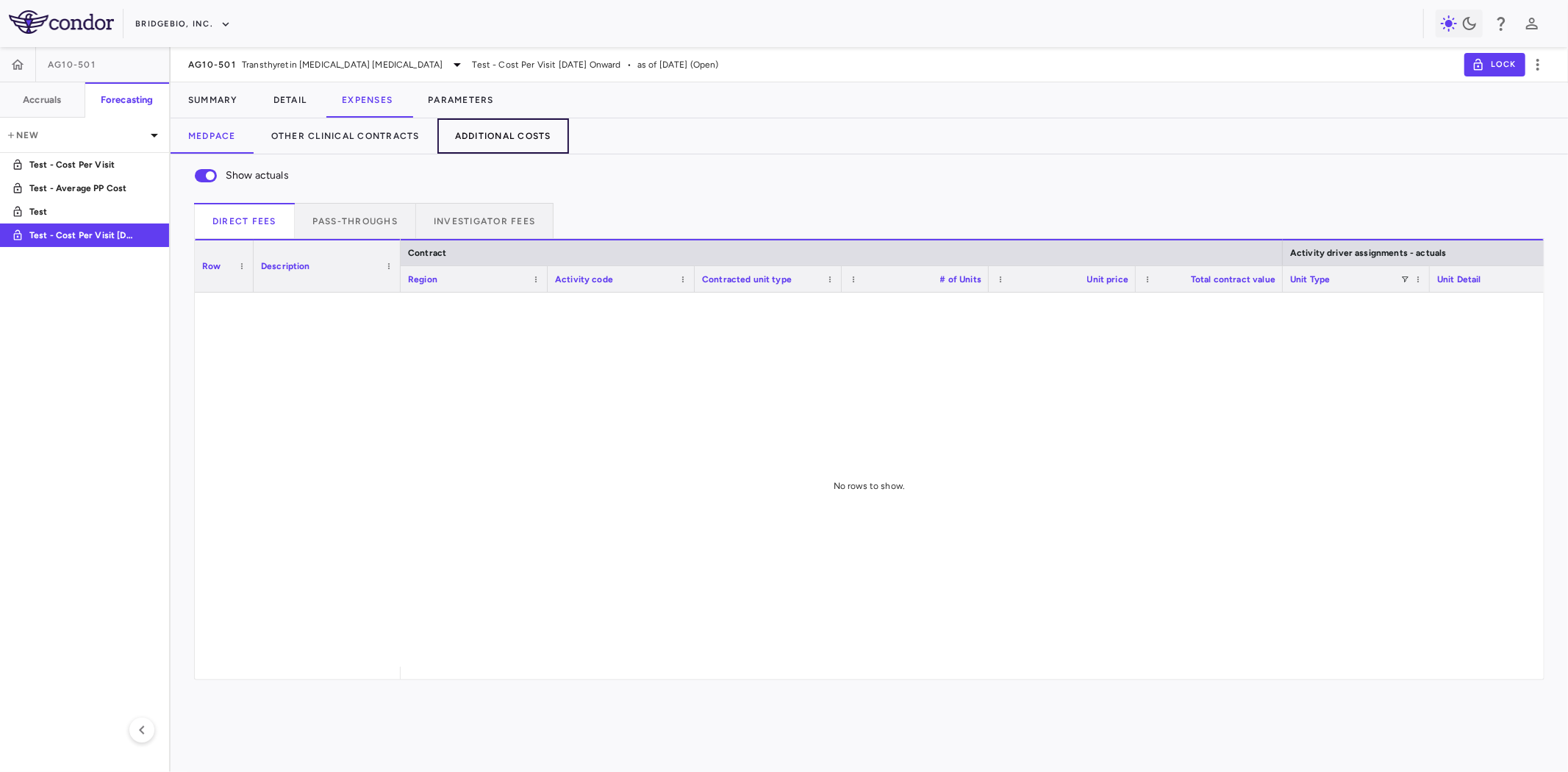
drag, startPoint x: 505, startPoint y: 134, endPoint x: 500, endPoint y: 149, distance: 15.8
click at [505, 133] on button "Additional Costs" at bounding box center [503, 136] width 132 height 36
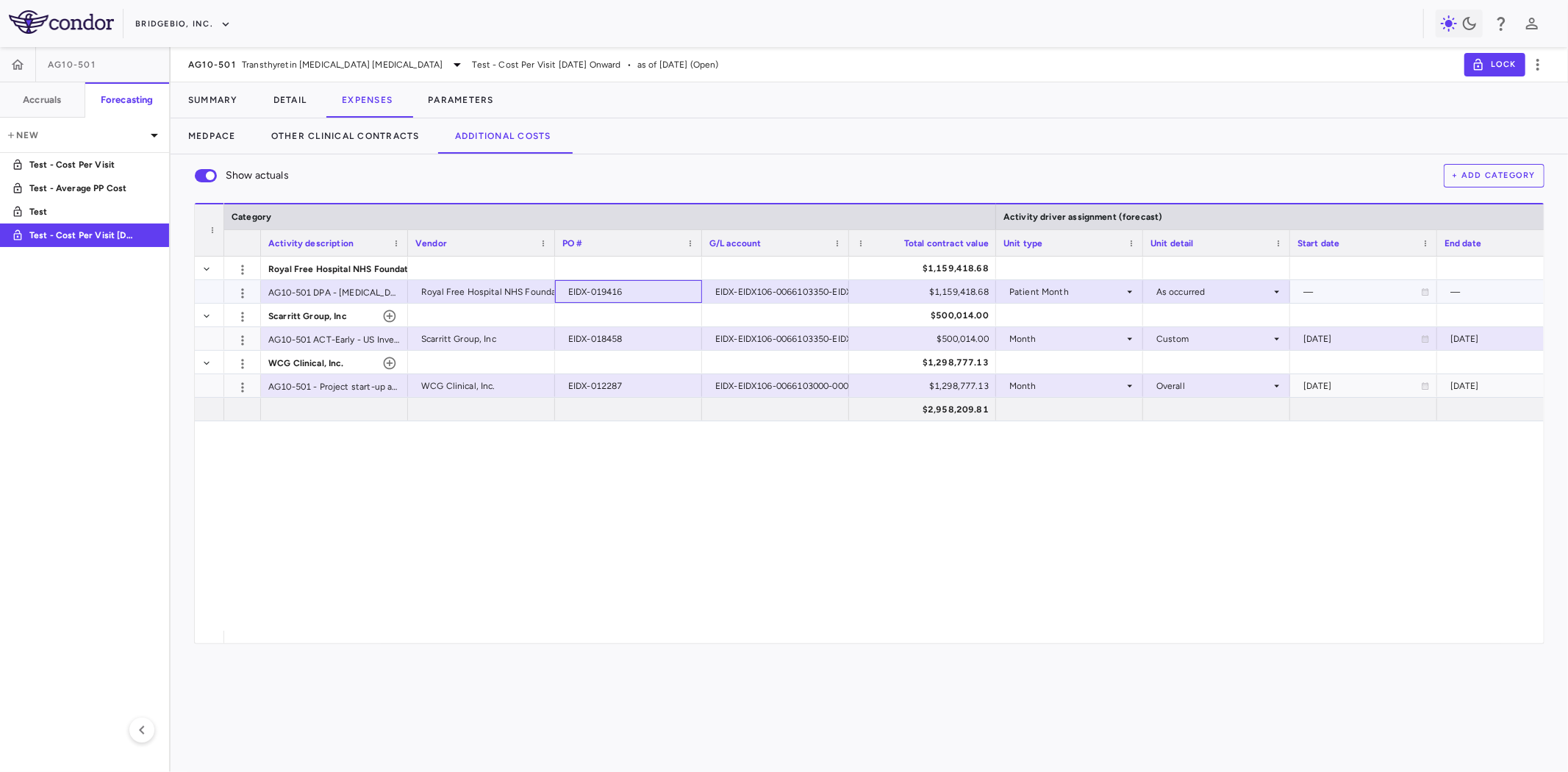
click at [608, 291] on div "EIDX-019416" at bounding box center [631, 292] width 127 height 23
click at [623, 298] on input "**********" at bounding box center [639, 292] width 123 height 24
drag, startPoint x: 621, startPoint y: 292, endPoint x: 702, endPoint y: 289, distance: 81.1
click at [593, 316] on div at bounding box center [628, 316] width 132 height 22
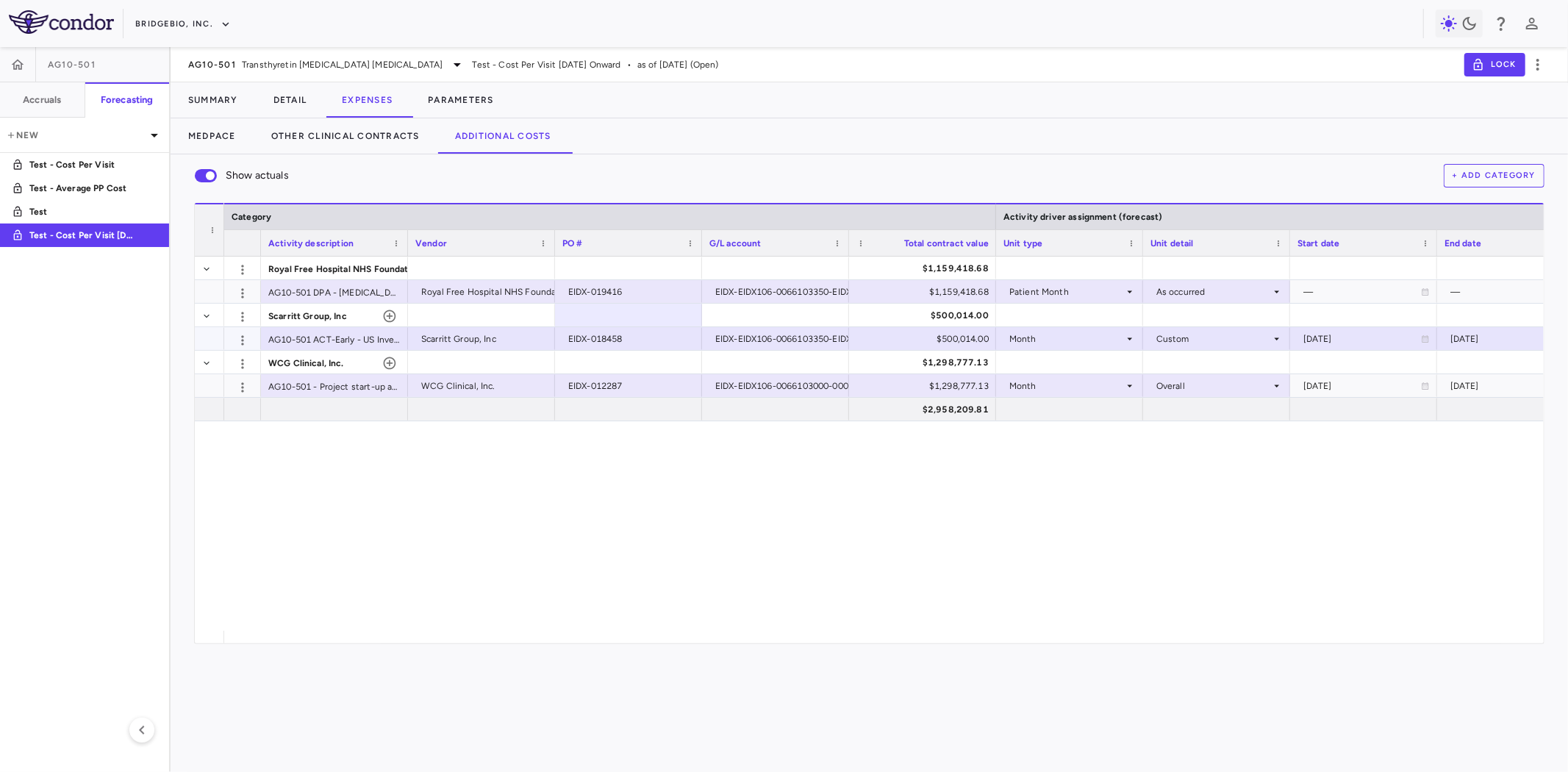
click at [606, 334] on div "EIDX-018458" at bounding box center [631, 339] width 127 height 23
drag, startPoint x: 628, startPoint y: 339, endPoint x: 755, endPoint y: 345, distance: 127.1
click at [488, 364] on div at bounding box center [482, 362] width 132 height 22
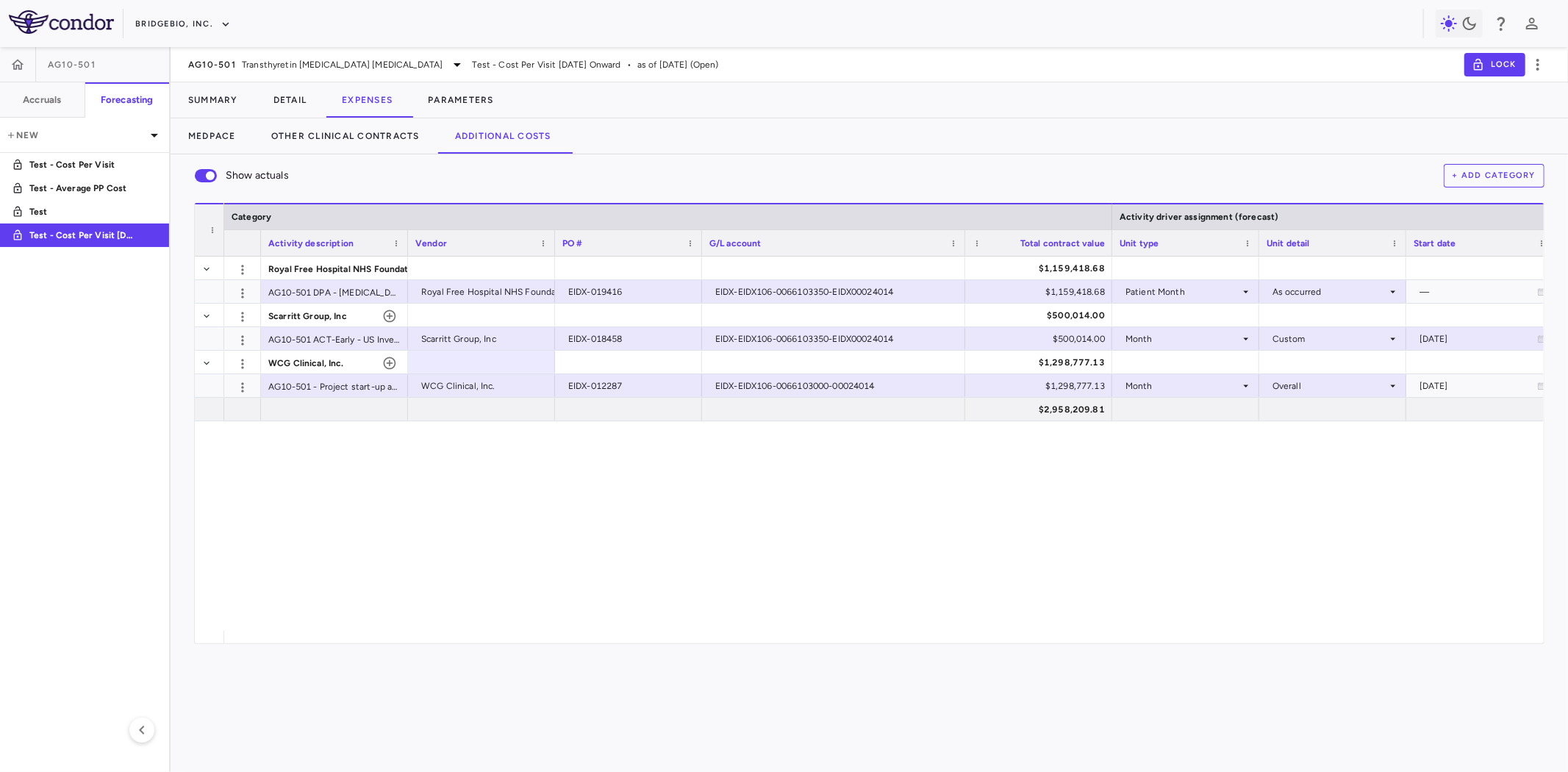
drag, startPoint x: 849, startPoint y: 239, endPoint x: 964, endPoint y: 239, distance: 115.0
click at [964, 239] on div at bounding box center [964, 243] width 6 height 26
click at [304, 67] on span "Transthyretin Amyloid Cardiomyopathy" at bounding box center [342, 65] width 200 height 13
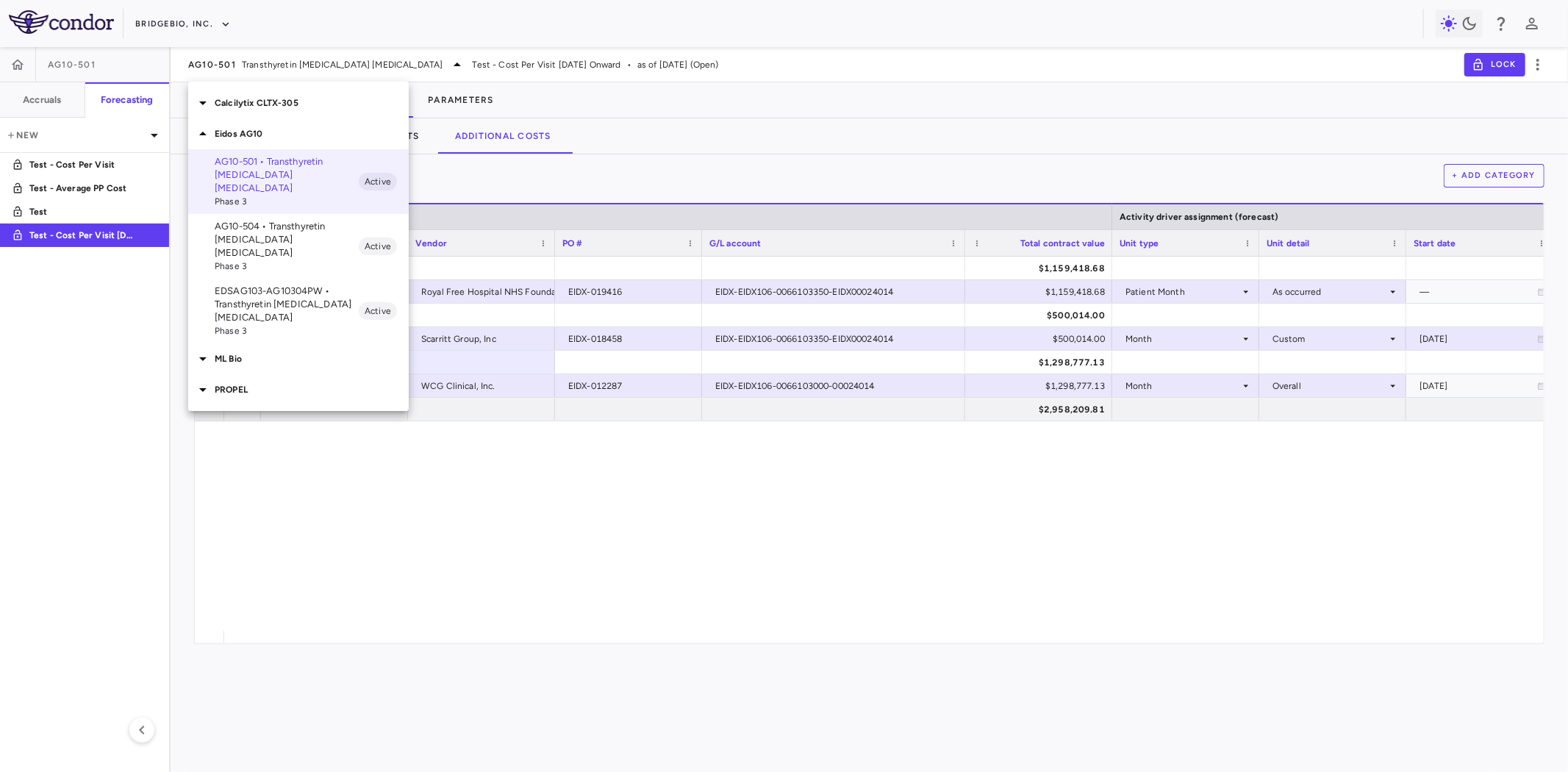
click at [256, 285] on p "EDSAG103-AG10304PW • Transthyretin Amyloid Cardiomyopathy" at bounding box center [286, 305] width 144 height 40
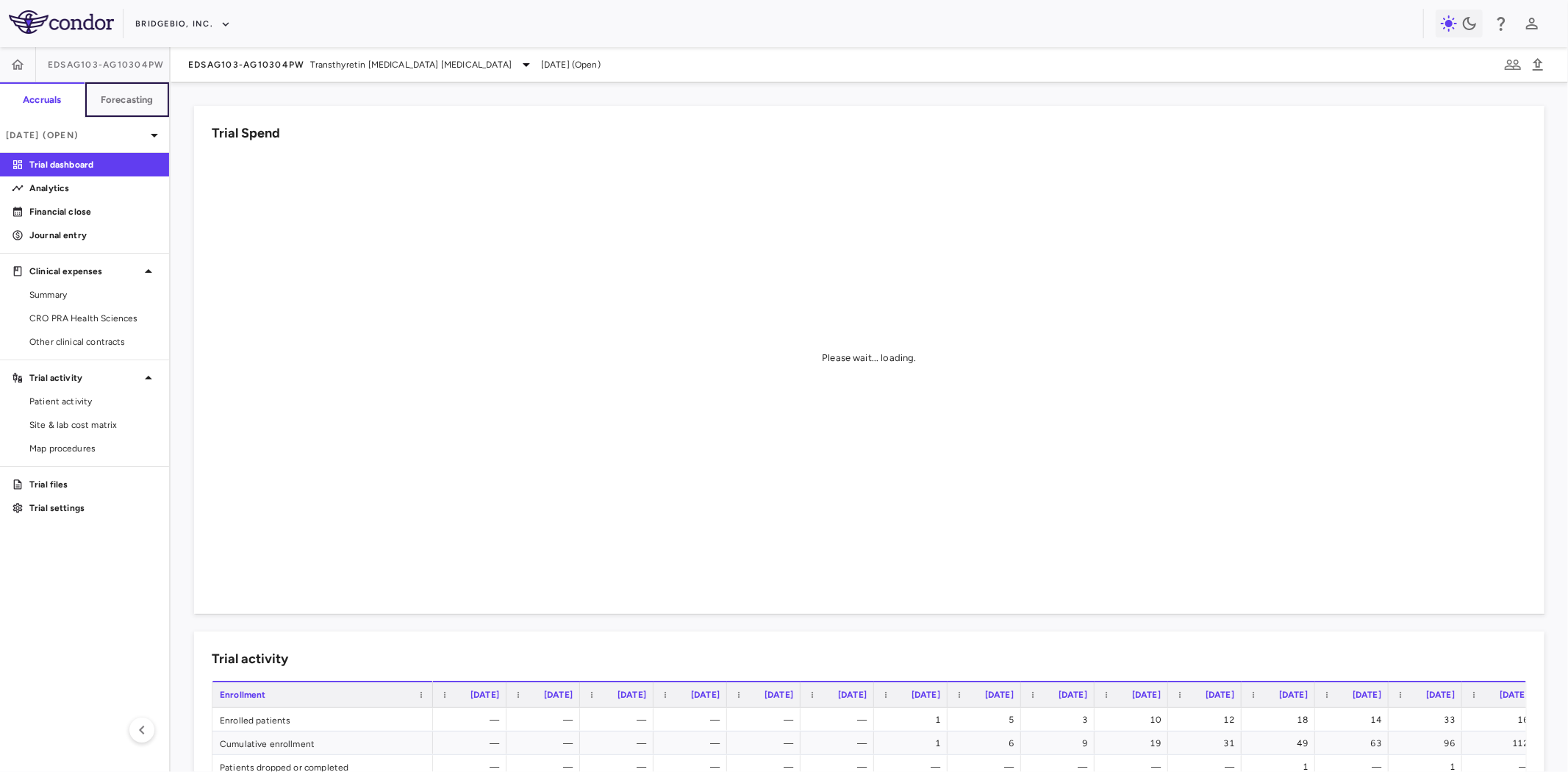
click at [126, 99] on h6 "Forecasting" at bounding box center [127, 100] width 53 height 13
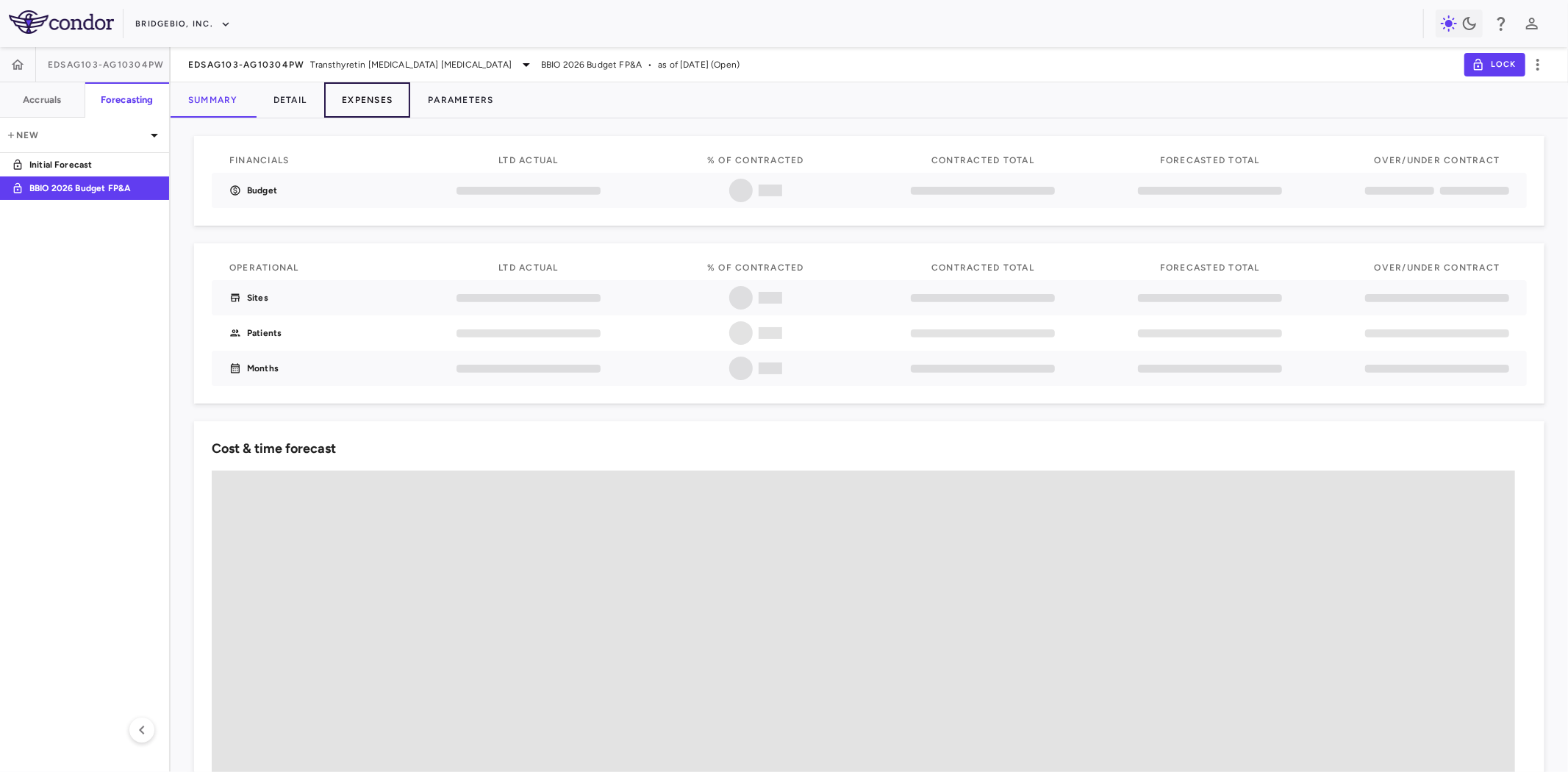
click at [377, 97] on button "Expenses" at bounding box center [368, 99] width 86 height 36
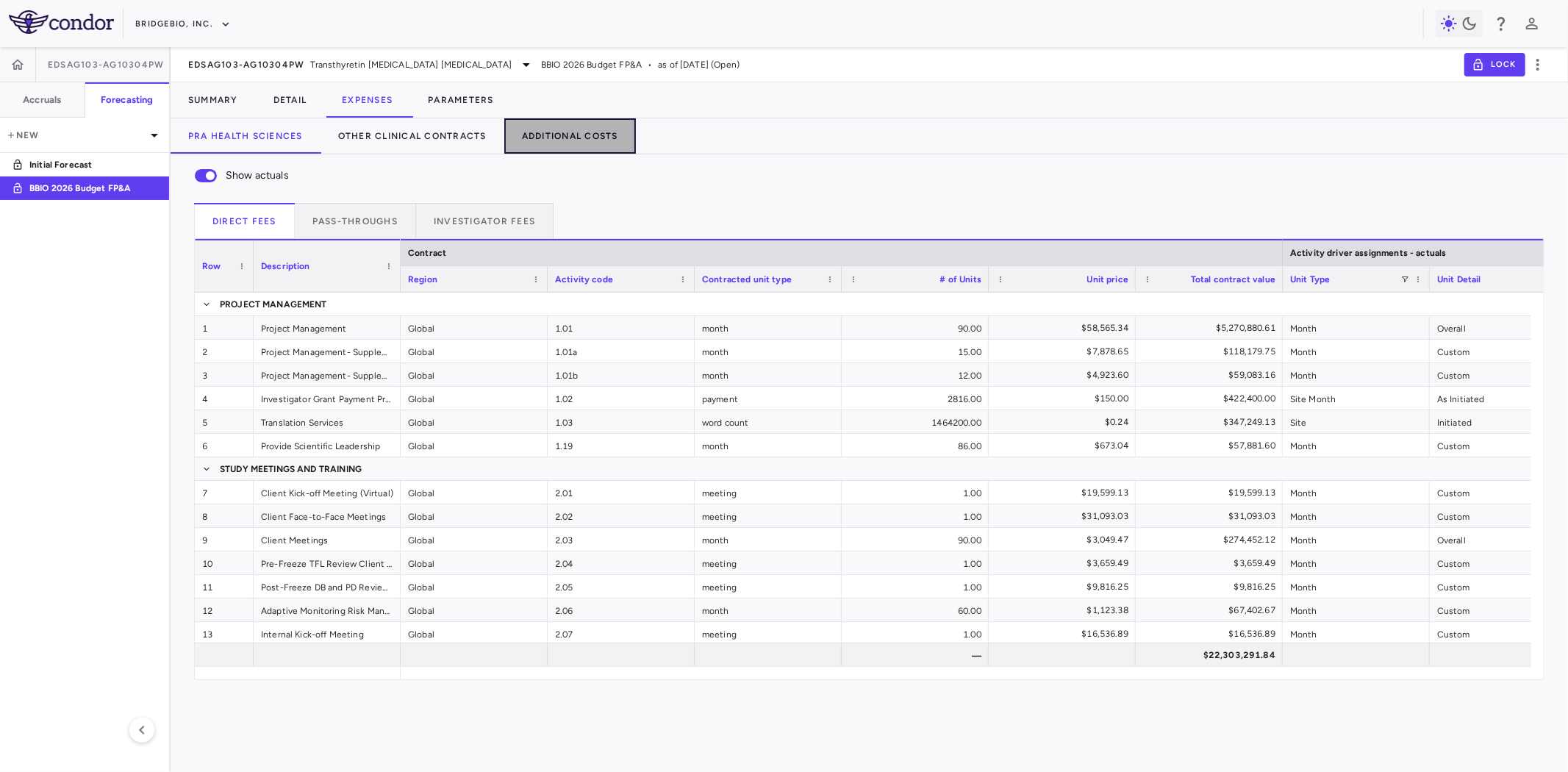
click at [549, 138] on button "Additional Costs" at bounding box center [570, 136] width 132 height 36
